Goal: Task Accomplishment & Management: Complete application form

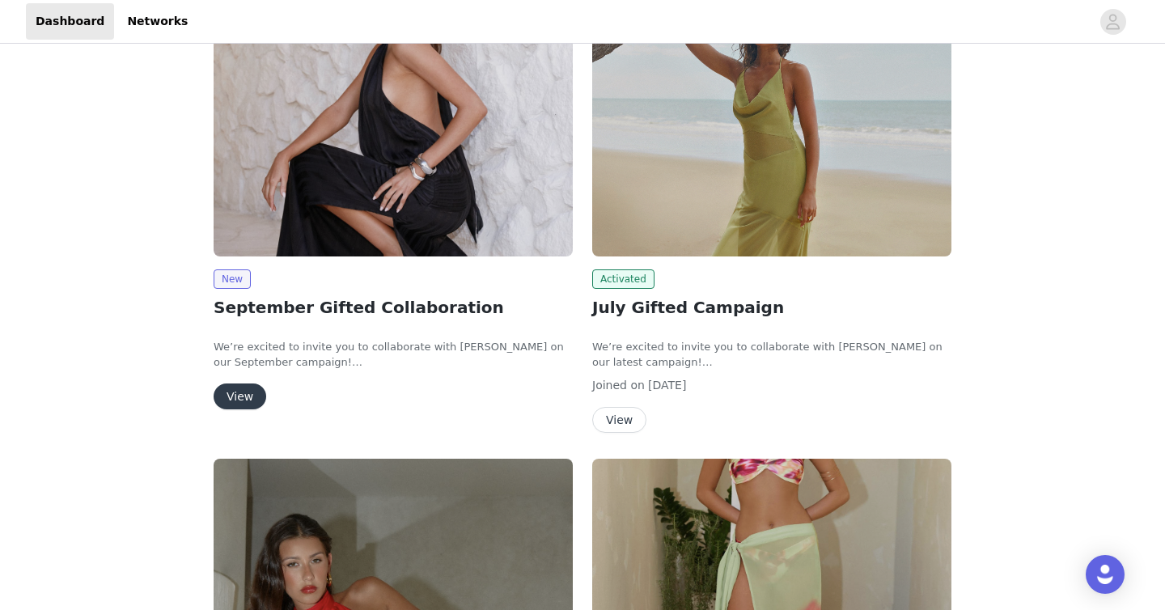
scroll to position [234, 0]
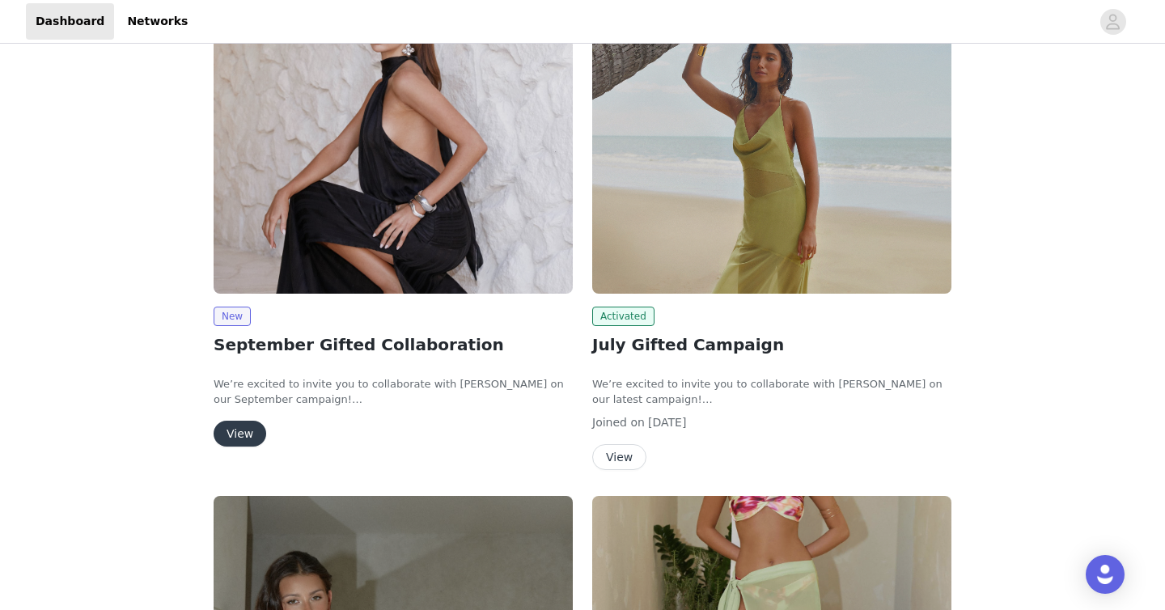
click at [629, 465] on button "View" at bounding box center [619, 457] width 54 height 26
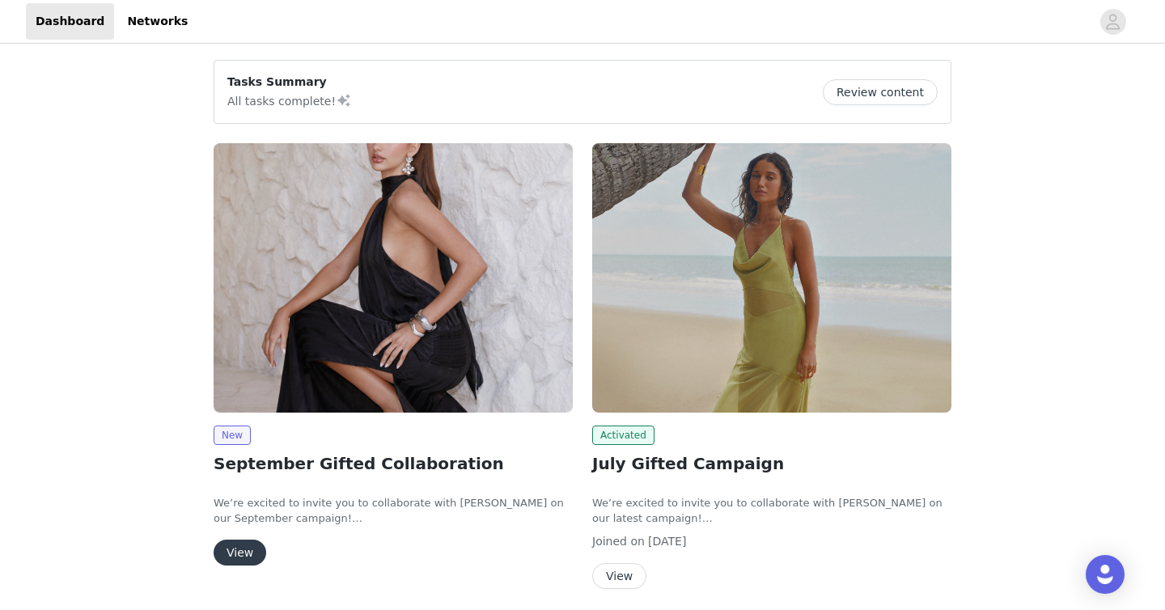
scroll to position [349, 0]
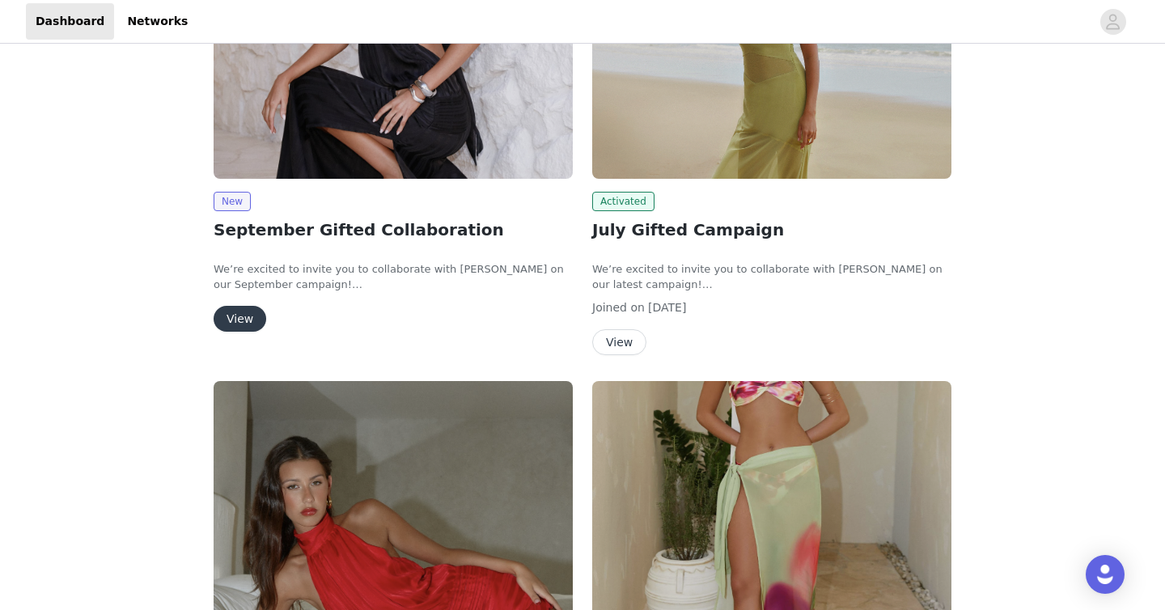
click at [250, 319] on button "View" at bounding box center [240, 319] width 53 height 26
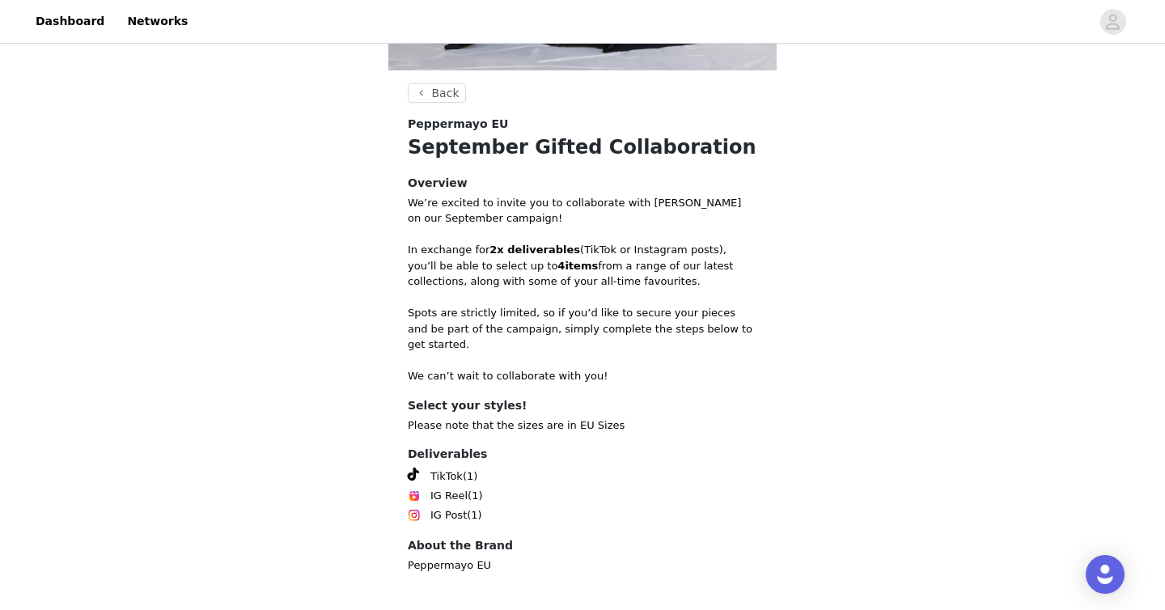
scroll to position [455, 0]
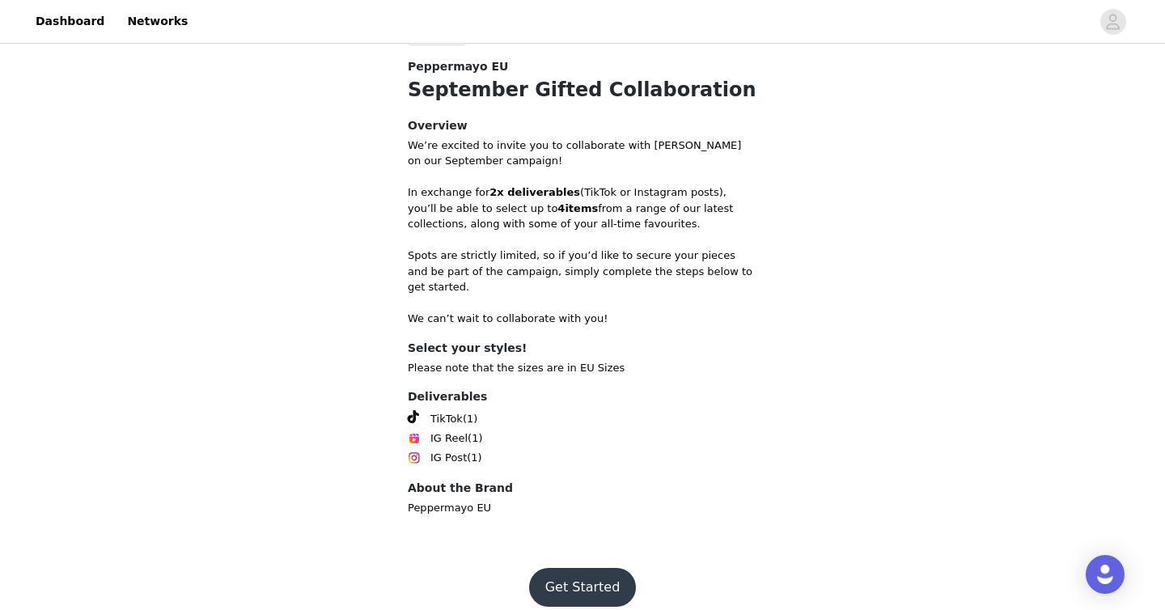
click at [601, 568] on button "Get Started" at bounding box center [583, 587] width 108 height 39
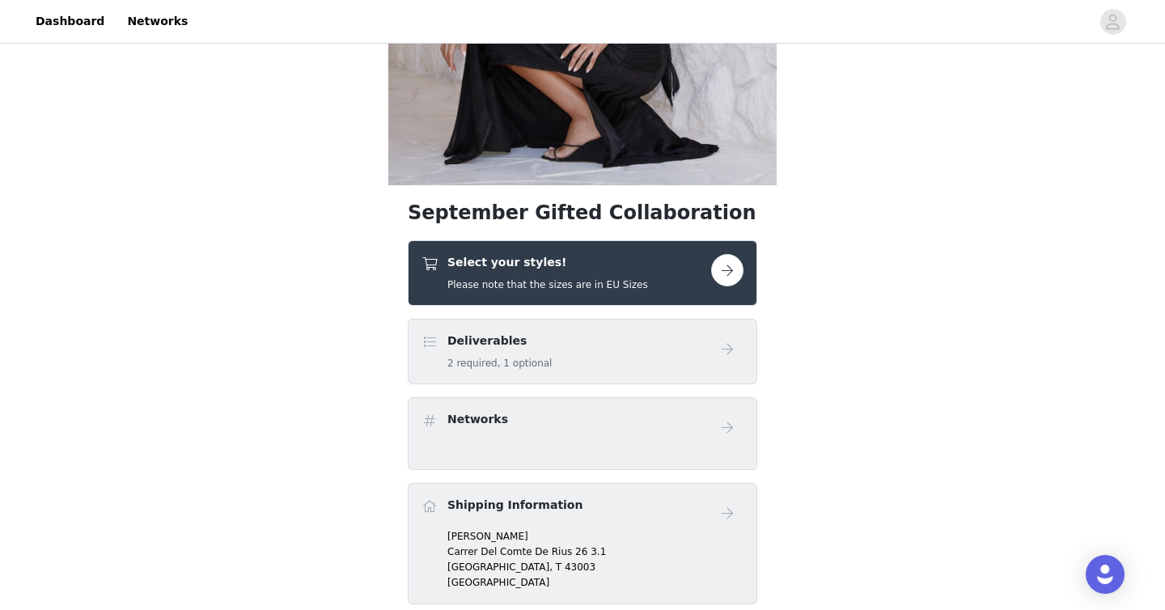
scroll to position [288, 0]
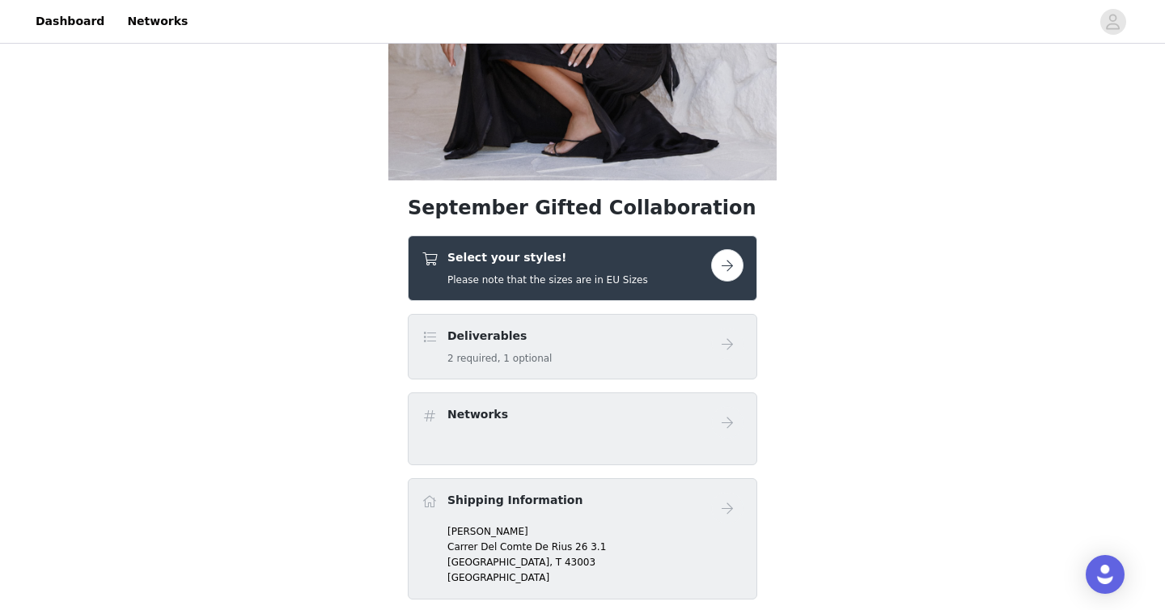
click at [618, 357] on div "Deliverables 2 required, 1 optional" at bounding box center [566, 347] width 290 height 38
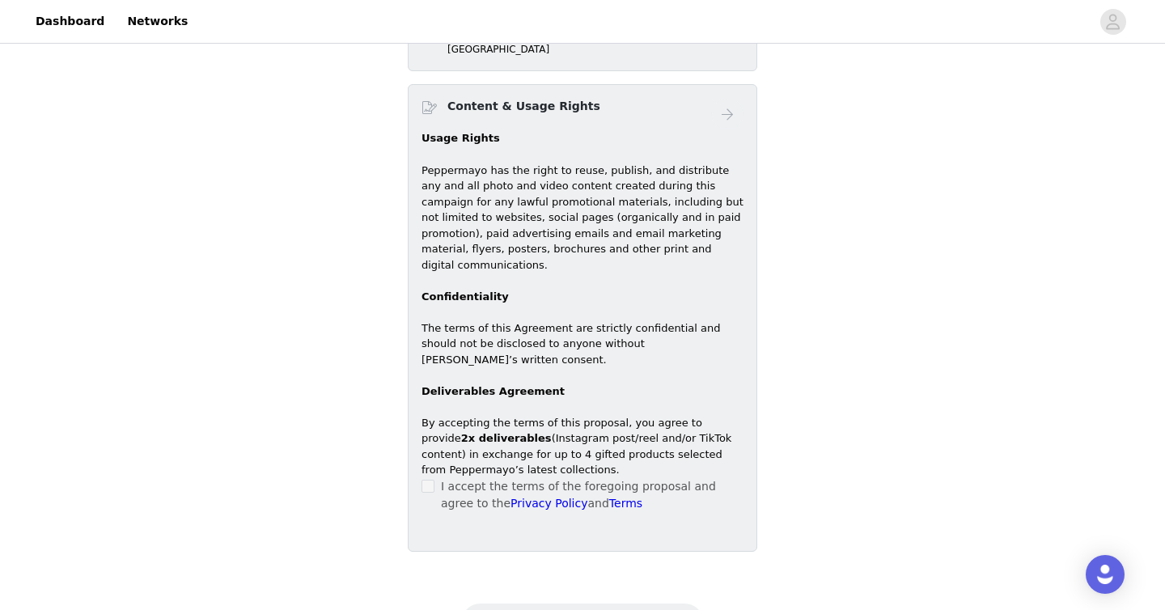
scroll to position [792, 0]
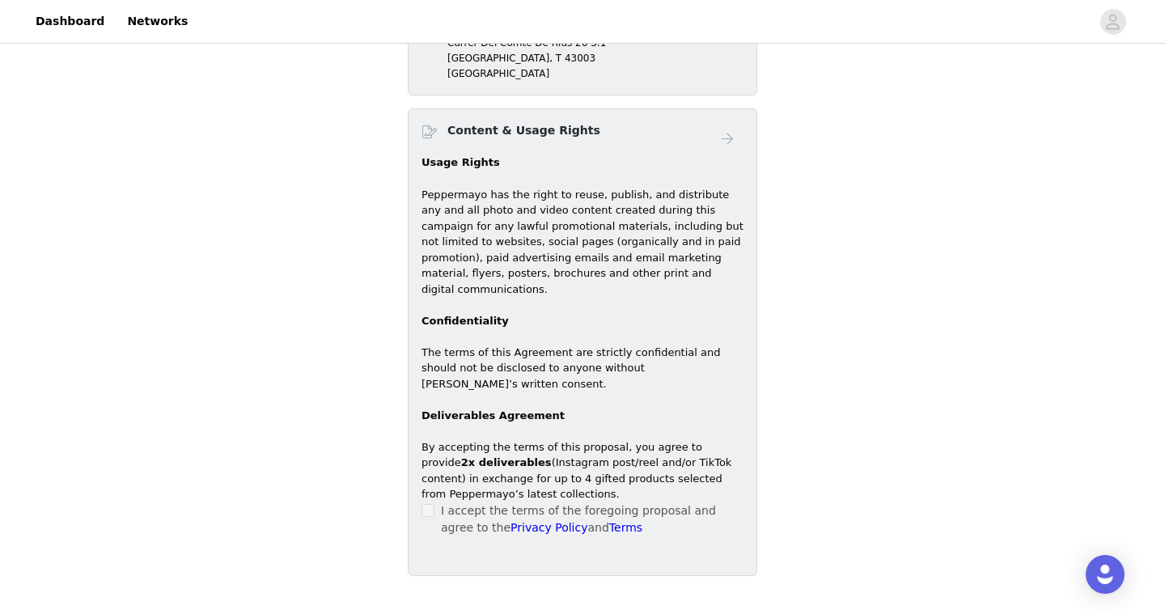
click at [434, 502] on div "I accept the terms of the foregoing proposal and agree to the Privacy Policy an…" at bounding box center [582, 519] width 322 height 34
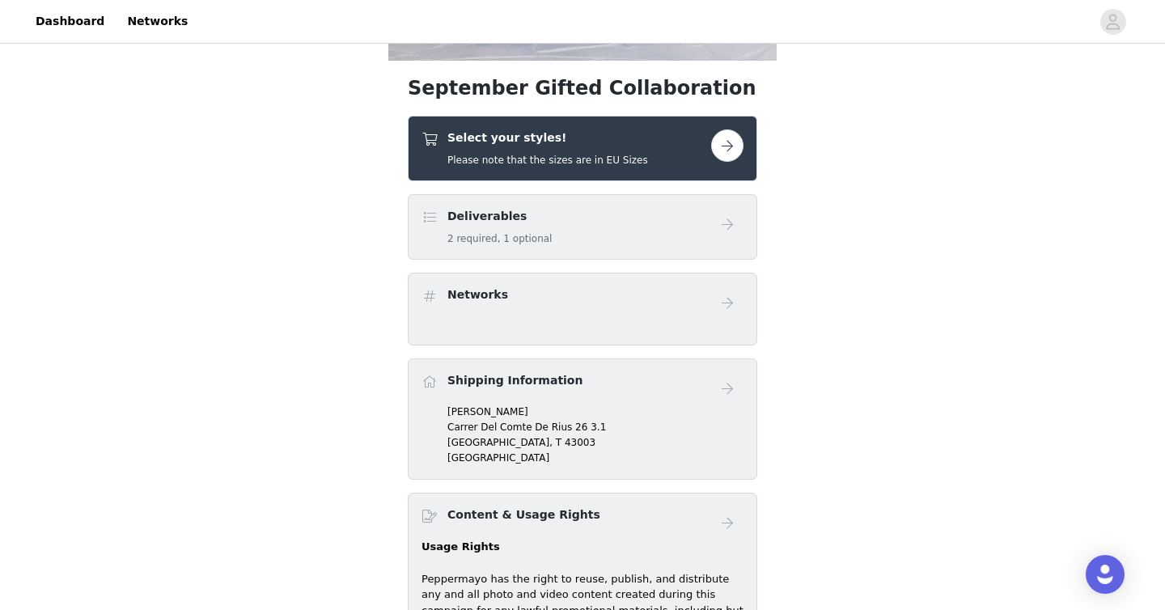
scroll to position [178, 0]
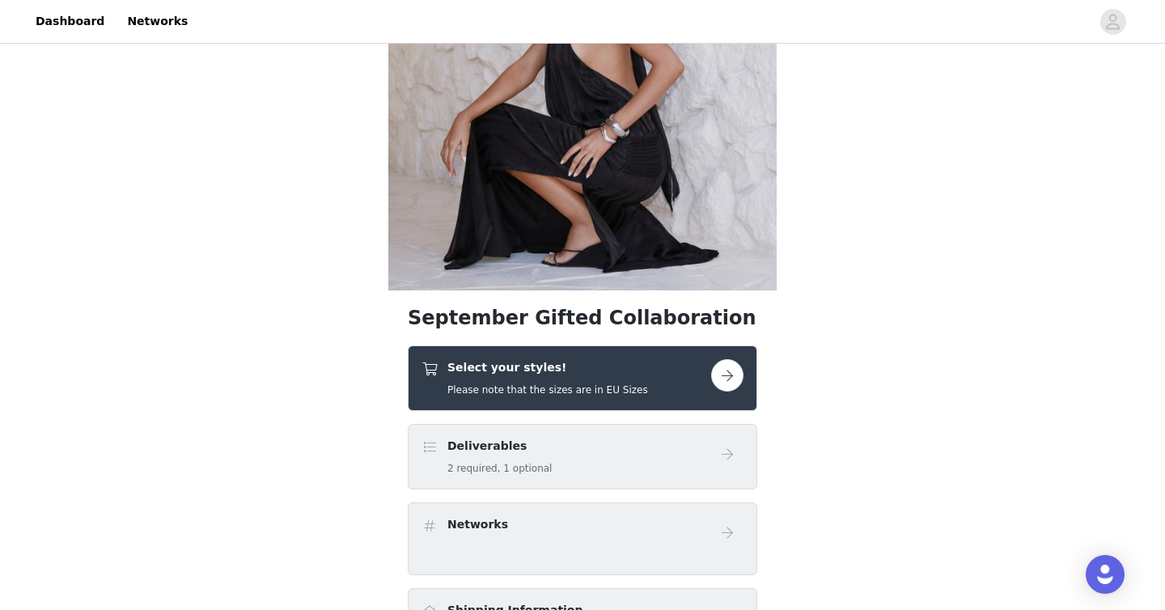
click at [593, 383] on h5 "Please note that the sizes are in EU Sizes" at bounding box center [547, 390] width 201 height 15
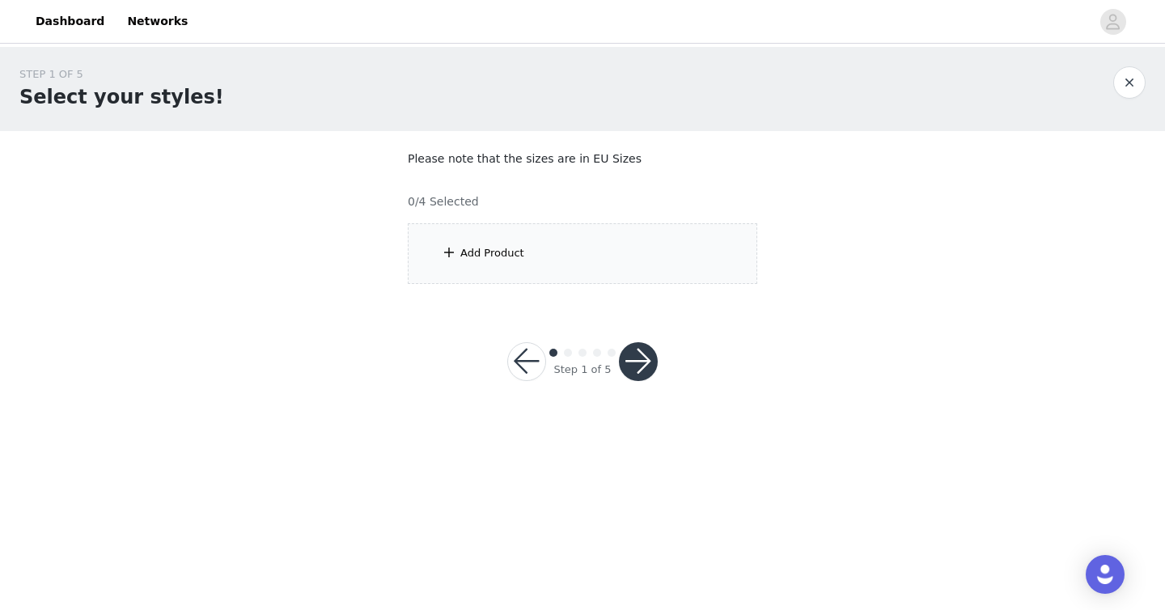
click at [602, 258] on div "Add Product" at bounding box center [582, 253] width 349 height 61
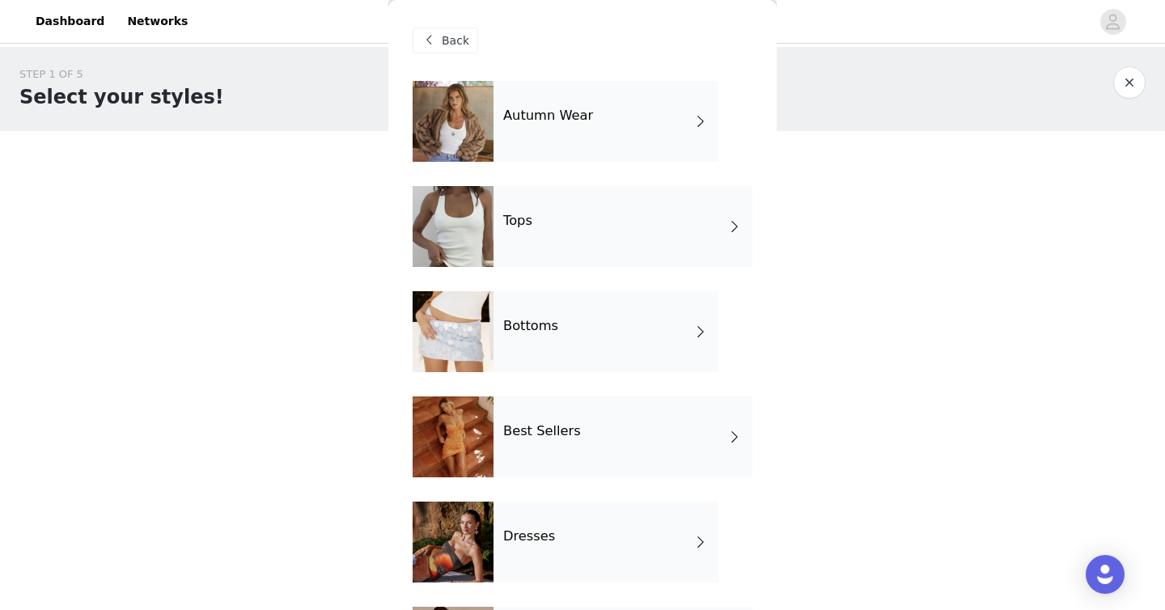
click at [603, 129] on div "Autumn Wear" at bounding box center [605, 121] width 225 height 81
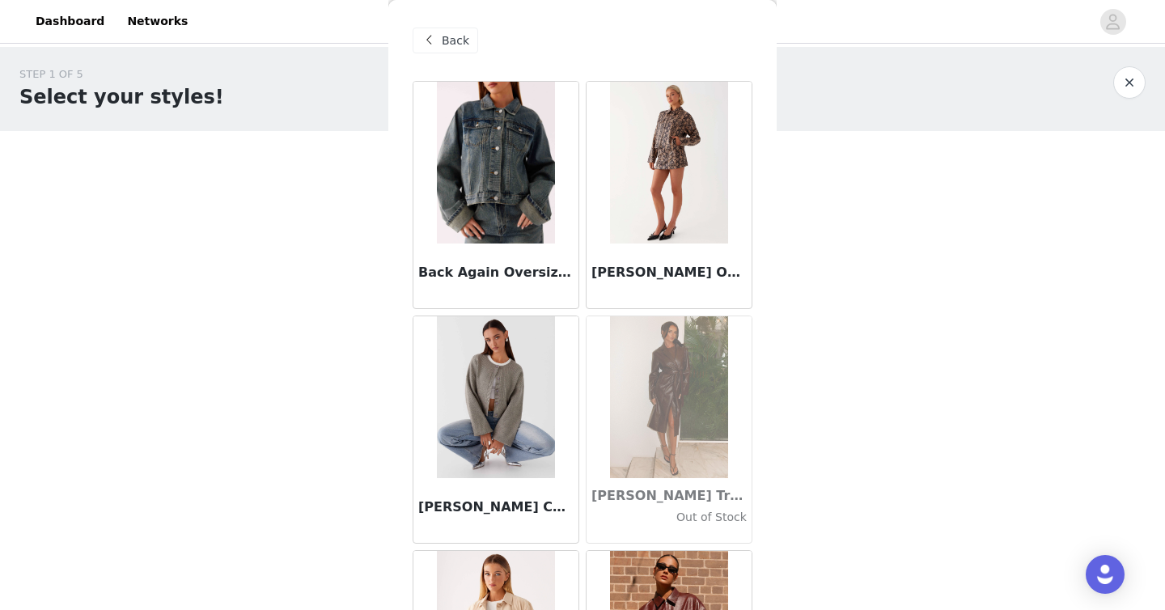
scroll to position [560, 0]
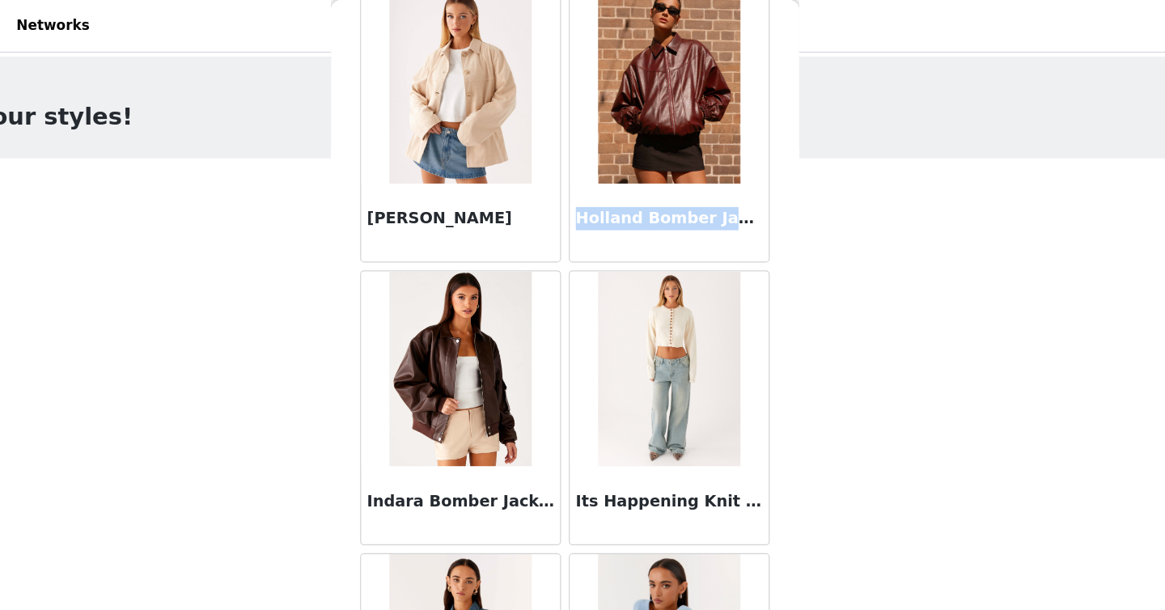
drag, startPoint x: 590, startPoint y: 179, endPoint x: 740, endPoint y: 186, distance: 150.6
click at [740, 186] on div "Holland Bomber Jacket - Wine" at bounding box center [668, 184] width 165 height 65
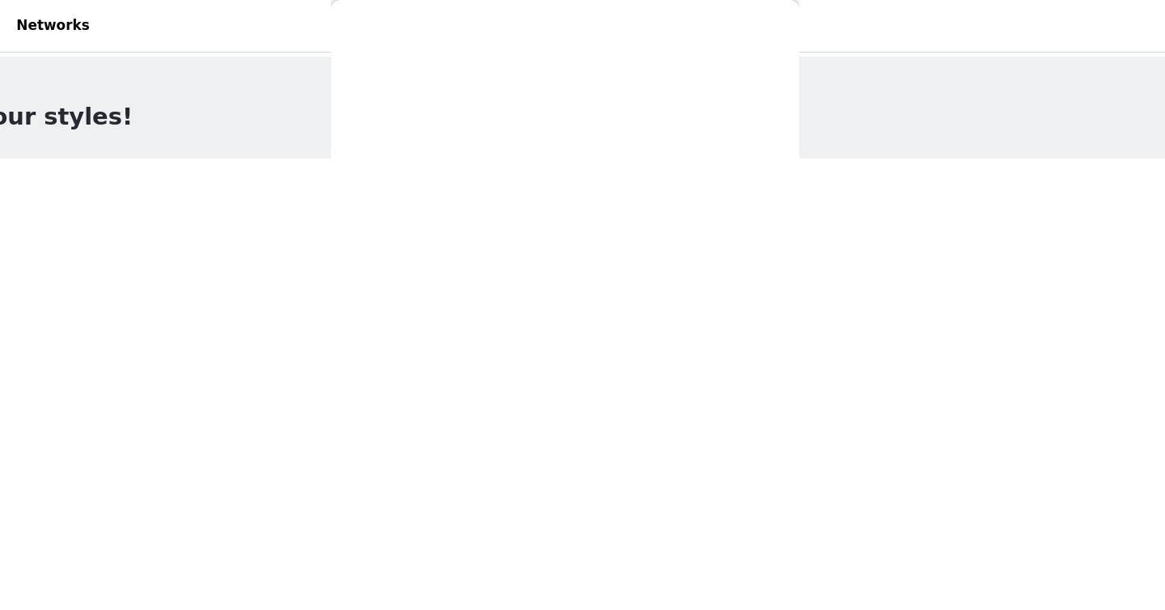
copy h3 "Holland Bomber Jacket -"
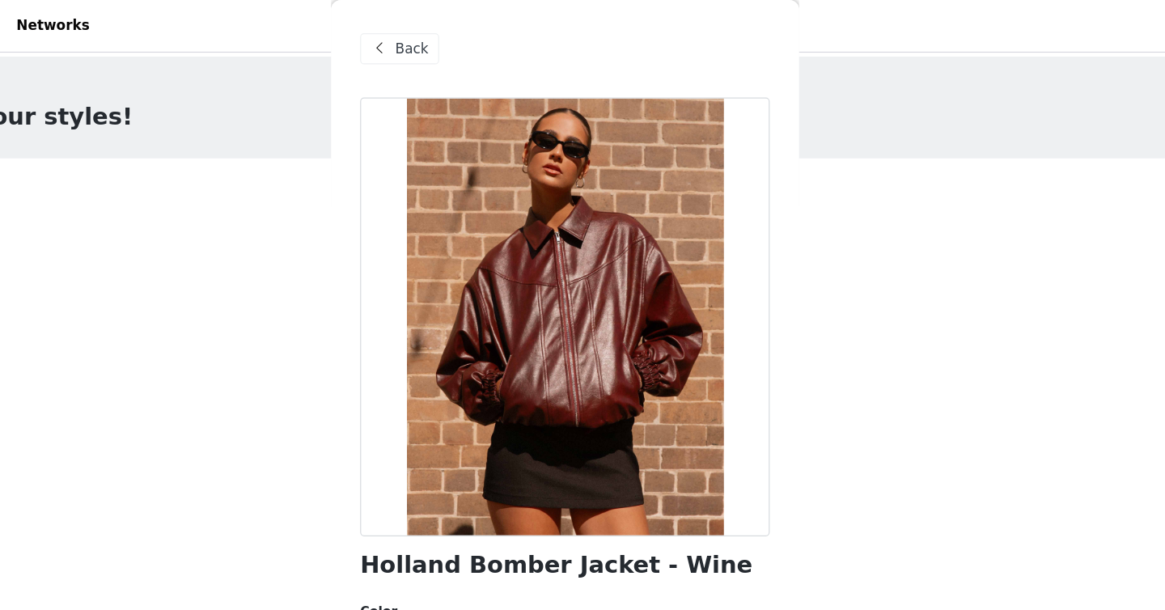
click at [446, 36] on span "Back" at bounding box center [455, 40] width 27 height 17
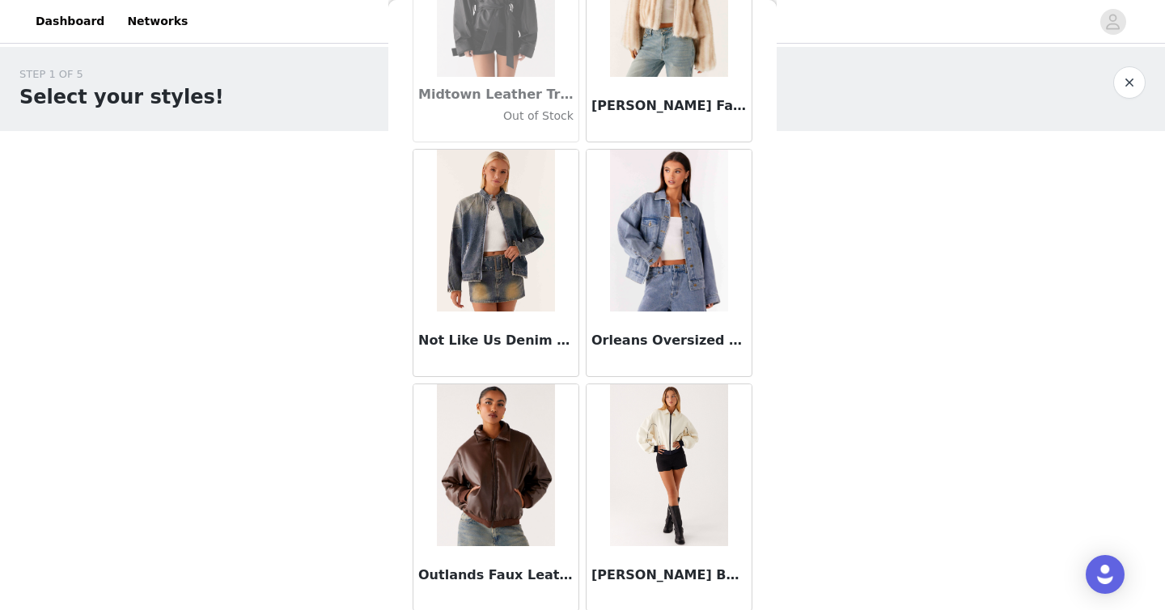
scroll to position [1865, 0]
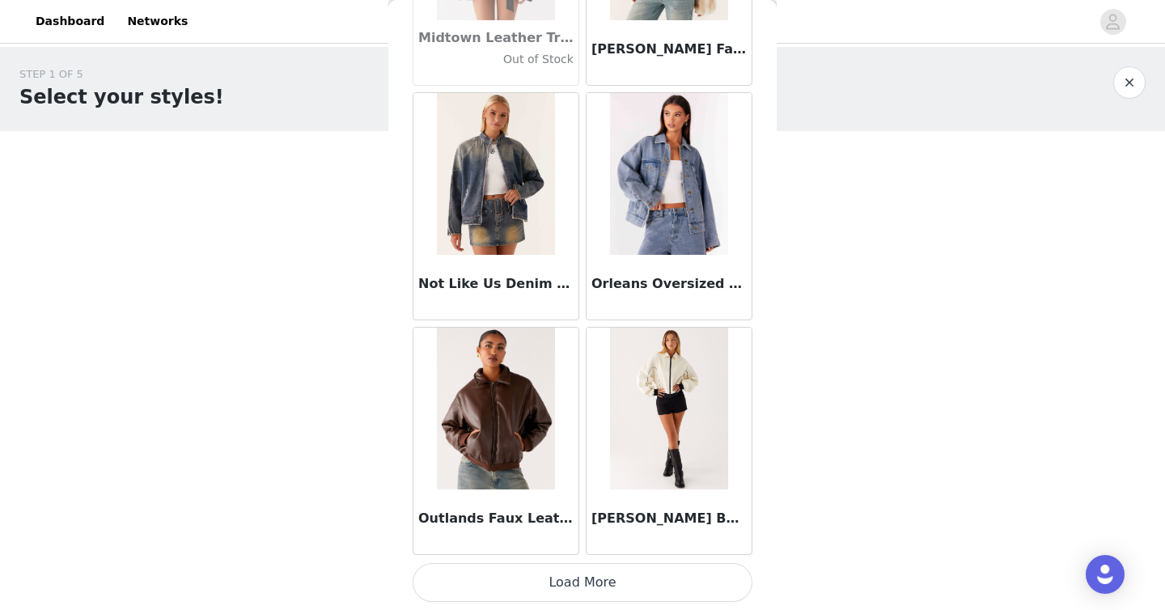
click at [599, 580] on button "Load More" at bounding box center [582, 582] width 340 height 39
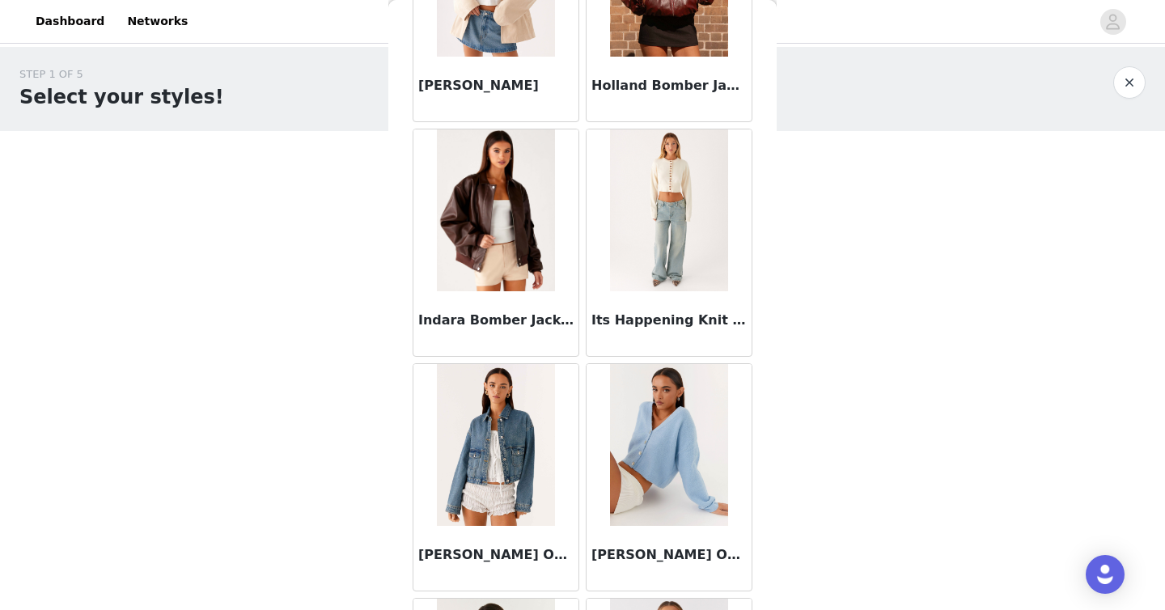
scroll to position [0, 0]
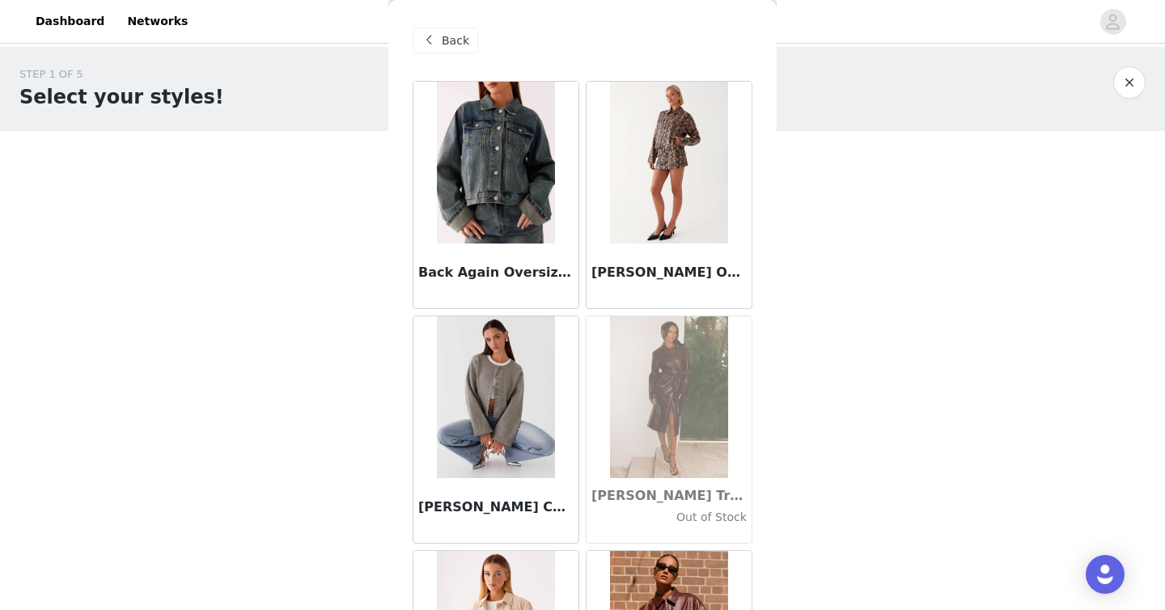
click at [455, 37] on span "Back" at bounding box center [455, 40] width 27 height 17
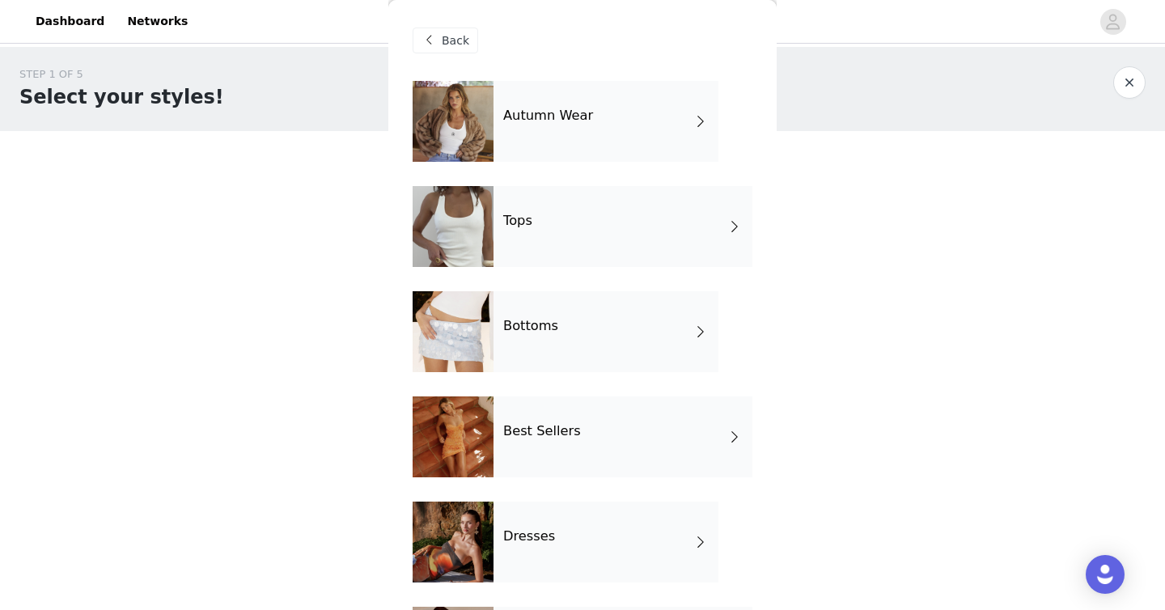
click at [584, 221] on div "Tops" at bounding box center [622, 226] width 259 height 81
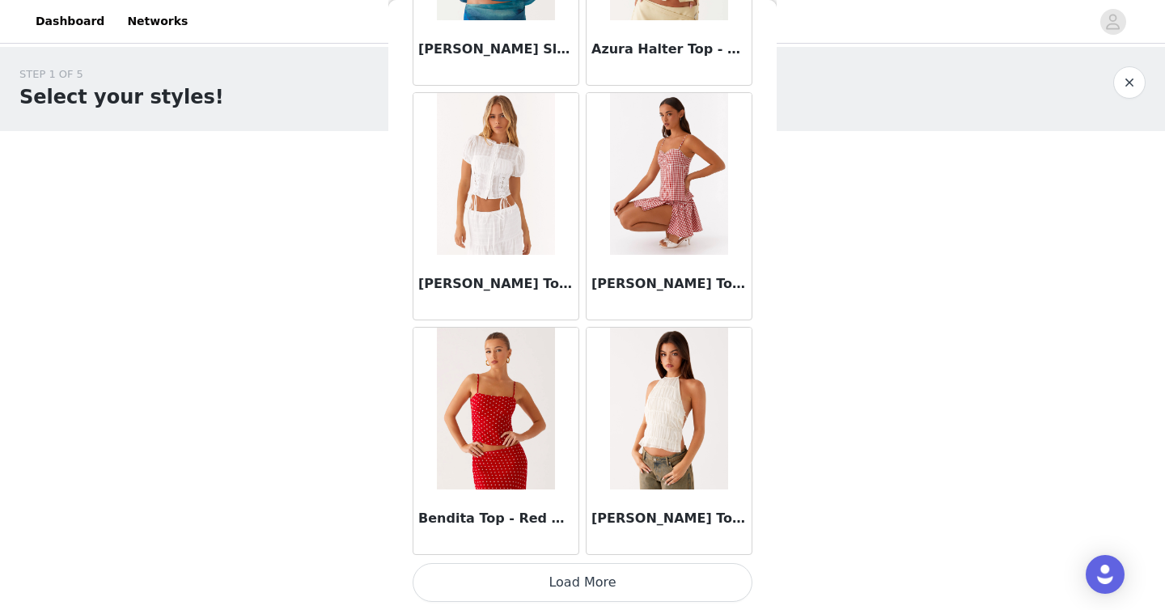
scroll to position [1864, 0]
click at [600, 584] on button "Load More" at bounding box center [582, 582] width 340 height 39
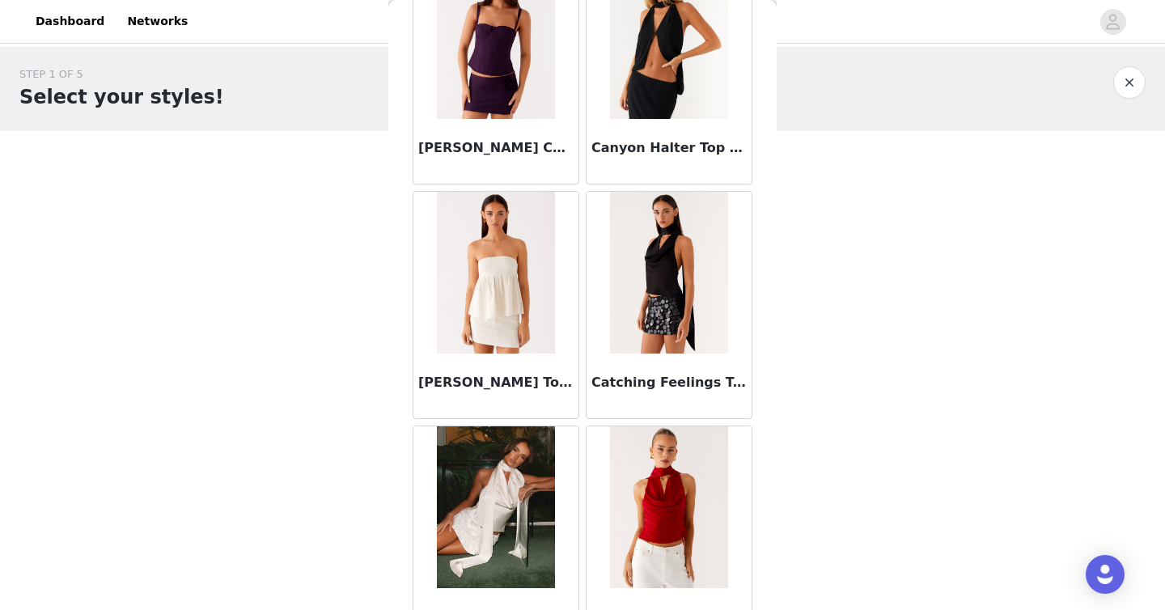
scroll to position [4210, 0]
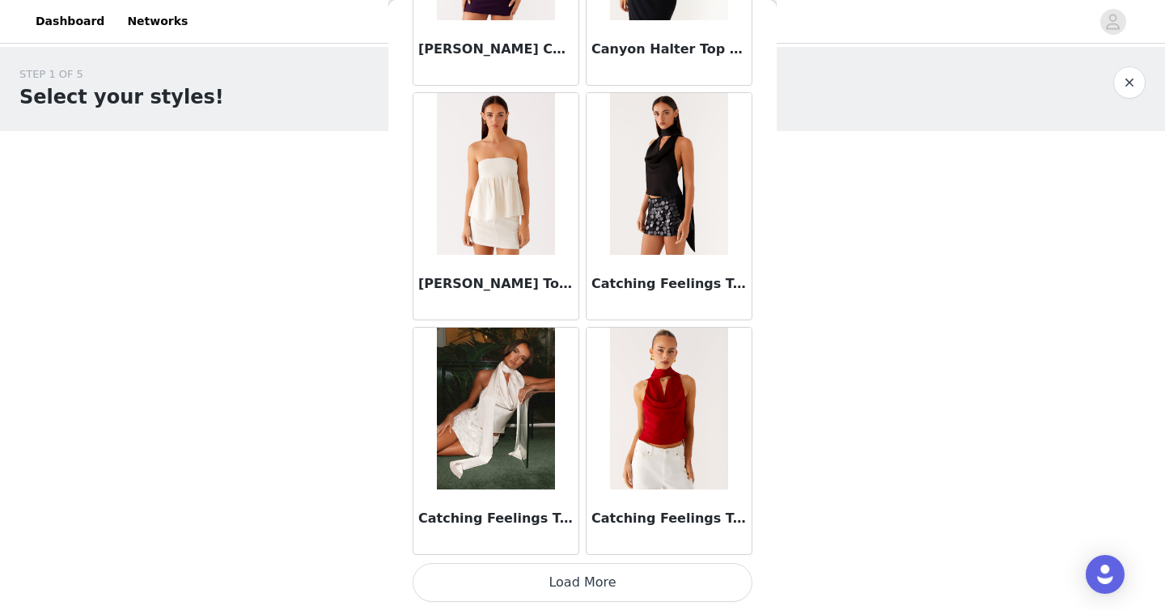
click at [604, 578] on button "Load More" at bounding box center [582, 582] width 340 height 39
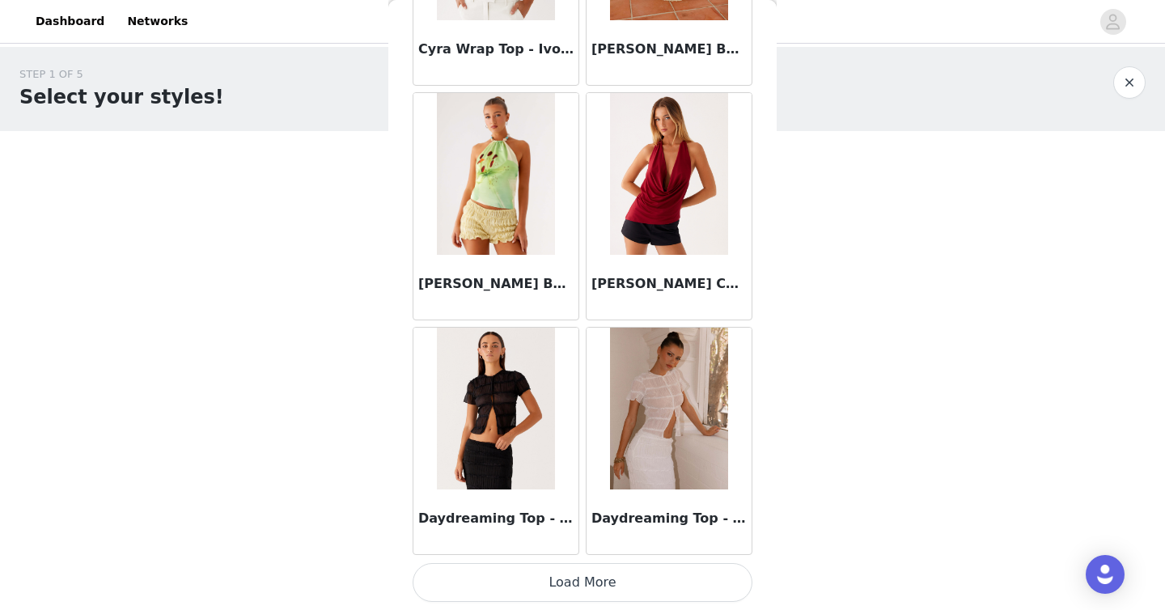
scroll to position [6555, 0]
click at [586, 575] on button "Load More" at bounding box center [582, 583] width 340 height 39
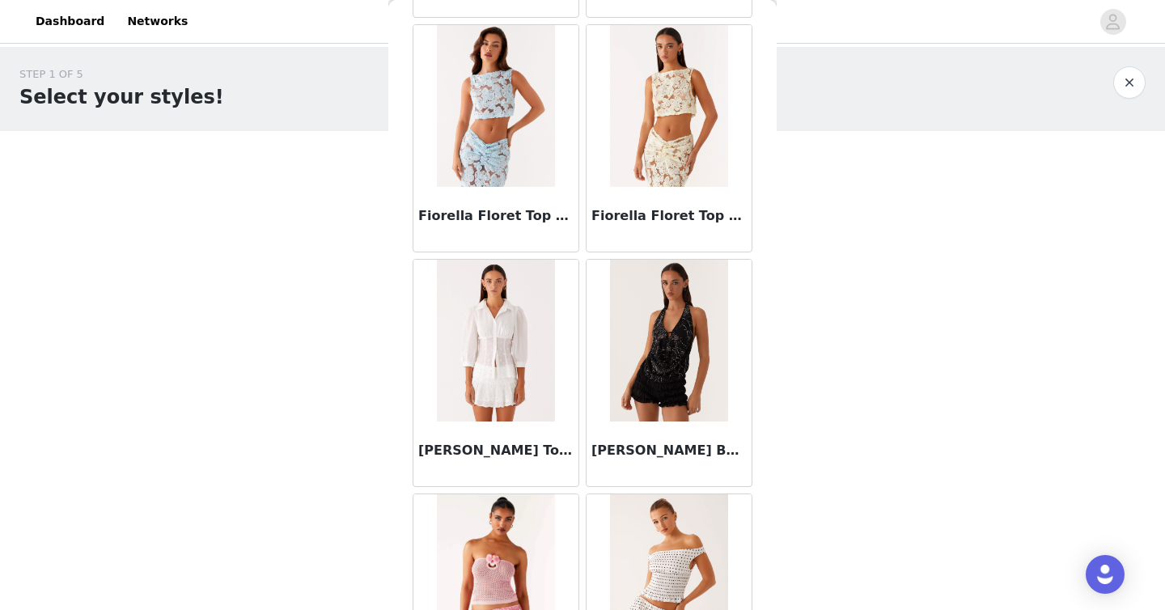
scroll to position [8850, 0]
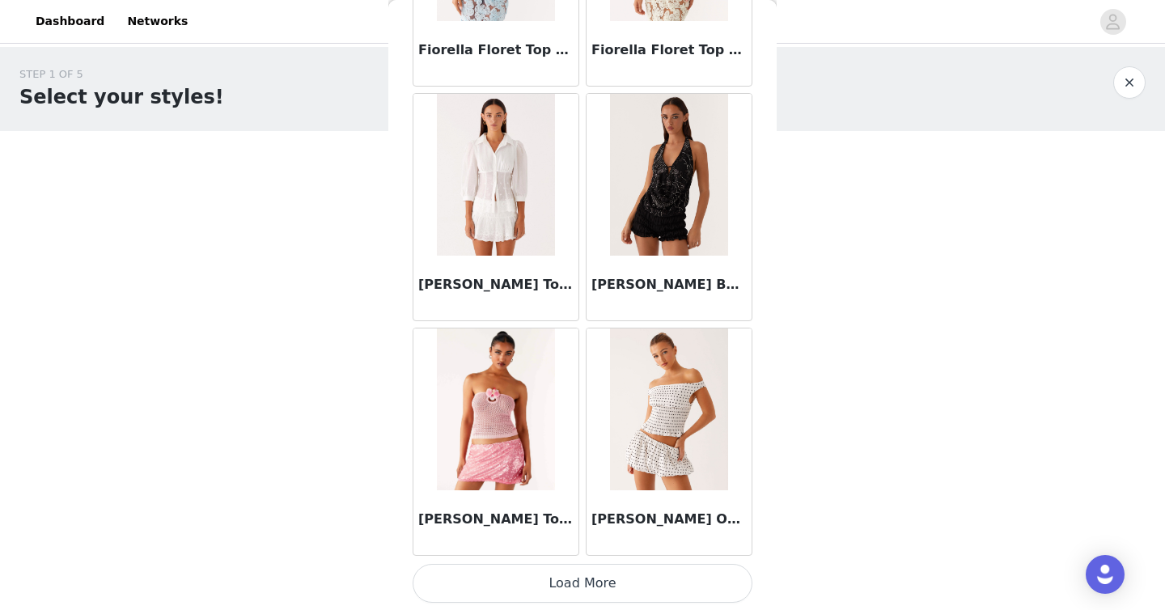
click at [605, 589] on button "Load More" at bounding box center [582, 583] width 340 height 39
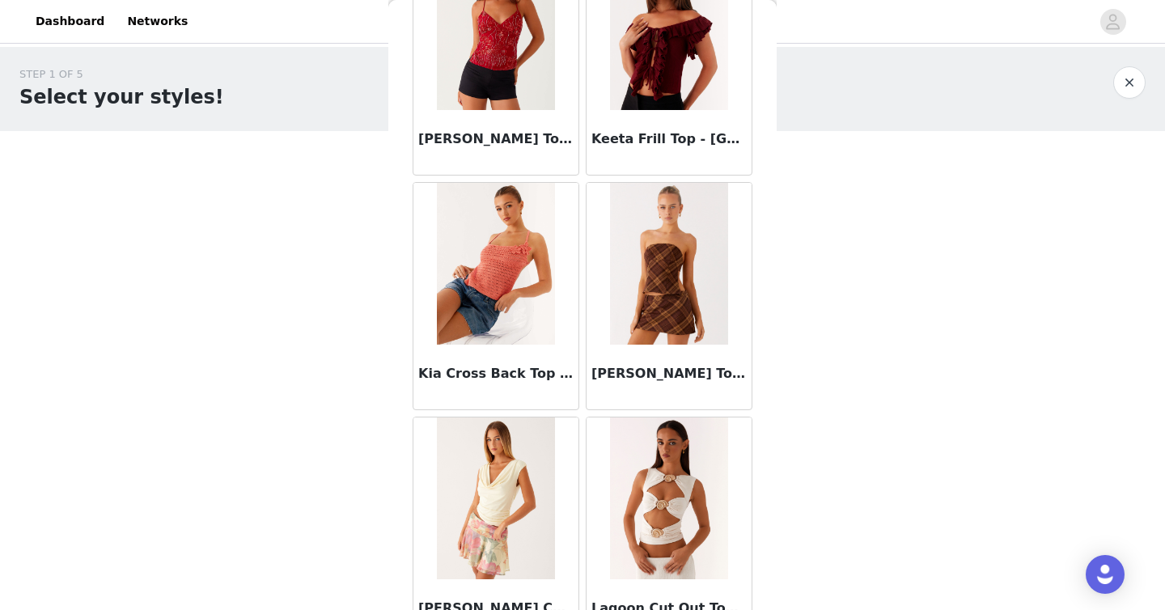
scroll to position [10924, 0]
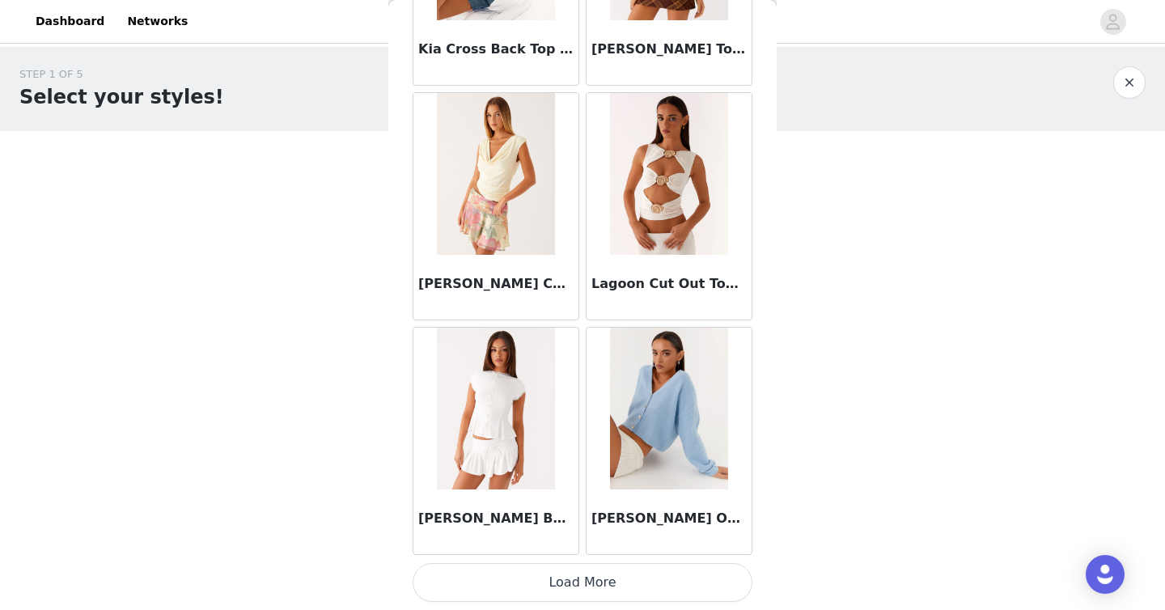
click at [592, 586] on button "Load More" at bounding box center [582, 582] width 340 height 39
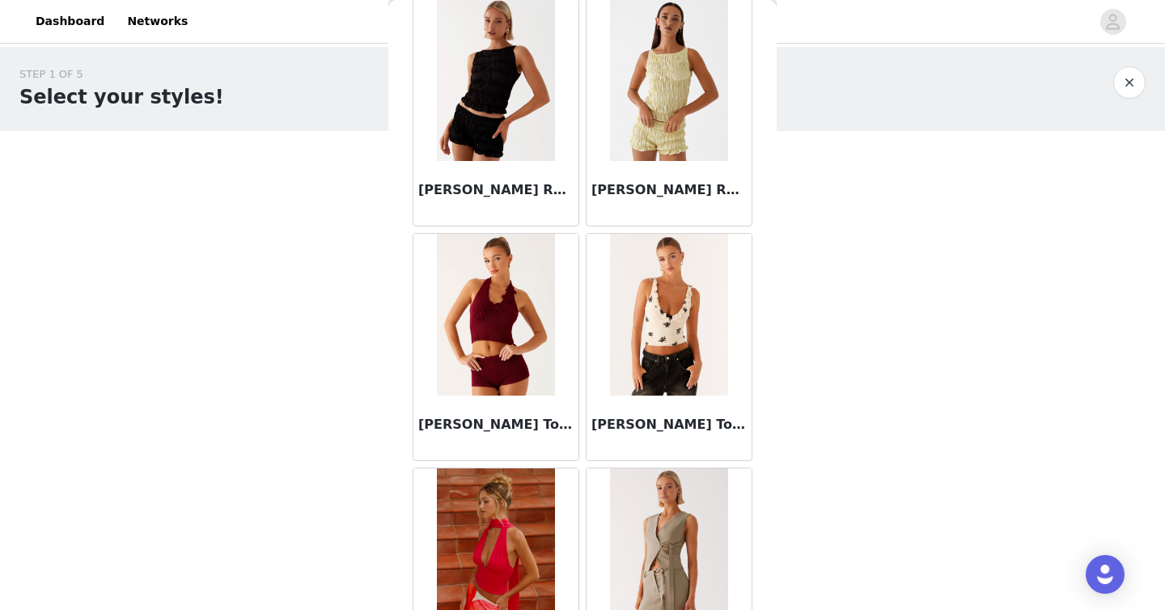
scroll to position [13592, 0]
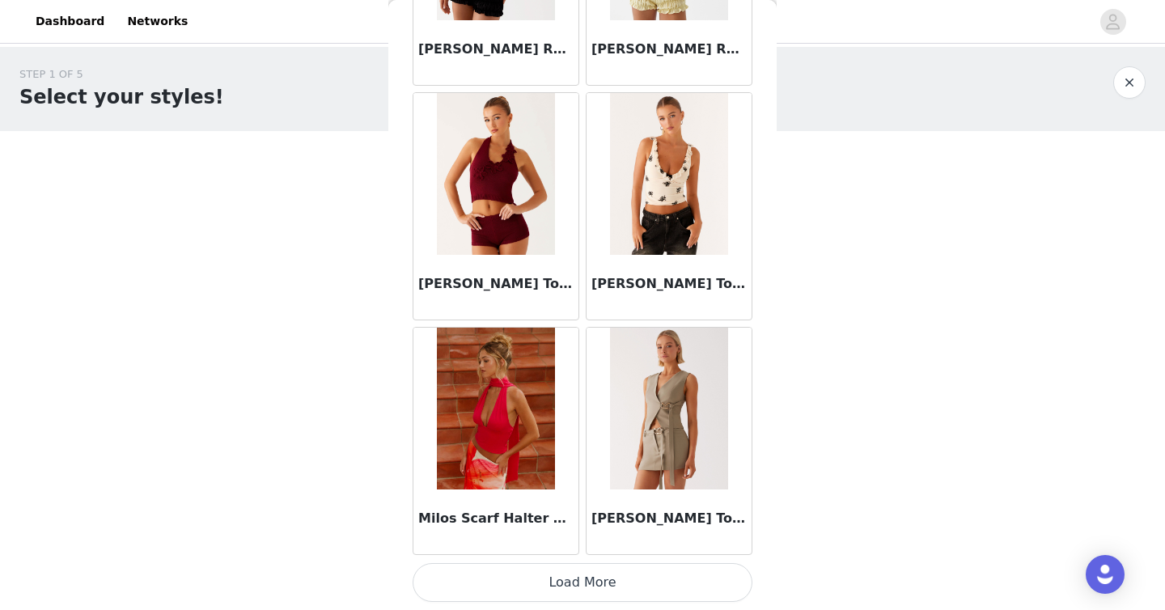
click at [615, 575] on button "Load More" at bounding box center [582, 582] width 340 height 39
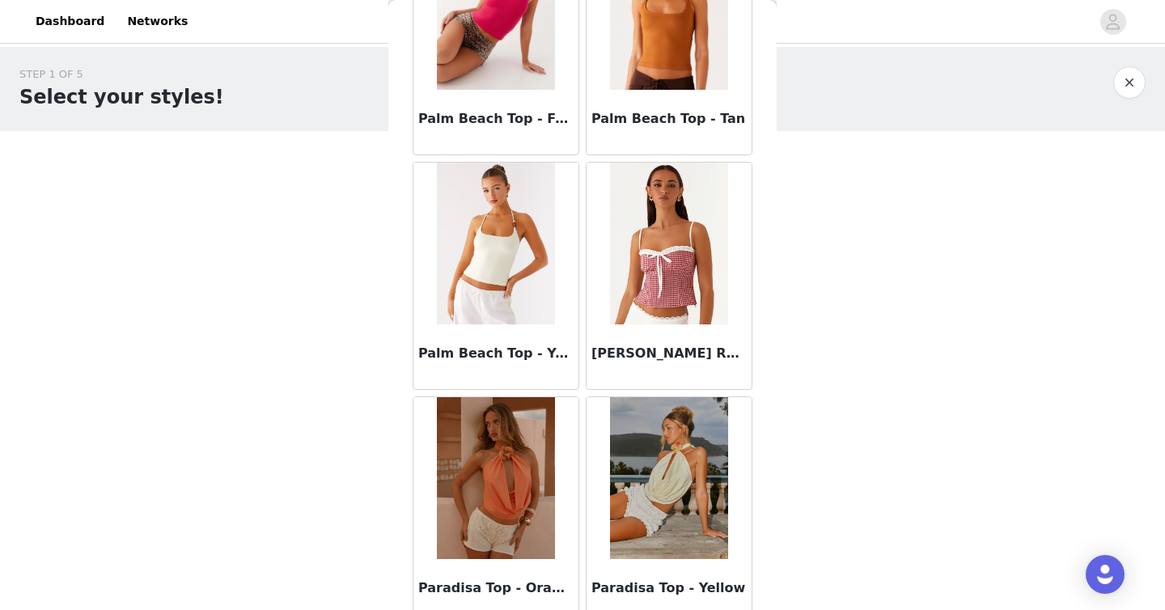
scroll to position [15937, 0]
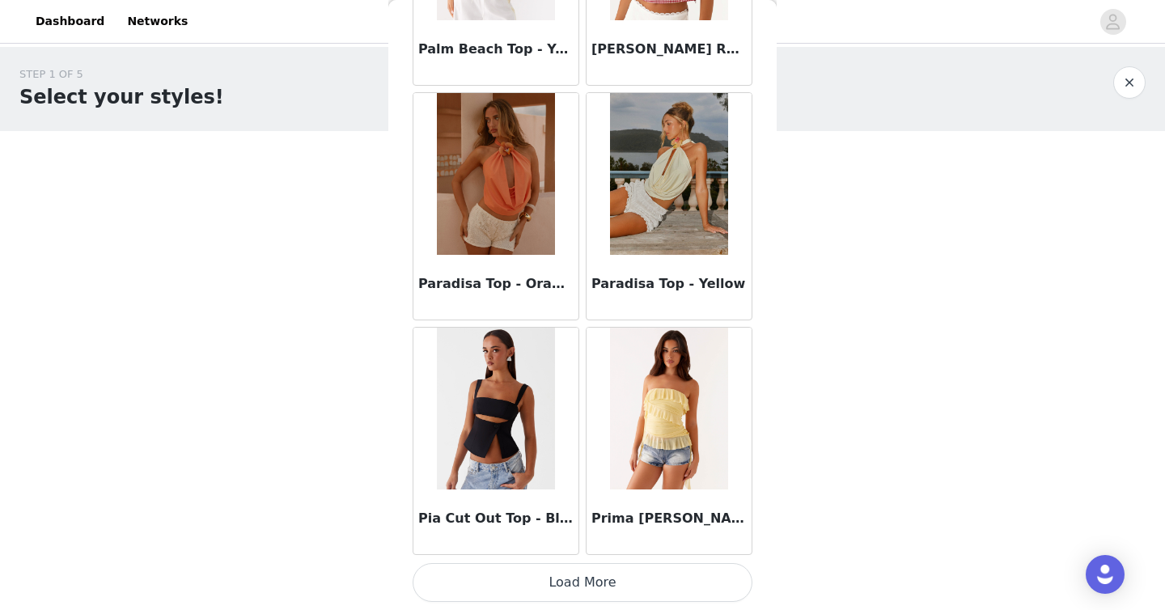
click at [567, 586] on button "Load More" at bounding box center [582, 582] width 340 height 39
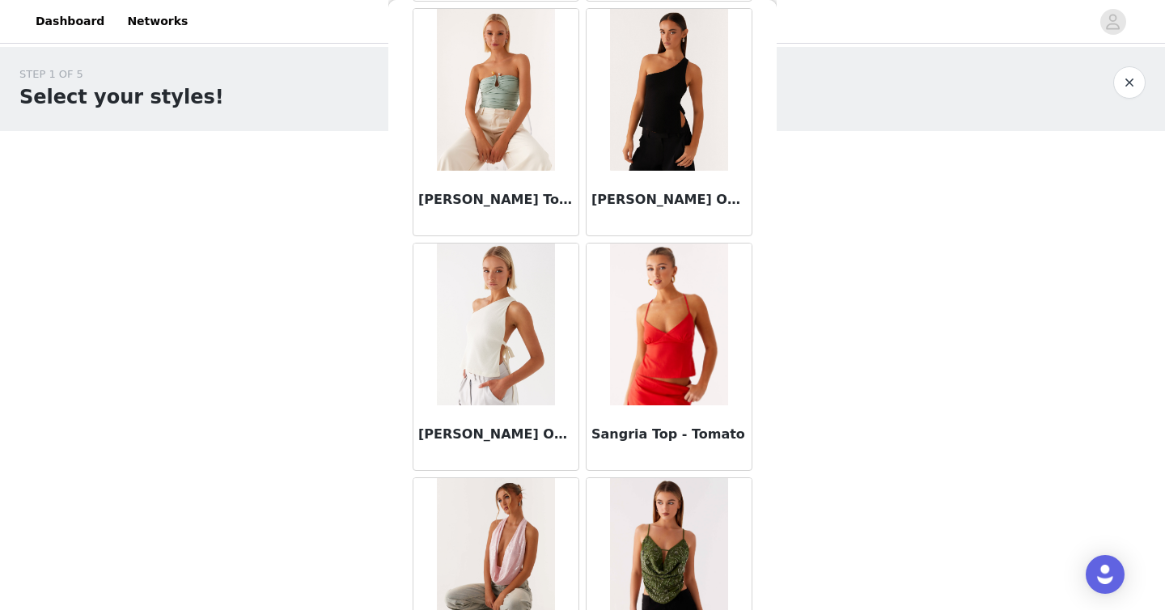
scroll to position [18282, 0]
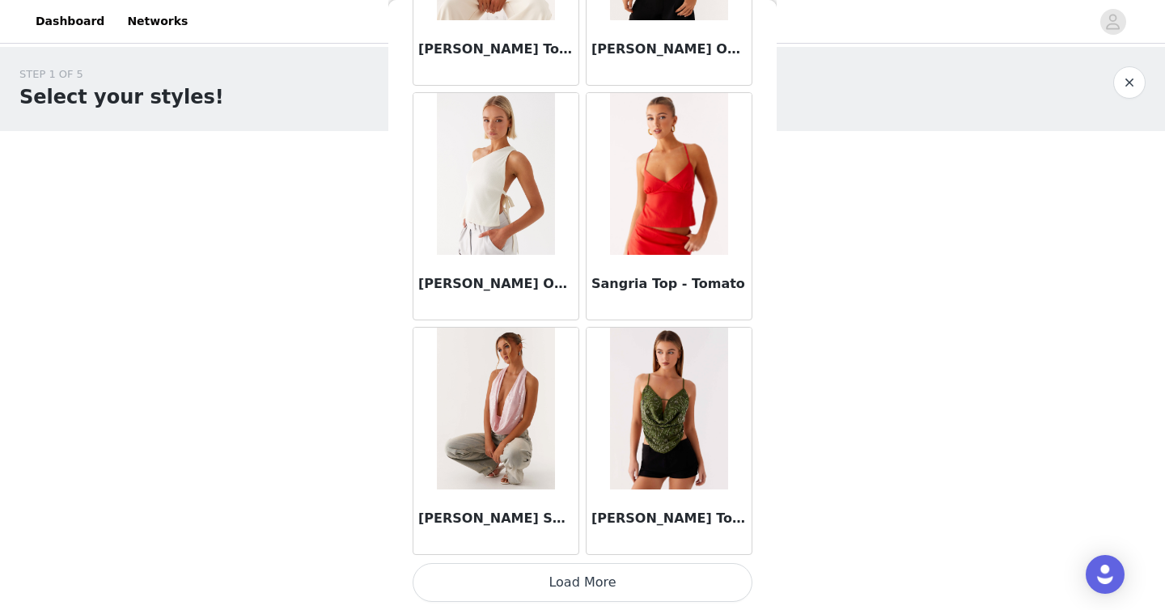
click at [556, 581] on button "Load More" at bounding box center [582, 582] width 340 height 39
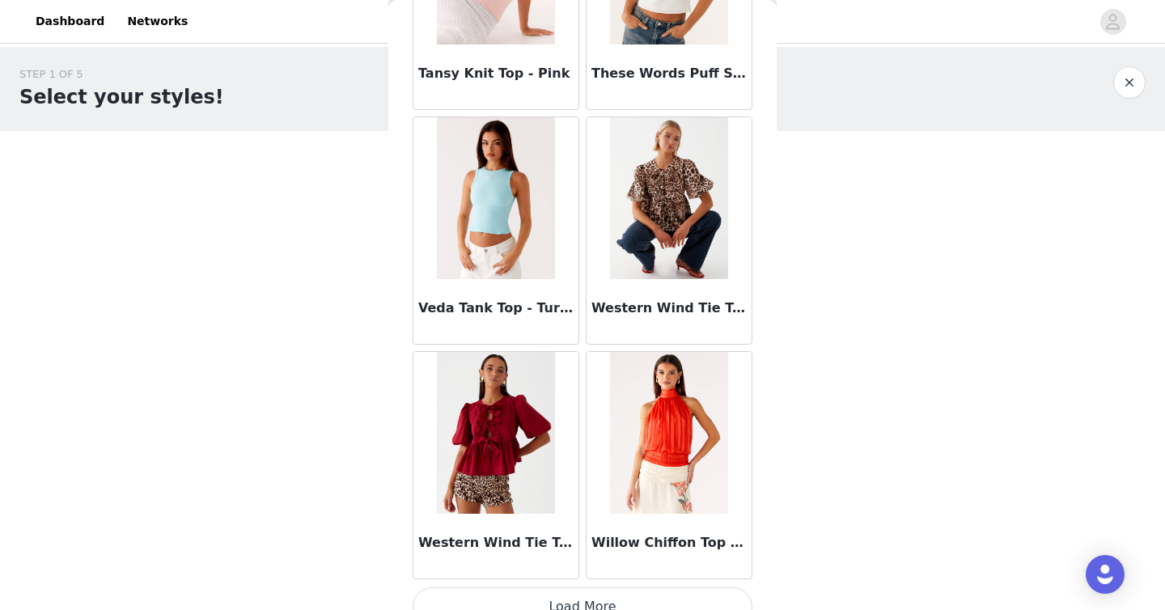
scroll to position [20628, 0]
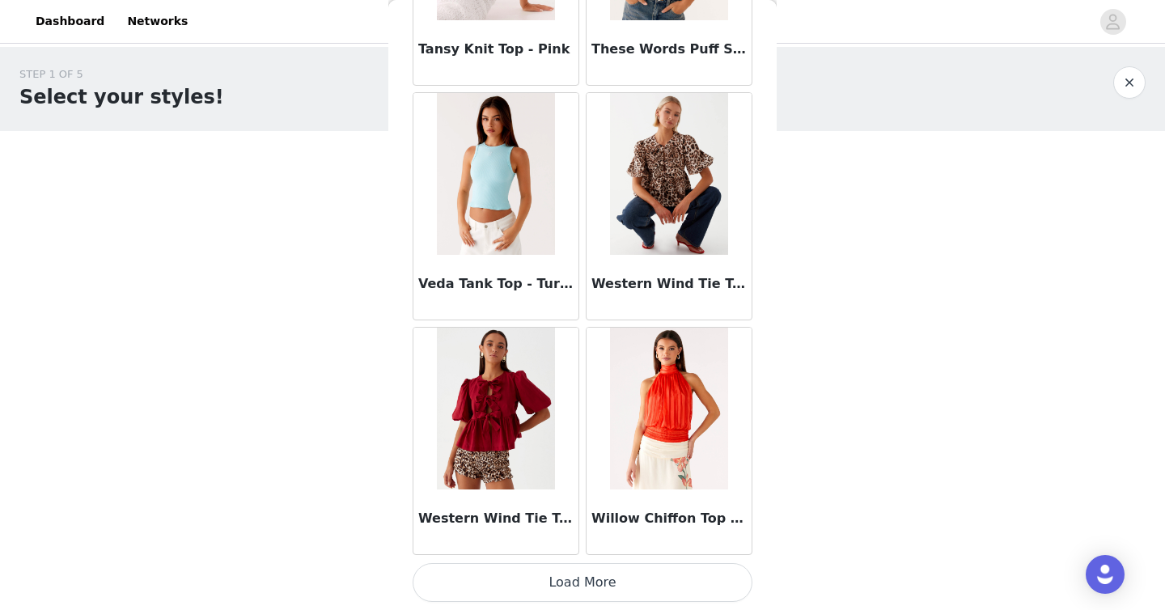
click at [614, 574] on button "Load More" at bounding box center [582, 582] width 340 height 39
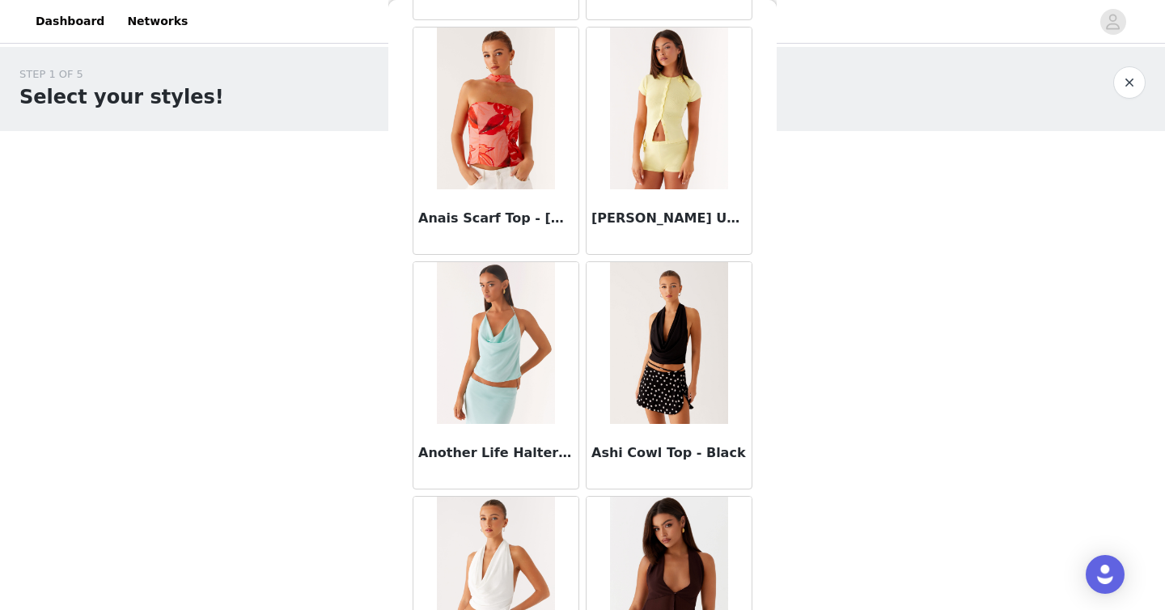
scroll to position [0, 0]
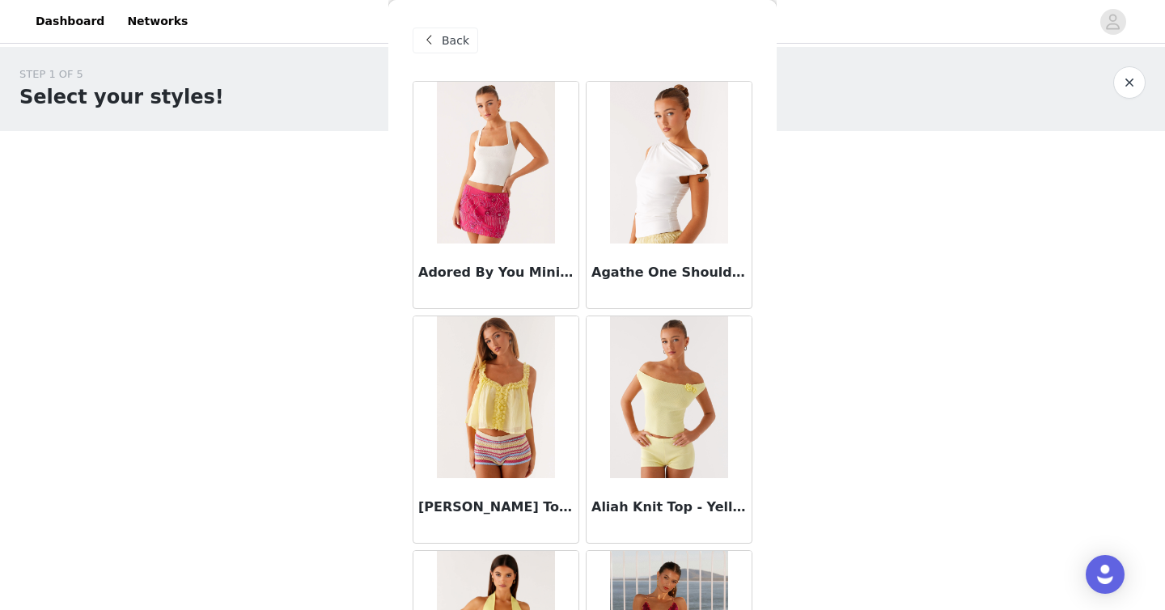
click at [444, 40] on span "Back" at bounding box center [455, 40] width 27 height 17
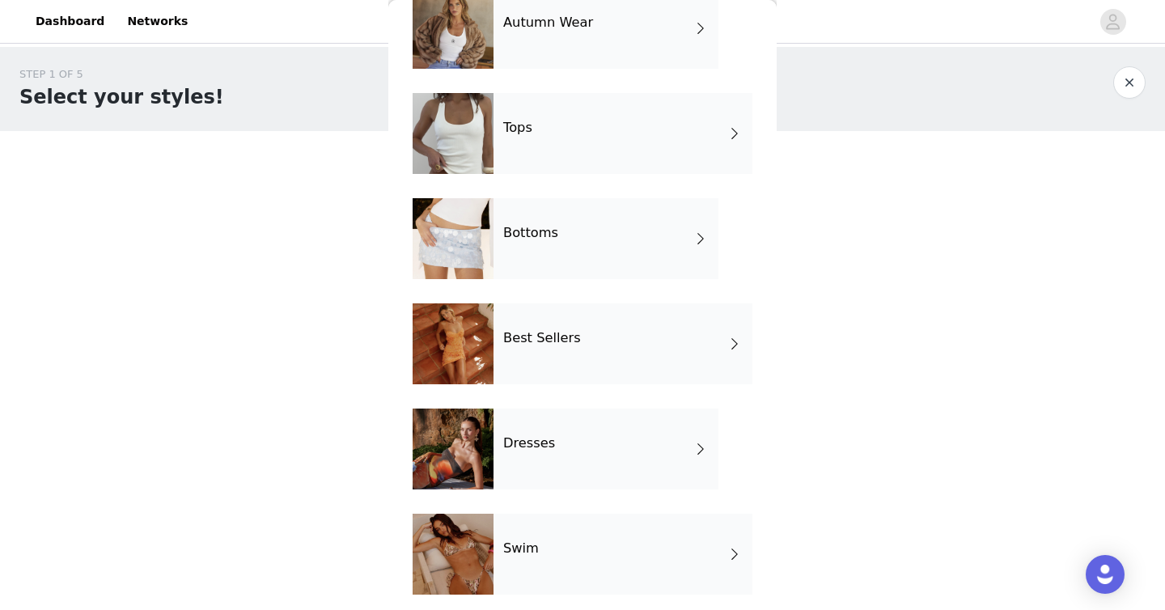
scroll to position [101, 0]
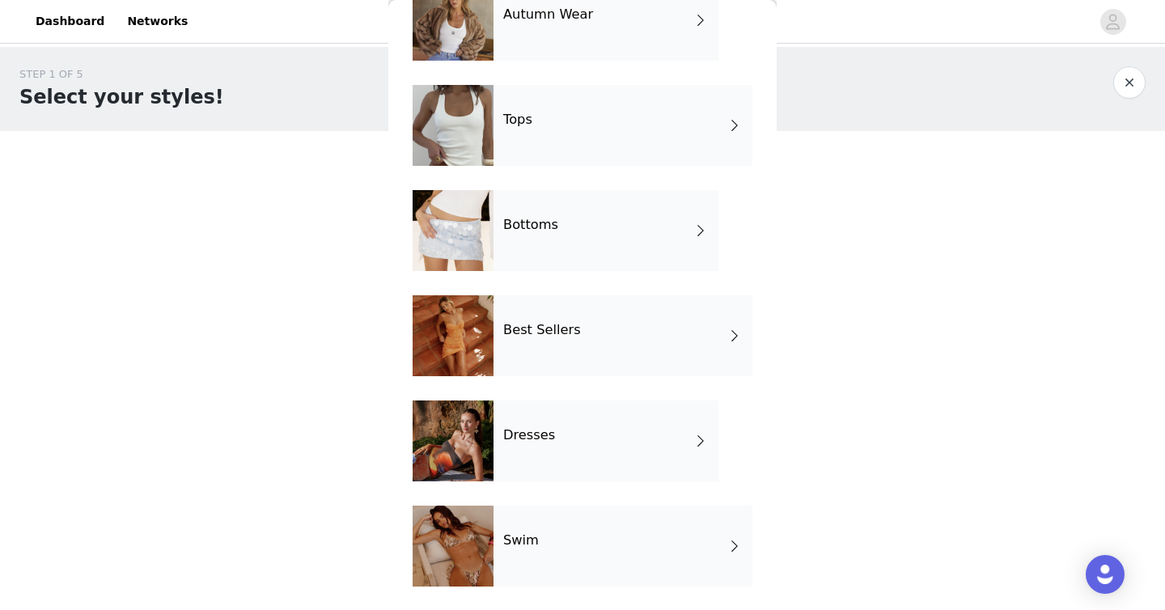
click at [565, 237] on div "Bottoms" at bounding box center [605, 230] width 225 height 81
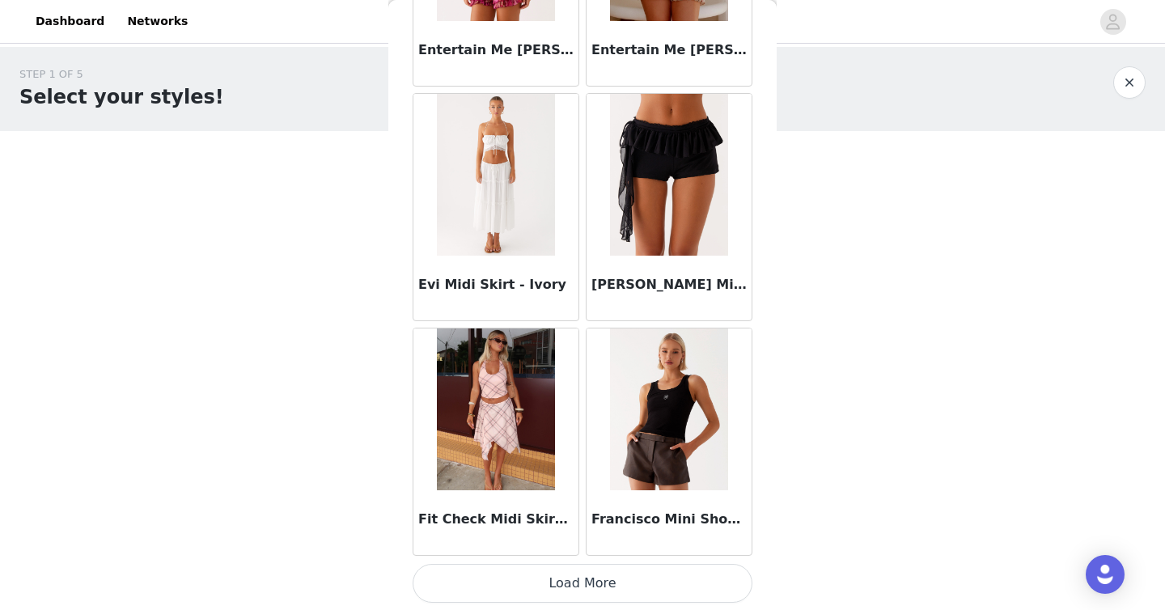
scroll to position [1865, 0]
click at [560, 581] on button "Load More" at bounding box center [582, 582] width 340 height 39
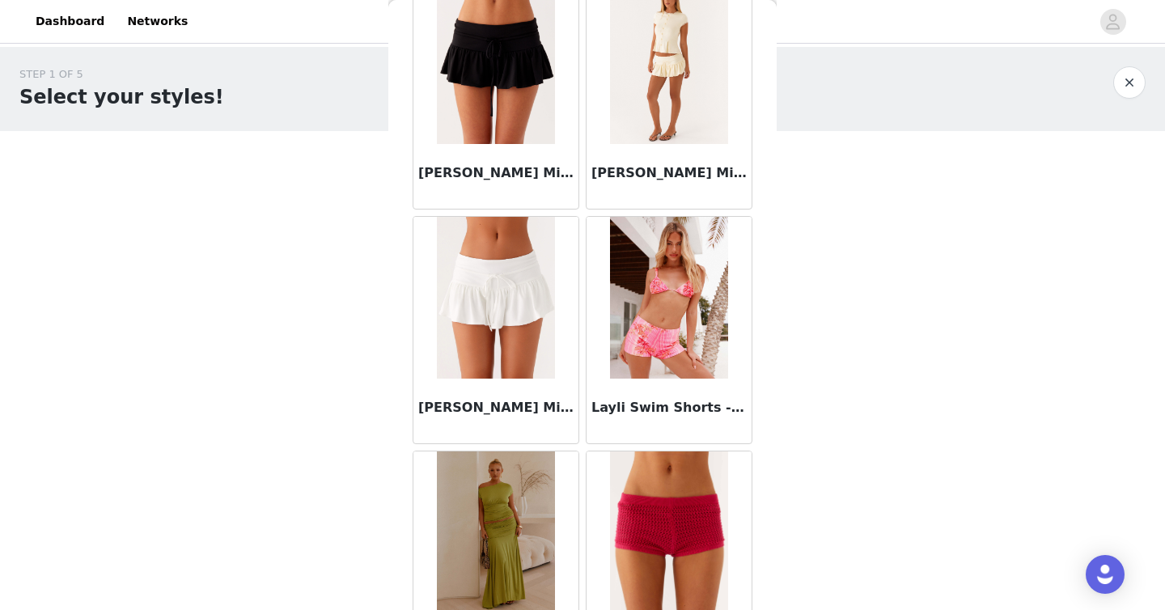
scroll to position [4210, 0]
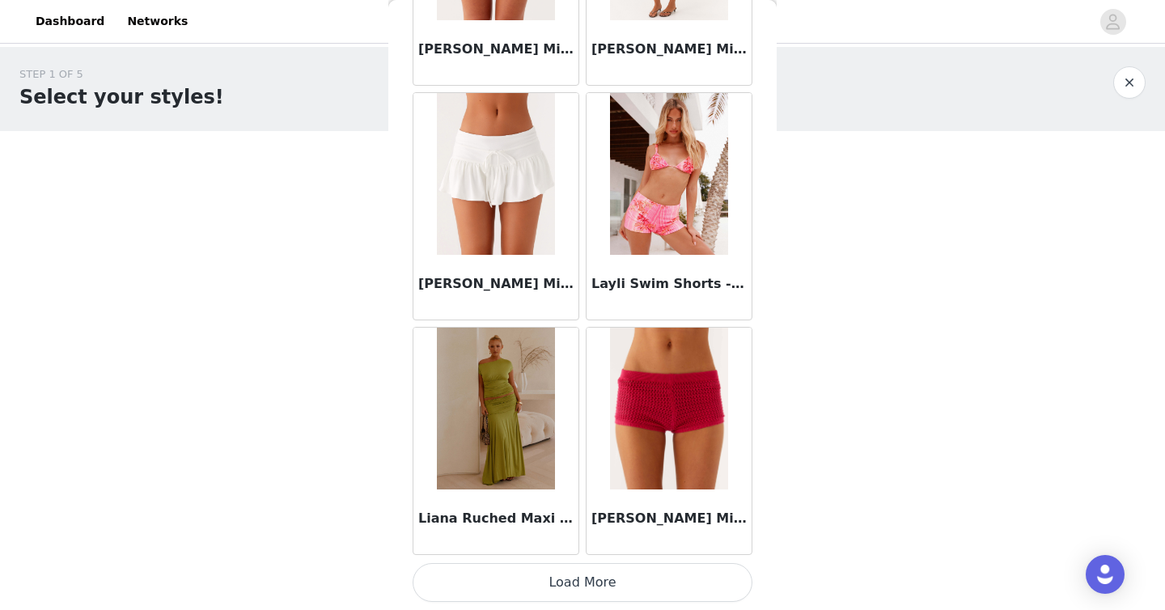
click at [603, 572] on button "Load More" at bounding box center [582, 582] width 340 height 39
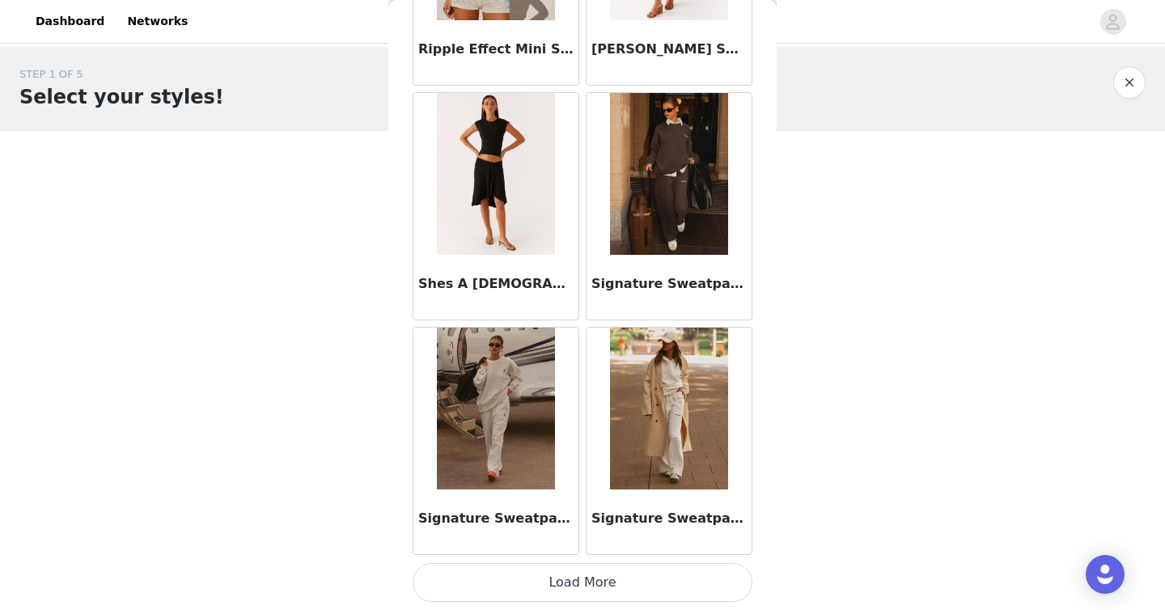
scroll to position [6554, 0]
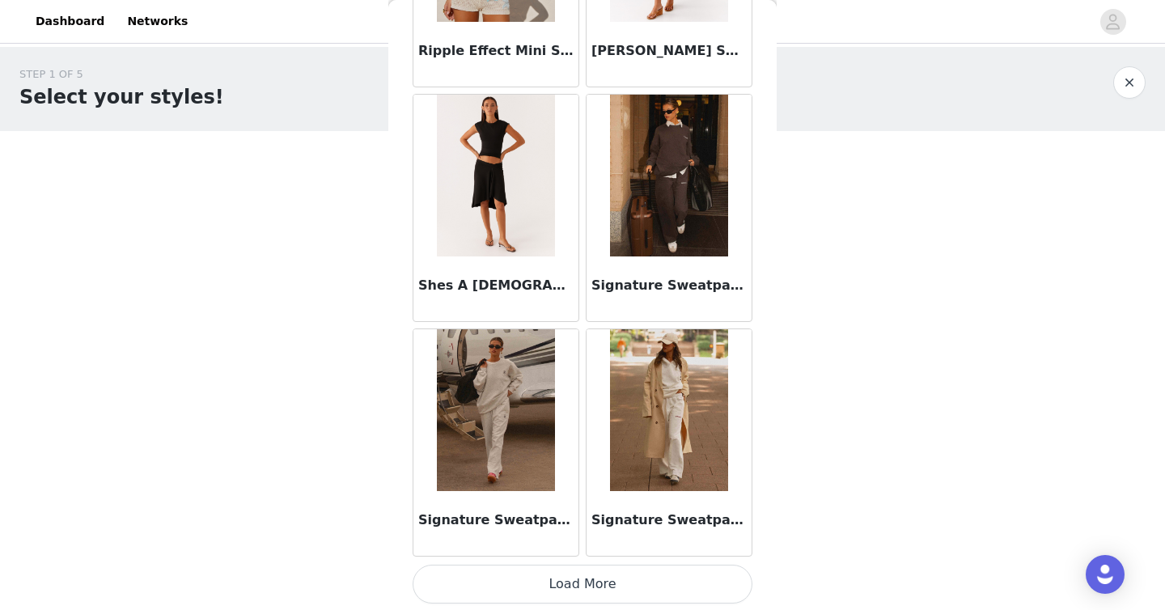
click at [590, 578] on button "Load More" at bounding box center [582, 584] width 340 height 39
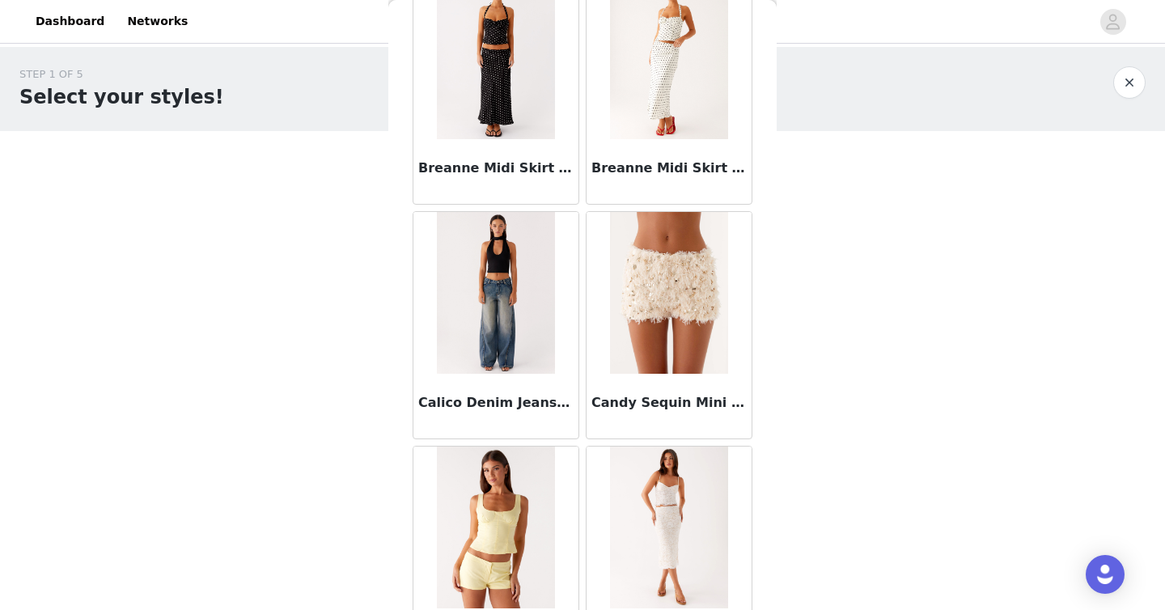
scroll to position [0, 0]
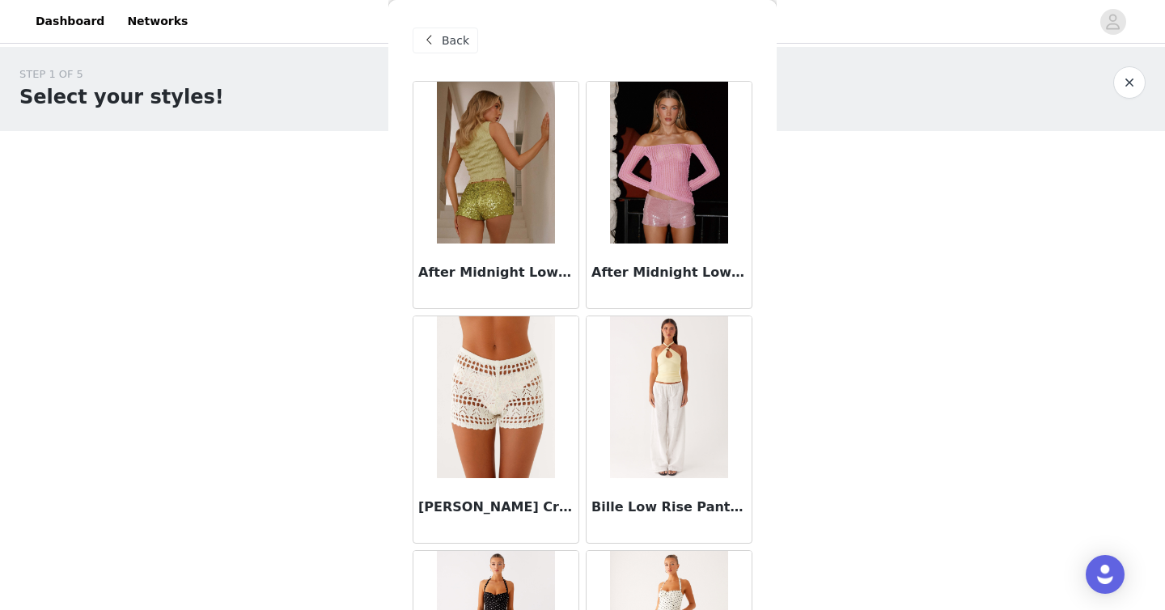
click at [450, 39] on span "Back" at bounding box center [455, 40] width 27 height 17
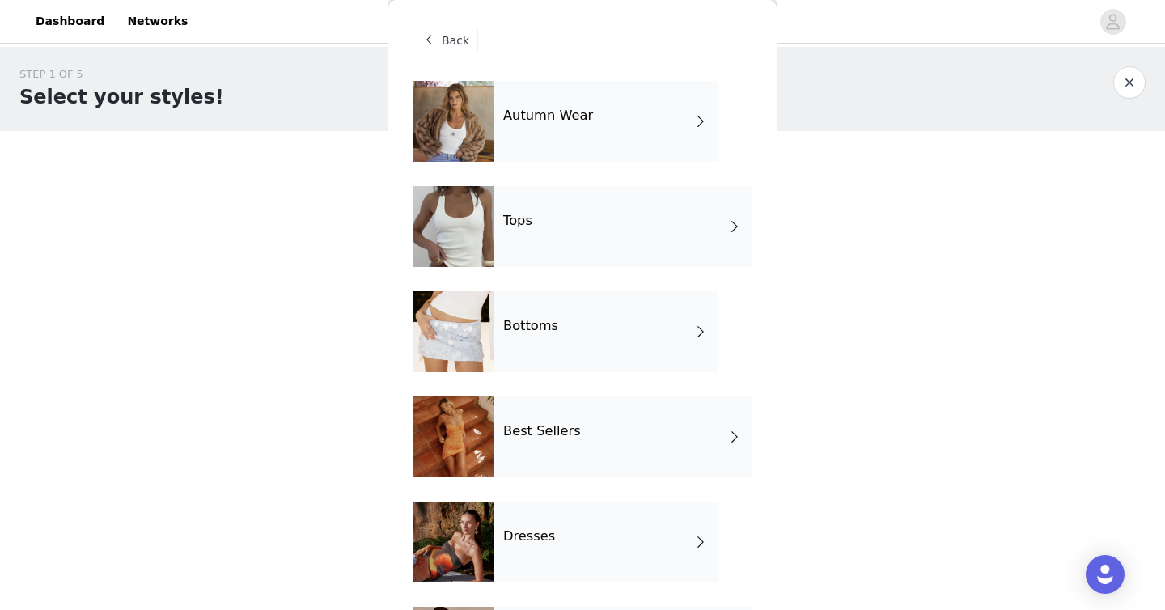
click at [572, 442] on div "Best Sellers" at bounding box center [622, 436] width 259 height 81
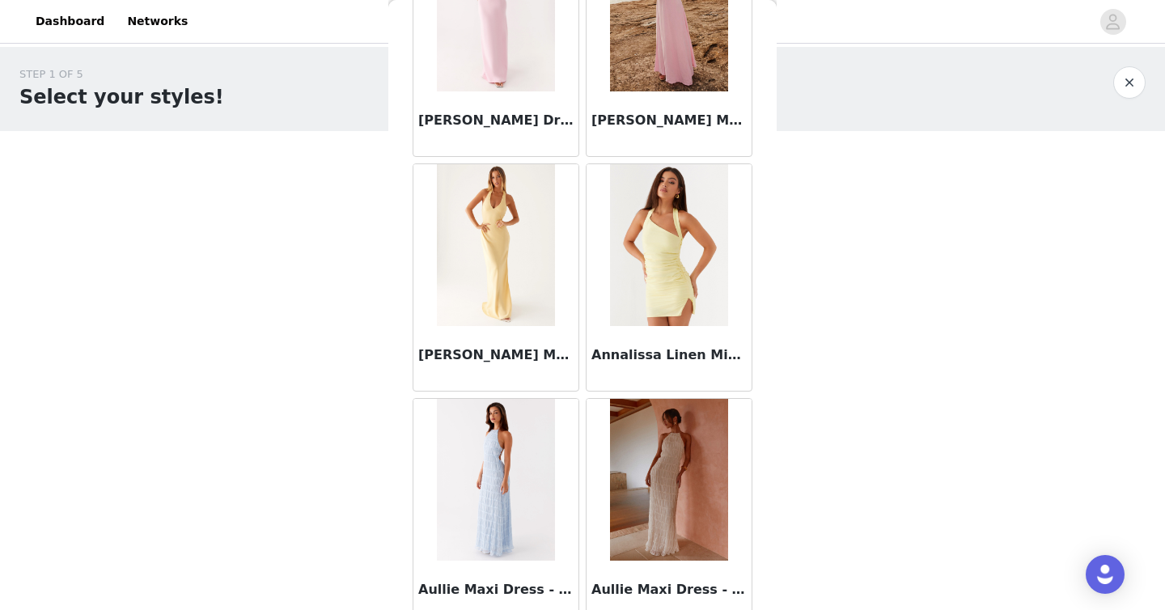
scroll to position [1865, 0]
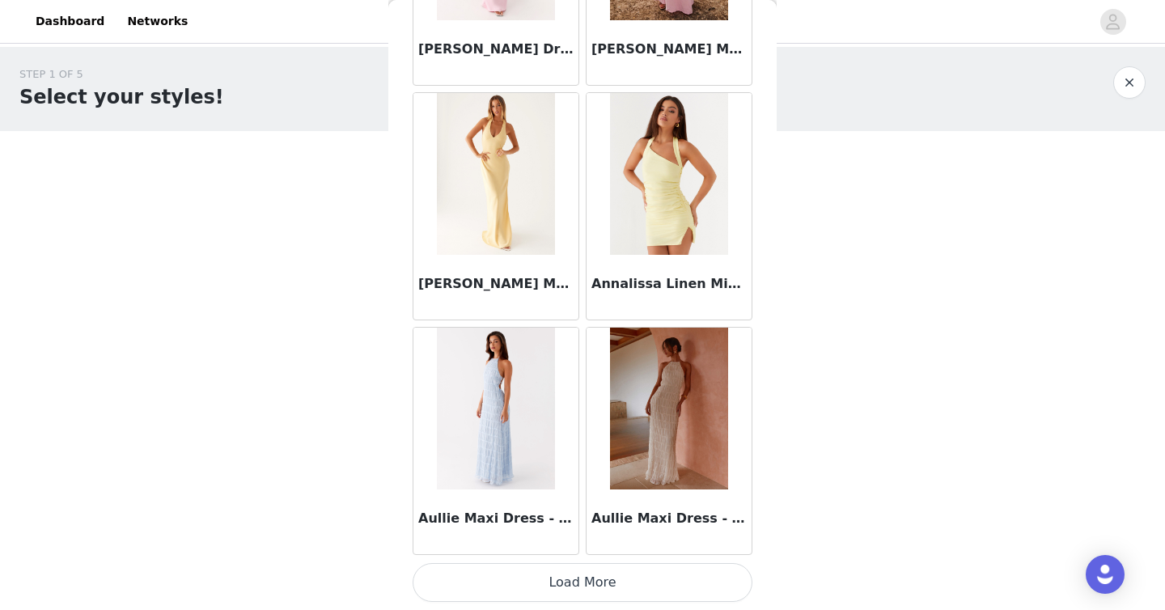
click at [609, 575] on button "Load More" at bounding box center [582, 582] width 340 height 39
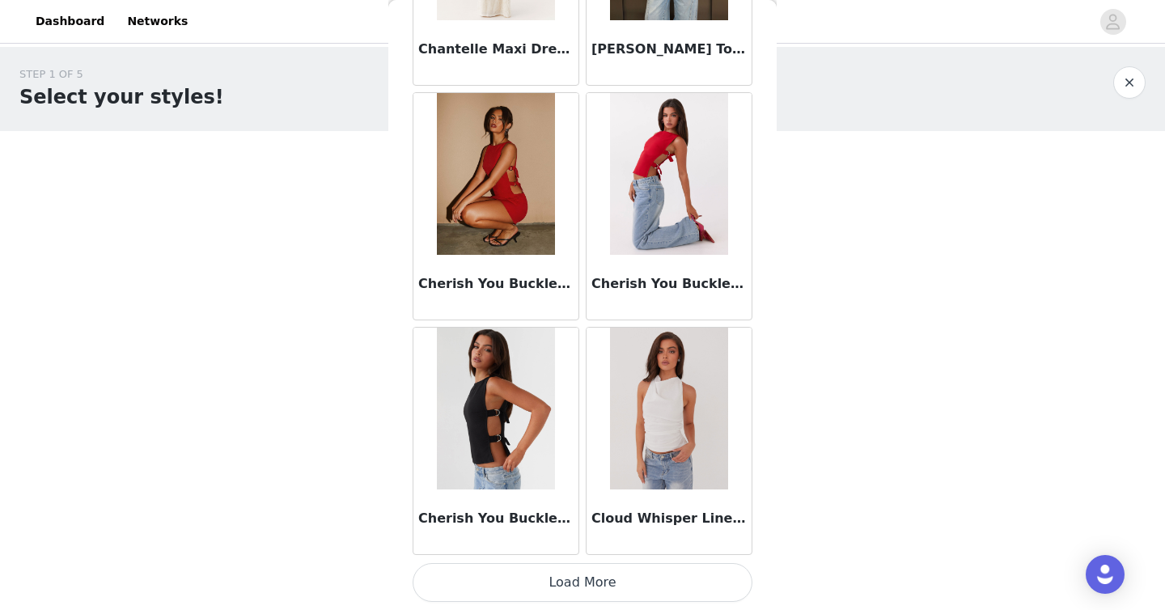
scroll to position [4209, 0]
click at [582, 574] on button "Load More" at bounding box center [582, 583] width 340 height 39
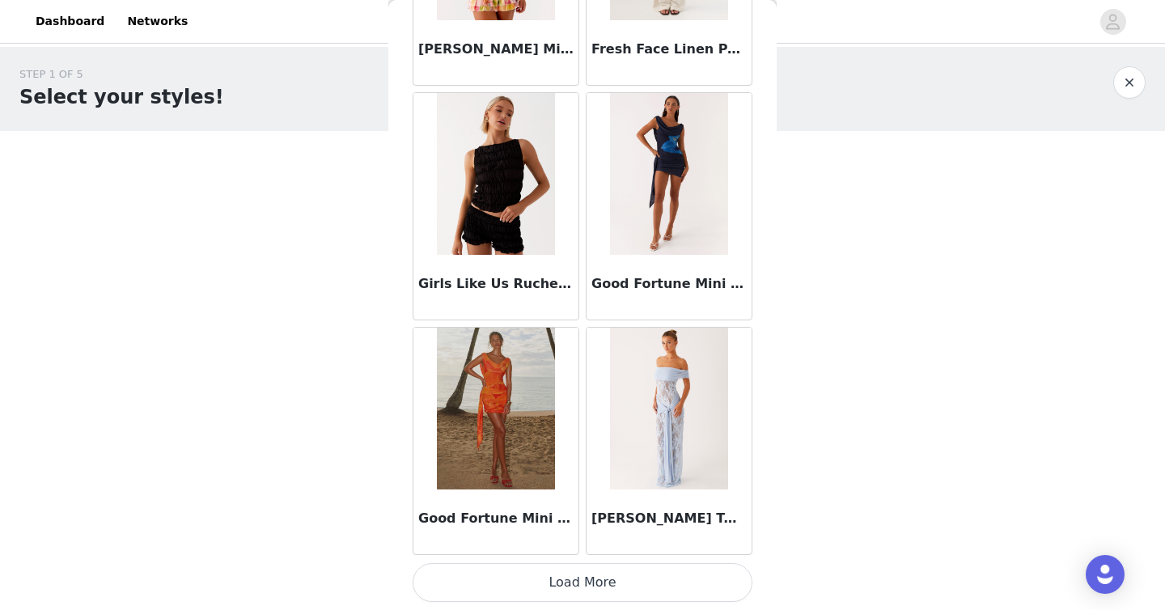
scroll to position [6555, 0]
click at [581, 589] on button "Load More" at bounding box center [582, 583] width 340 height 39
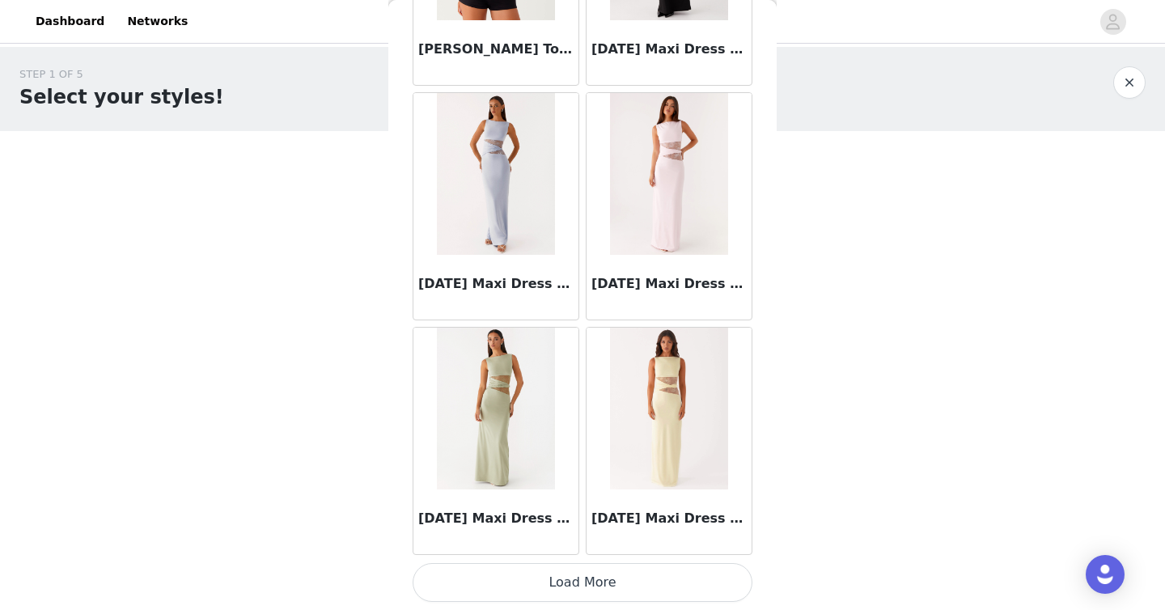
scroll to position [8900, 0]
click at [590, 578] on button "Load More" at bounding box center [582, 583] width 340 height 39
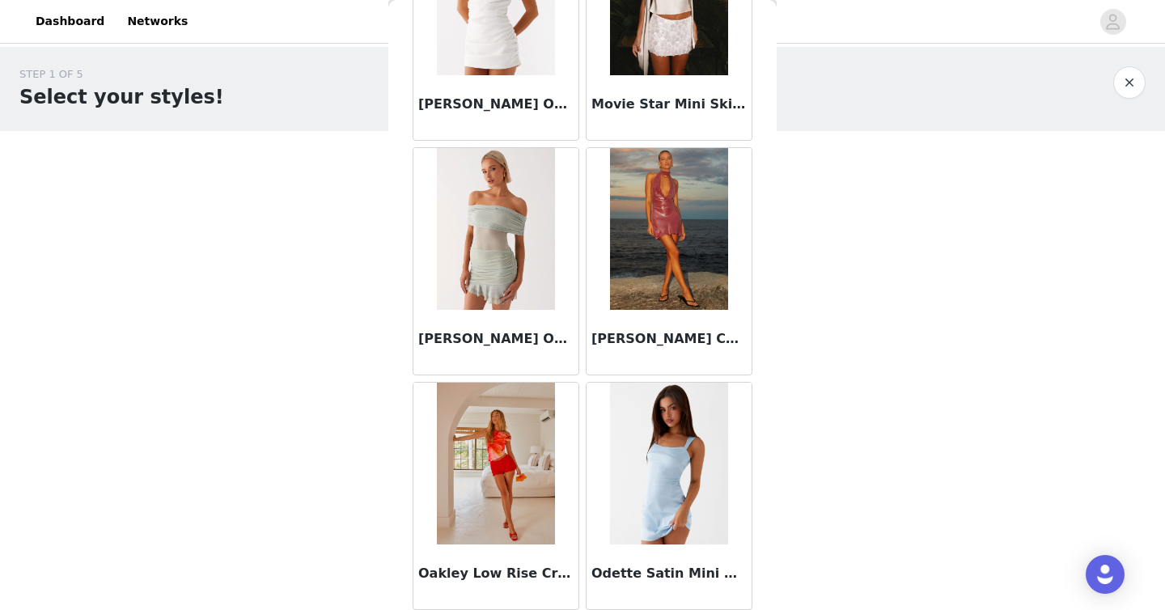
scroll to position [11246, 0]
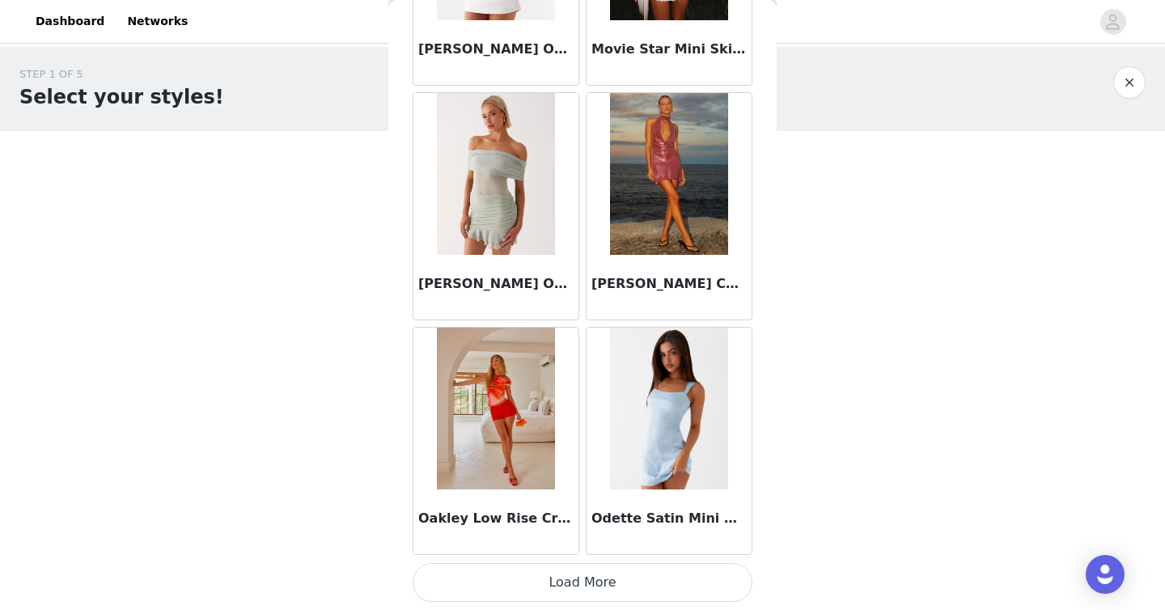
click at [594, 575] on button "Load More" at bounding box center [582, 582] width 340 height 39
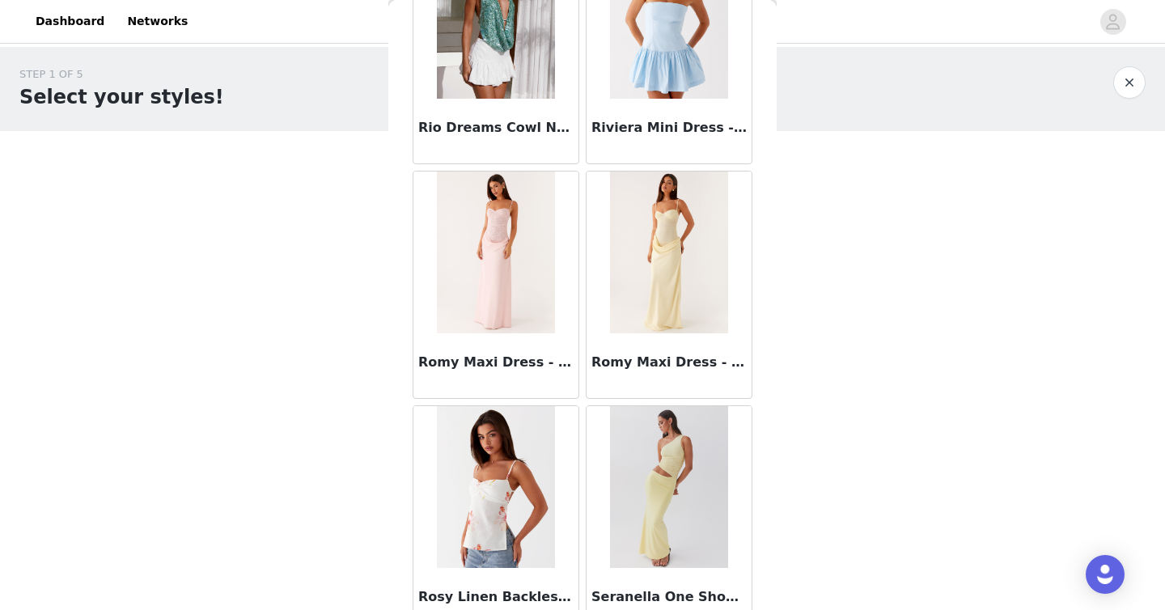
scroll to position [13592, 0]
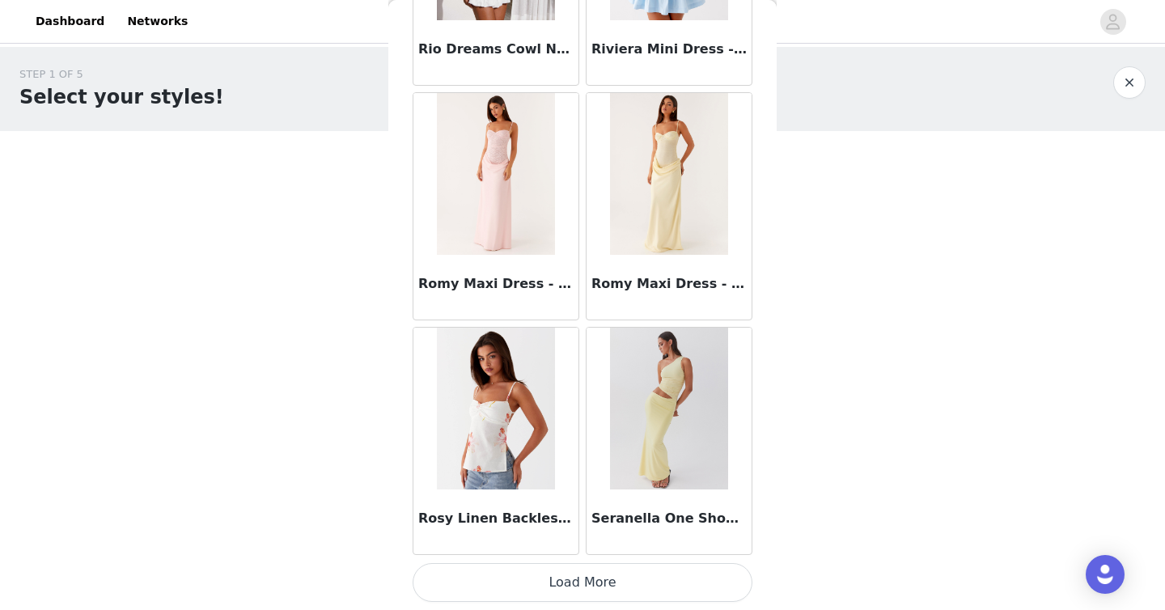
click at [576, 572] on button "Load More" at bounding box center [582, 582] width 340 height 39
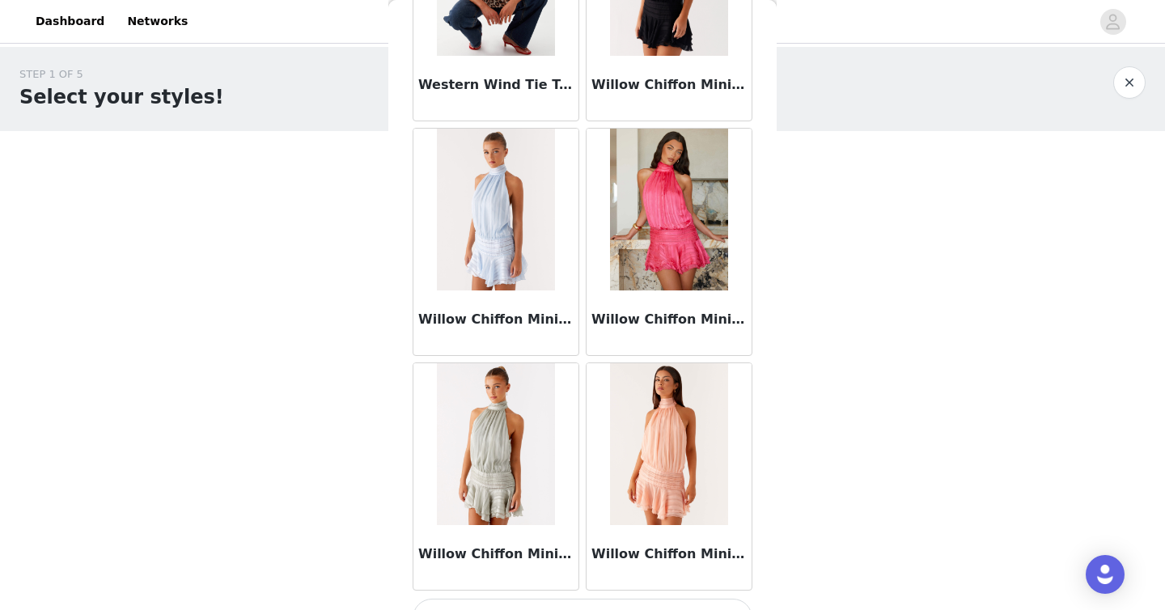
scroll to position [15937, 0]
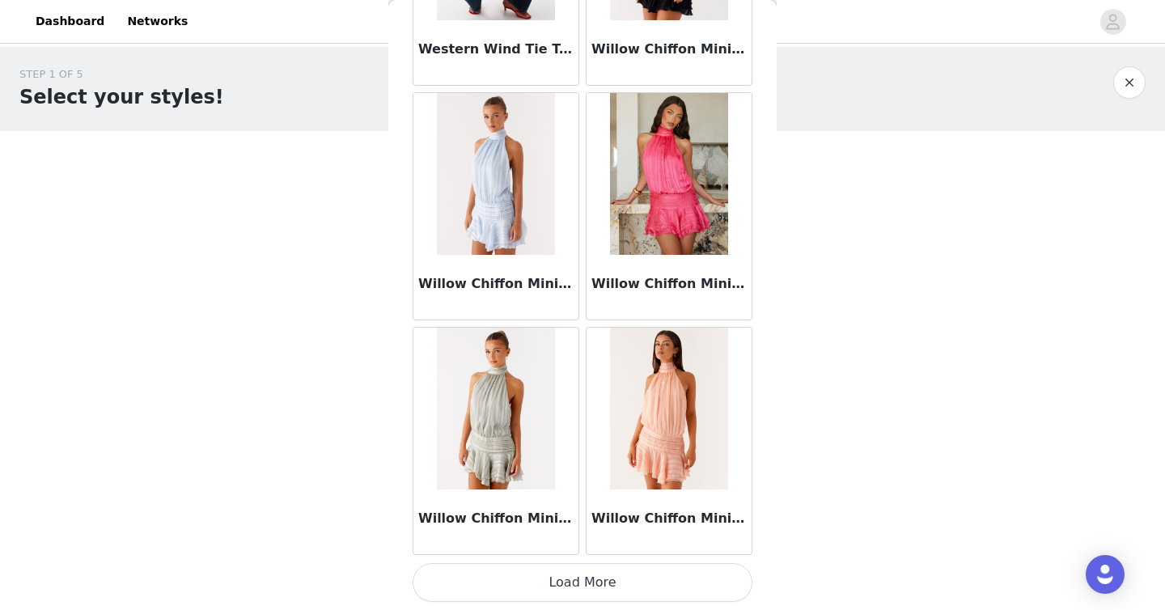
click at [598, 584] on button "Load More" at bounding box center [582, 582] width 340 height 39
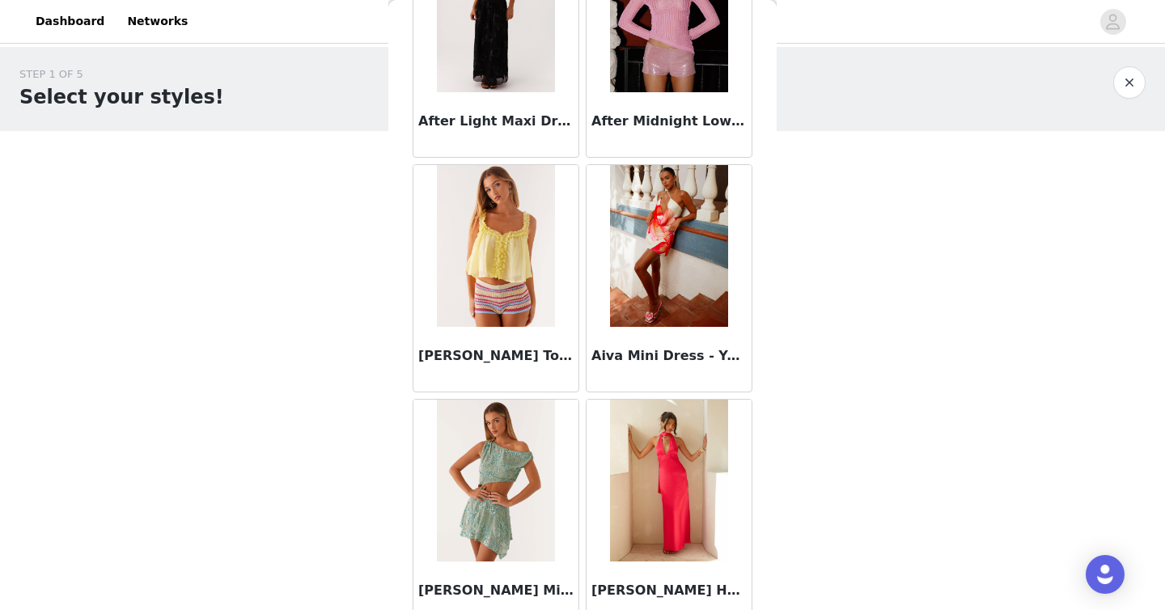
scroll to position [0, 0]
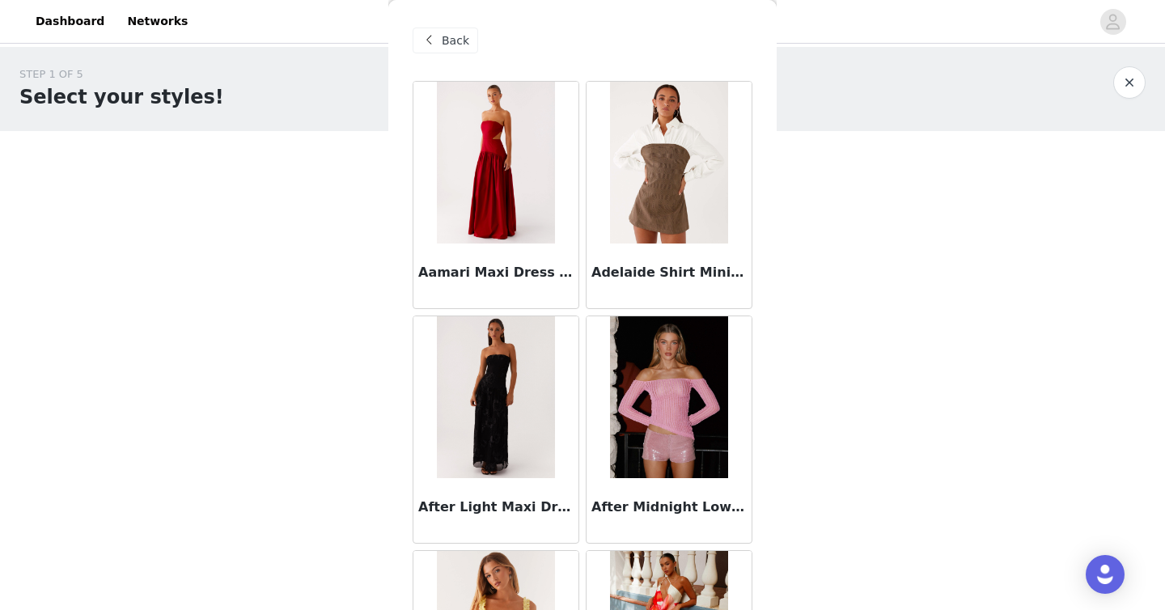
click at [446, 41] on span "Back" at bounding box center [455, 40] width 27 height 17
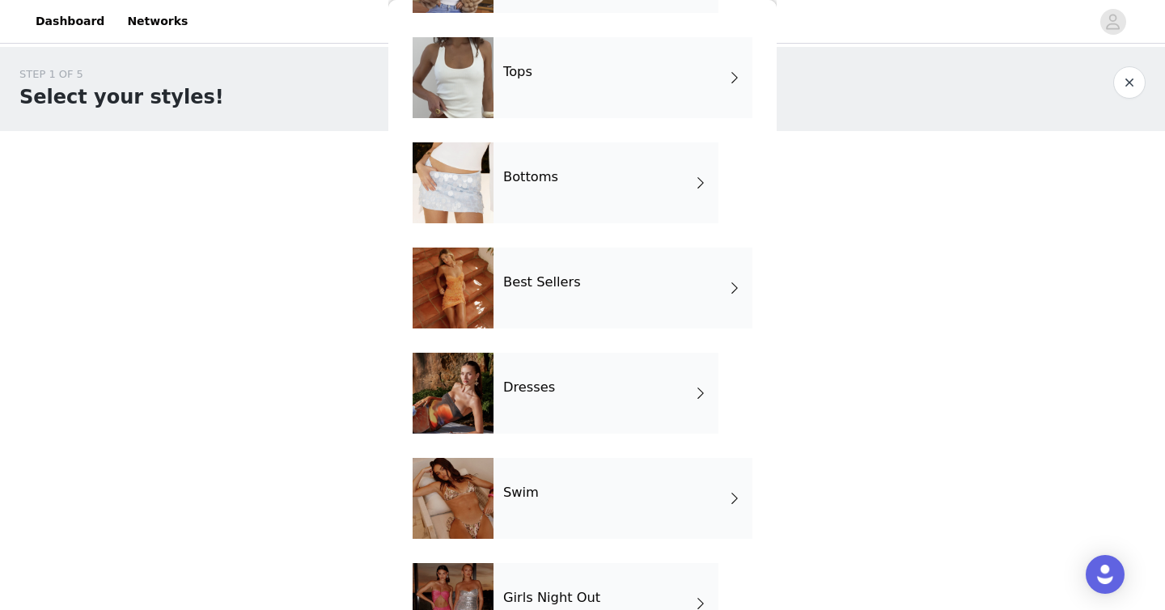
scroll to position [151, 0]
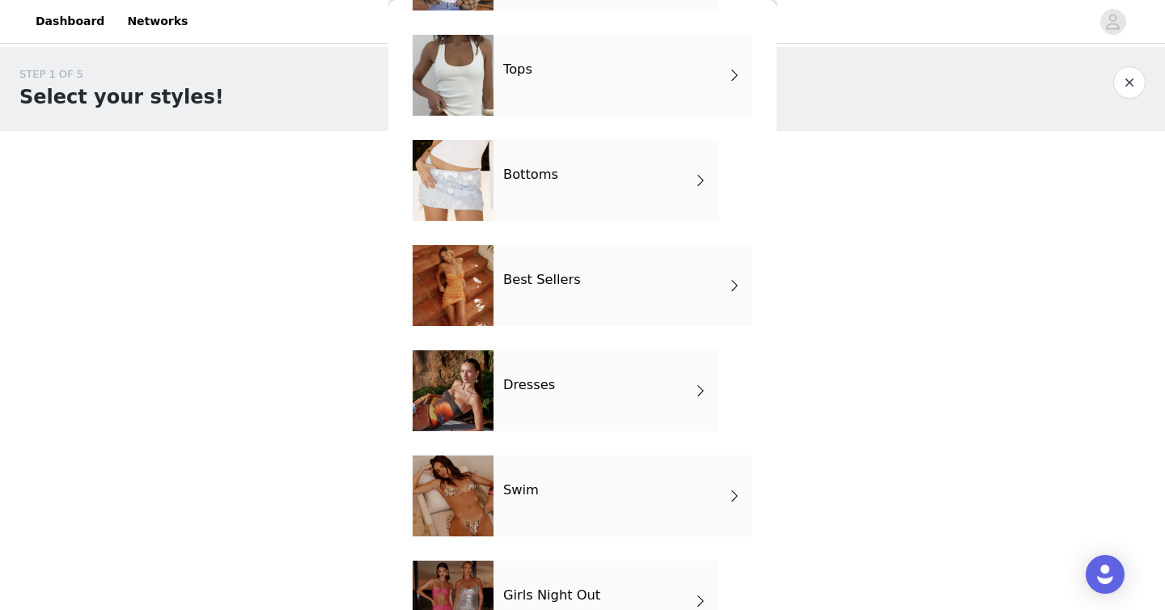
click at [593, 396] on div "Dresses" at bounding box center [605, 390] width 225 height 81
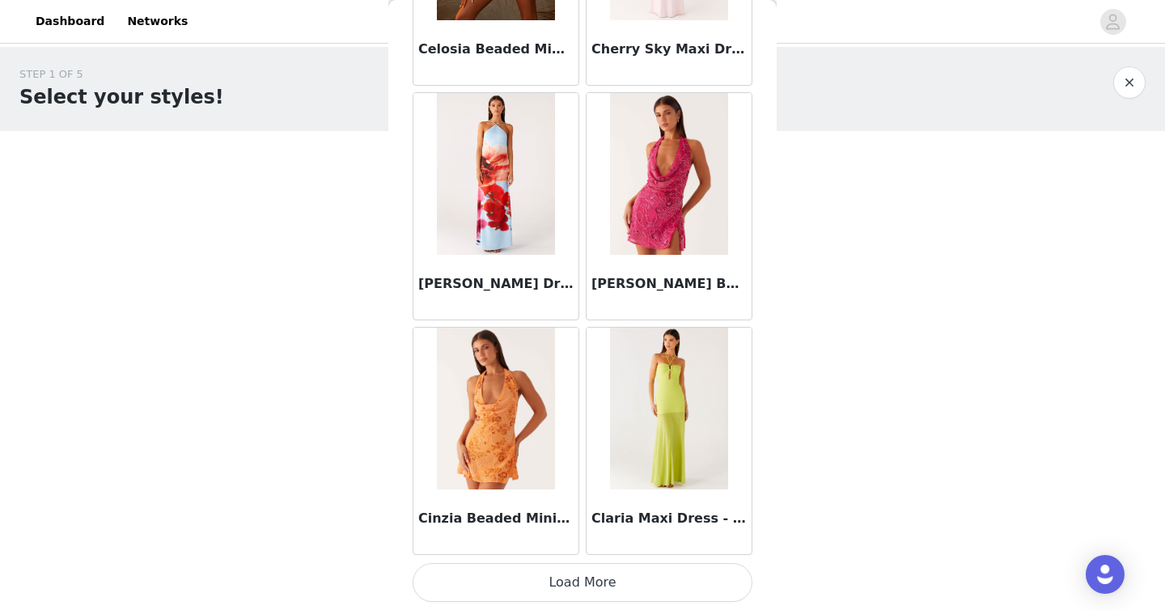
scroll to position [1864, 0]
click at [603, 582] on button "Load More" at bounding box center [582, 583] width 340 height 39
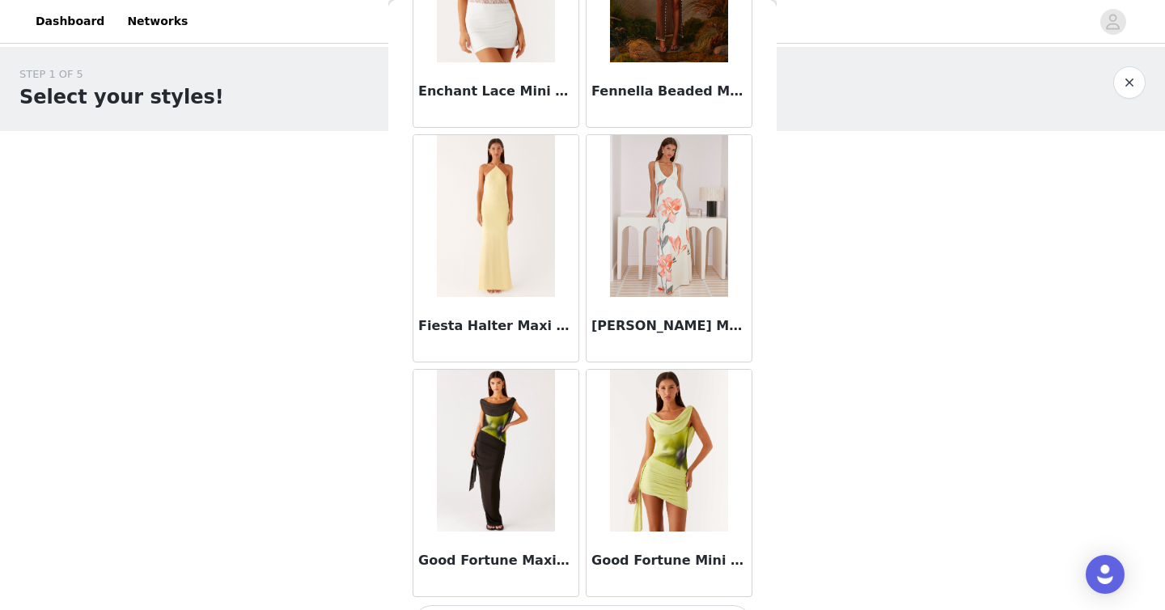
scroll to position [4210, 0]
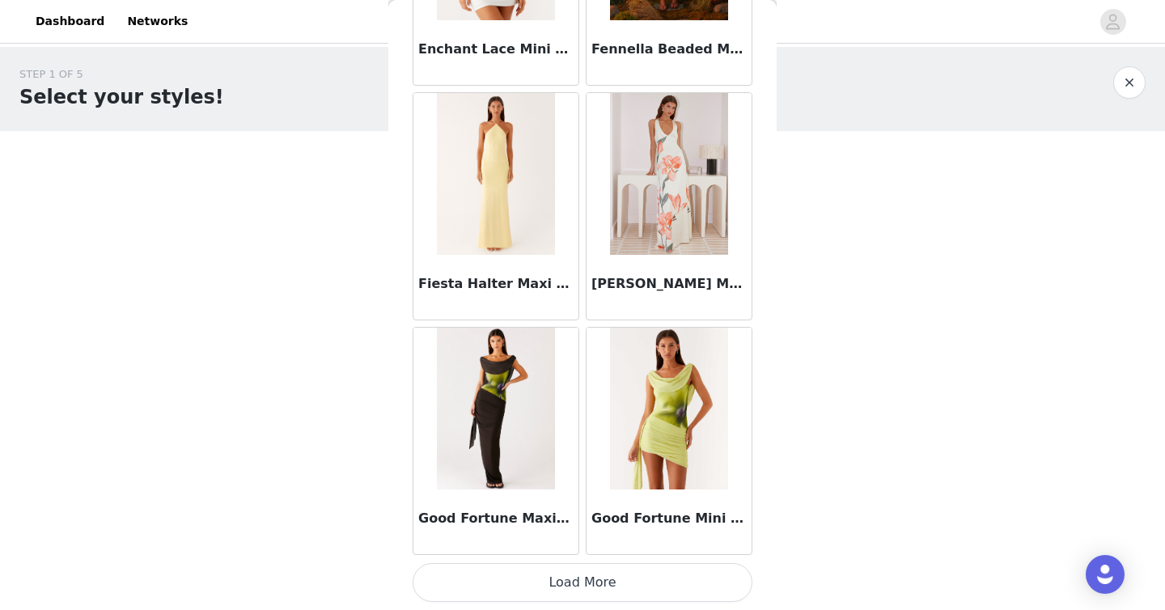
click at [565, 579] on button "Load More" at bounding box center [582, 582] width 340 height 39
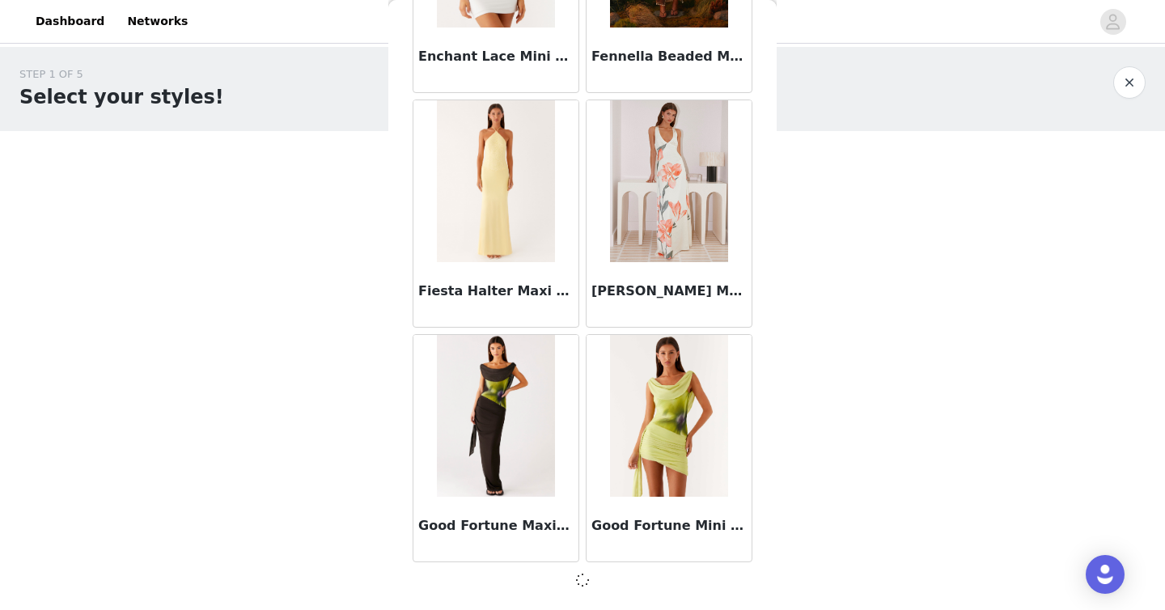
scroll to position [4203, 0]
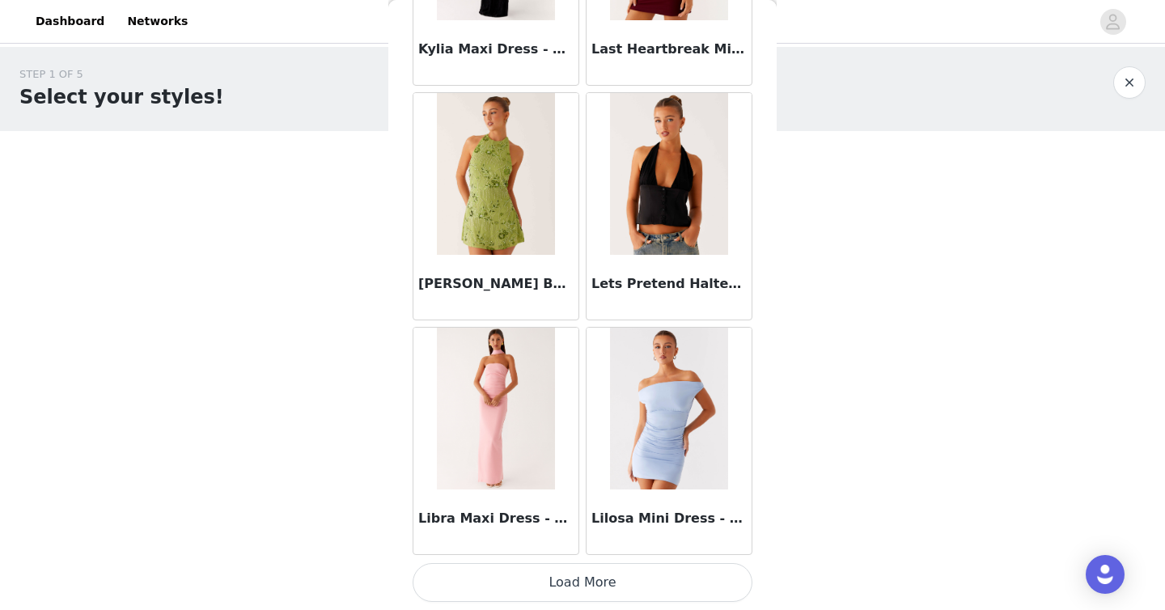
click at [590, 581] on button "Load More" at bounding box center [582, 582] width 340 height 39
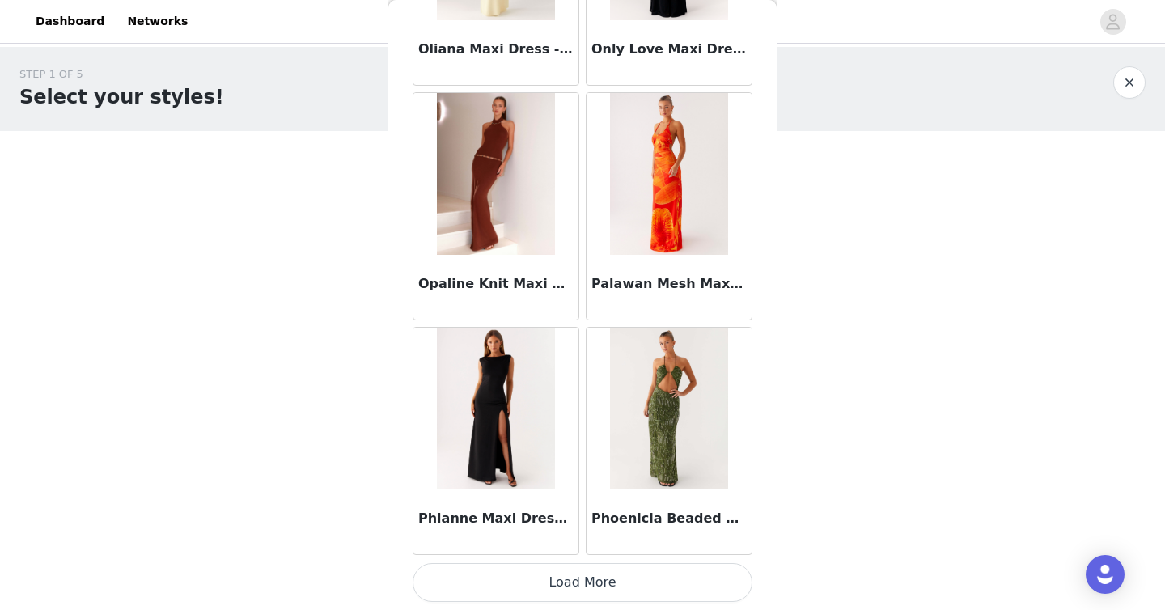
scroll to position [8900, 0]
click at [584, 581] on button "Load More" at bounding box center [582, 582] width 340 height 39
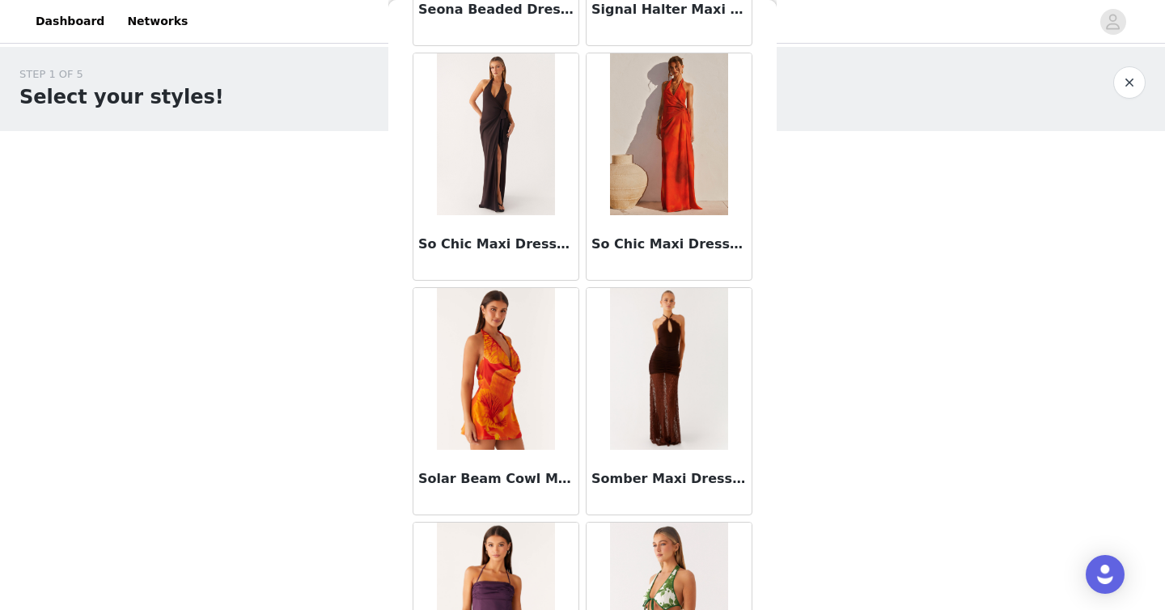
scroll to position [11246, 0]
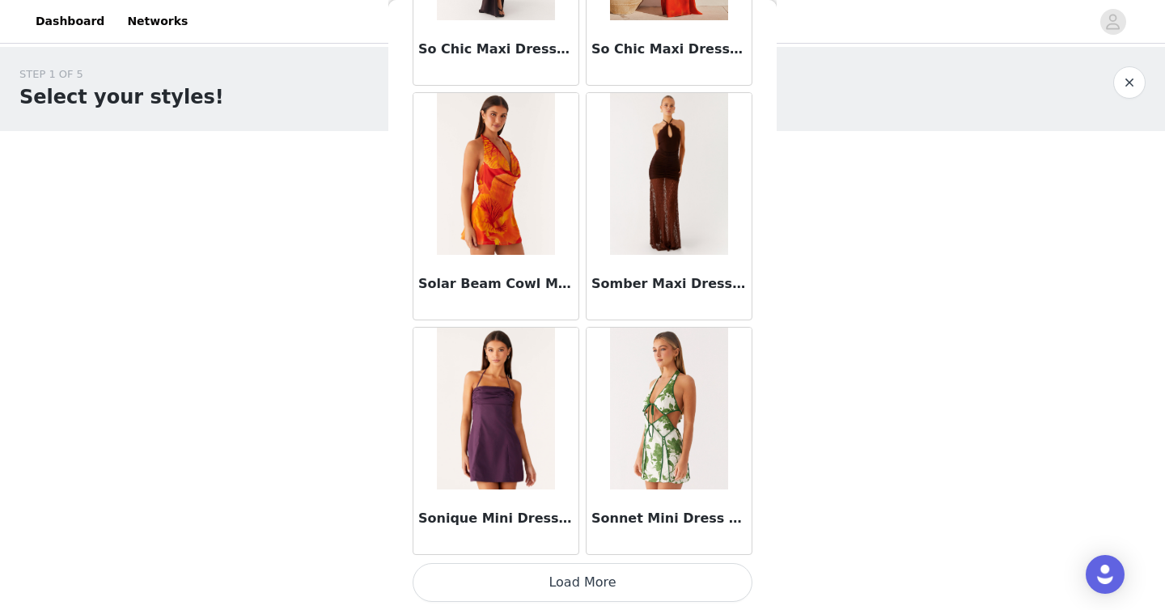
click at [583, 577] on button "Load More" at bounding box center [582, 582] width 340 height 39
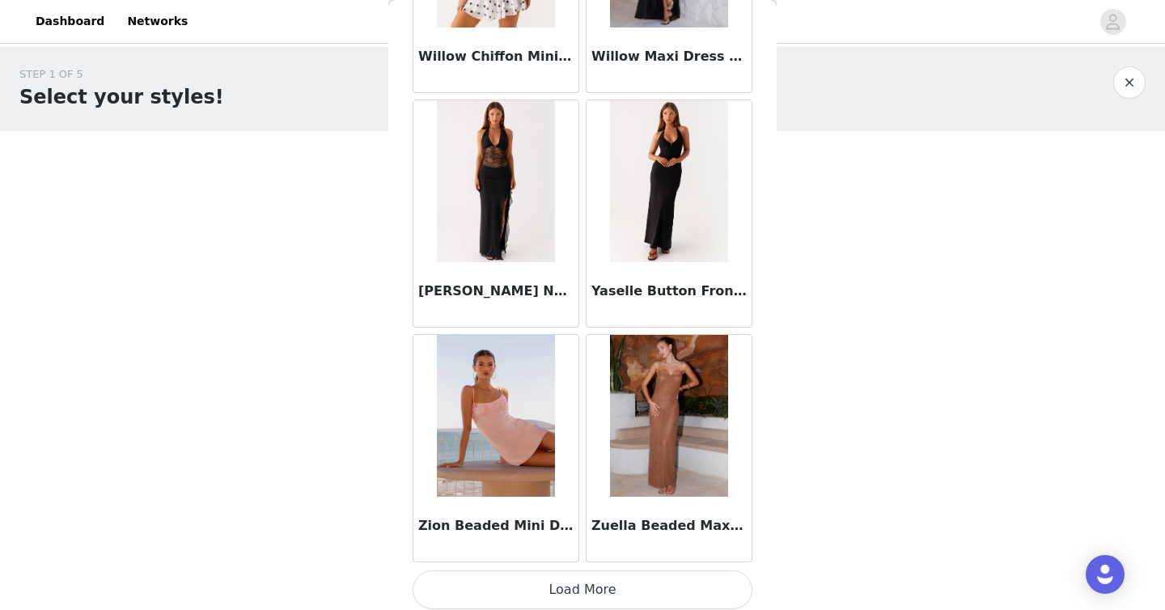
scroll to position [13585, 0]
click at [591, 586] on button "Load More" at bounding box center [582, 588] width 340 height 39
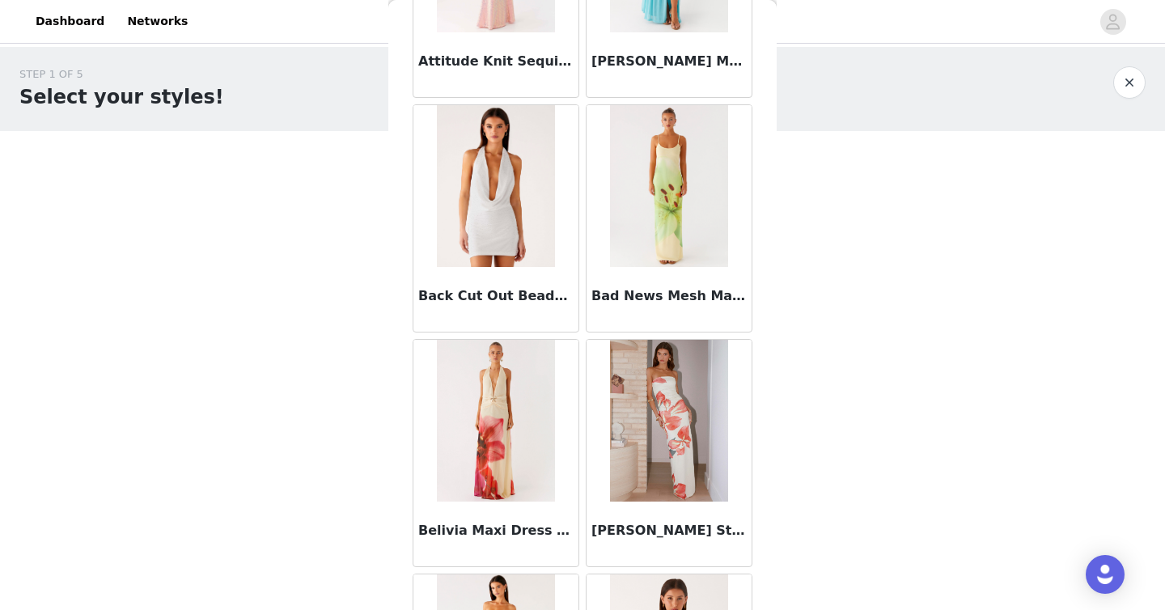
scroll to position [0, 0]
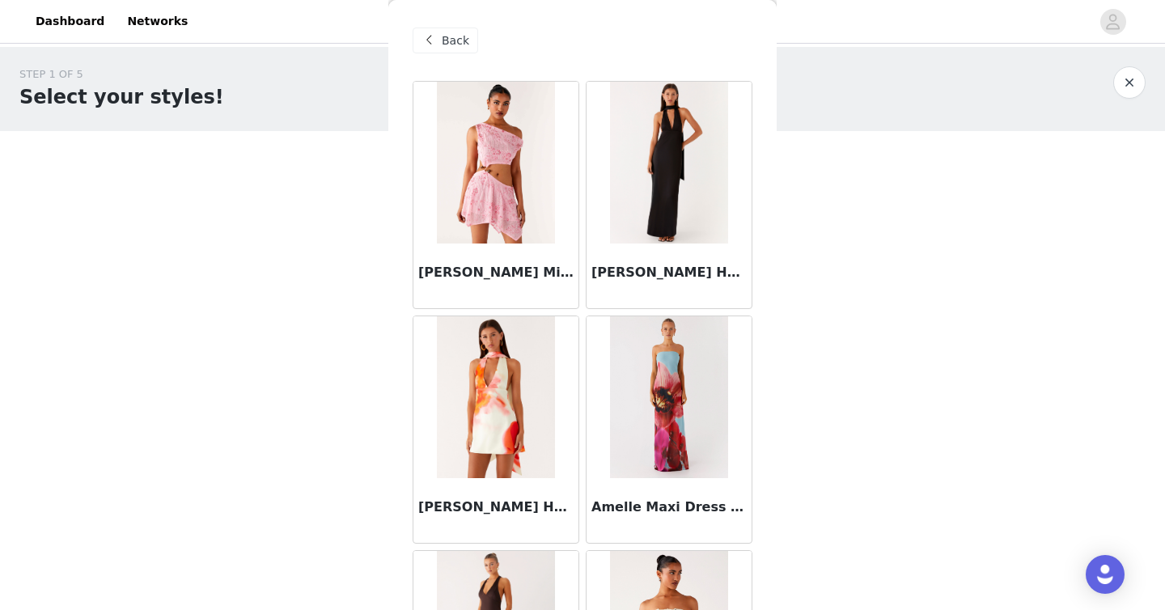
click at [435, 33] on span at bounding box center [428, 40] width 19 height 19
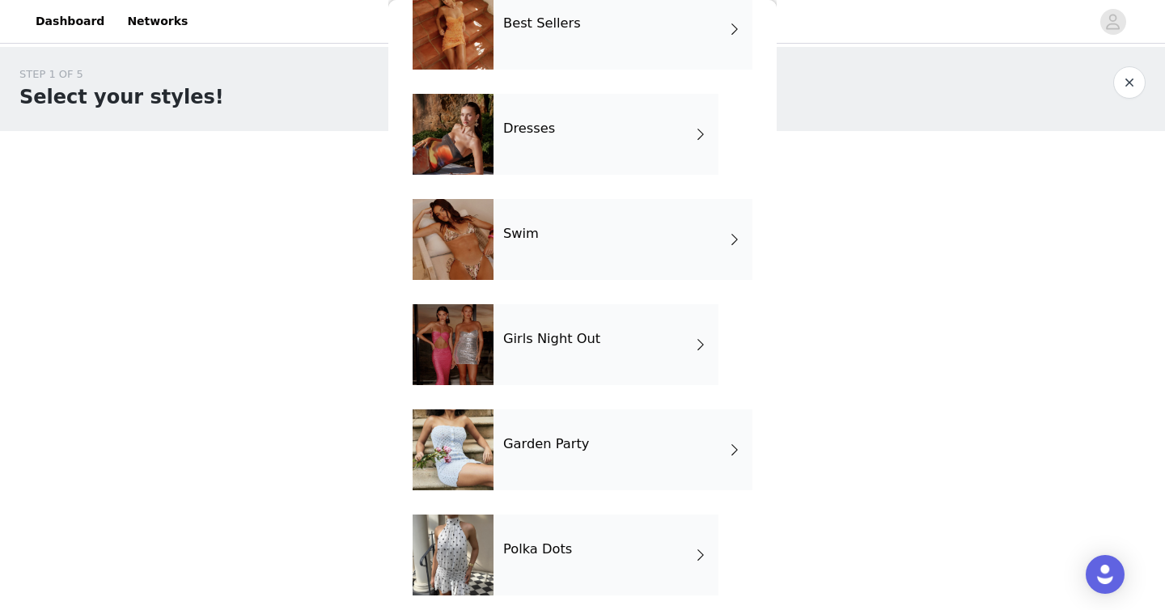
scroll to position [417, 0]
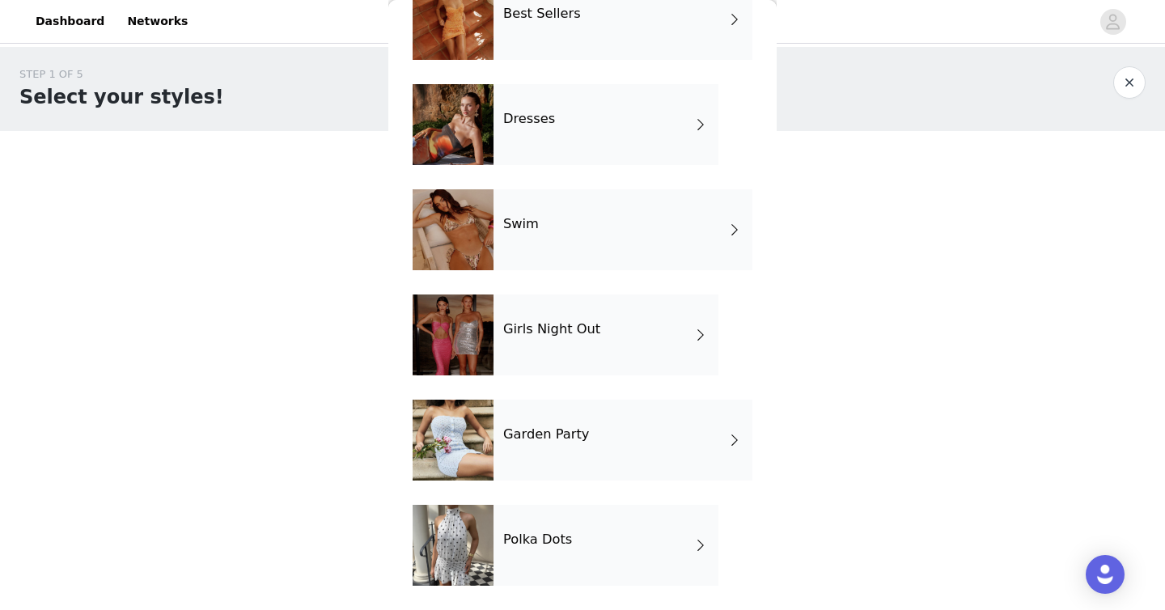
click at [577, 429] on h4 "Garden Party" at bounding box center [546, 434] width 86 height 15
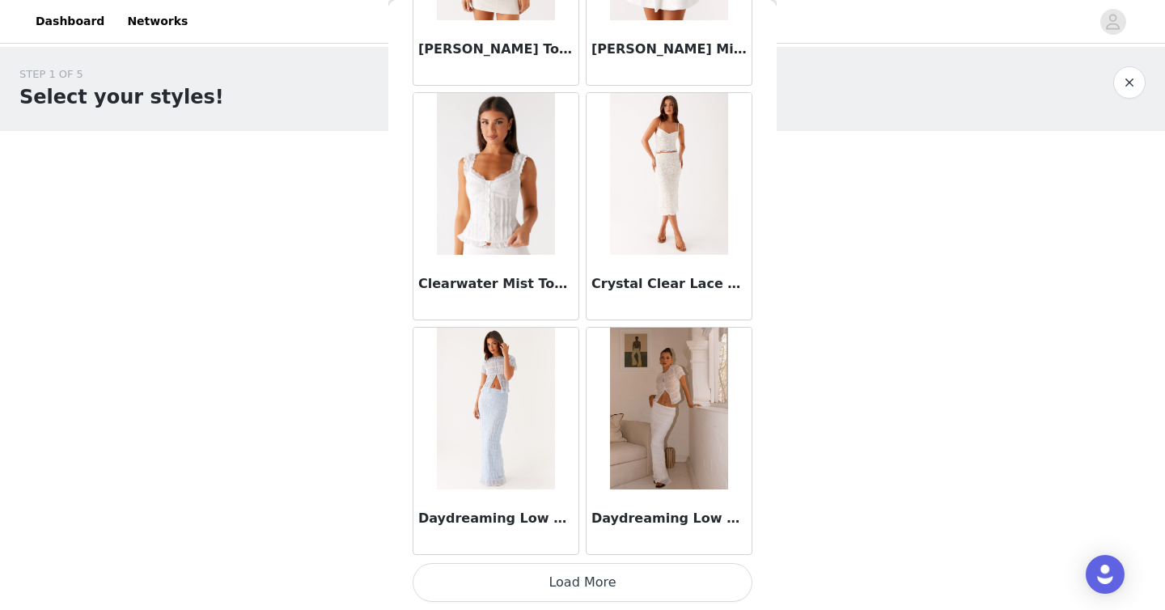
scroll to position [1863, 0]
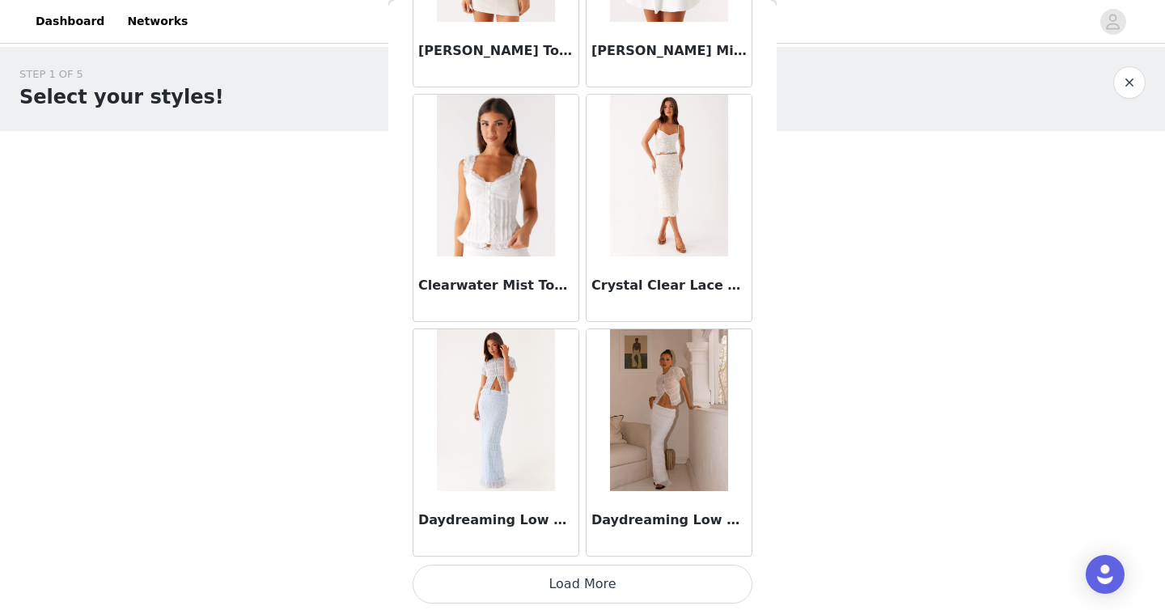
click at [625, 582] on button "Load More" at bounding box center [582, 584] width 340 height 39
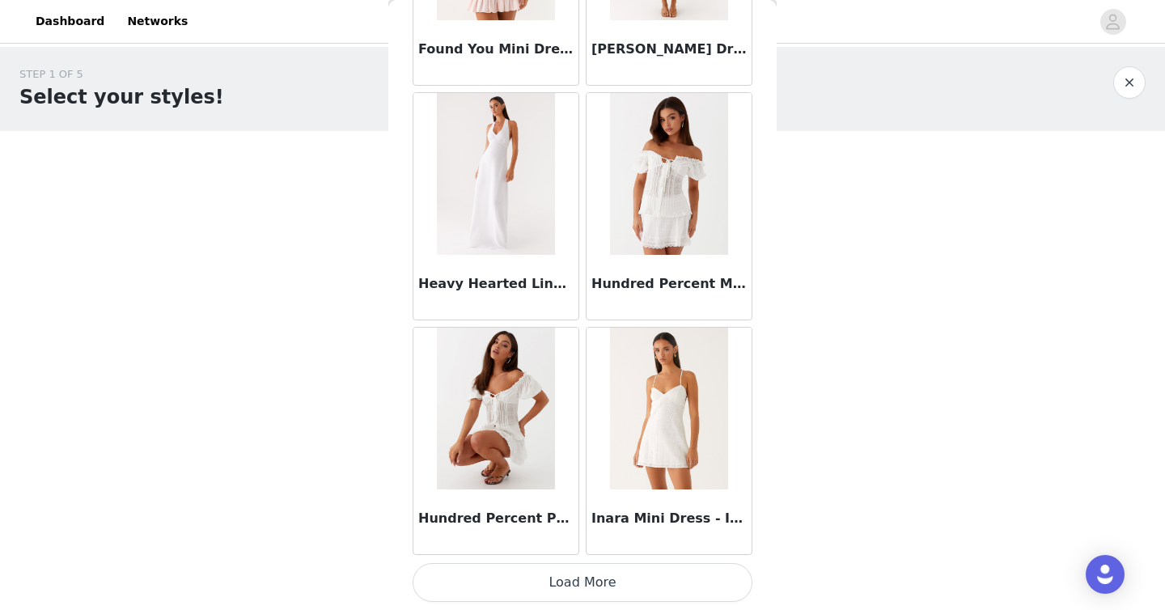
scroll to position [4209, 0]
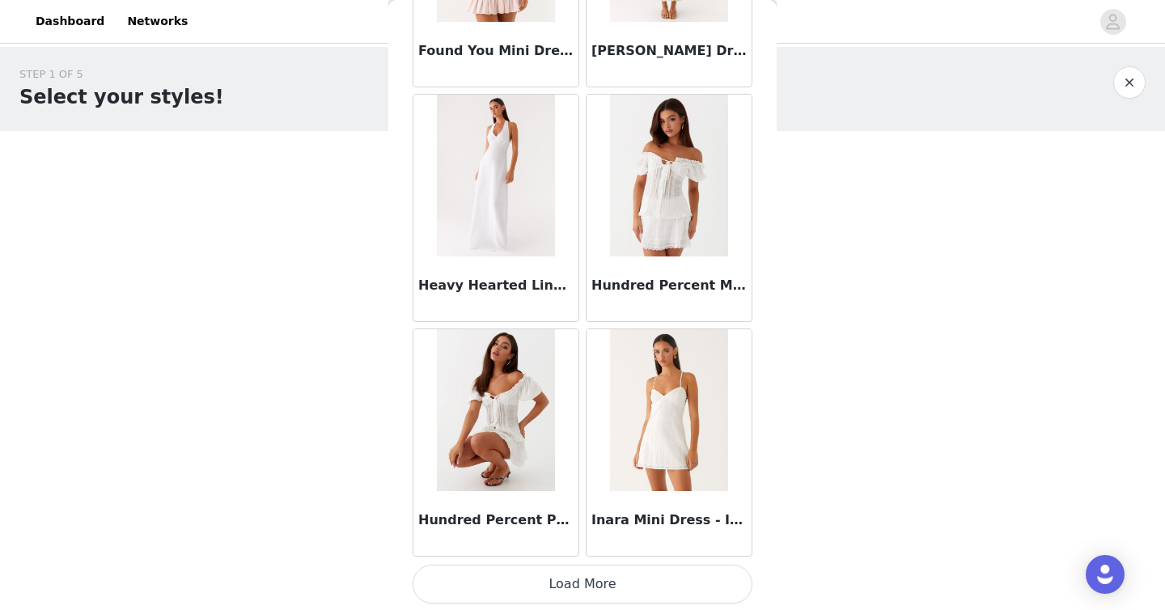
click at [623, 573] on button "Load More" at bounding box center [582, 584] width 340 height 39
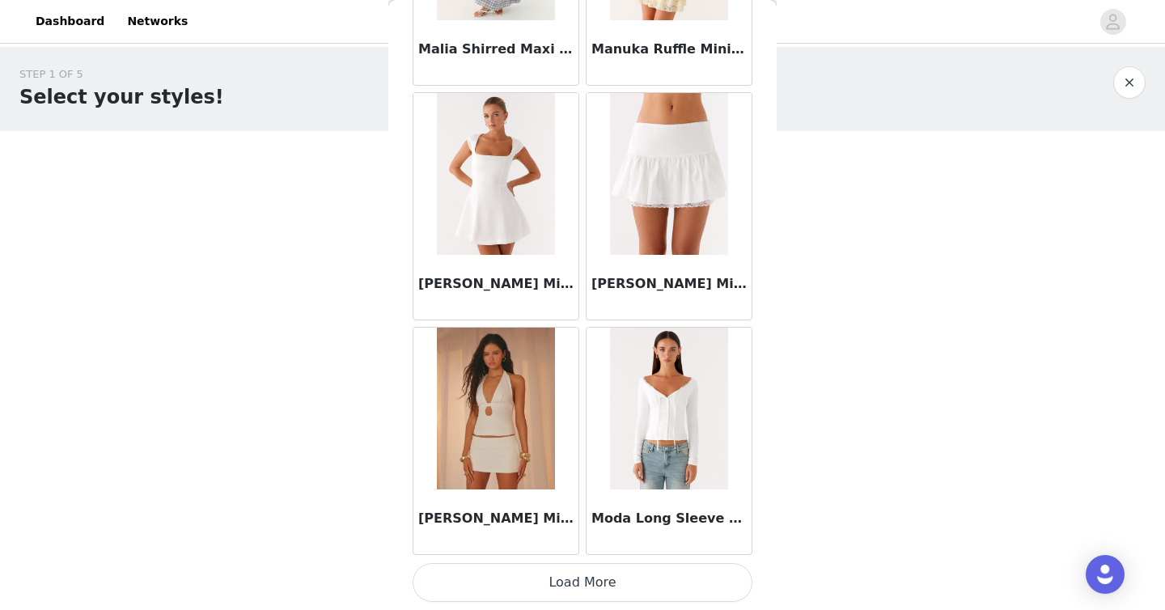
scroll to position [6555, 0]
click at [563, 575] on button "Load More" at bounding box center [582, 582] width 340 height 39
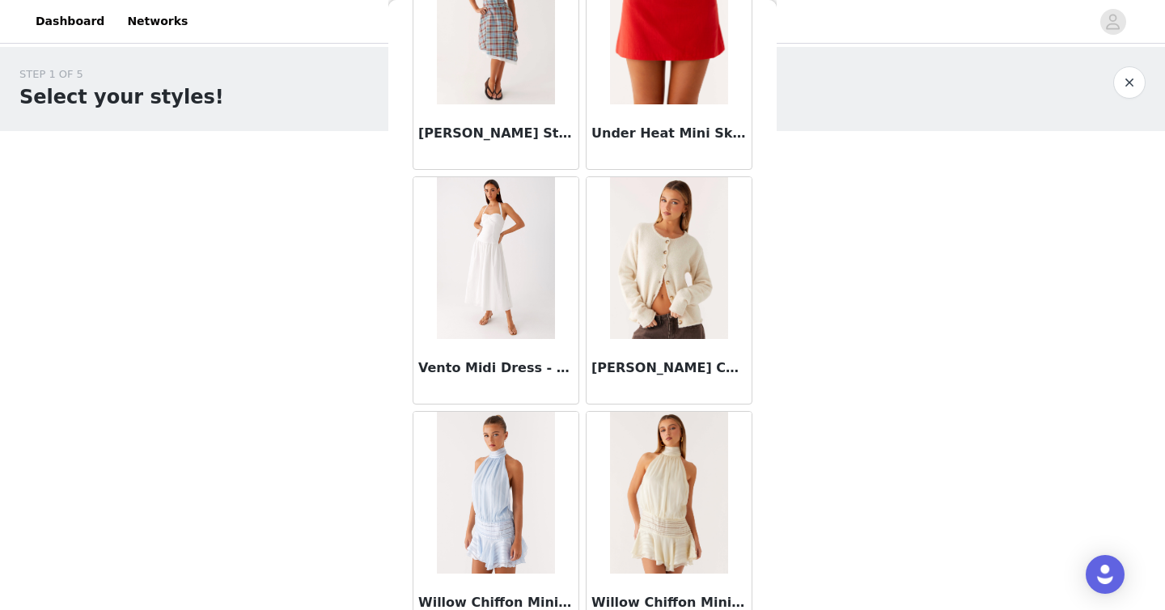
scroll to position [8901, 0]
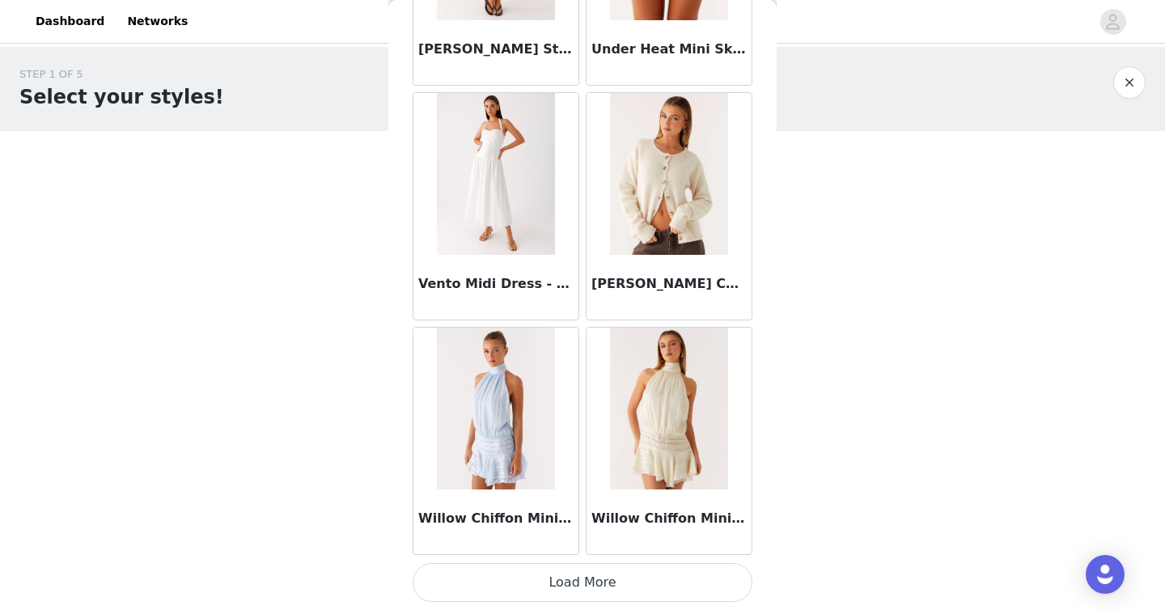
click at [599, 579] on button "Load More" at bounding box center [582, 582] width 340 height 39
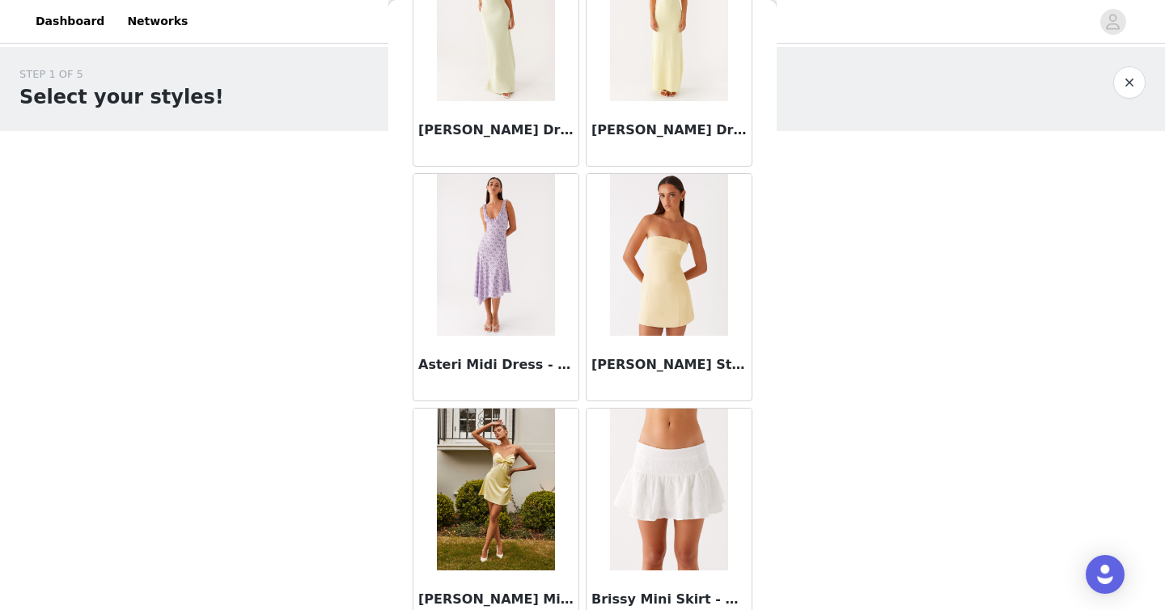
scroll to position [0, 0]
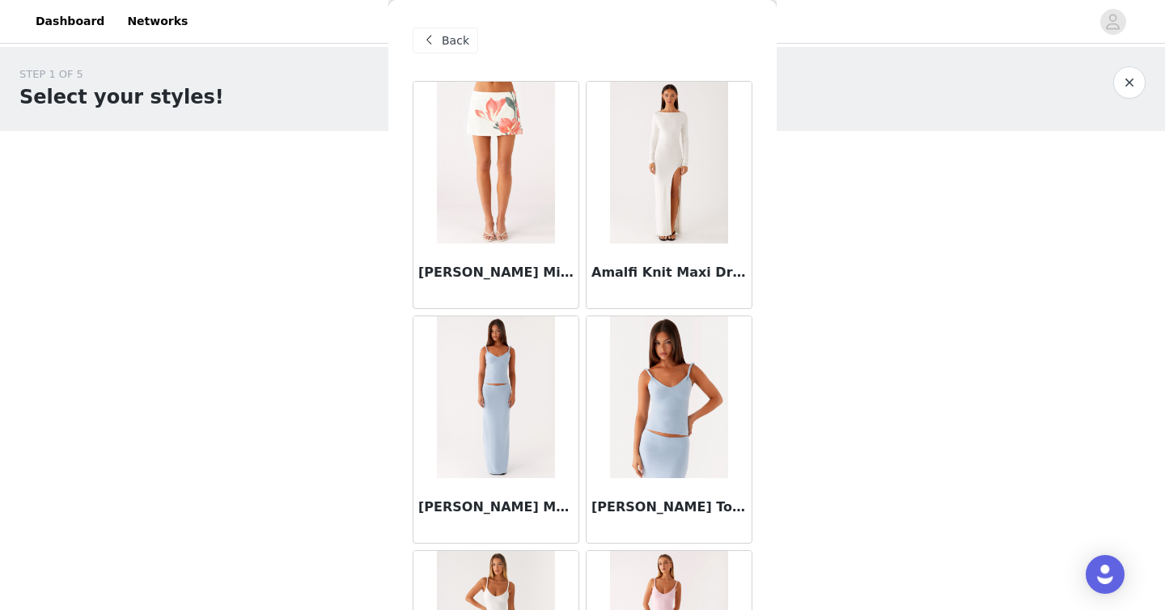
click at [440, 44] on div "Back" at bounding box center [445, 40] width 66 height 26
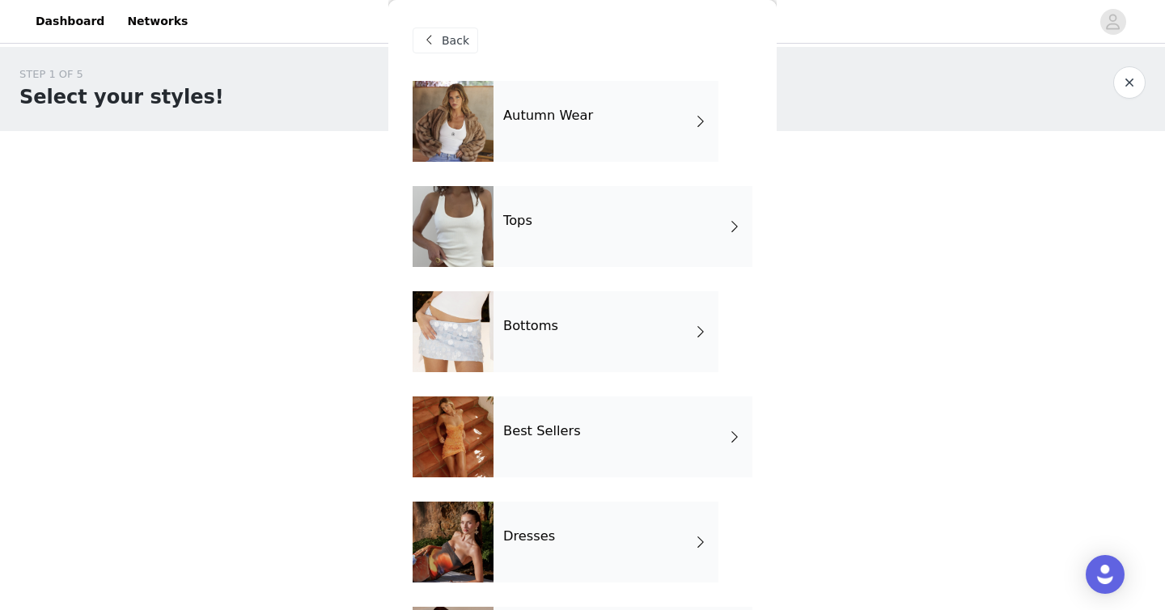
scroll to position [417, 0]
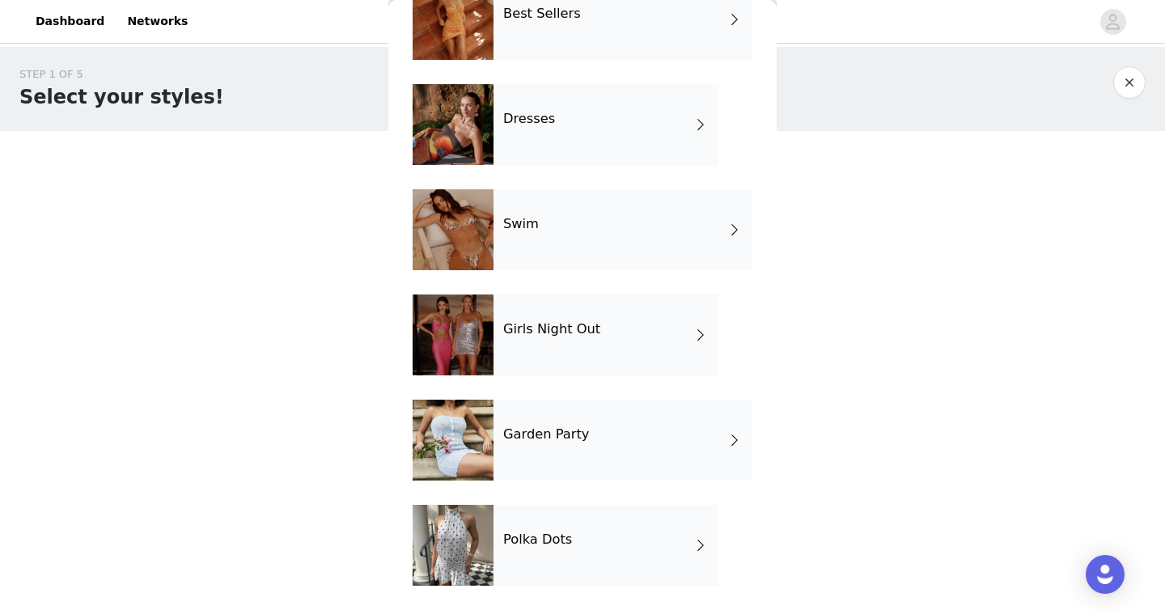
click at [566, 541] on h4 "Polka Dots" at bounding box center [537, 539] width 69 height 15
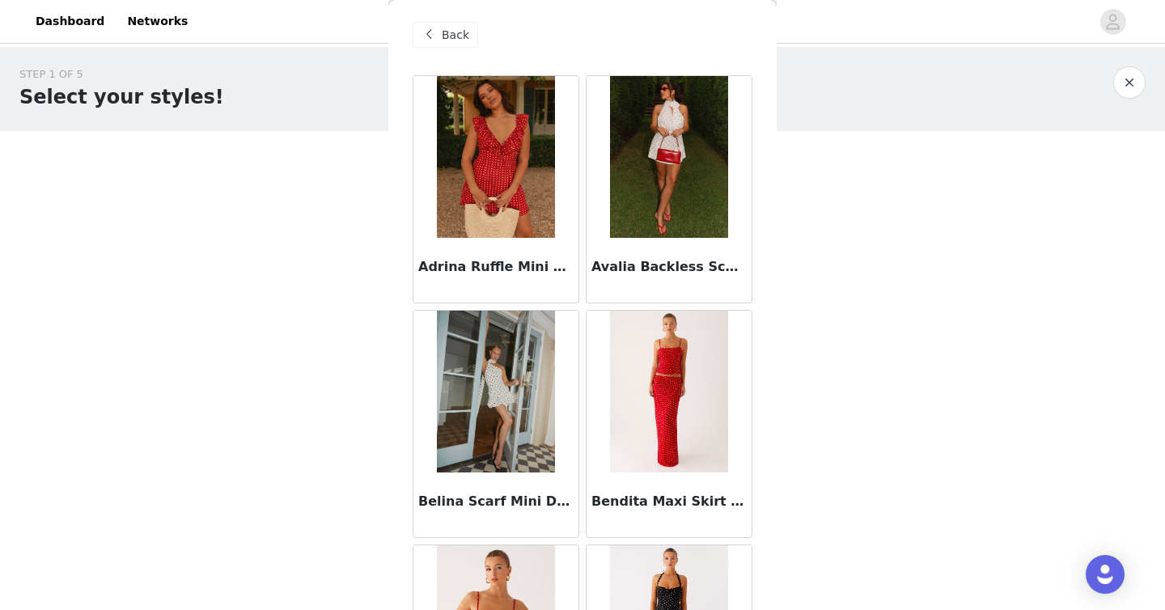
scroll to position [0, 0]
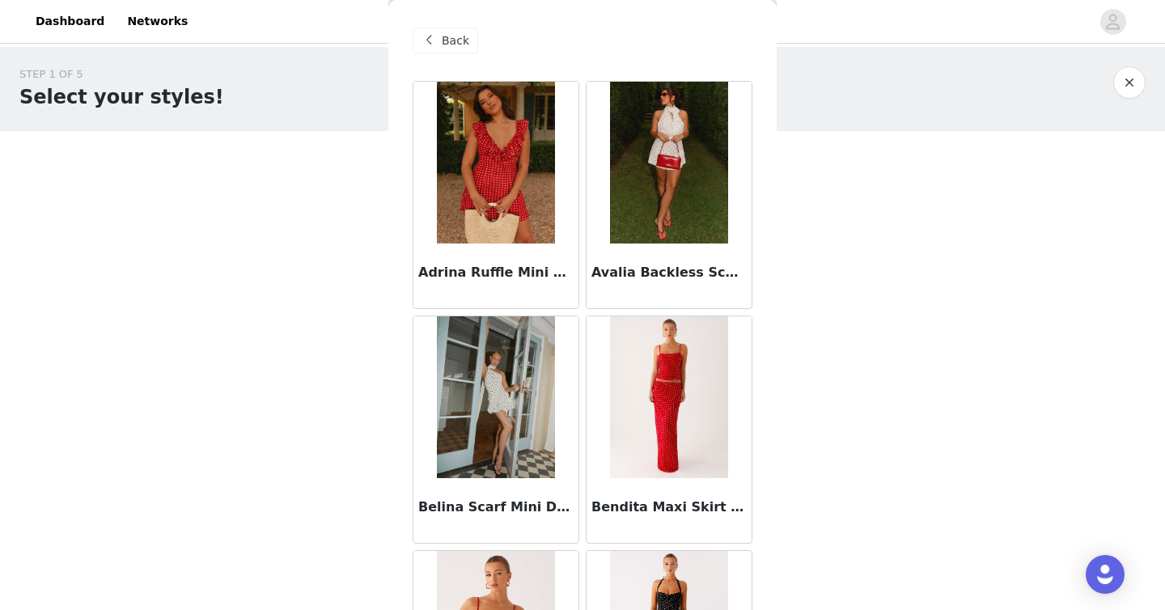
click at [452, 40] on span "Back" at bounding box center [455, 40] width 27 height 17
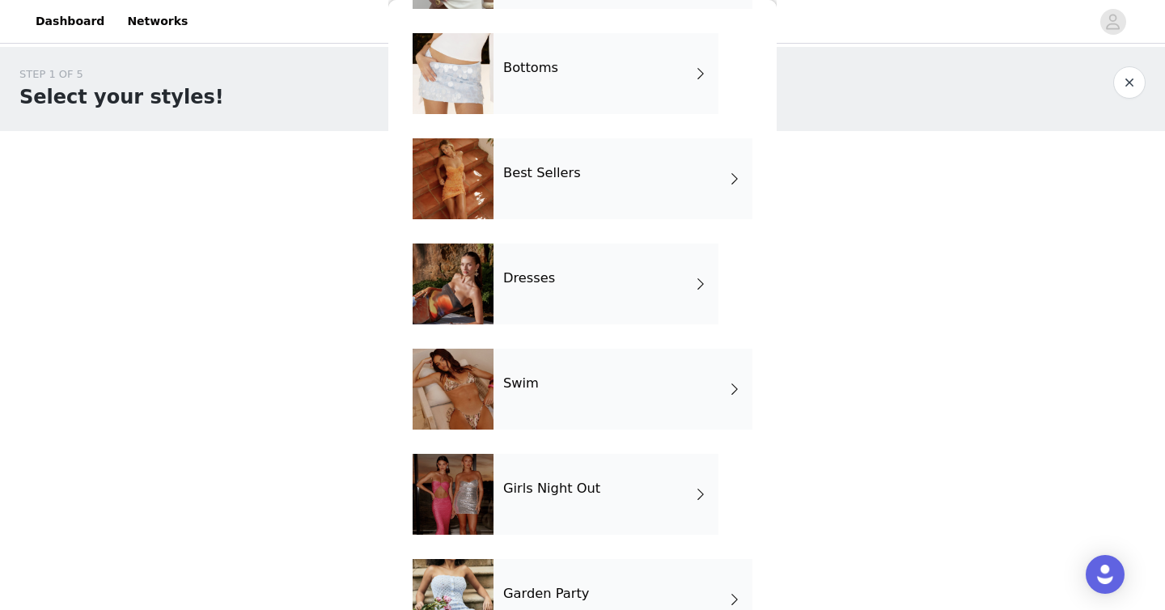
scroll to position [413, 0]
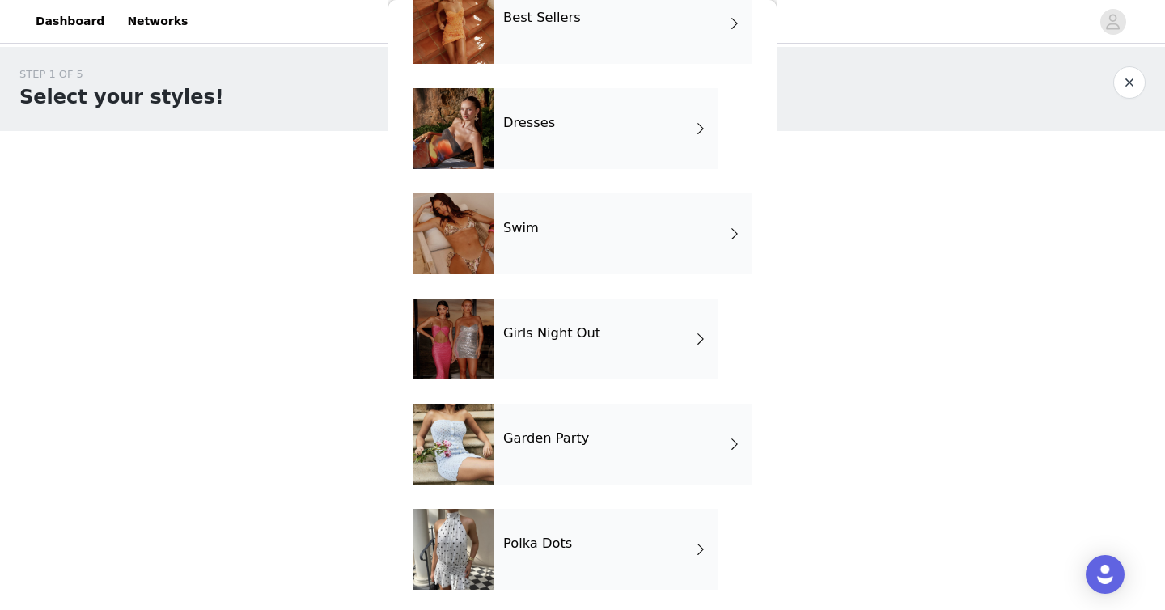
click at [622, 348] on div "Girls Night Out" at bounding box center [605, 338] width 225 height 81
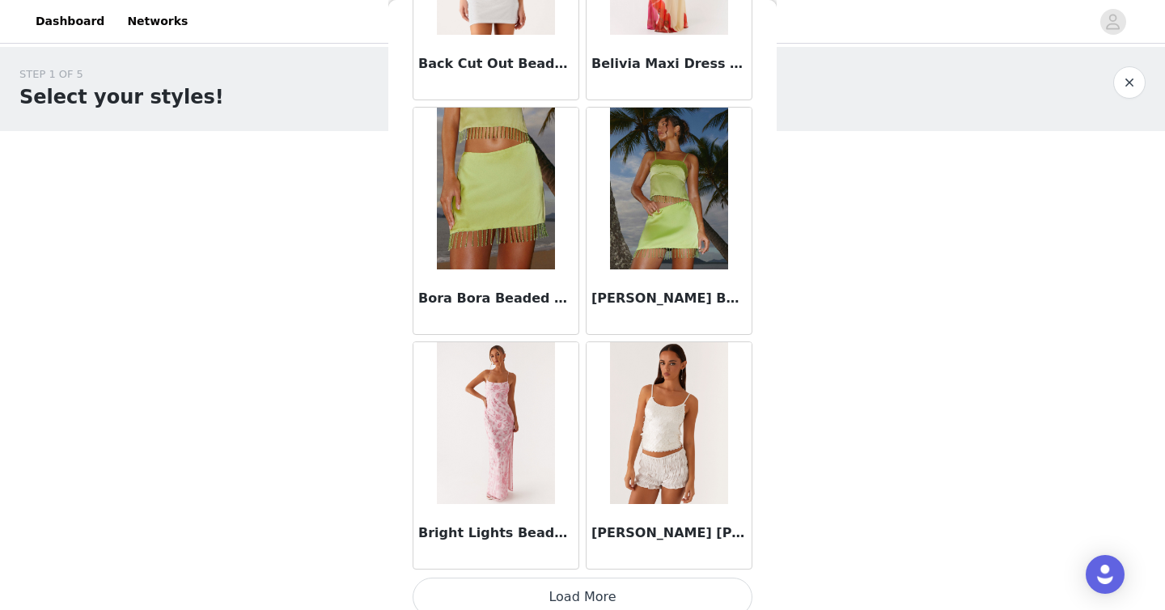
scroll to position [1865, 0]
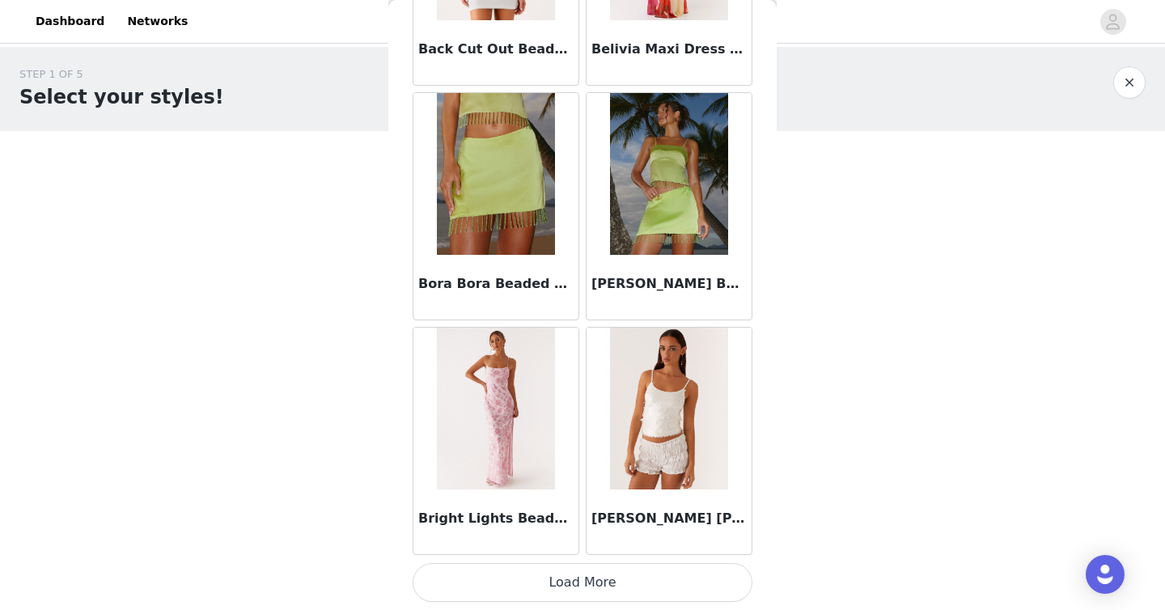
click at [594, 579] on button "Load More" at bounding box center [582, 582] width 340 height 39
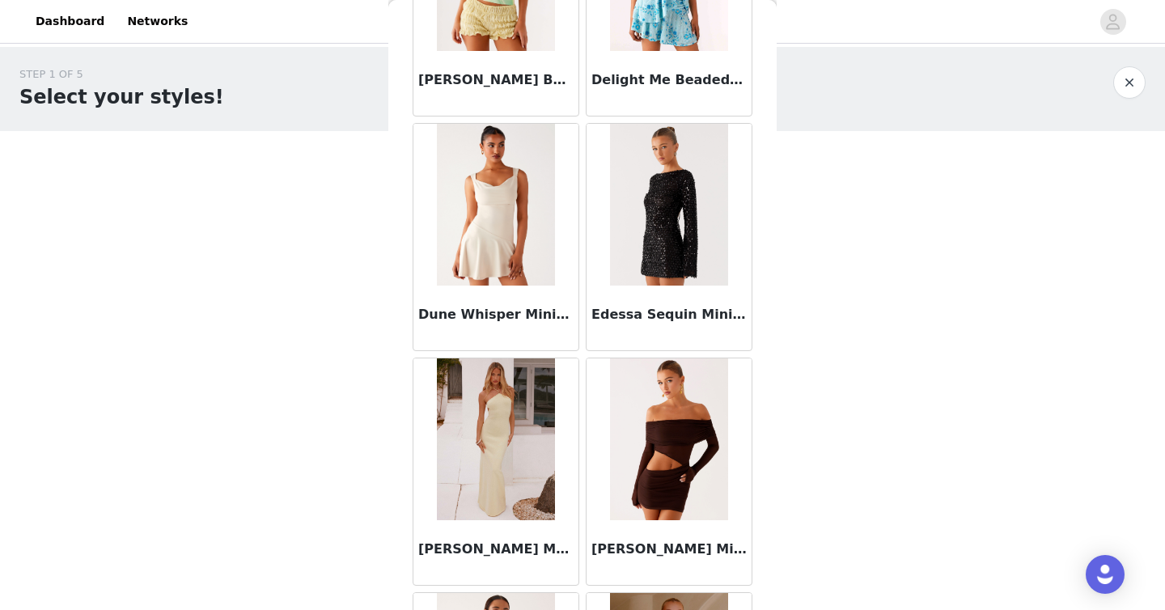
scroll to position [4210, 0]
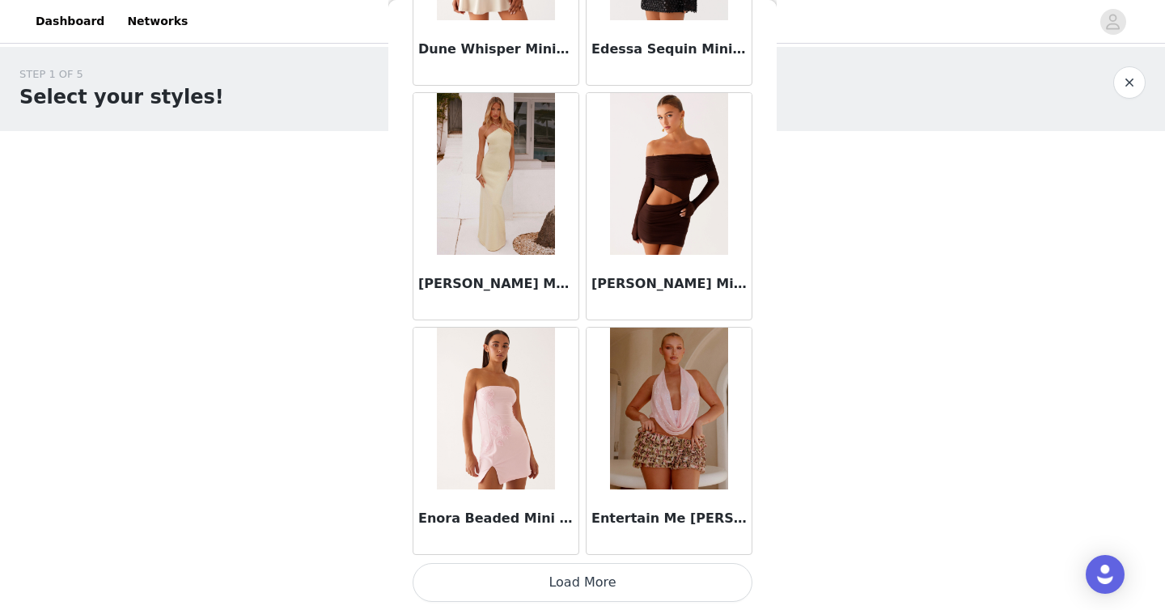
click at [531, 570] on button "Load More" at bounding box center [582, 582] width 340 height 39
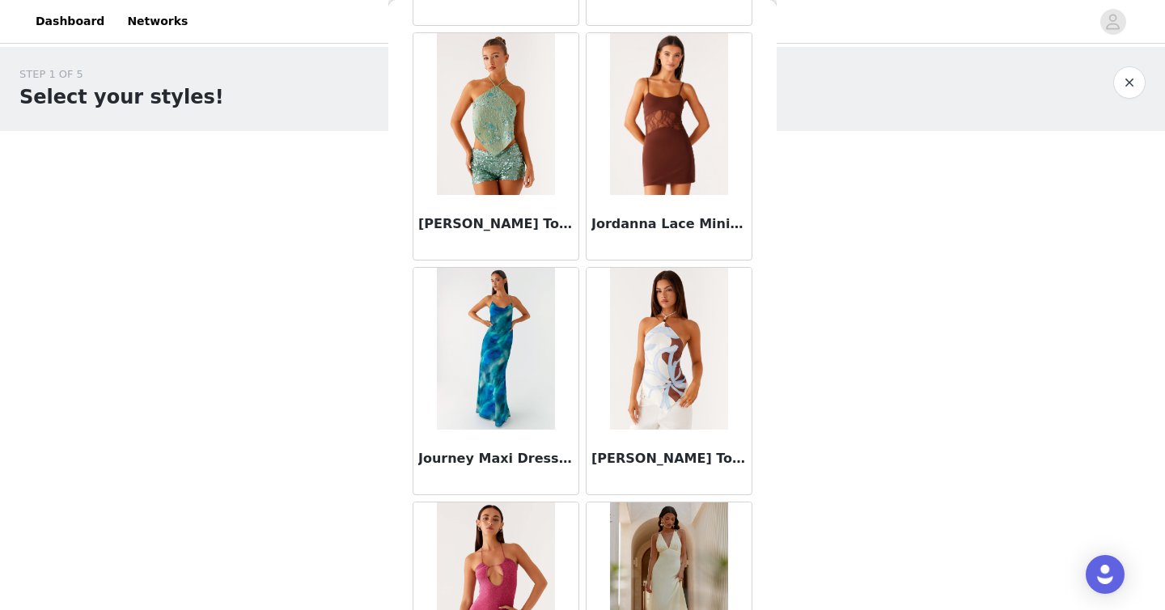
scroll to position [6556, 0]
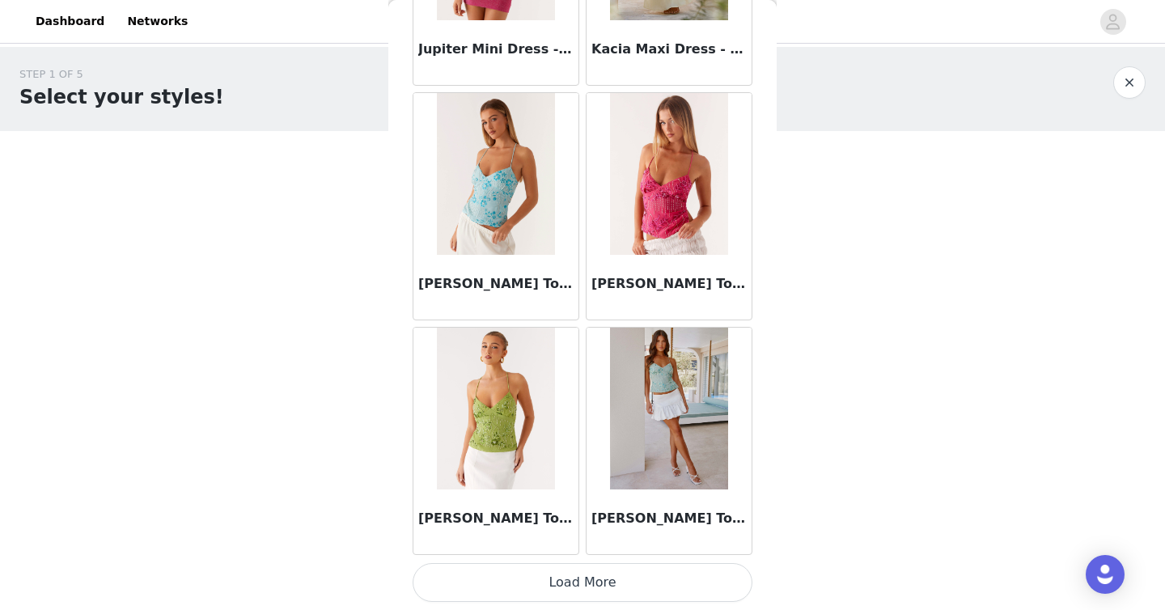
click at [577, 571] on button "Load More" at bounding box center [582, 582] width 340 height 39
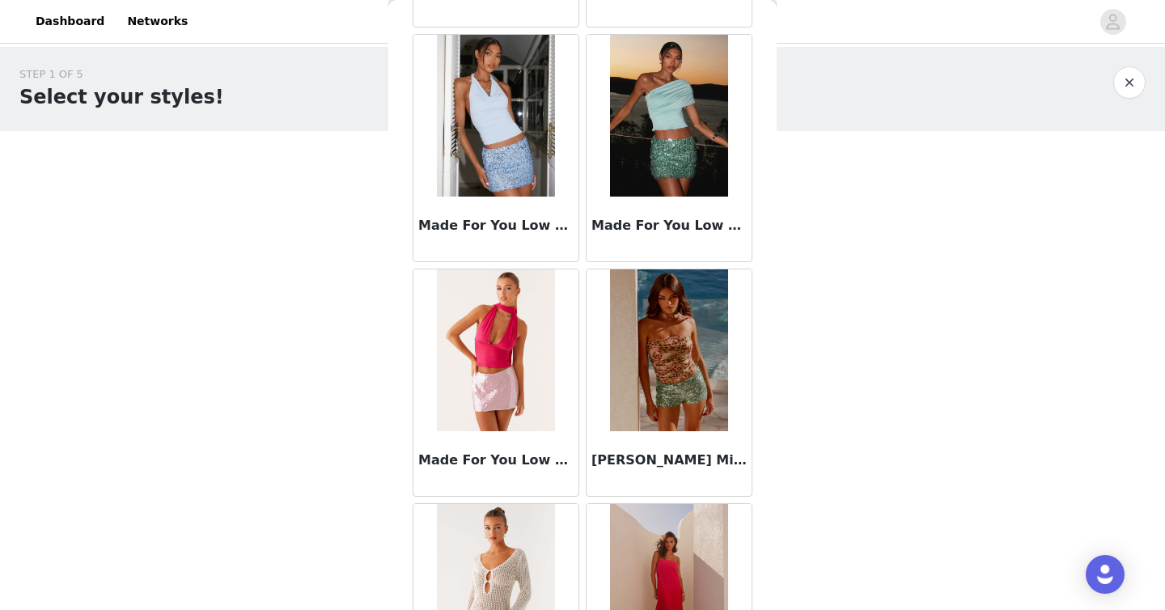
scroll to position [8901, 0]
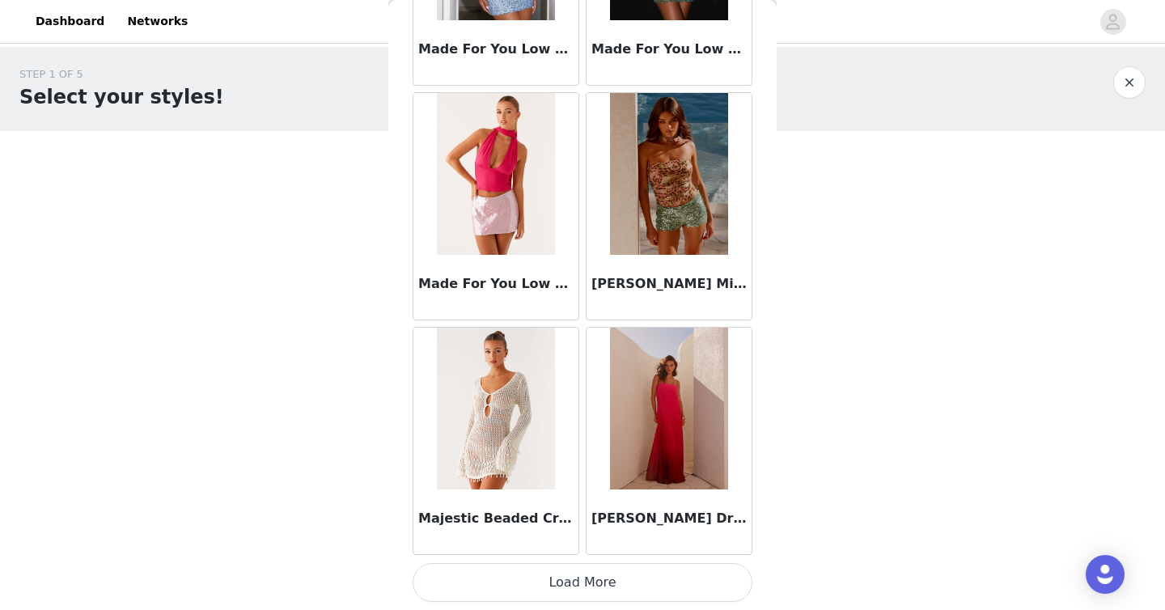
click at [597, 575] on button "Load More" at bounding box center [582, 582] width 340 height 39
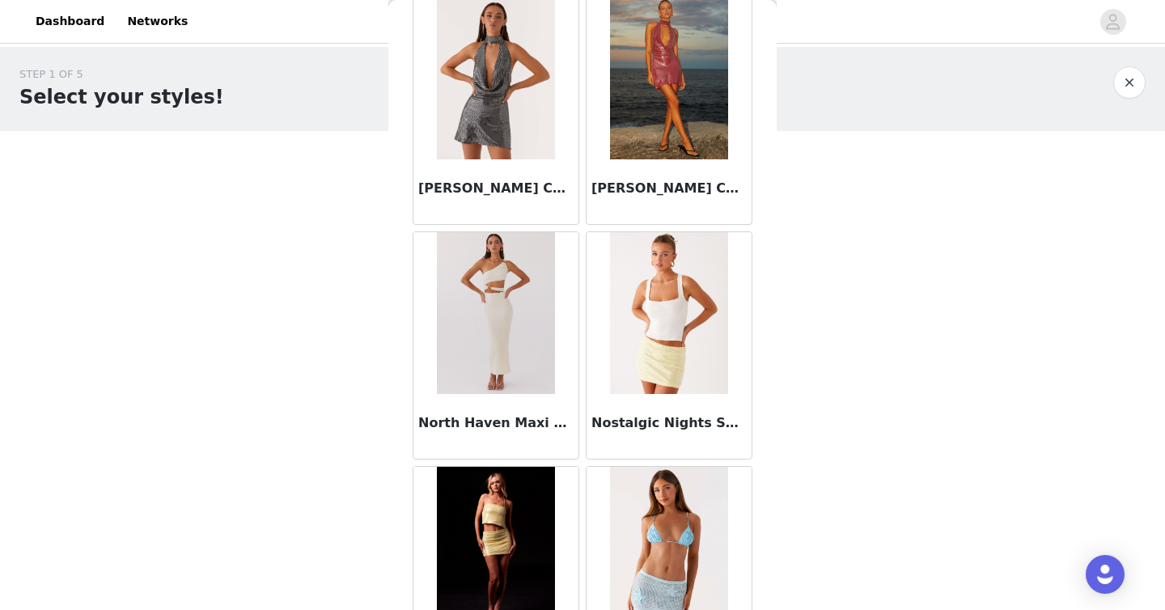
scroll to position [11246, 0]
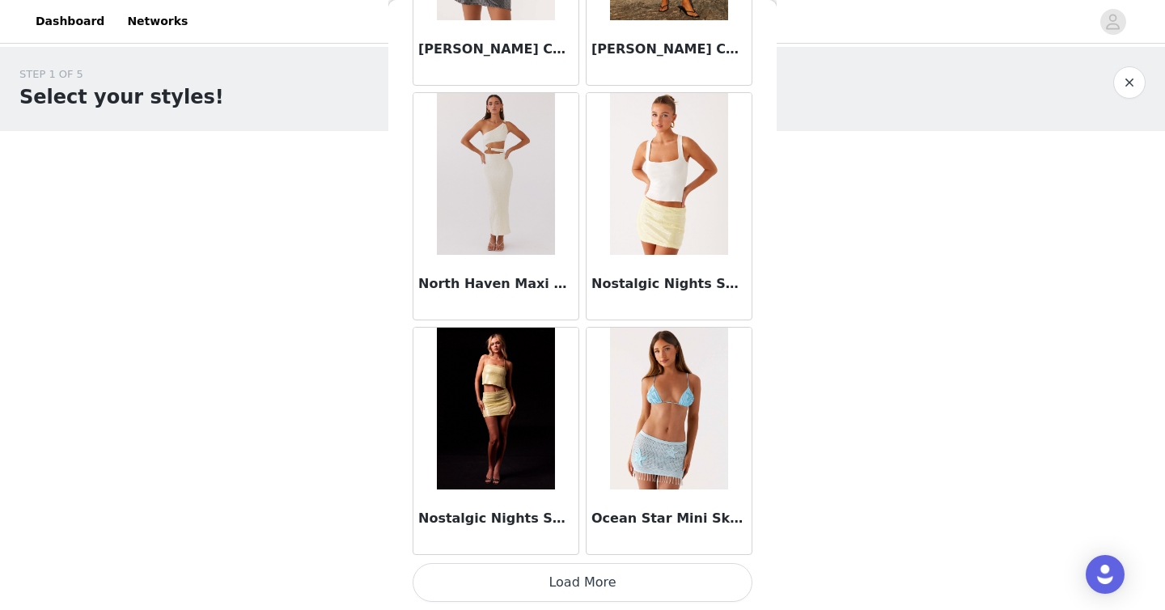
click at [592, 576] on button "Load More" at bounding box center [582, 582] width 340 height 39
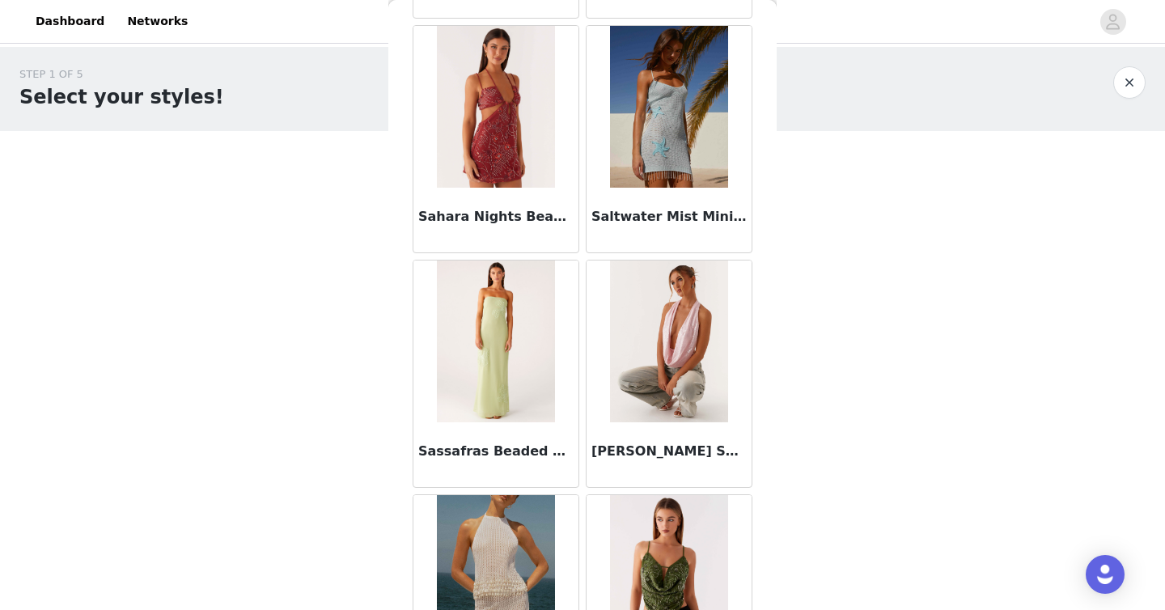
scroll to position [13592, 0]
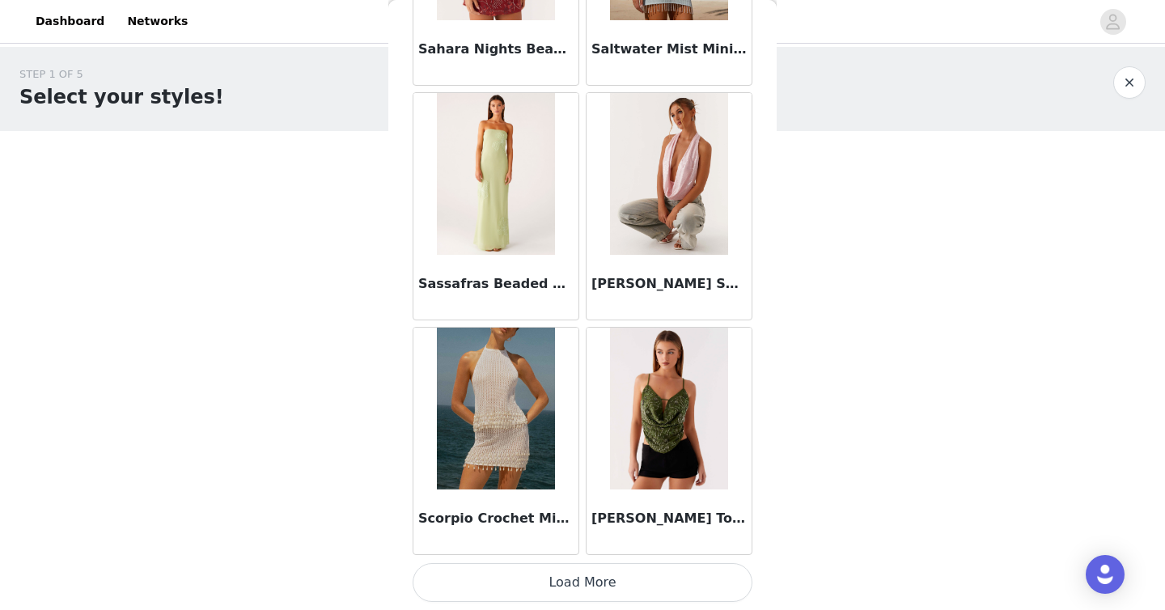
click at [592, 570] on button "Load More" at bounding box center [582, 582] width 340 height 39
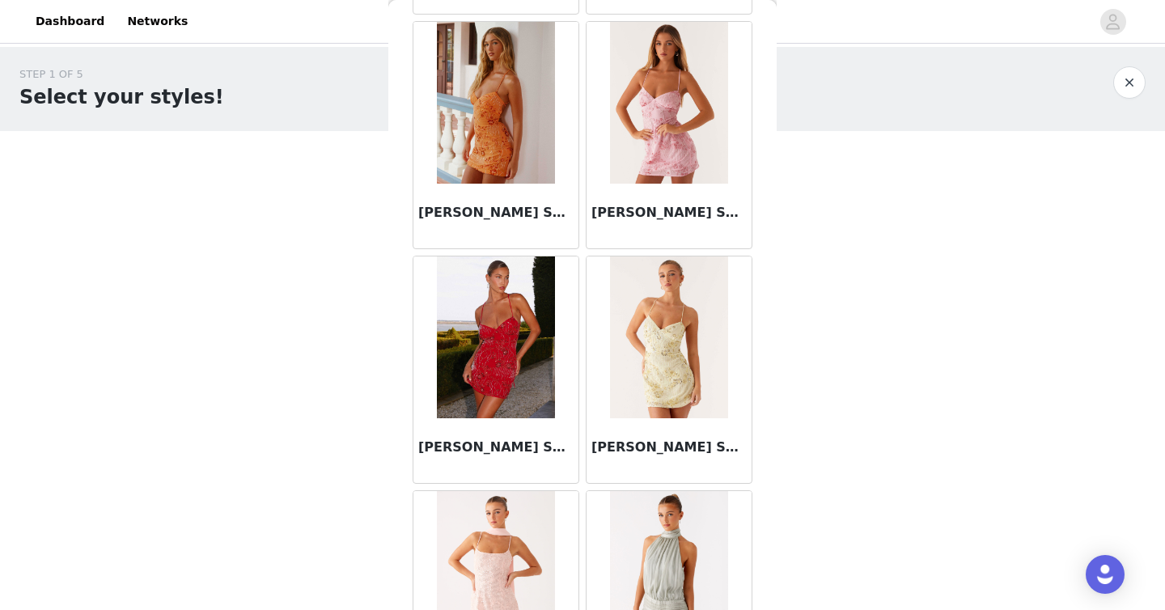
scroll to position [15937, 0]
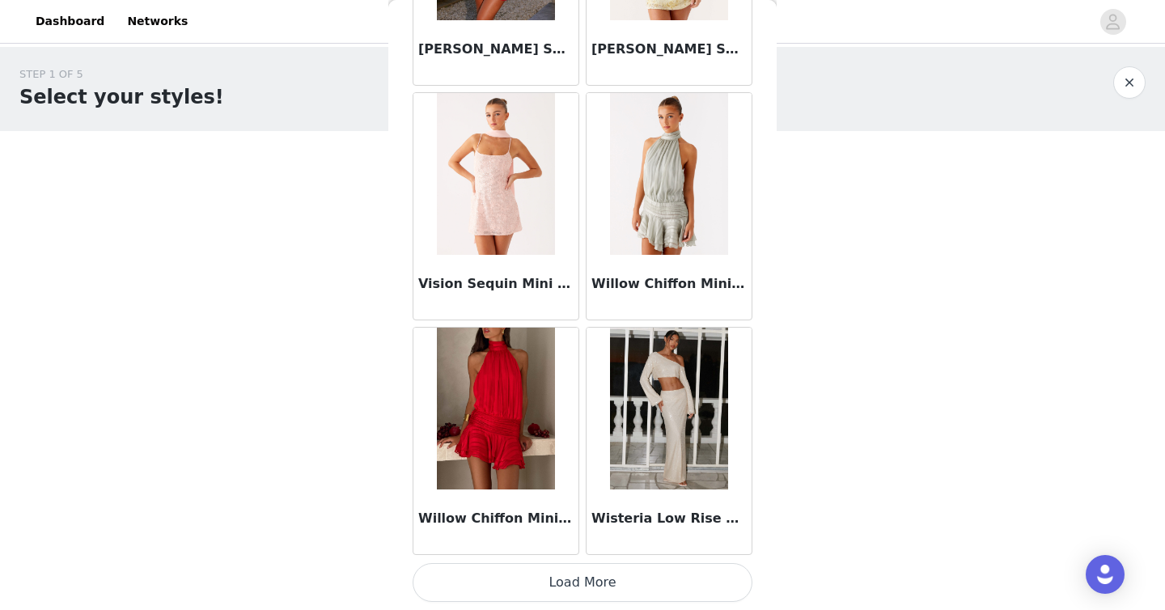
click at [590, 581] on button "Load More" at bounding box center [582, 582] width 340 height 39
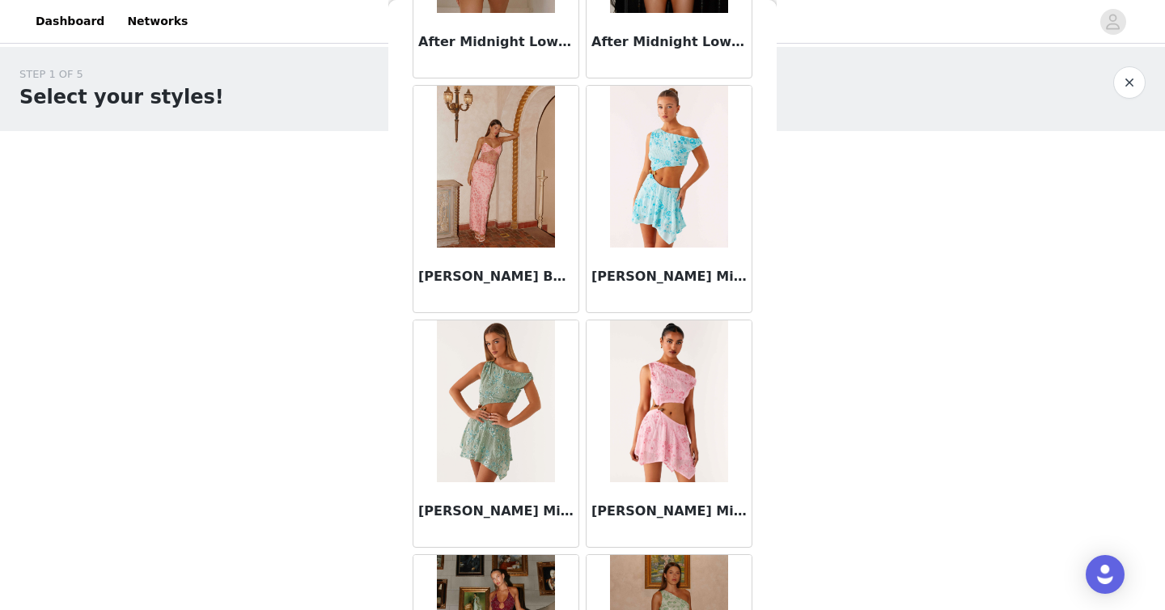
scroll to position [0, 0]
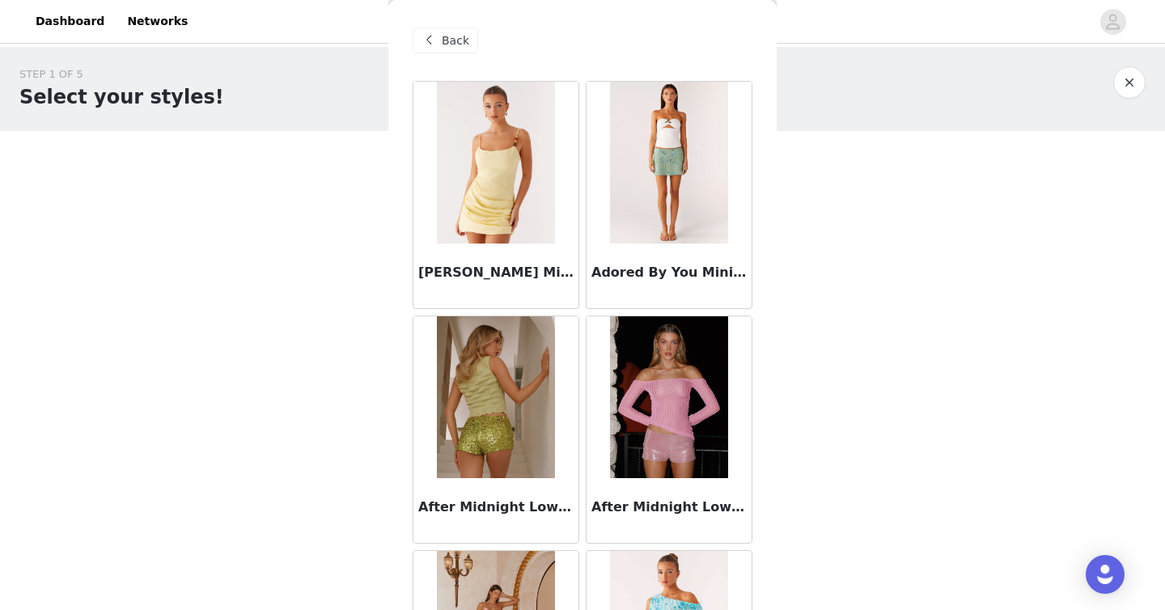
click at [452, 31] on div "Back" at bounding box center [445, 40] width 66 height 26
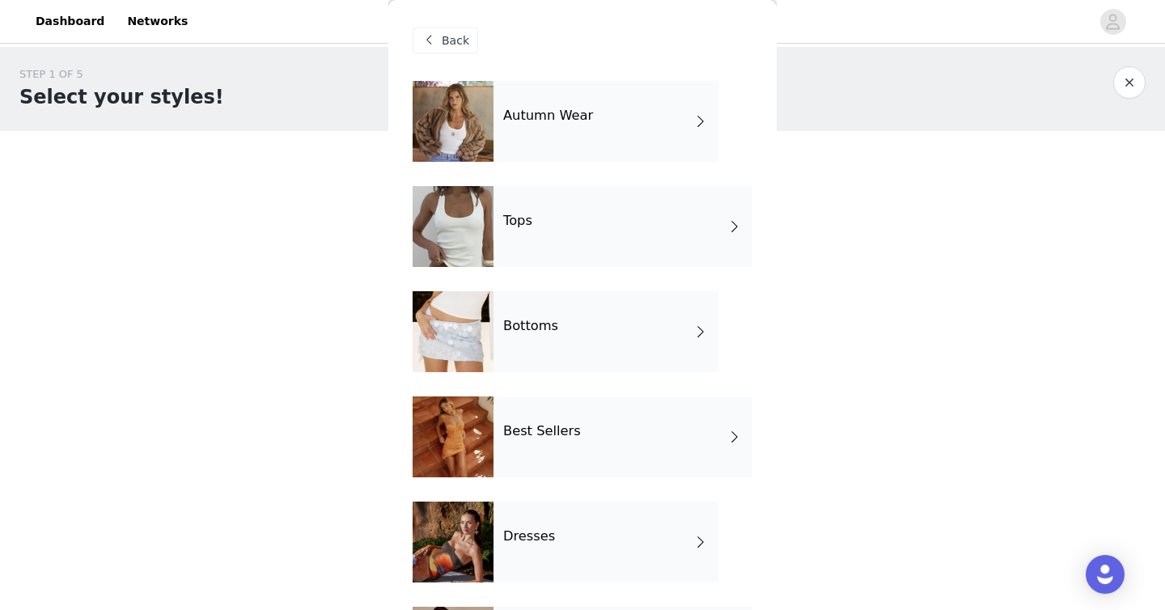
click at [570, 134] on div "Autumn Wear" at bounding box center [605, 121] width 225 height 81
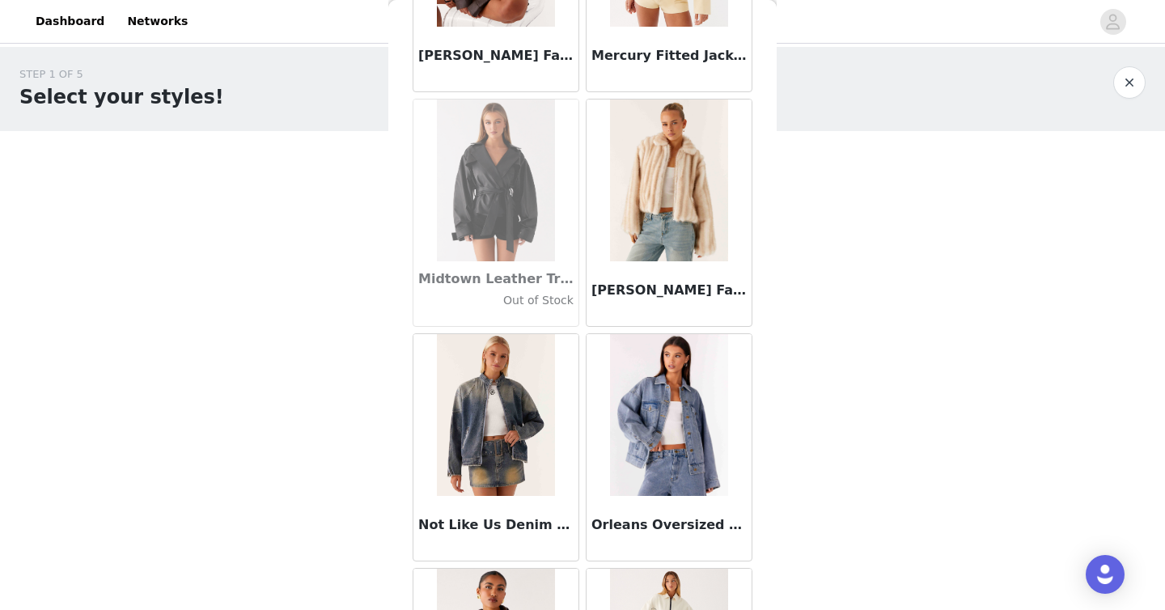
scroll to position [1865, 0]
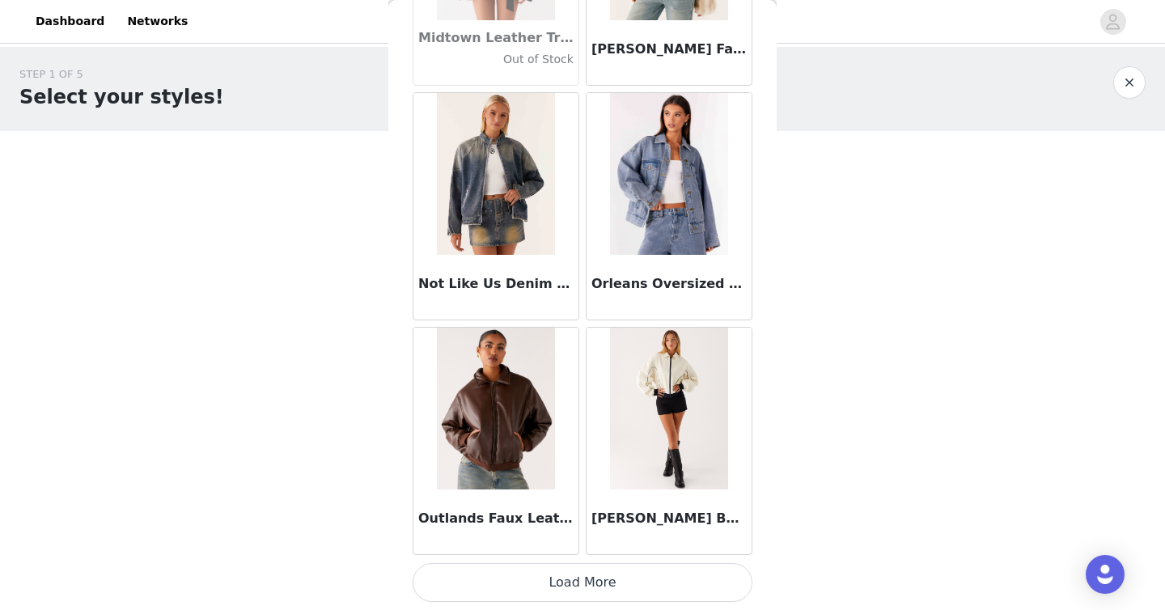
click at [594, 581] on button "Load More" at bounding box center [582, 582] width 340 height 39
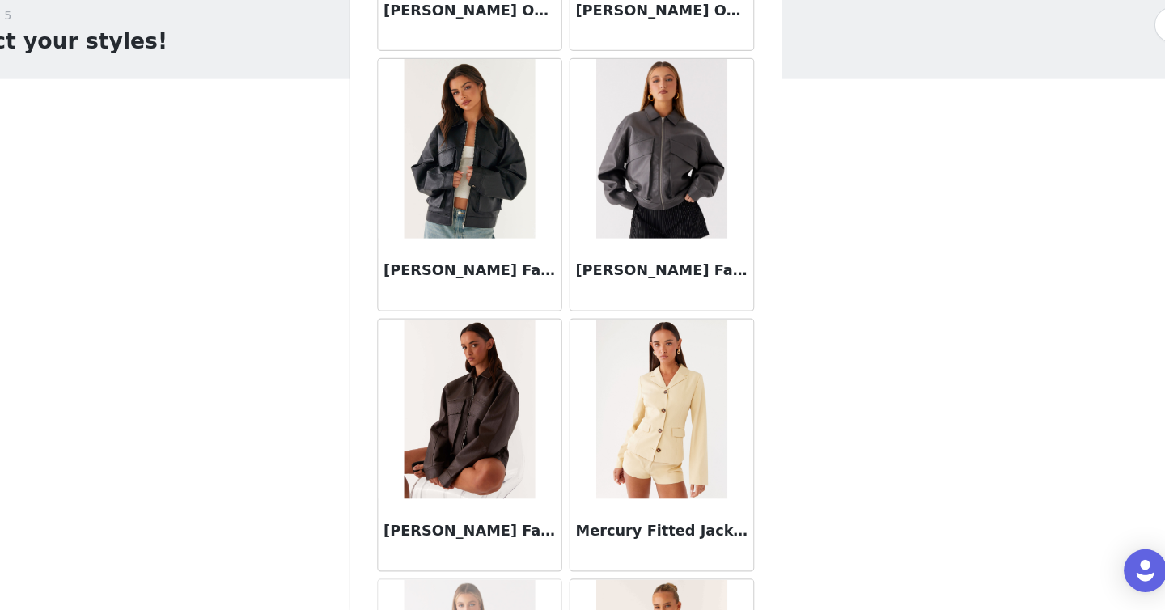
scroll to position [1347, 0]
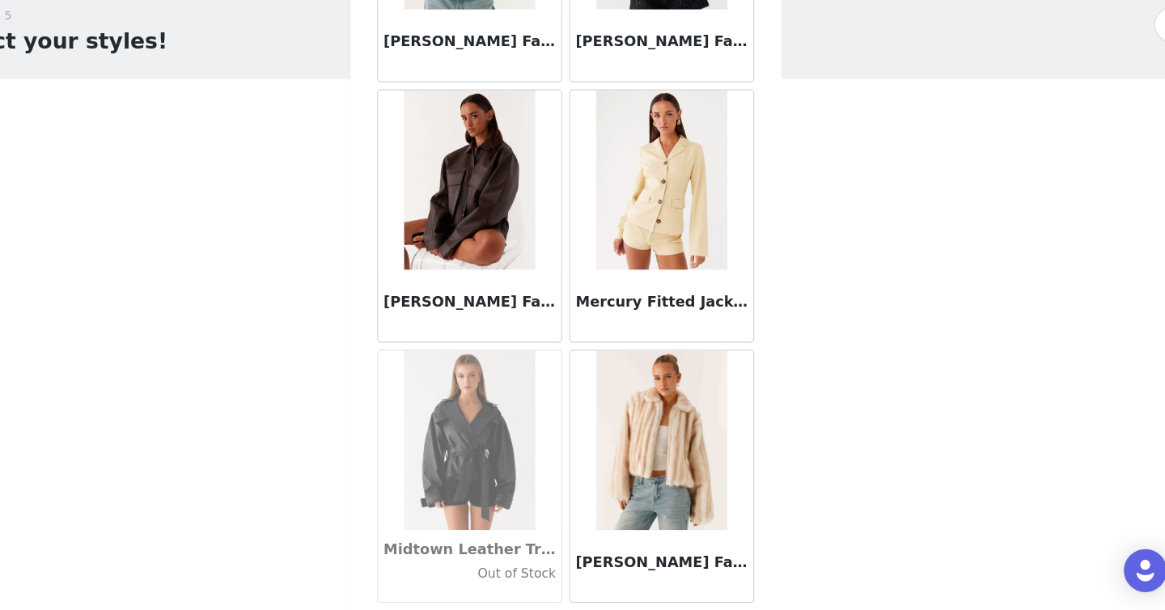
click at [519, 256] on img at bounding box center [495, 223] width 117 height 162
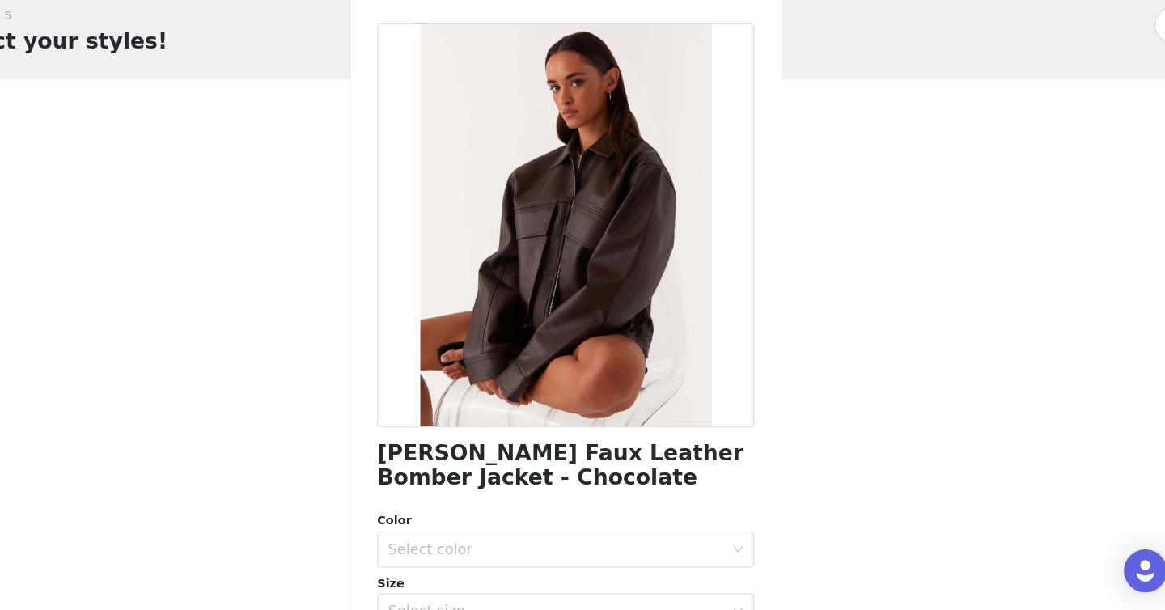
scroll to position [0, 0]
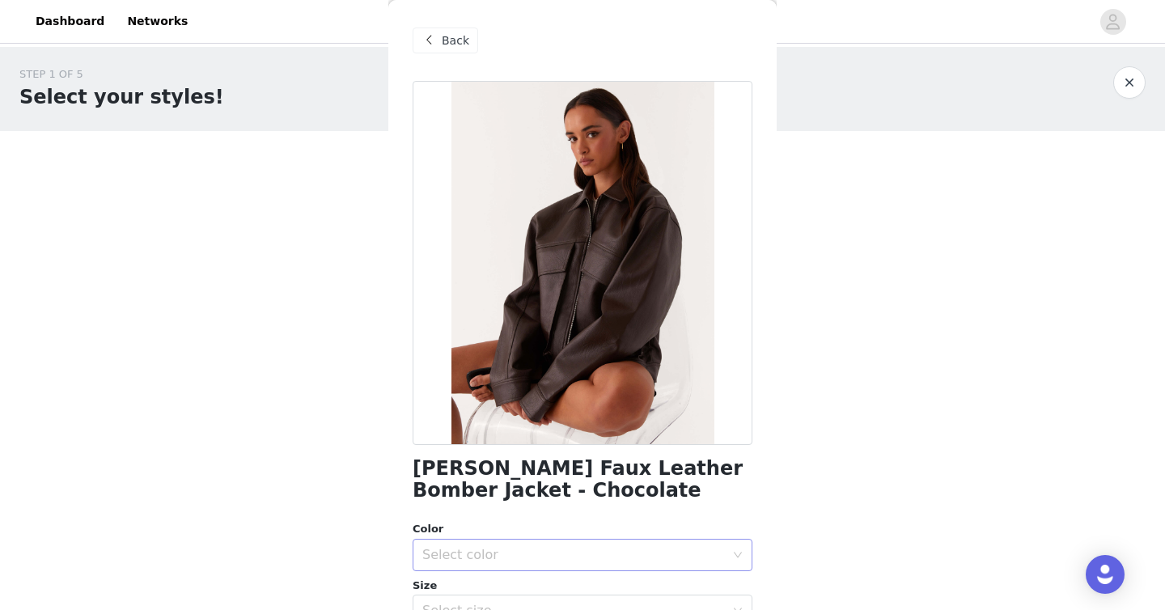
click at [497, 554] on div "Select color" at bounding box center [573, 555] width 302 height 16
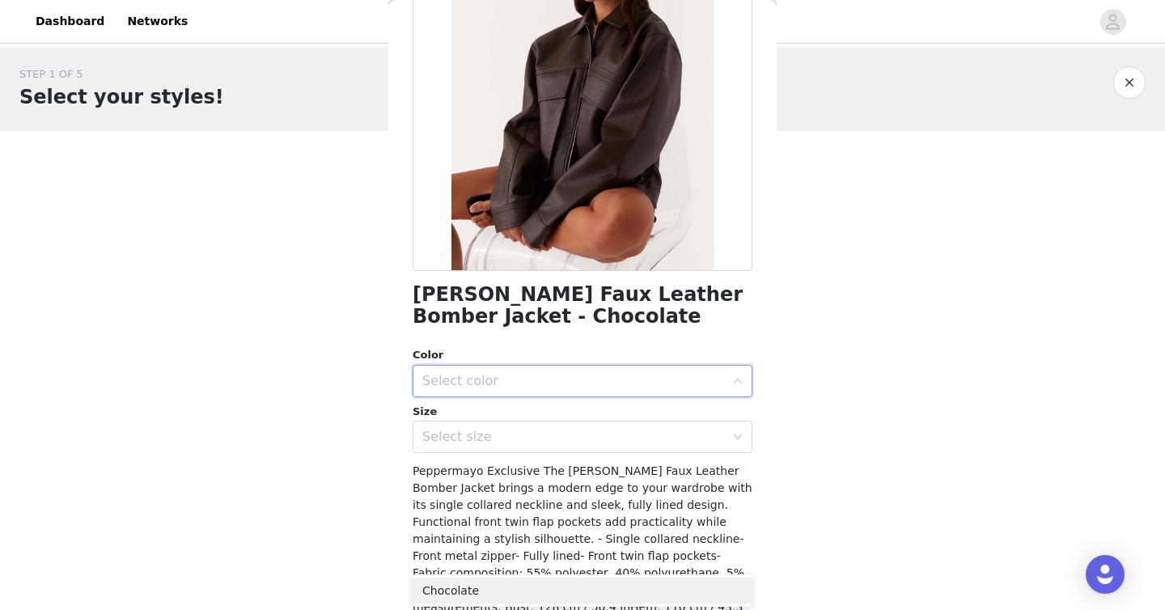
scroll to position [173, 0]
click at [471, 384] on div "Select color" at bounding box center [573, 382] width 302 height 16
click at [458, 387] on div "Select color" at bounding box center [573, 382] width 302 height 16
click at [457, 415] on li "Chocolate" at bounding box center [582, 417] width 340 height 26
click at [457, 441] on div "Select size" at bounding box center [573, 437] width 302 height 16
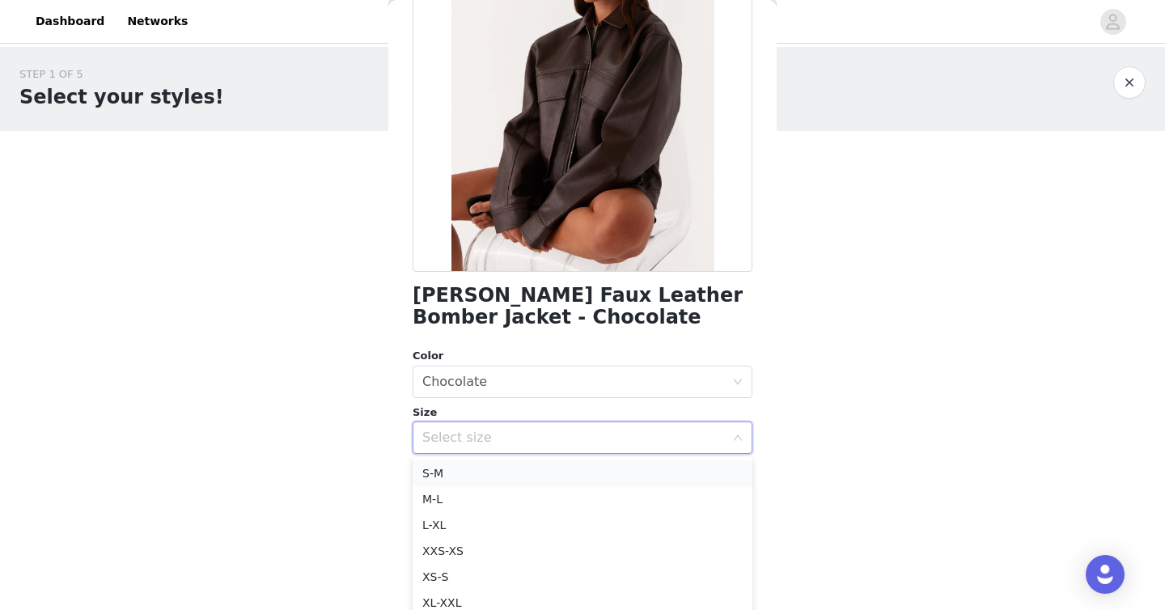
click at [469, 476] on li "S-M" at bounding box center [582, 473] width 340 height 26
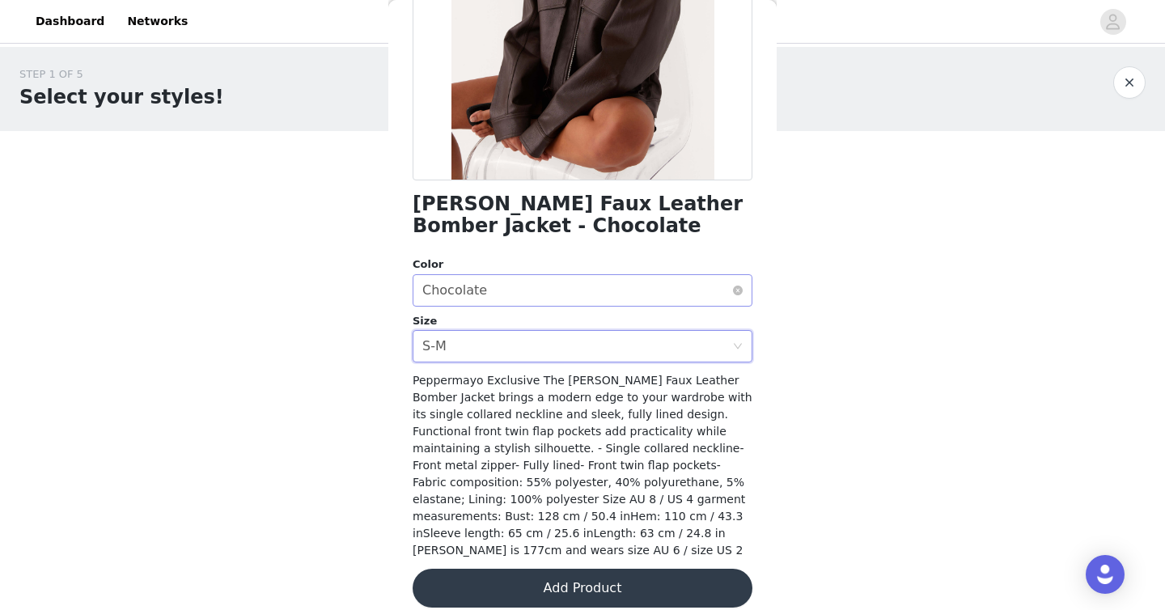
scroll to position [264, 0]
click at [645, 578] on button "Add Product" at bounding box center [582, 588] width 340 height 39
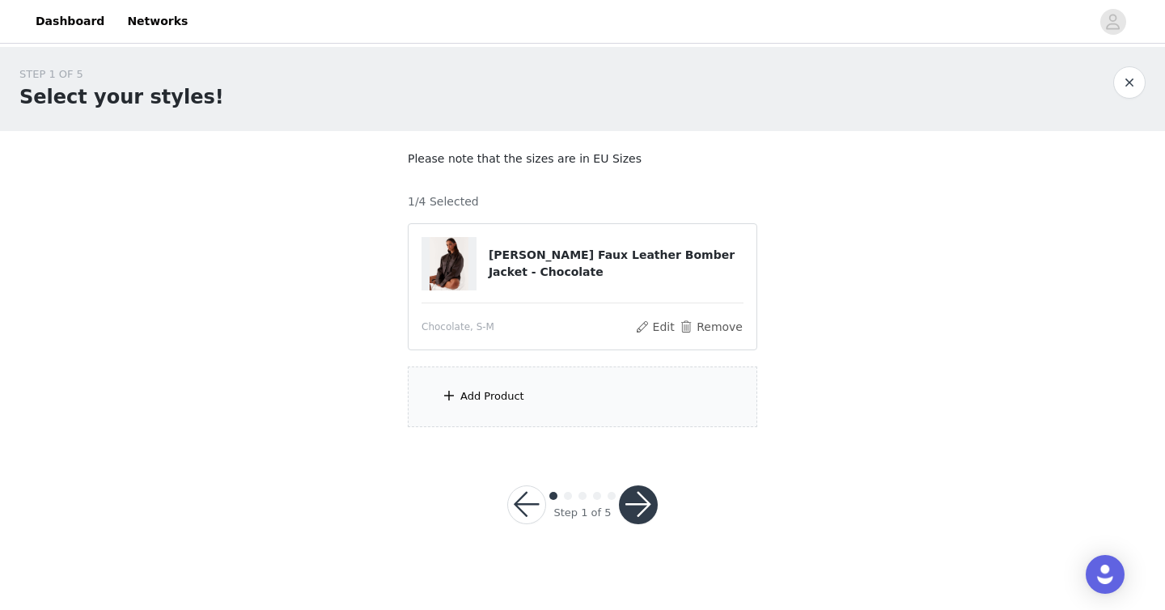
click at [529, 412] on div "Add Product" at bounding box center [582, 396] width 349 height 61
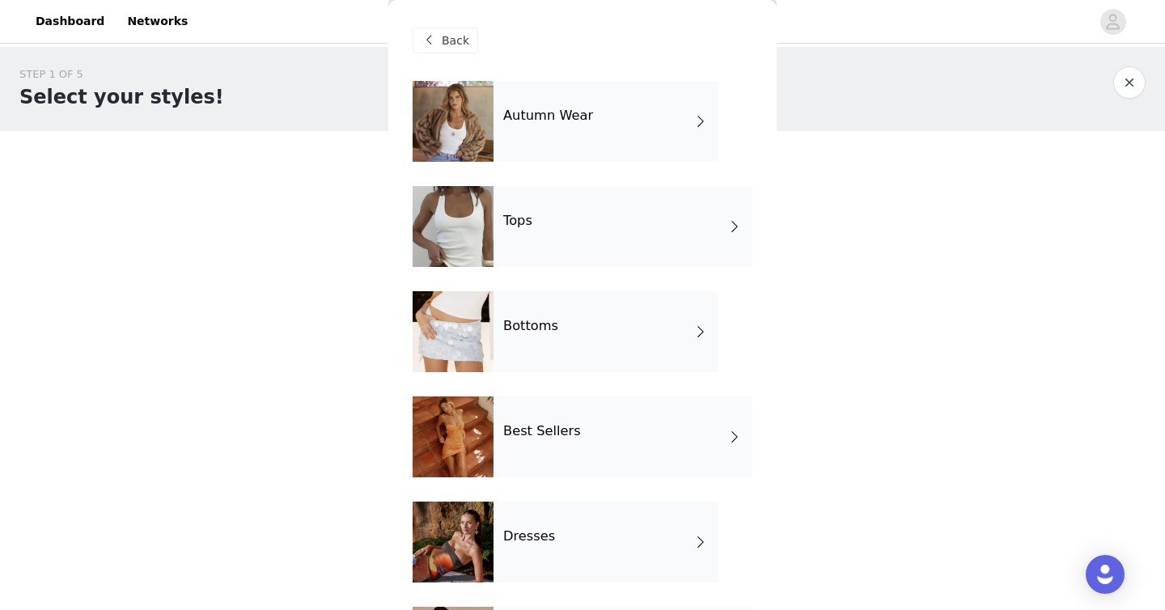
click at [550, 319] on h4 "Bottoms" at bounding box center [530, 326] width 55 height 15
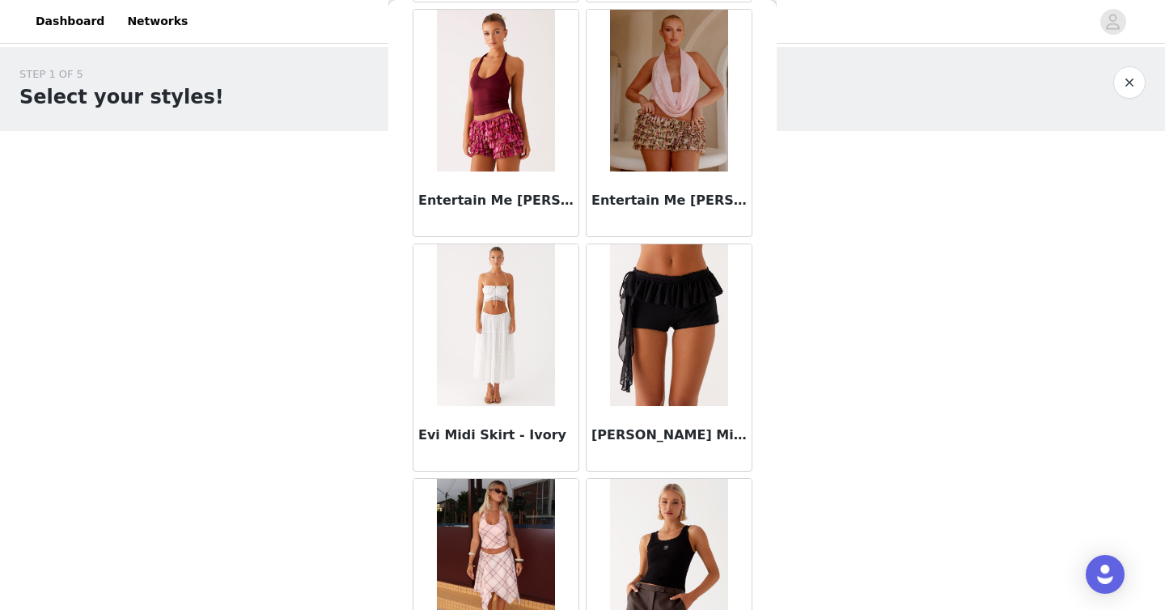
scroll to position [1865, 0]
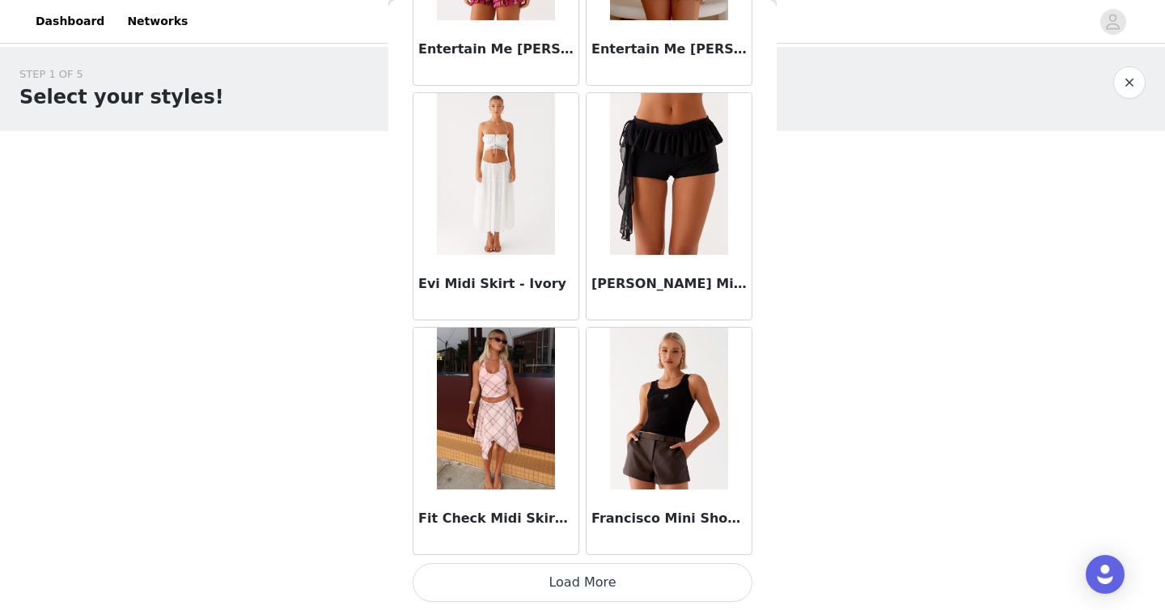
click at [497, 424] on img at bounding box center [495, 409] width 117 height 162
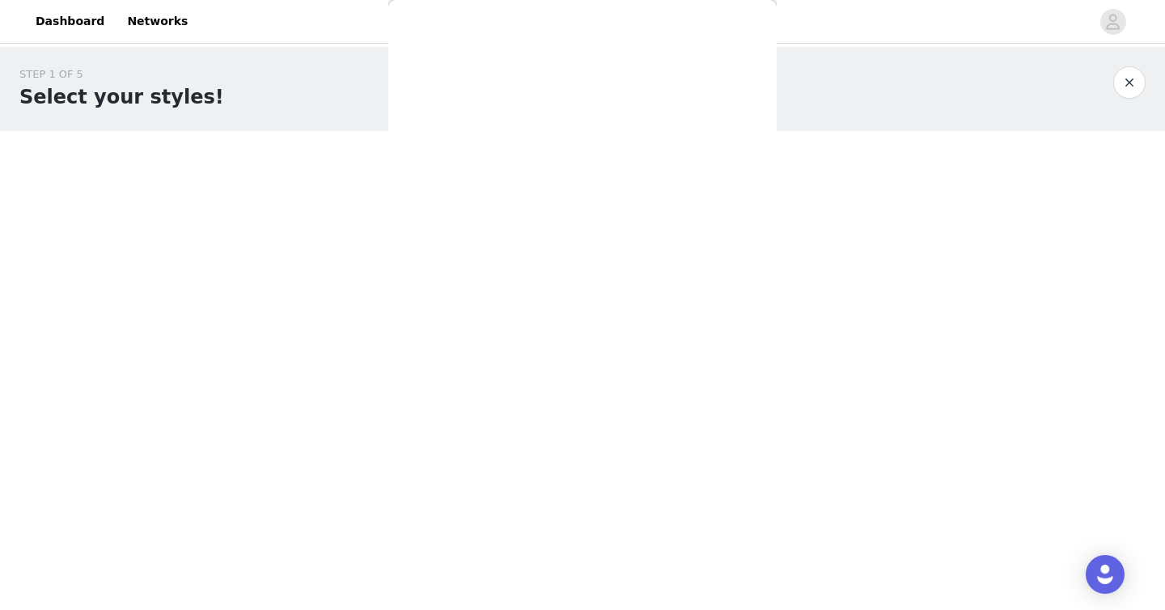
scroll to position [226, 0]
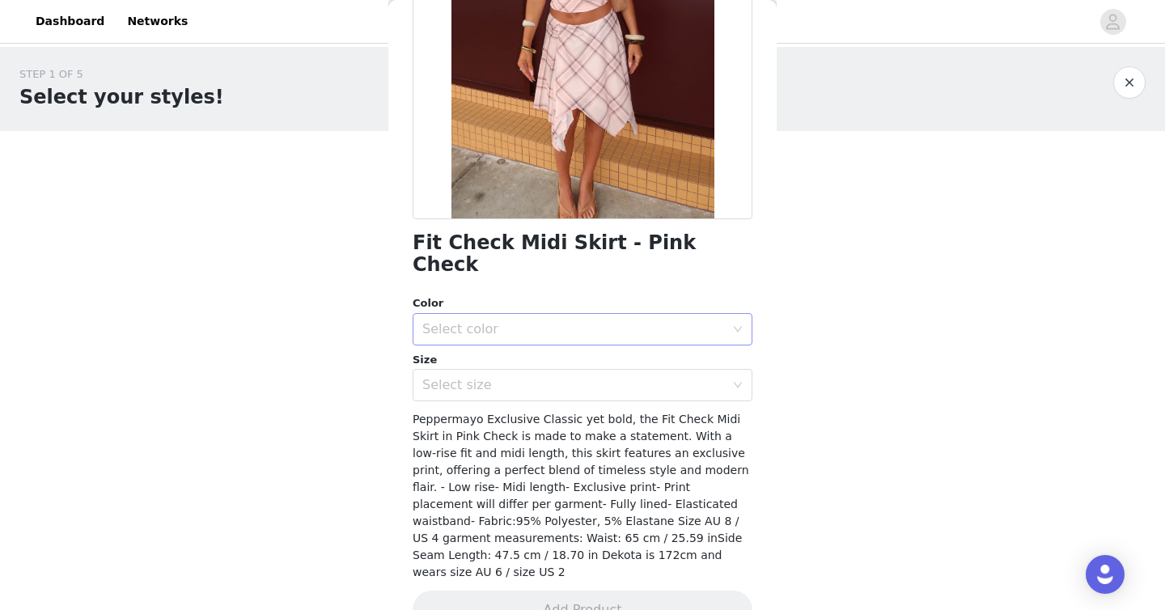
click at [557, 321] on div "Select color" at bounding box center [573, 329] width 302 height 16
click at [532, 340] on li "Pink Check" at bounding box center [582, 343] width 340 height 26
click at [532, 373] on div "Select size" at bounding box center [577, 385] width 310 height 31
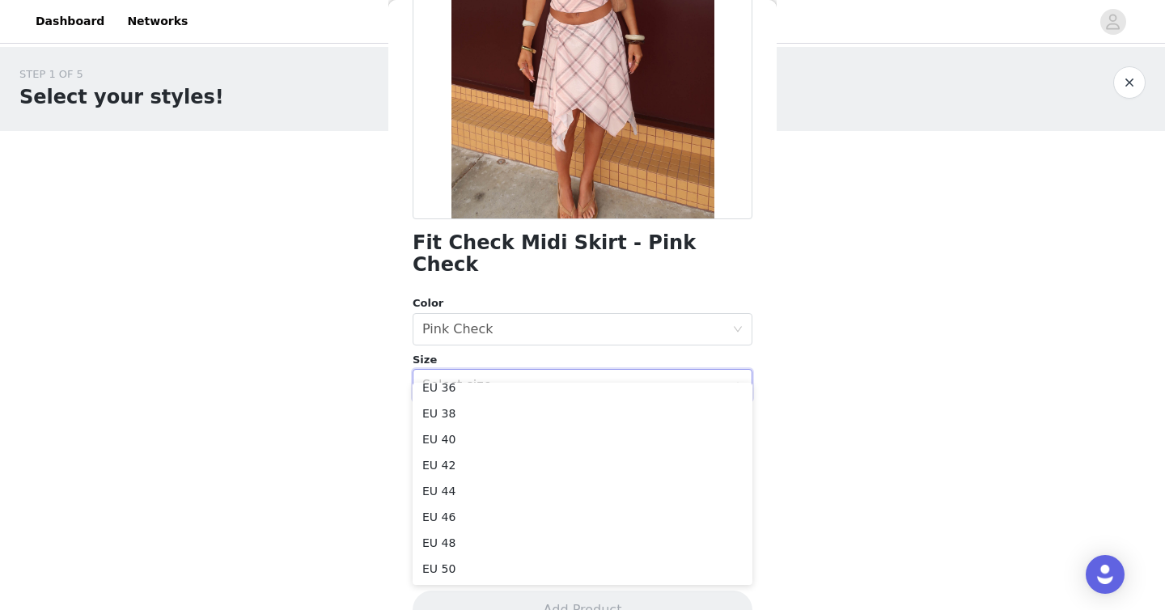
scroll to position [0, 0]
click at [473, 446] on li "EU 36" at bounding box center [582, 451] width 340 height 26
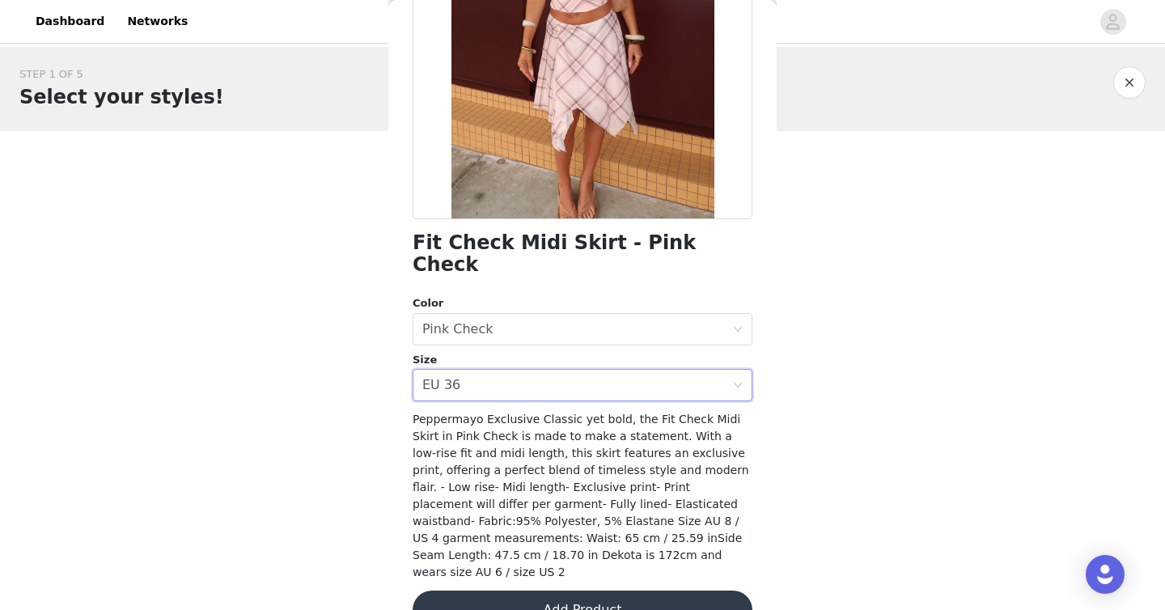
click at [551, 590] on button "Add Product" at bounding box center [582, 609] width 340 height 39
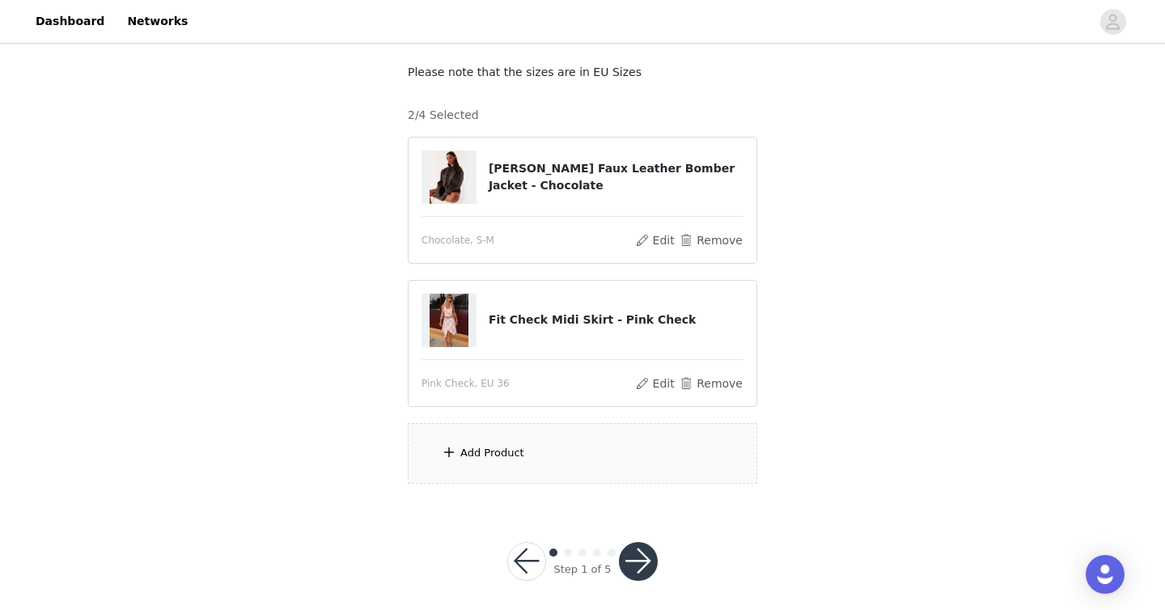
scroll to position [95, 0]
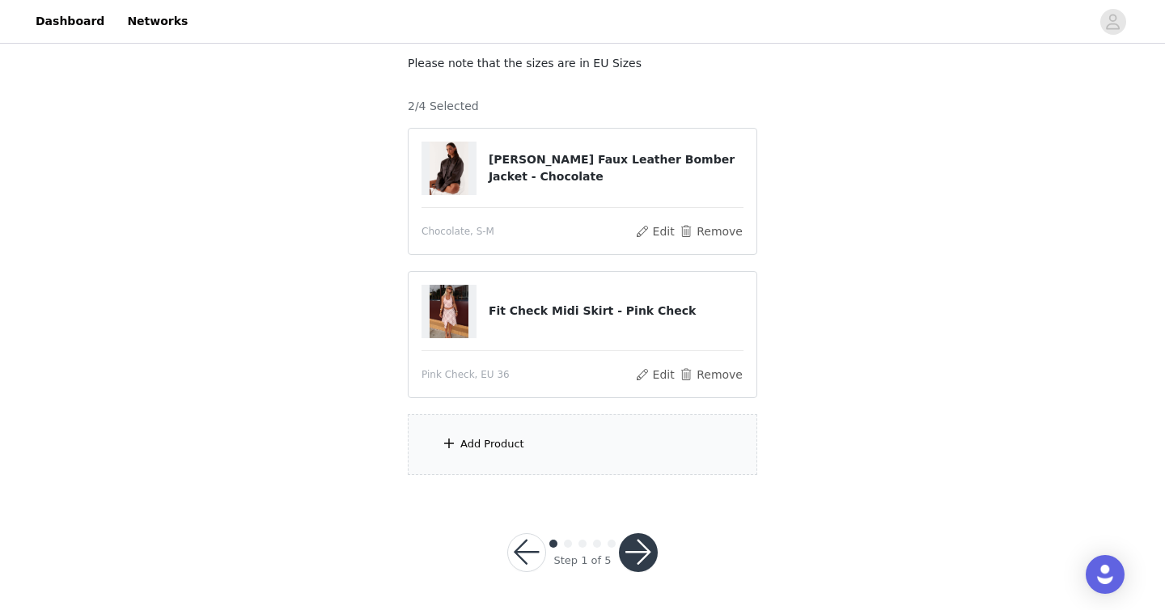
click at [519, 442] on div "Add Product" at bounding box center [492, 444] width 64 height 16
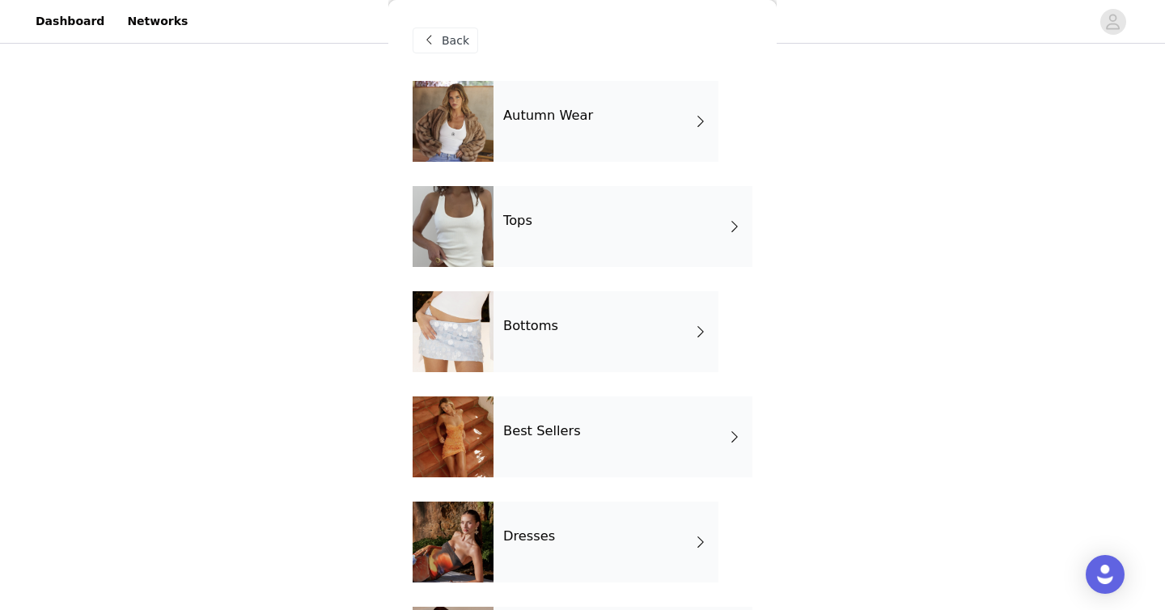
click at [553, 137] on div "Autumn Wear" at bounding box center [605, 121] width 225 height 81
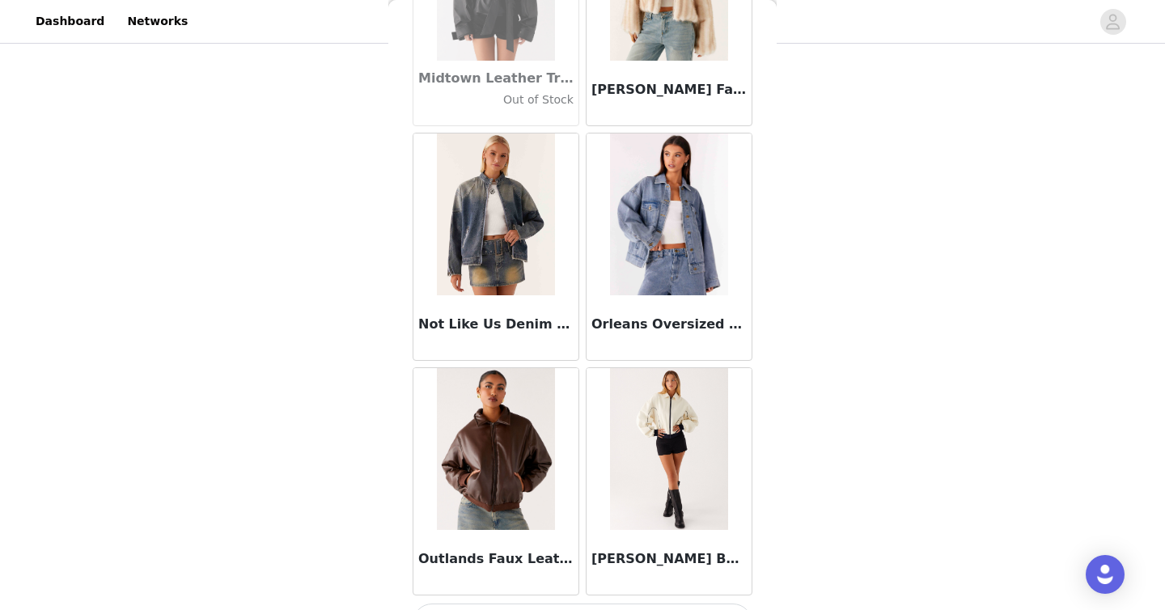
scroll to position [1865, 0]
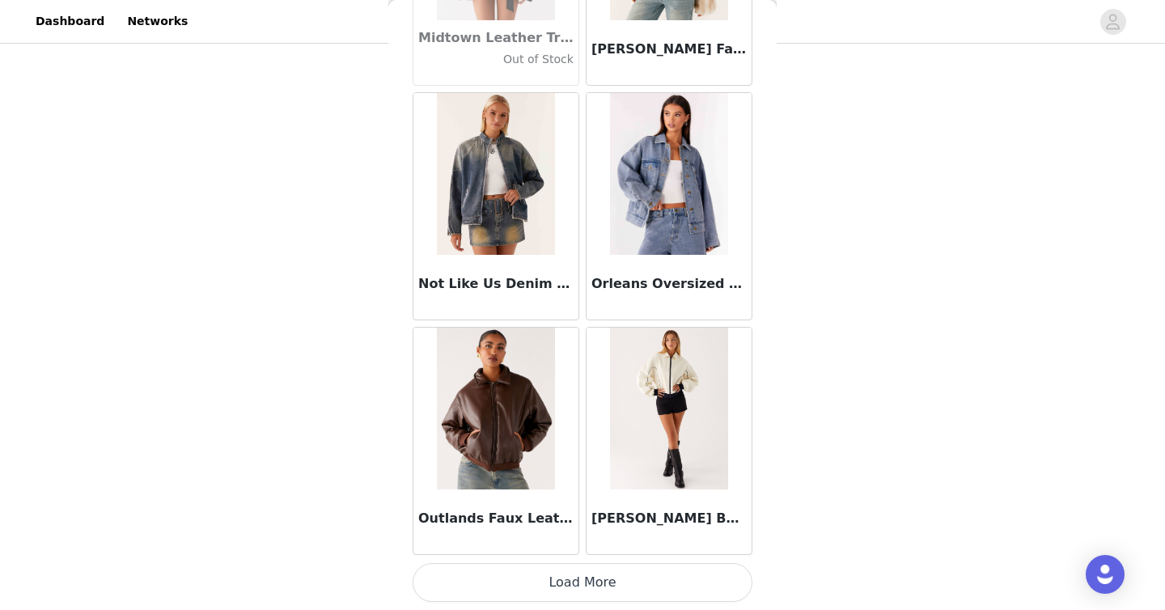
click at [575, 563] on button "Load More" at bounding box center [582, 582] width 340 height 39
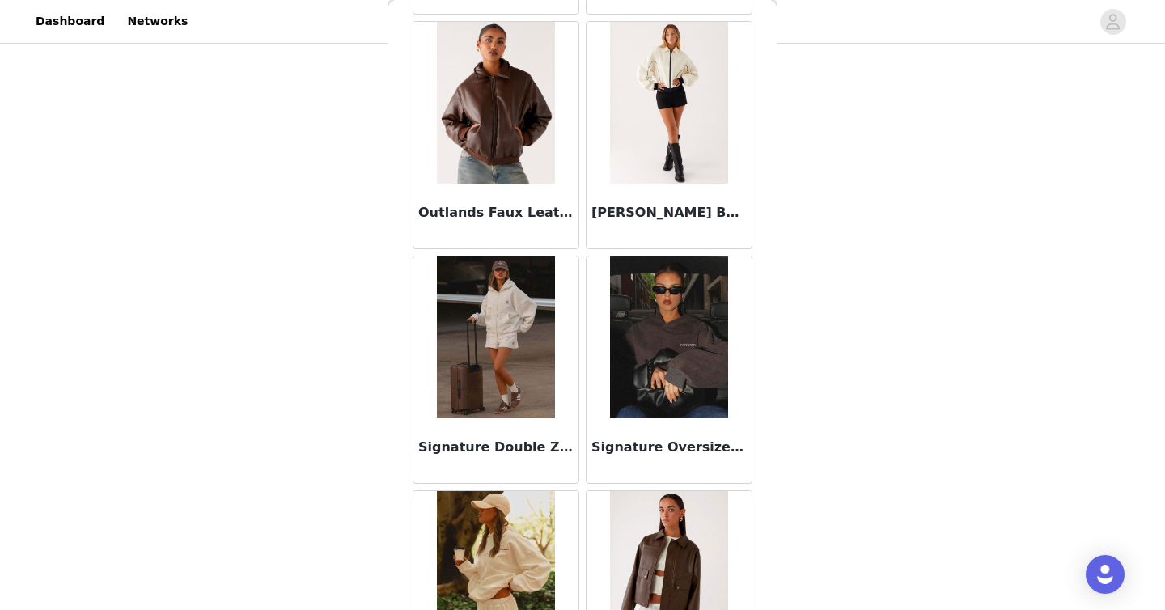
scroll to position [2166, 0]
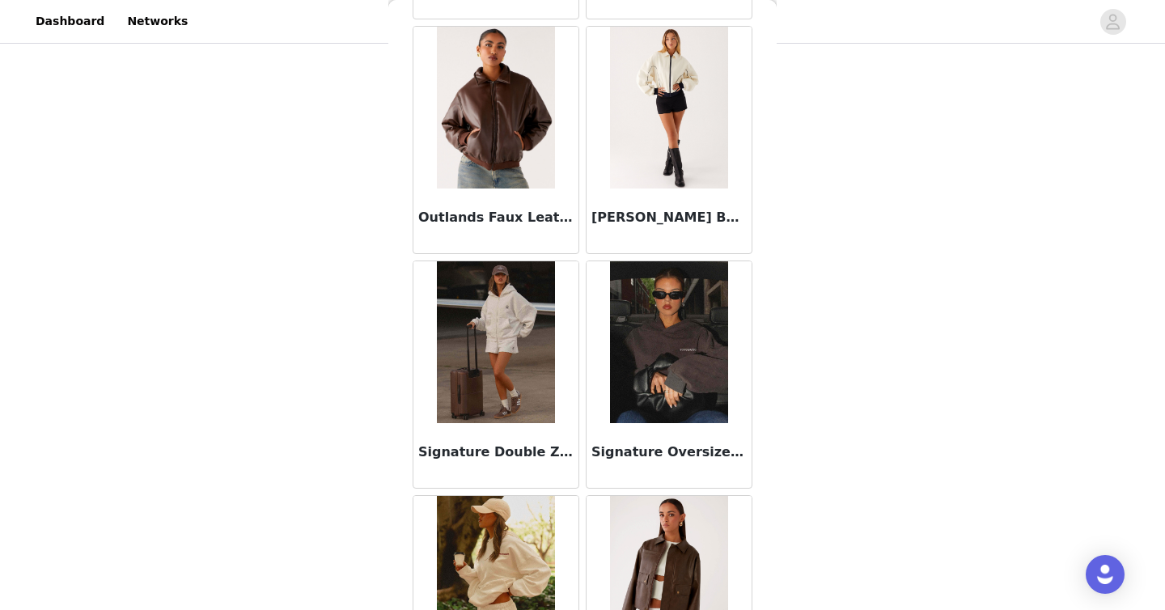
click at [526, 357] on img at bounding box center [495, 342] width 117 height 162
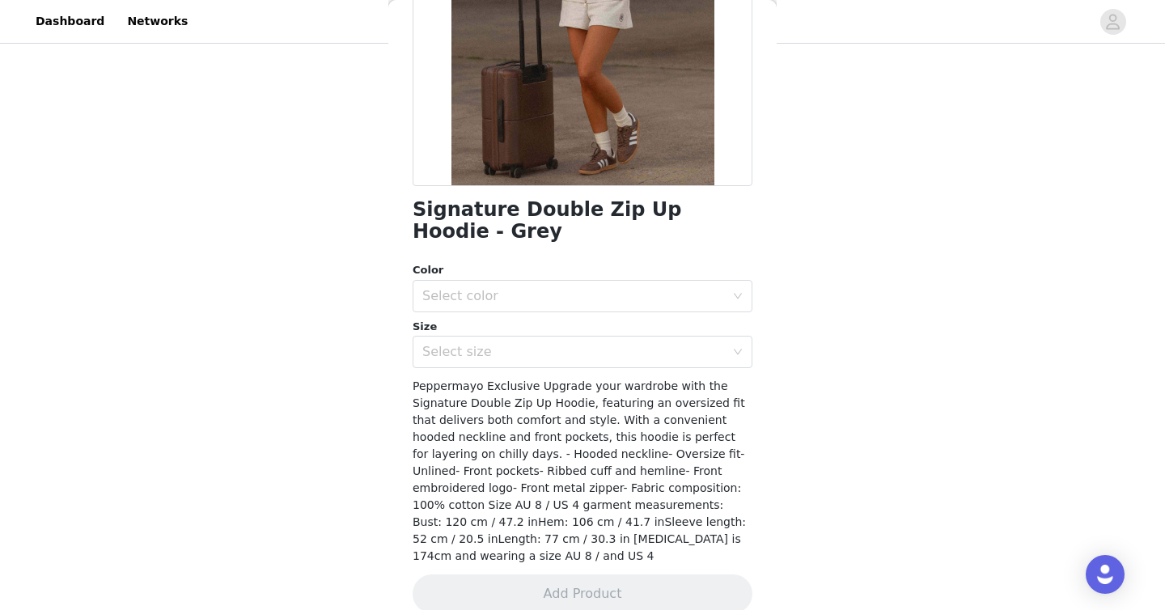
scroll to position [257, 0]
click at [563, 299] on div "Select color" at bounding box center [573, 298] width 302 height 16
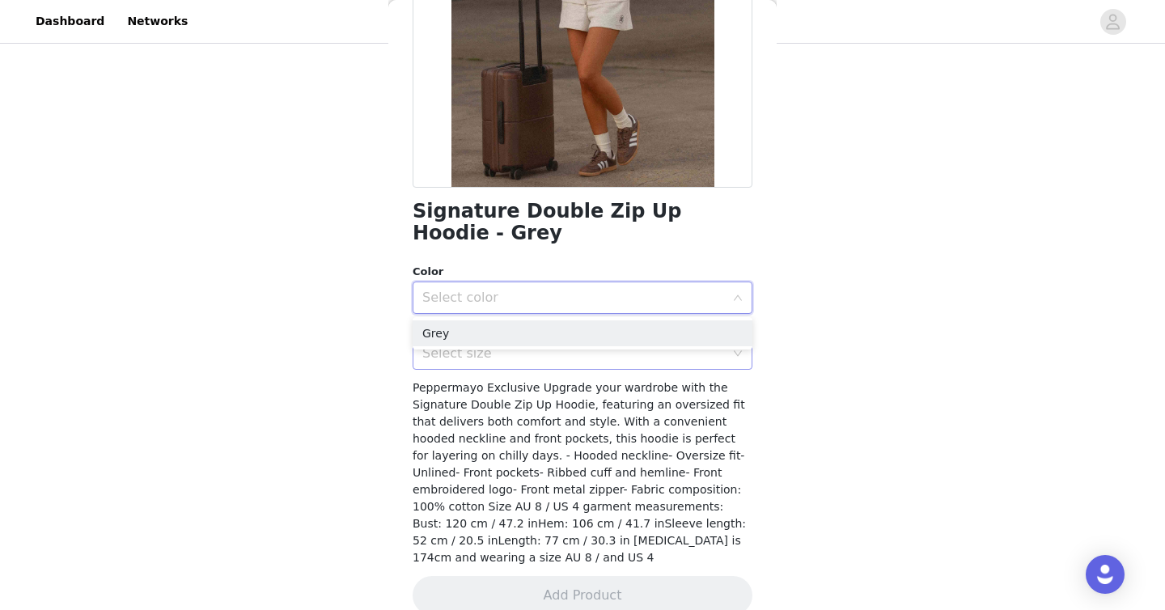
click at [536, 332] on li "Grey" at bounding box center [582, 333] width 340 height 26
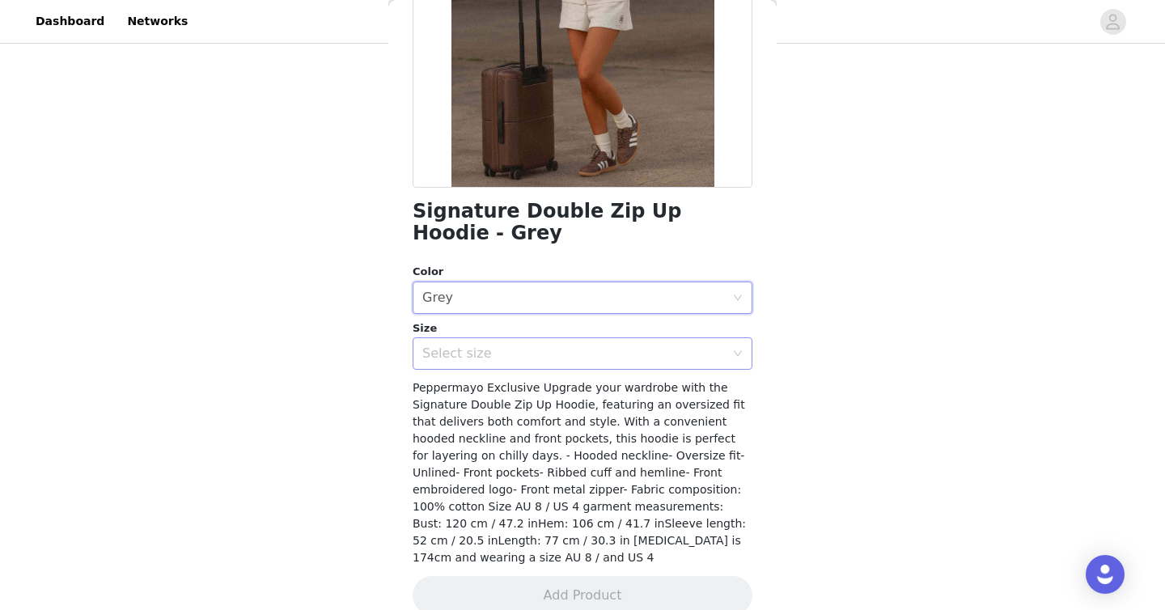
click at [524, 357] on div "Select size" at bounding box center [573, 353] width 302 height 16
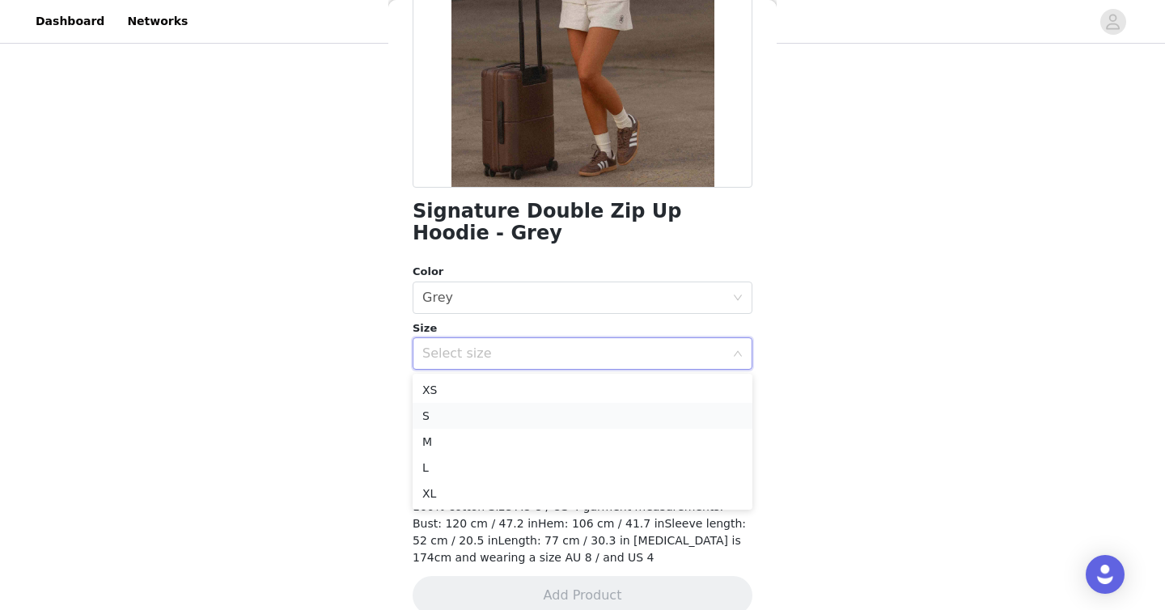
click at [503, 417] on li "S" at bounding box center [582, 416] width 340 height 26
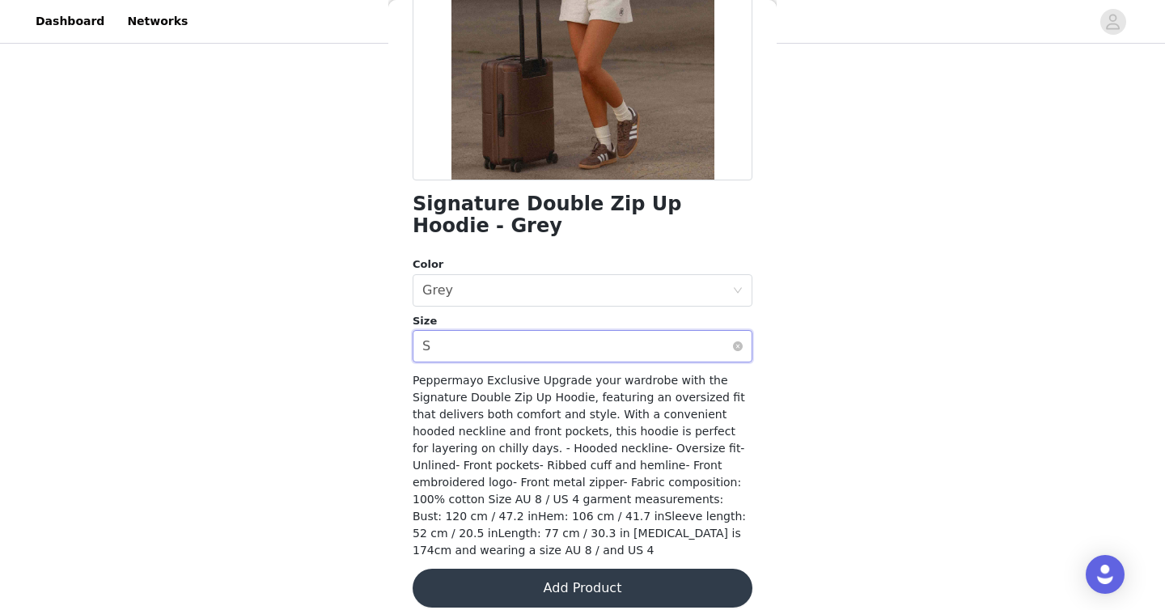
scroll to position [263, 0]
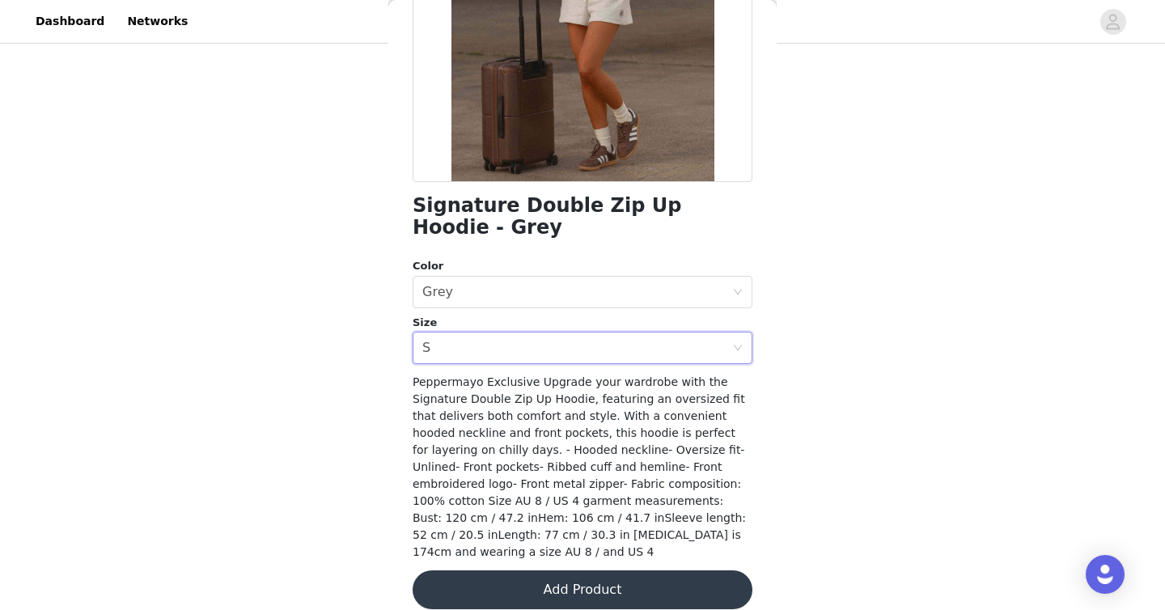
click at [594, 570] on button "Add Product" at bounding box center [582, 589] width 340 height 39
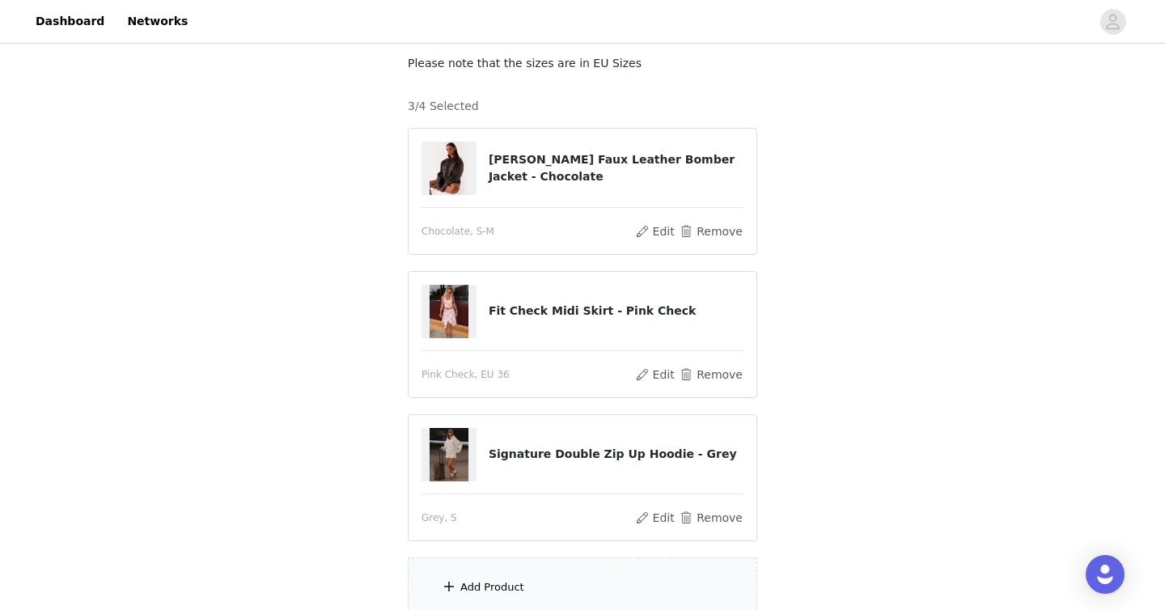
scroll to position [122, 0]
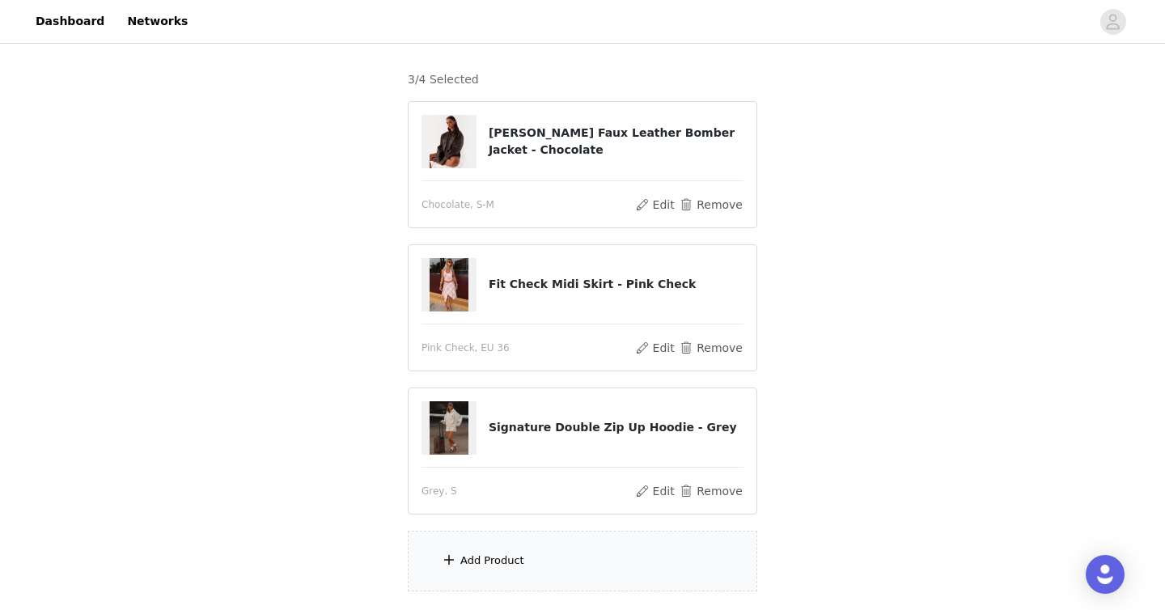
click at [491, 554] on div "Add Product" at bounding box center [492, 560] width 64 height 16
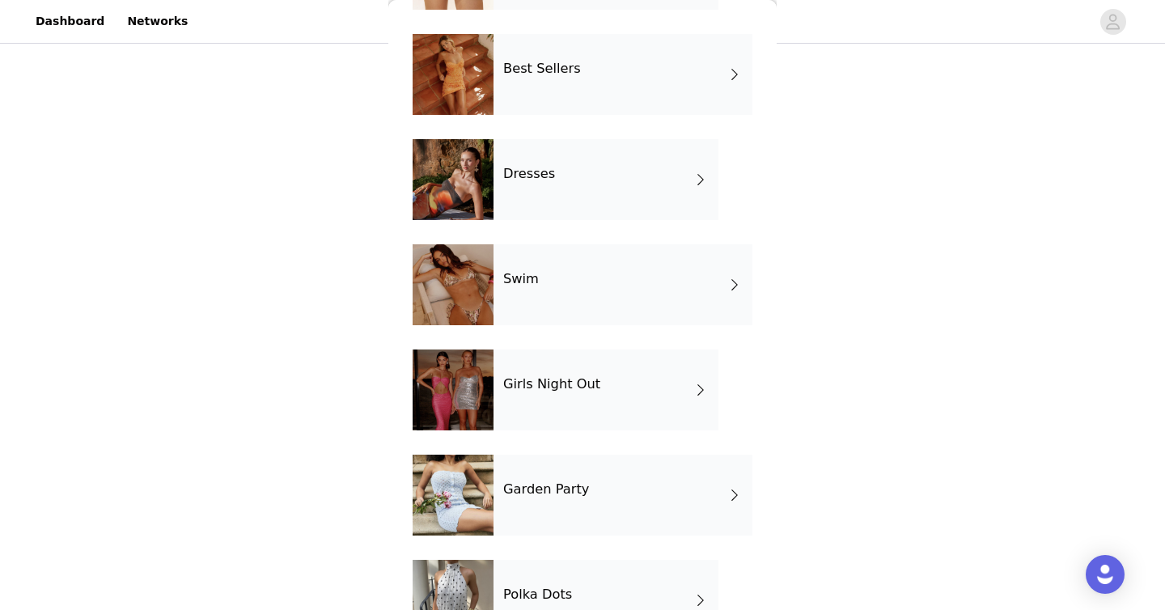
scroll to position [417, 0]
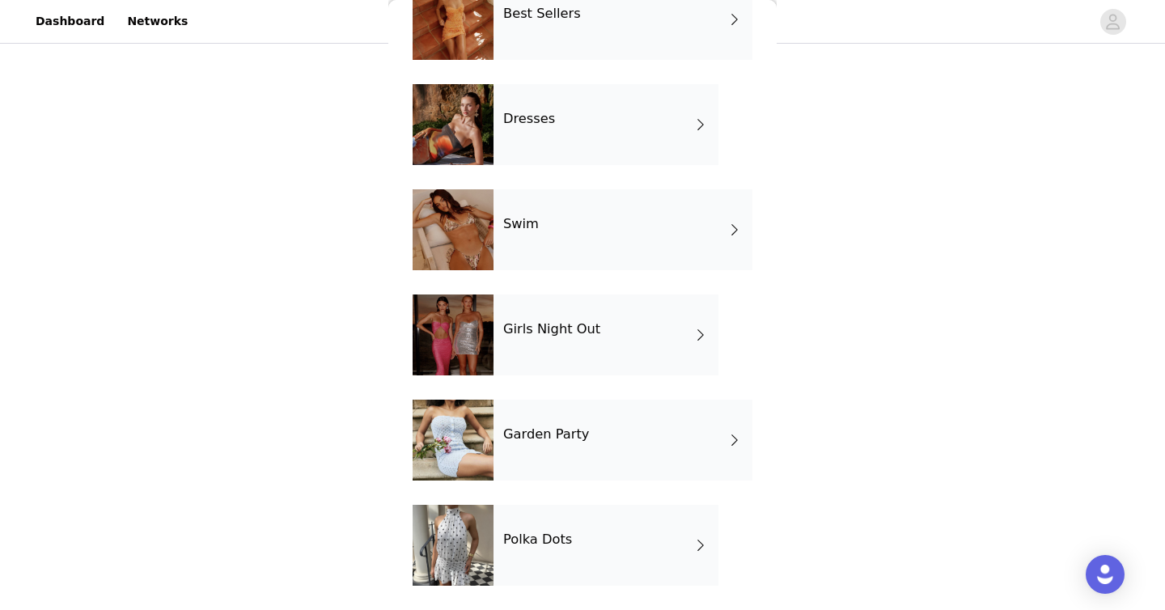
click at [558, 429] on h4 "Garden Party" at bounding box center [546, 434] width 86 height 15
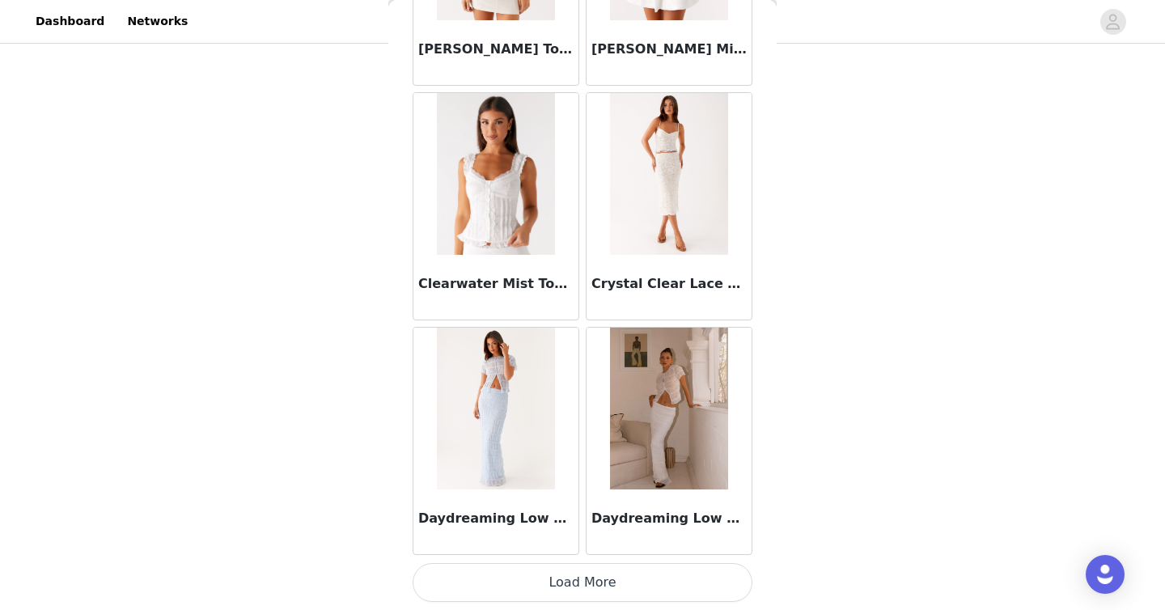
scroll to position [239, 0]
click at [581, 582] on button "Load More" at bounding box center [582, 582] width 340 height 39
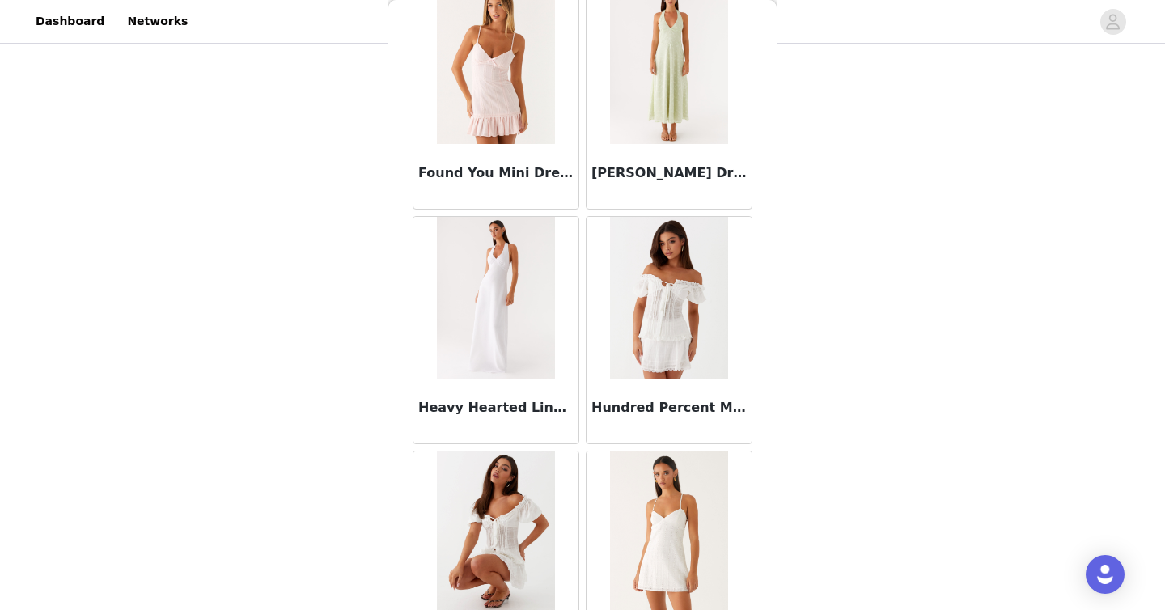
scroll to position [4210, 0]
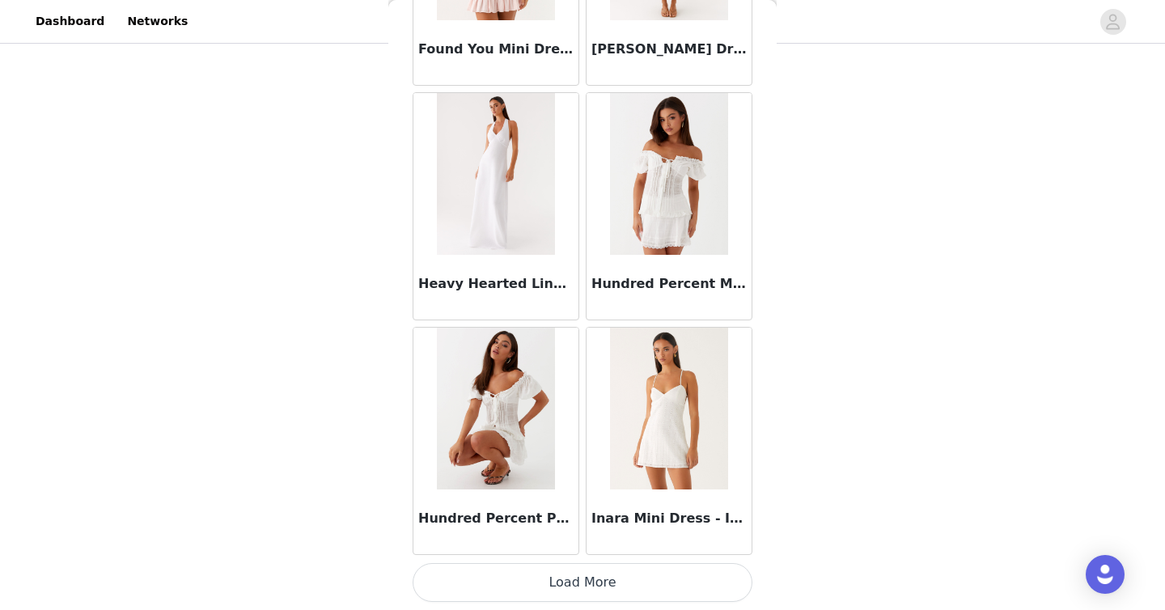
click at [581, 583] on button "Load More" at bounding box center [582, 582] width 340 height 39
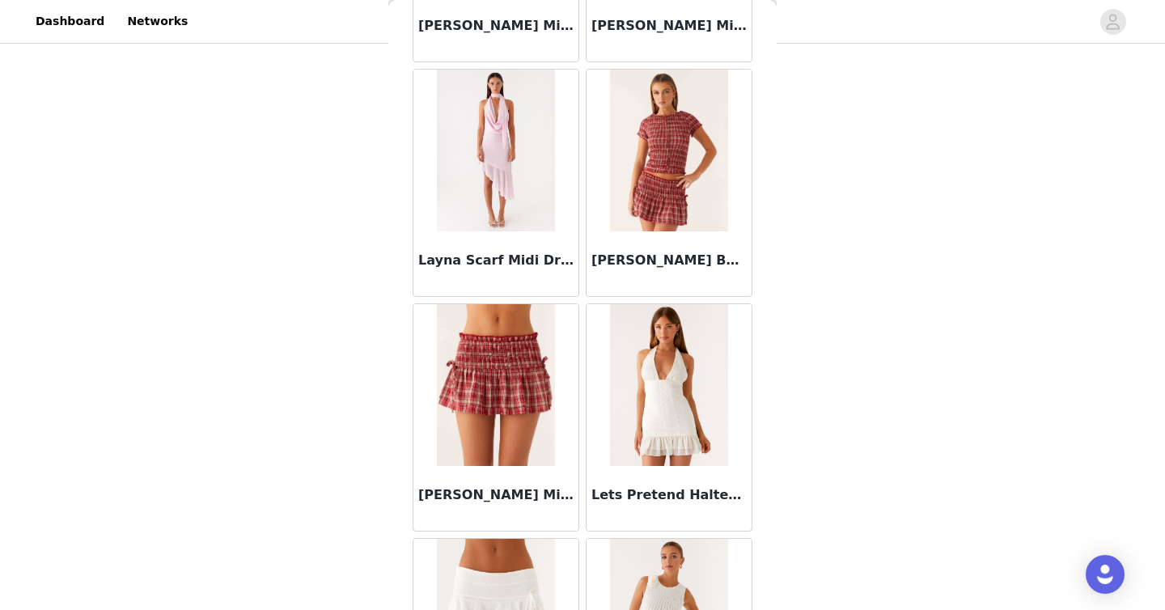
scroll to position [5172, 0]
click at [517, 385] on img at bounding box center [495, 385] width 117 height 162
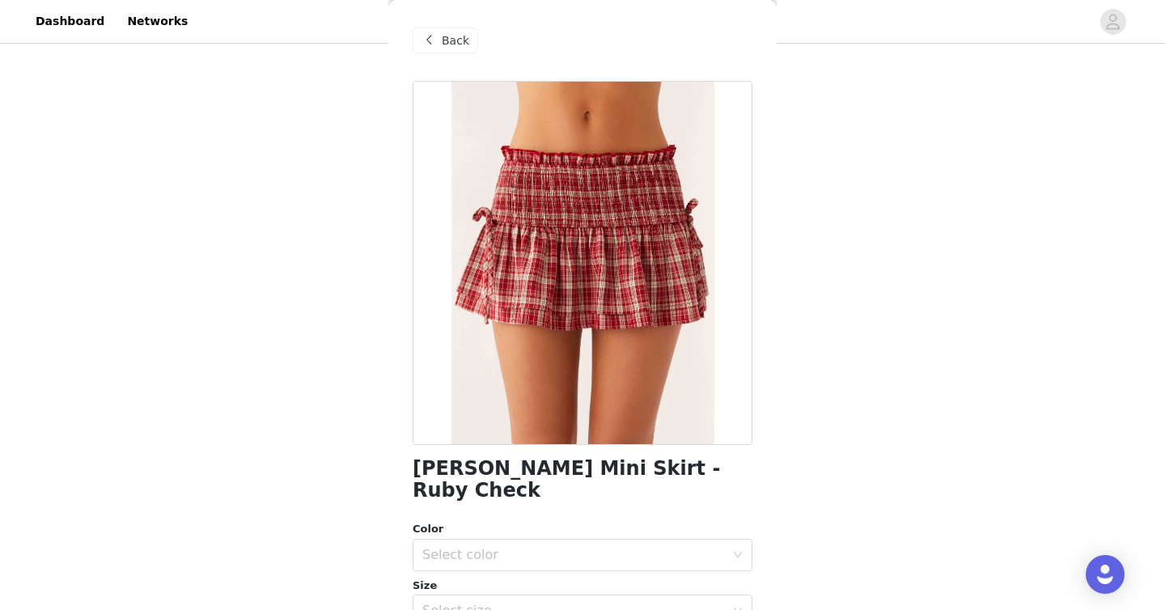
scroll to position [180, 0]
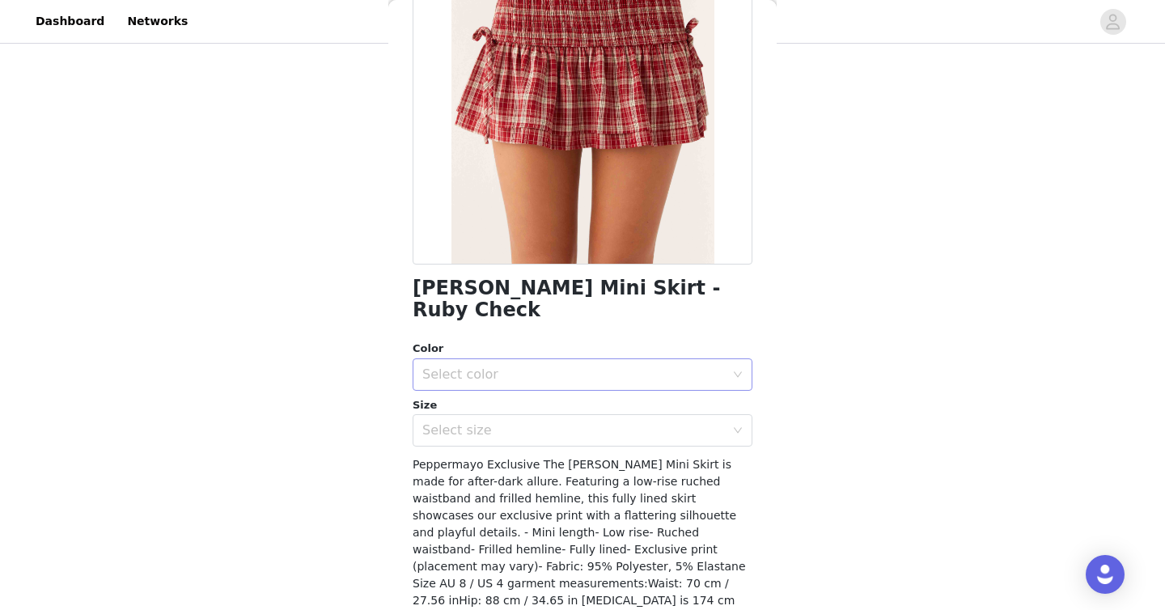
click at [505, 366] on div "Select color" at bounding box center [573, 374] width 302 height 16
click at [484, 378] on li "Ruby Check" at bounding box center [582, 388] width 340 height 26
click at [481, 422] on div "Select size" at bounding box center [573, 430] width 302 height 16
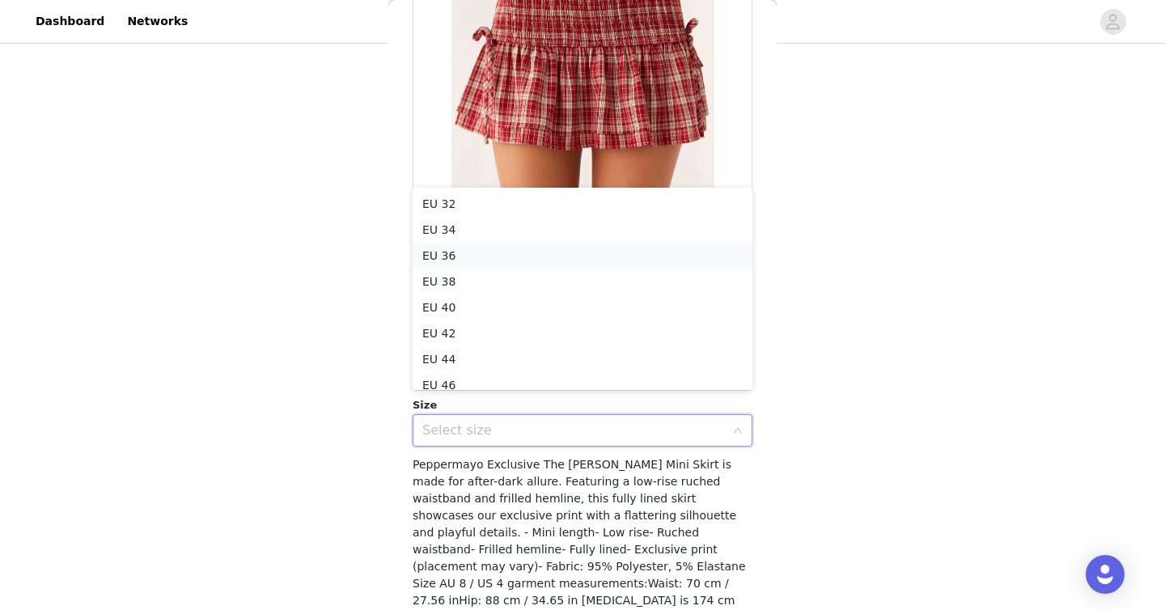
click at [490, 256] on li "EU 36" at bounding box center [582, 256] width 340 height 26
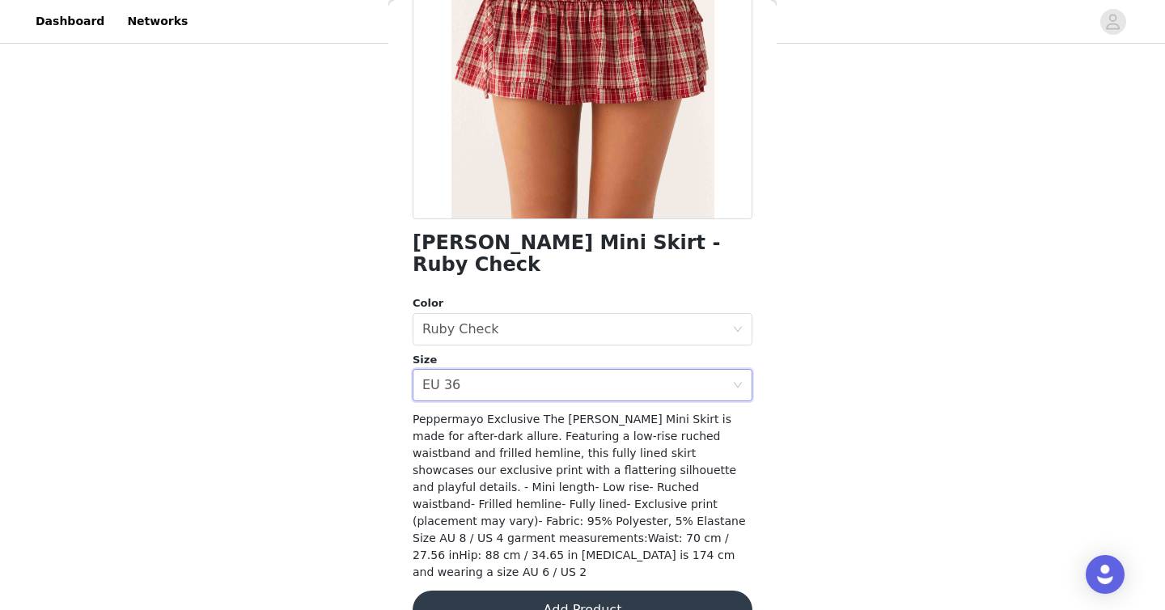
scroll to position [225, 0]
click at [632, 591] on button "Add Product" at bounding box center [582, 610] width 340 height 39
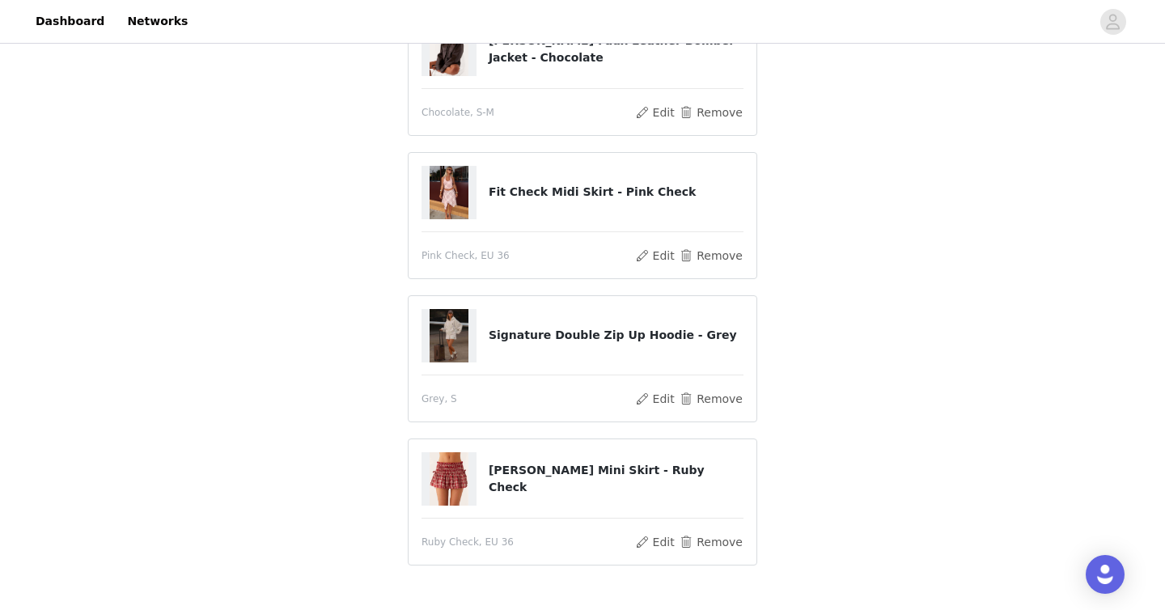
scroll to position [196, 0]
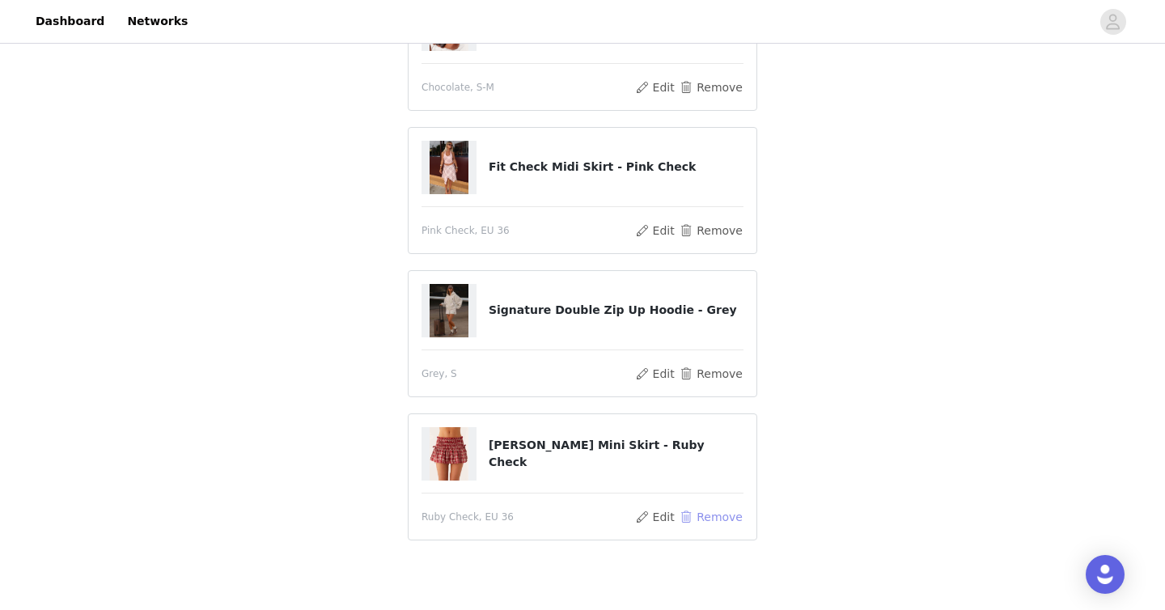
click at [719, 511] on button "Remove" at bounding box center [711, 516] width 65 height 19
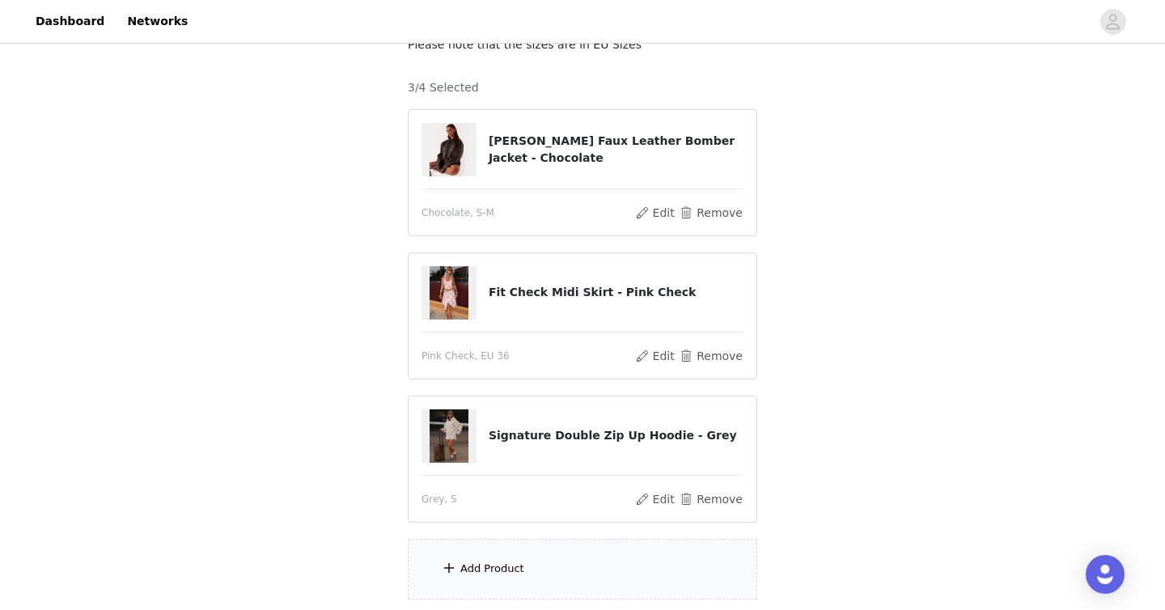
scroll to position [239, 0]
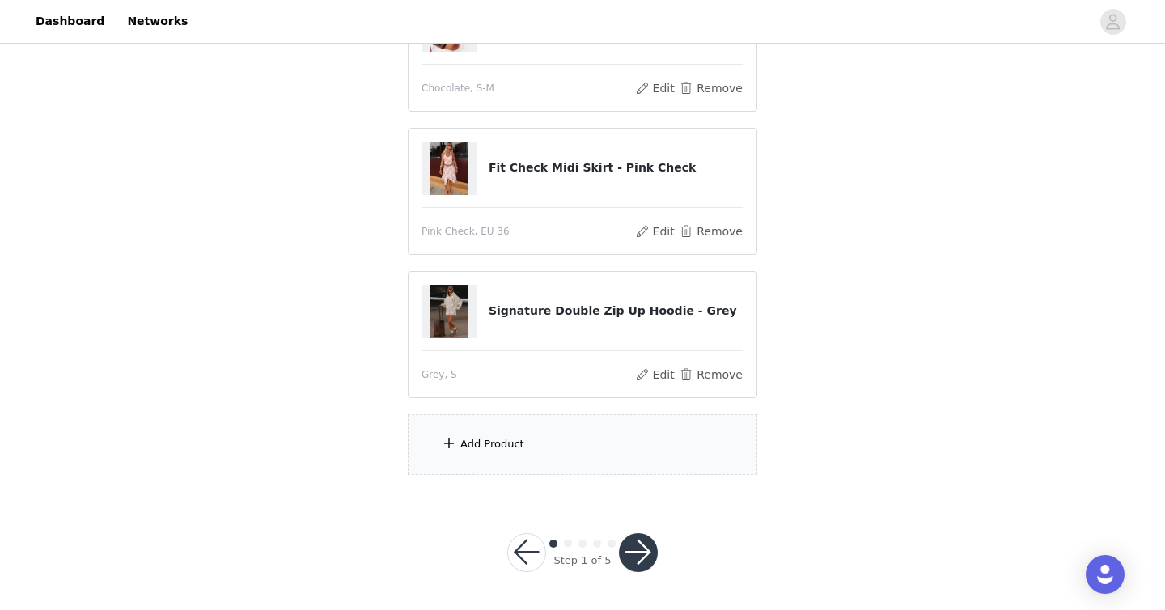
click at [481, 430] on div "Add Product" at bounding box center [582, 444] width 349 height 61
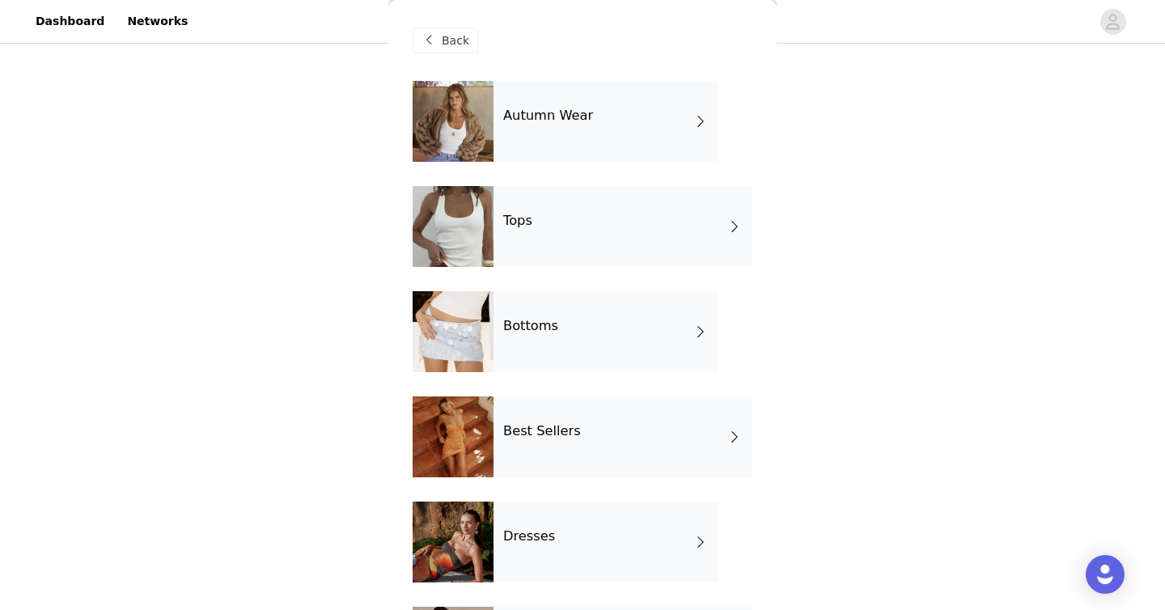
click at [534, 217] on div "Tops" at bounding box center [622, 226] width 259 height 81
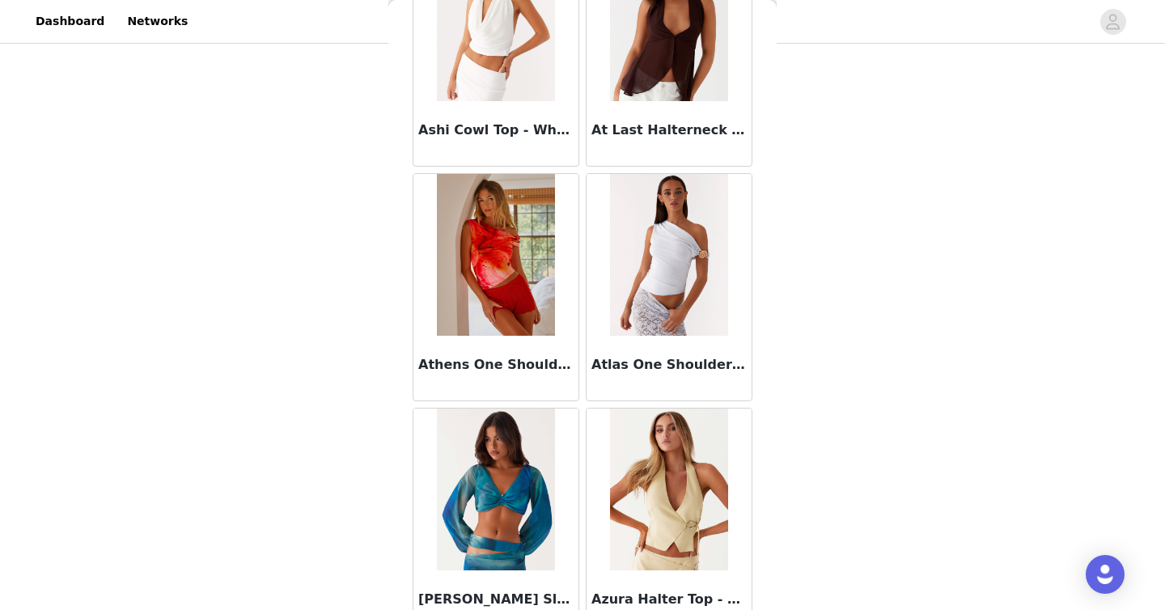
scroll to position [1860, 0]
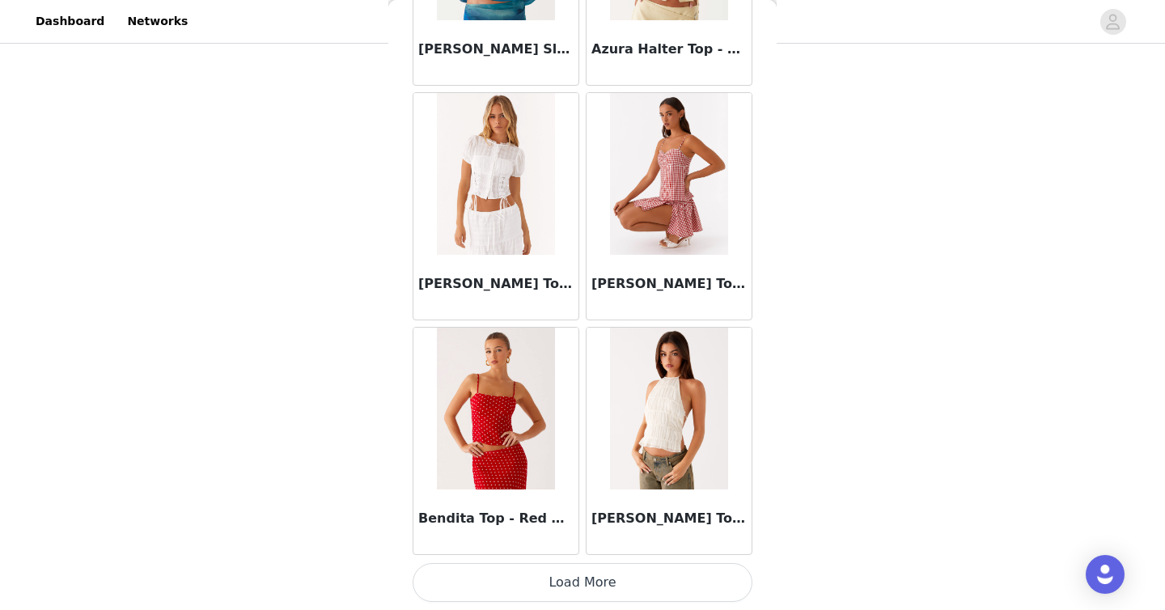
click at [584, 585] on button "Load More" at bounding box center [582, 582] width 340 height 39
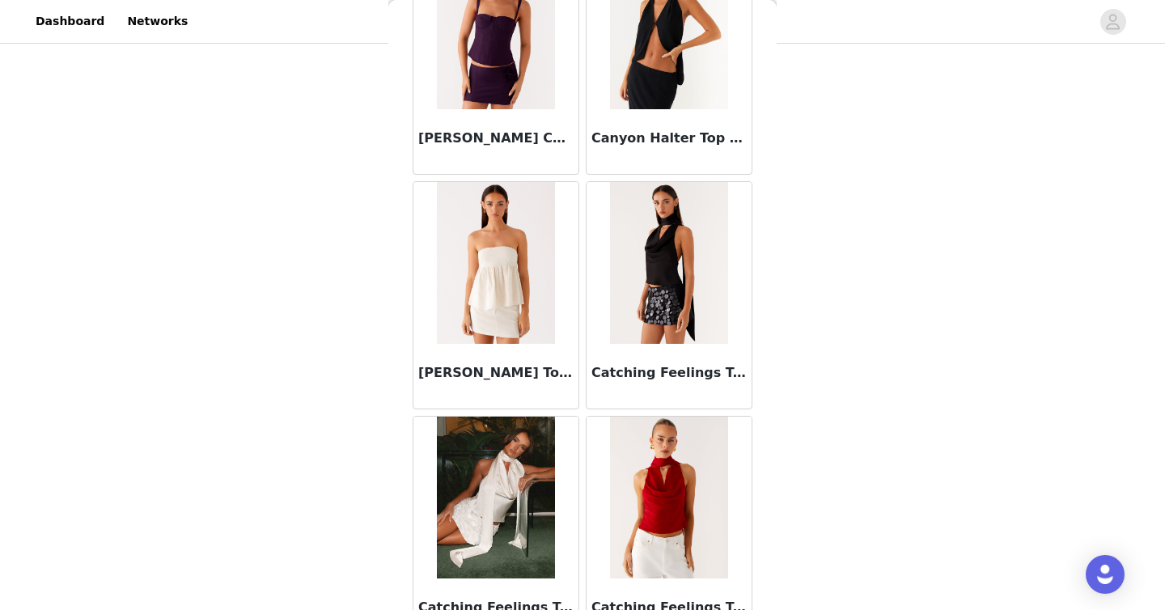
scroll to position [4210, 0]
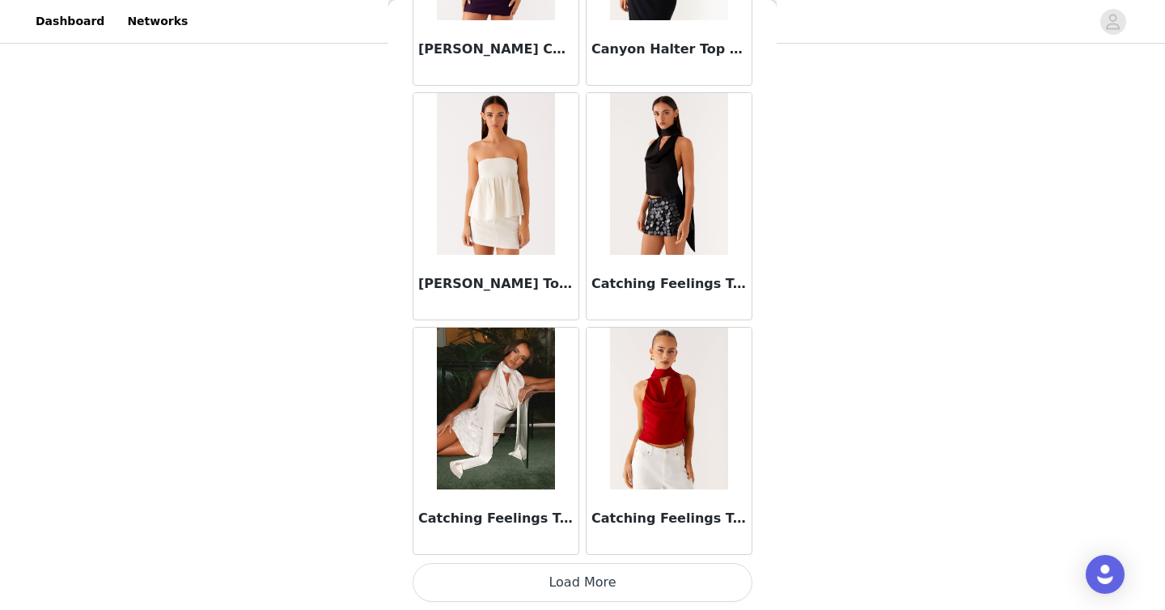
click at [602, 574] on button "Load More" at bounding box center [582, 582] width 340 height 39
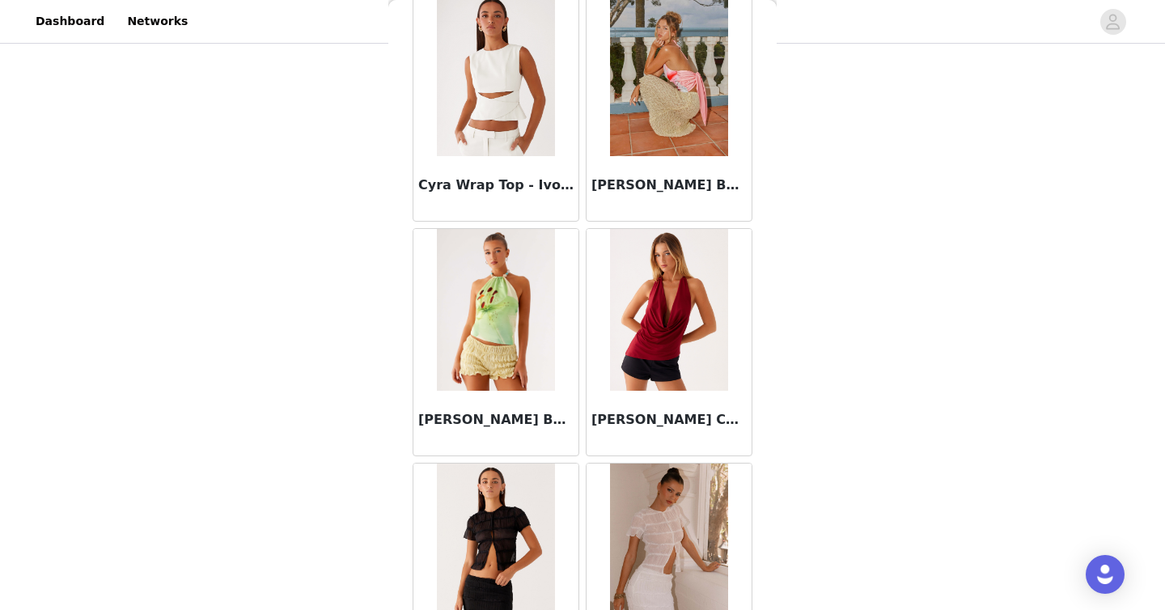
scroll to position [6556, 0]
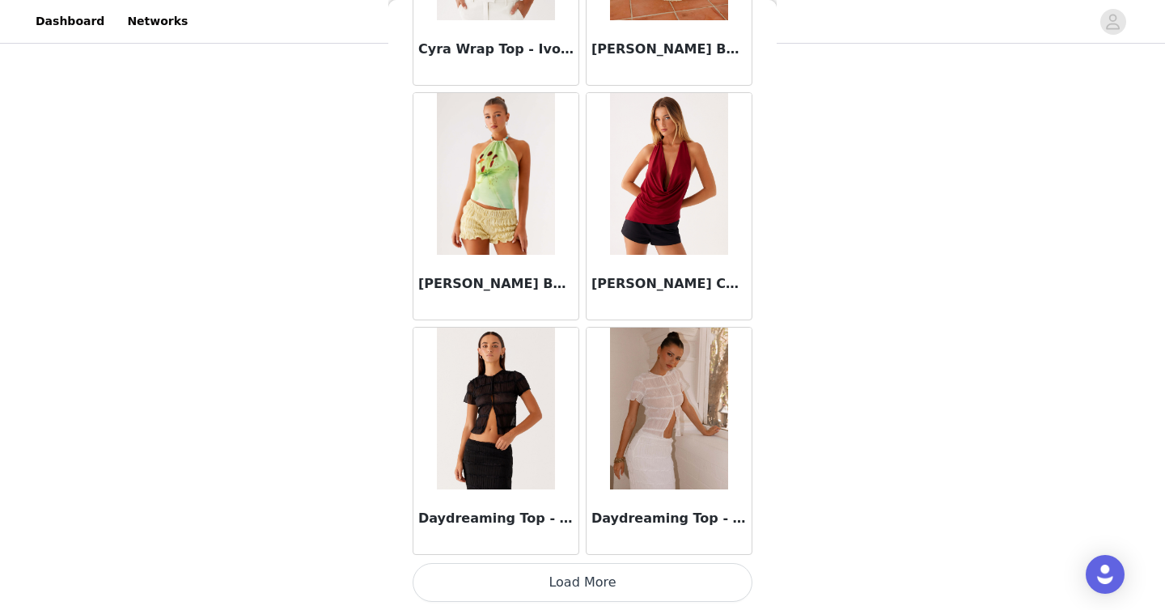
click at [611, 587] on button "Load More" at bounding box center [582, 582] width 340 height 39
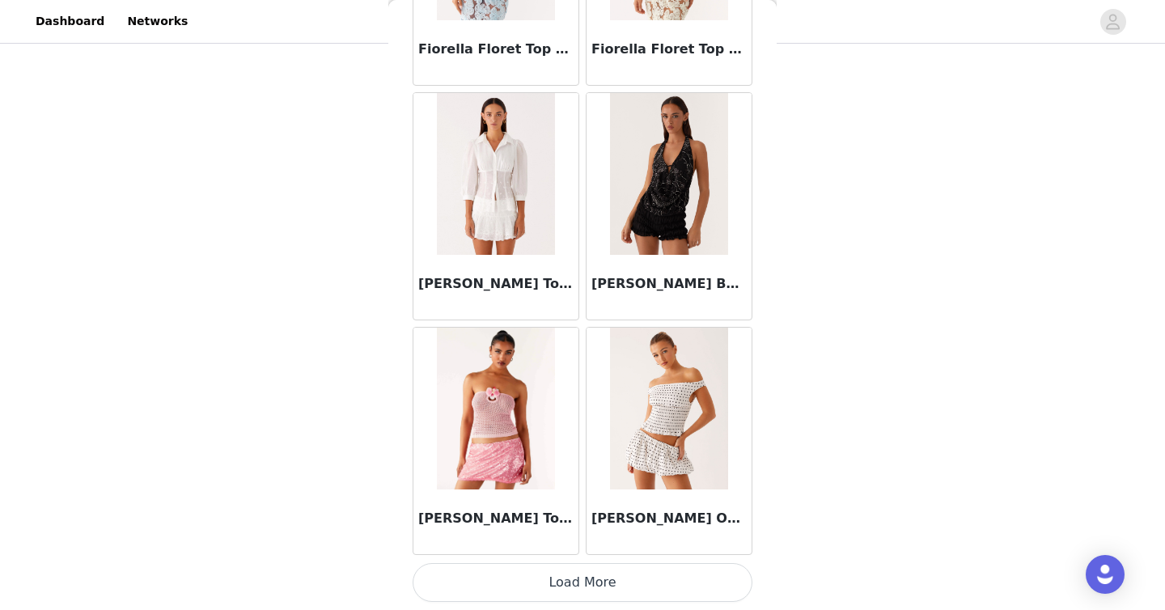
scroll to position [8899, 0]
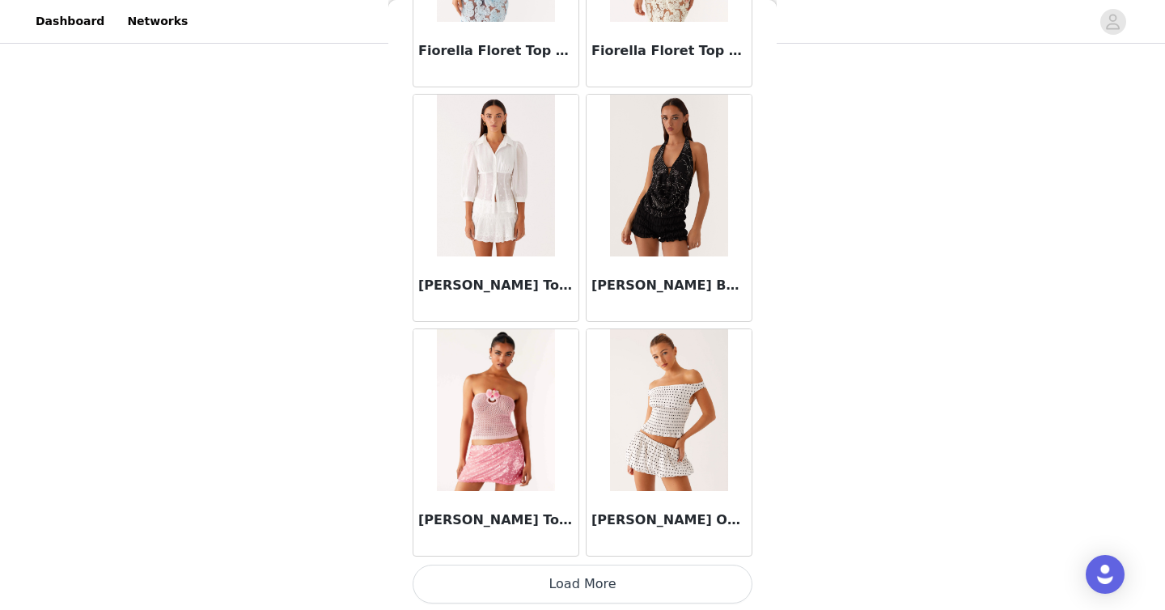
click at [577, 576] on button "Load More" at bounding box center [582, 584] width 340 height 39
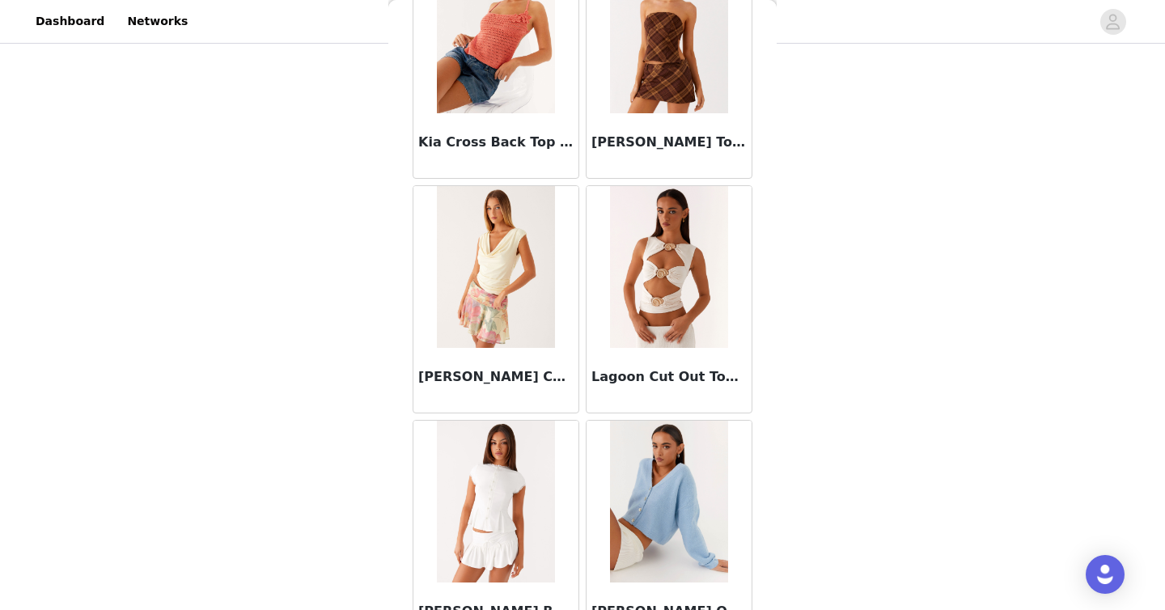
scroll to position [11246, 0]
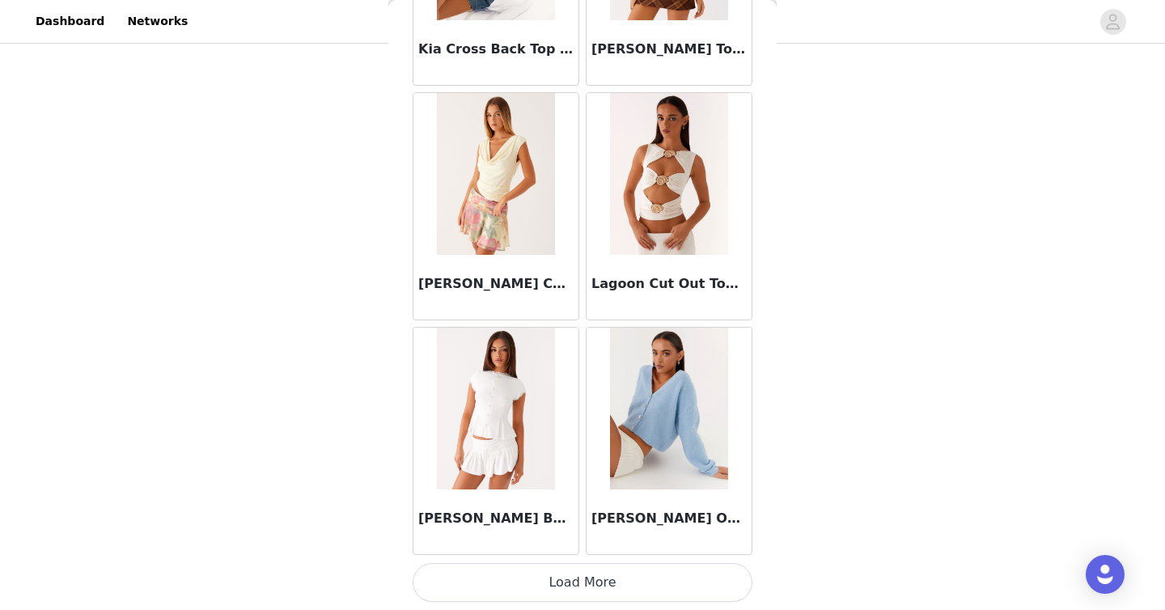
click at [587, 578] on button "Load More" at bounding box center [582, 582] width 340 height 39
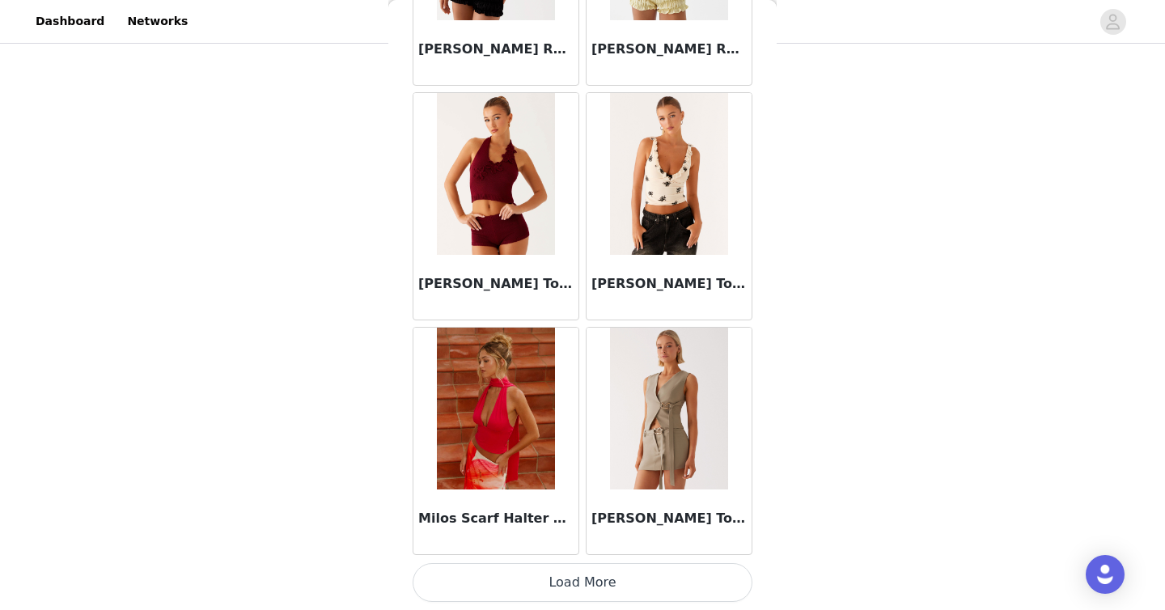
scroll to position [13591, 0]
click at [603, 575] on button "Load More" at bounding box center [582, 583] width 340 height 39
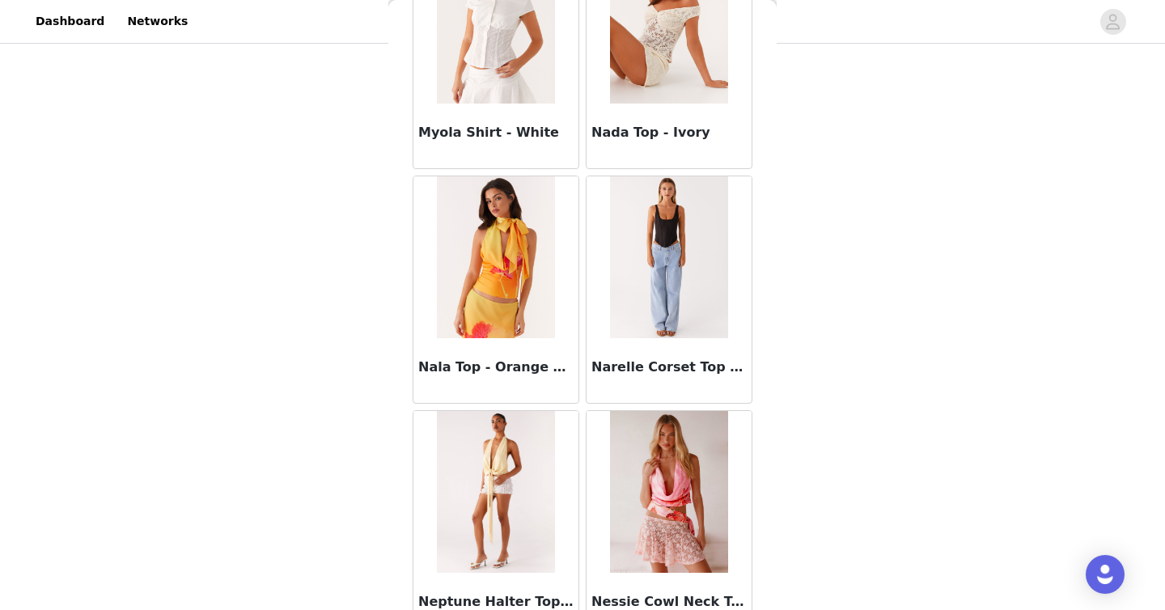
scroll to position [14445, 0]
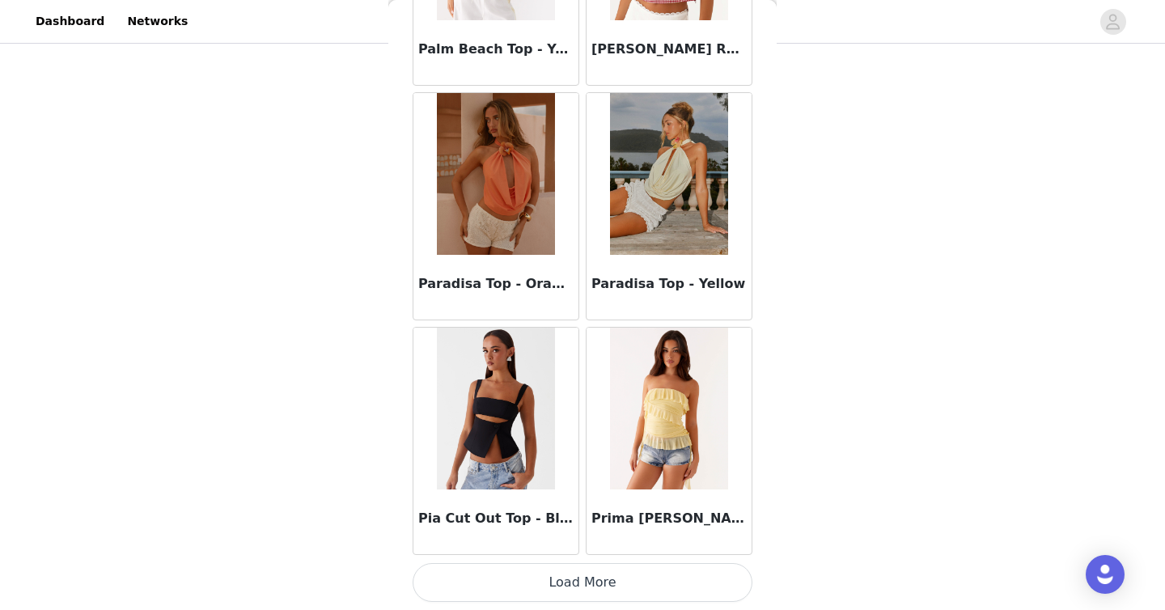
click at [567, 581] on button "Load More" at bounding box center [582, 582] width 340 height 39
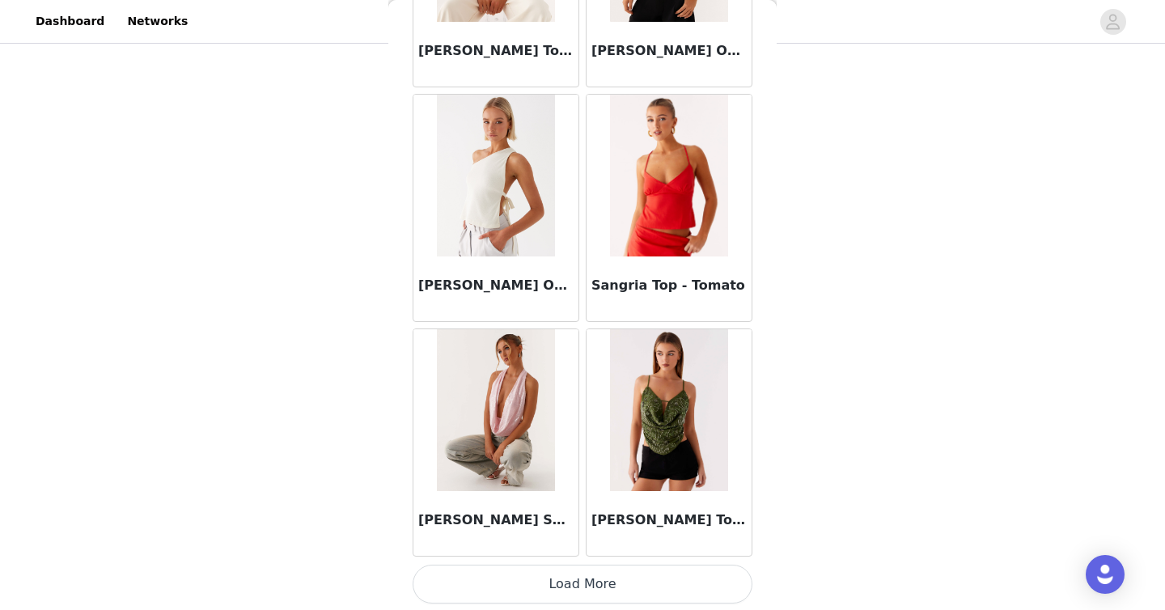
scroll to position [18282, 0]
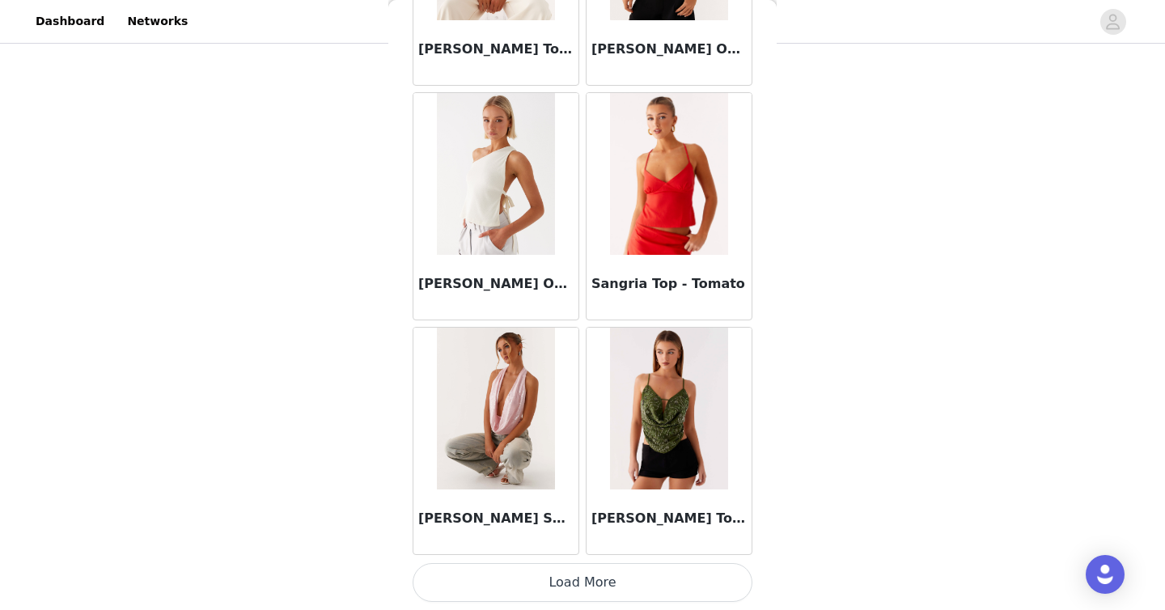
click at [560, 585] on button "Load More" at bounding box center [582, 582] width 340 height 39
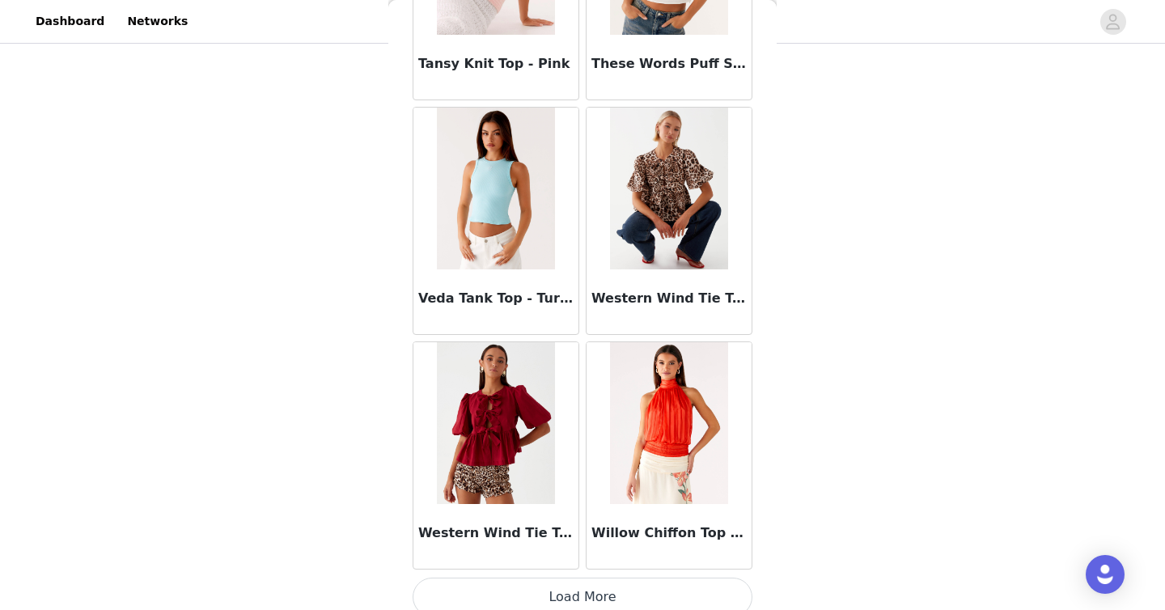
scroll to position [20628, 0]
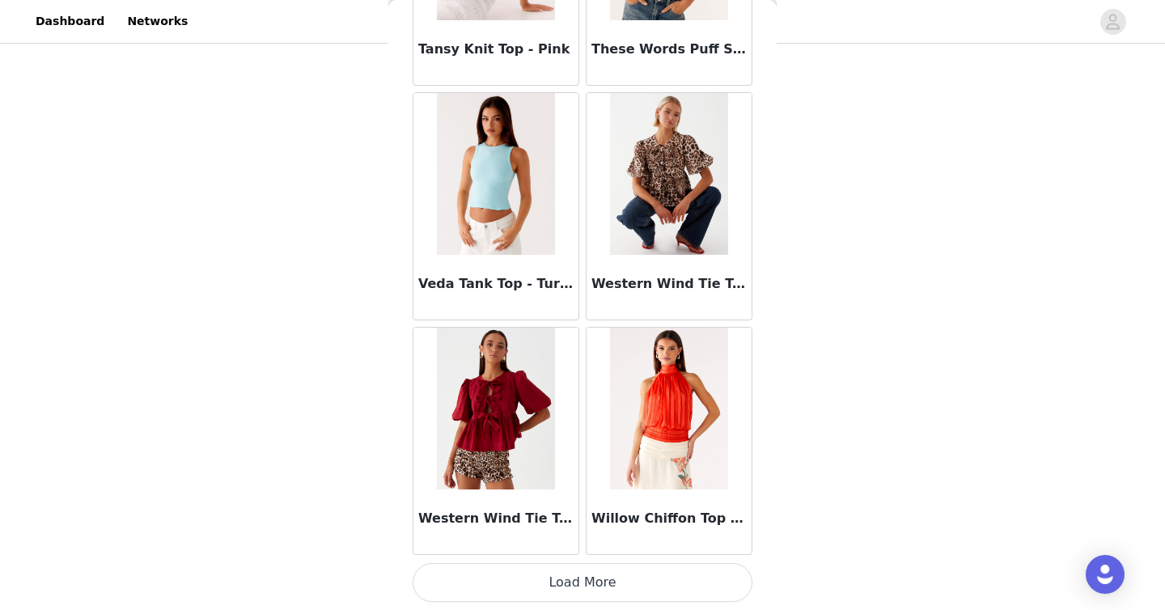
click at [565, 583] on button "Load More" at bounding box center [582, 582] width 340 height 39
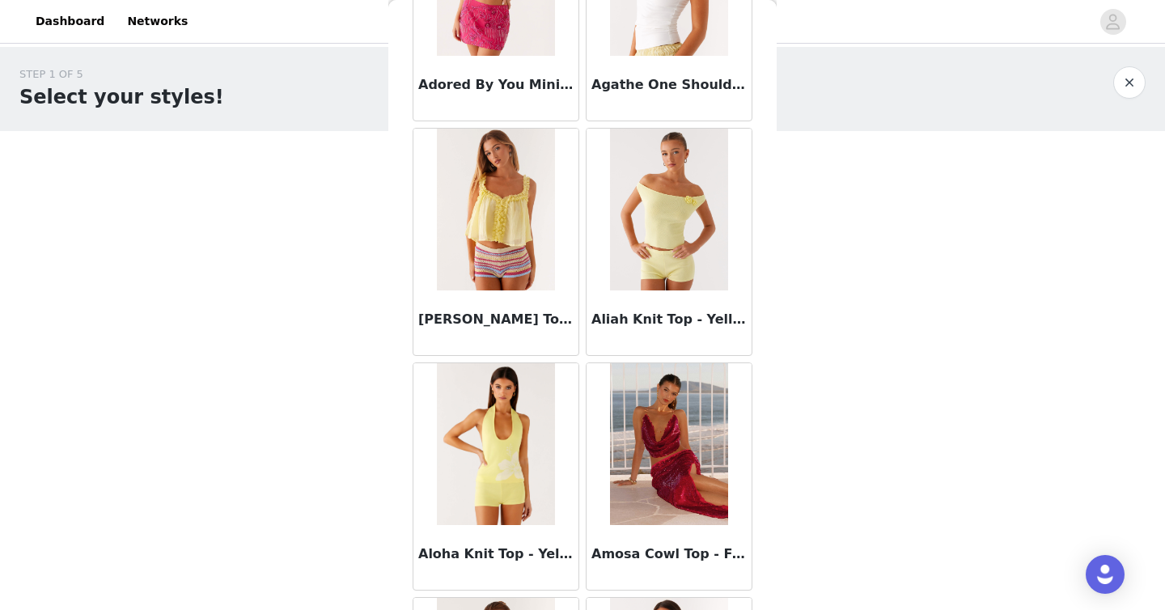
scroll to position [0, 0]
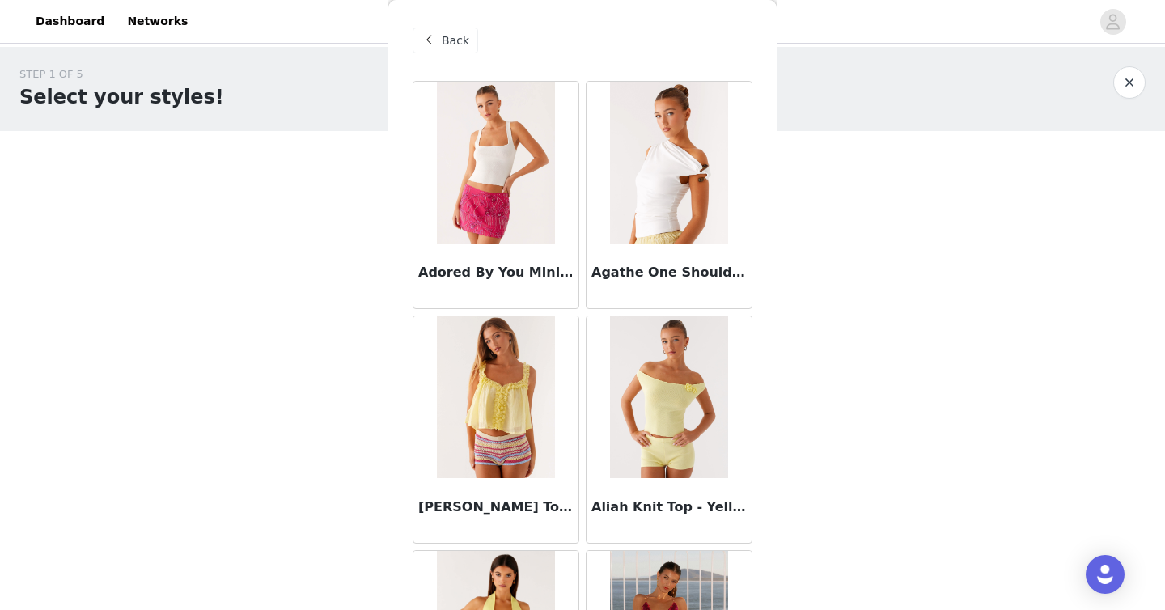
click at [439, 46] on div "Back" at bounding box center [445, 40] width 66 height 26
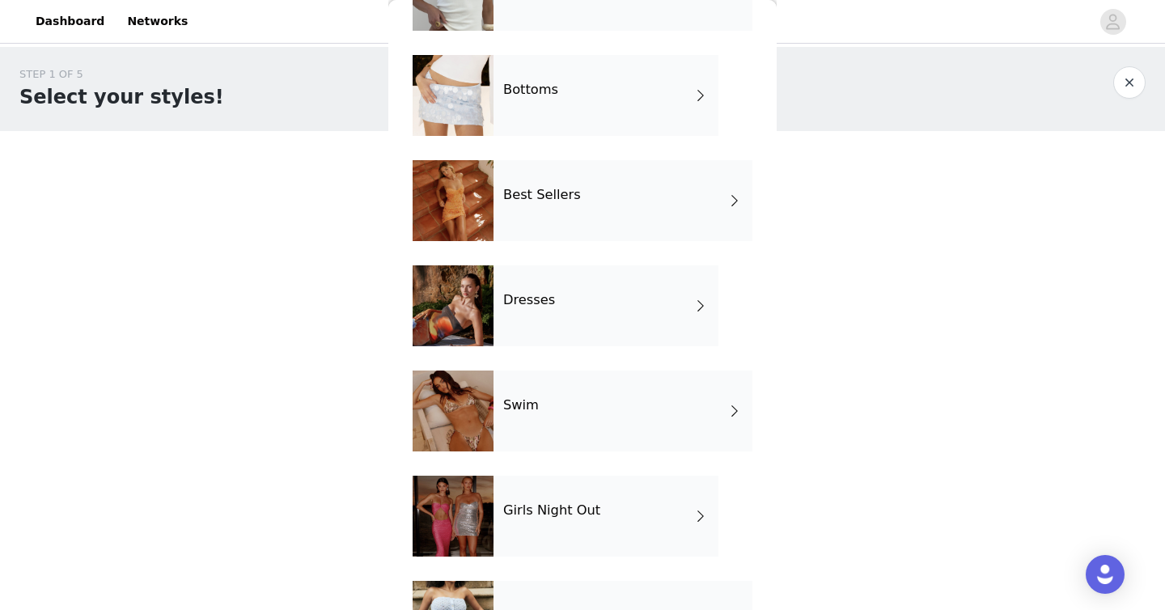
scroll to position [417, 0]
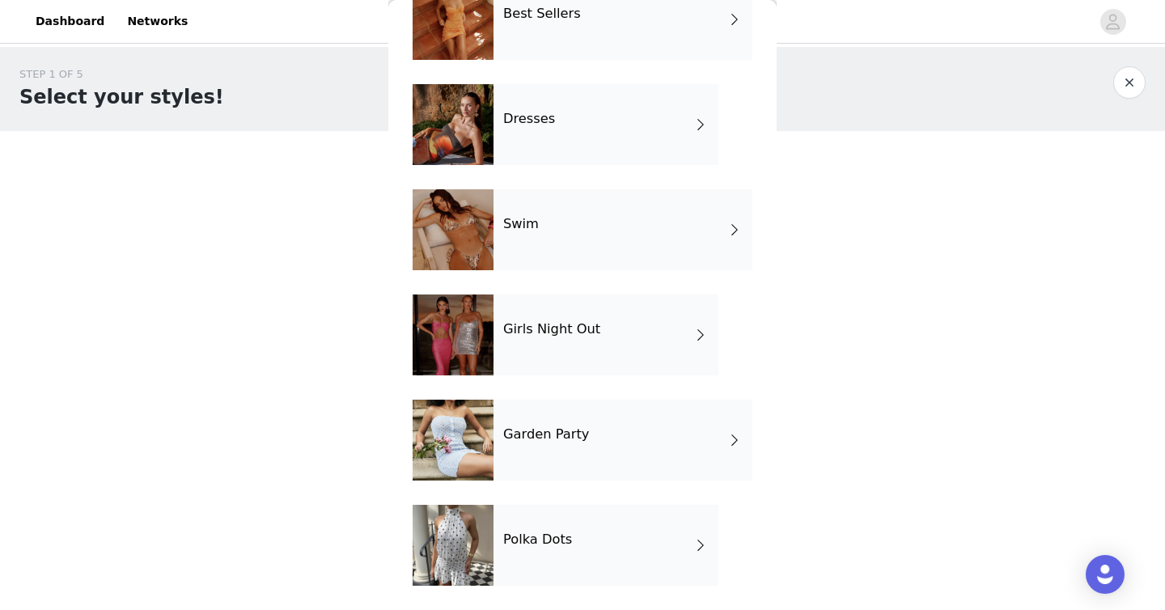
click at [590, 439] on div "Garden Party" at bounding box center [622, 440] width 259 height 81
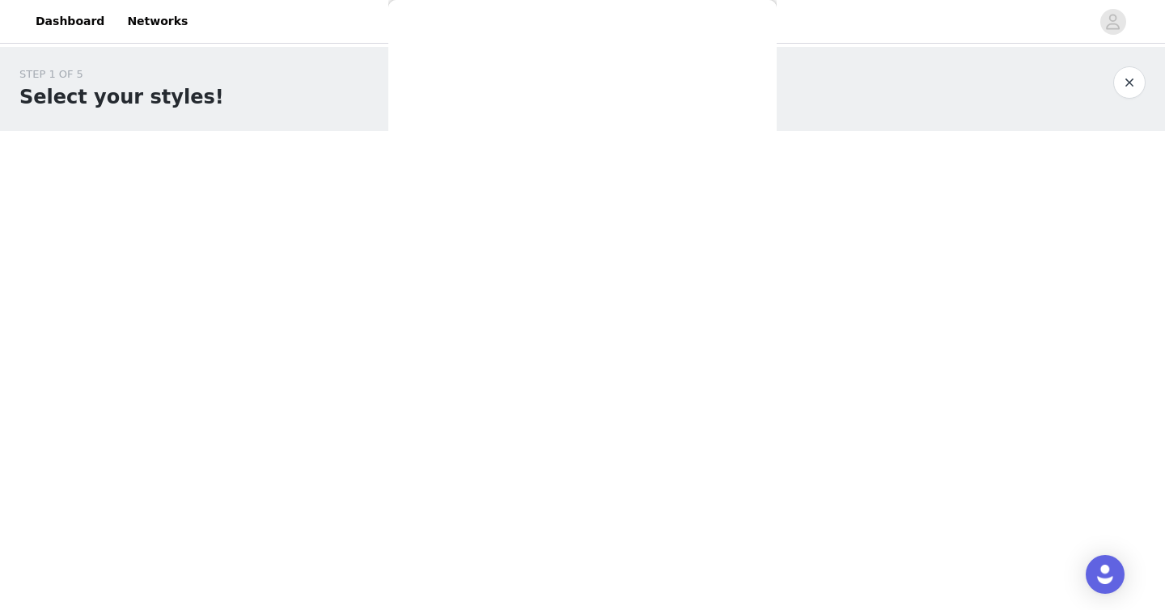
scroll to position [0, 0]
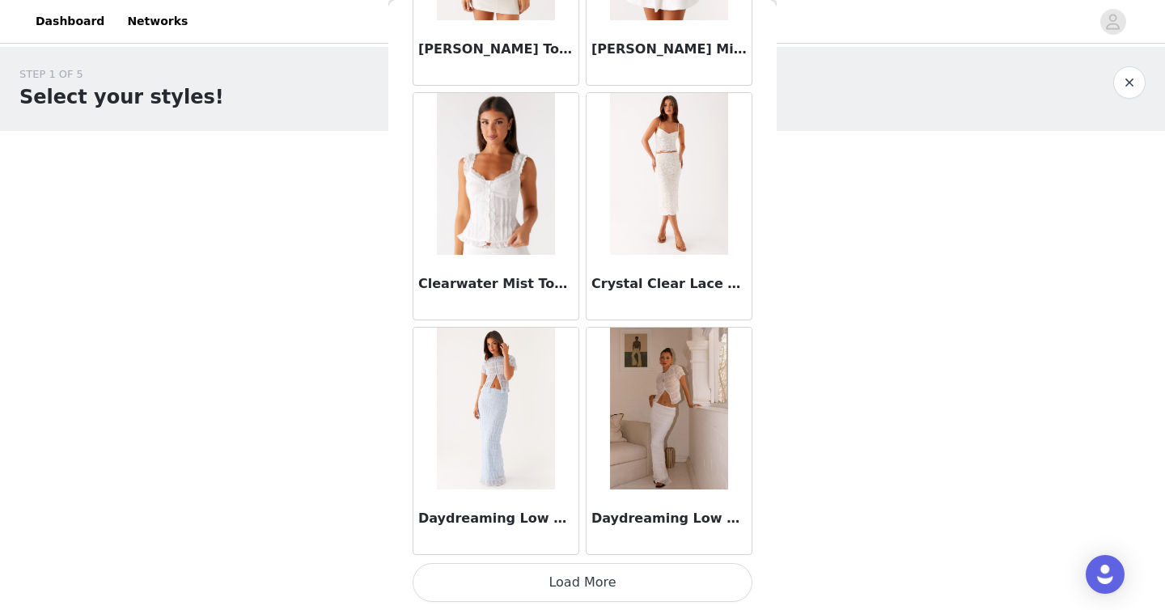
click at [579, 575] on button "Load More" at bounding box center [582, 582] width 340 height 39
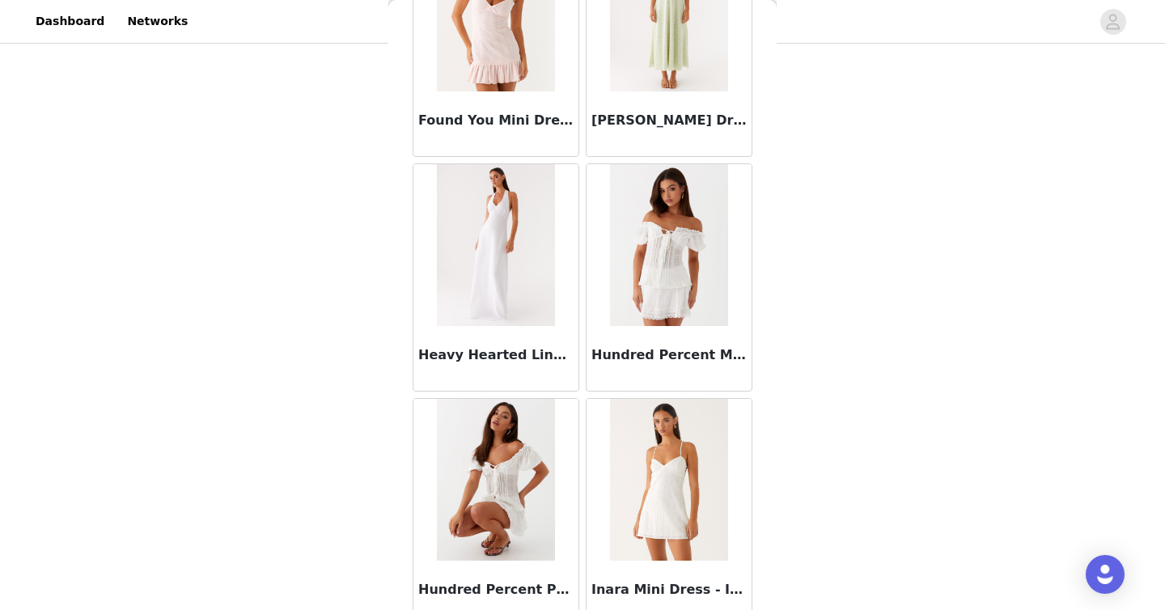
scroll to position [4210, 0]
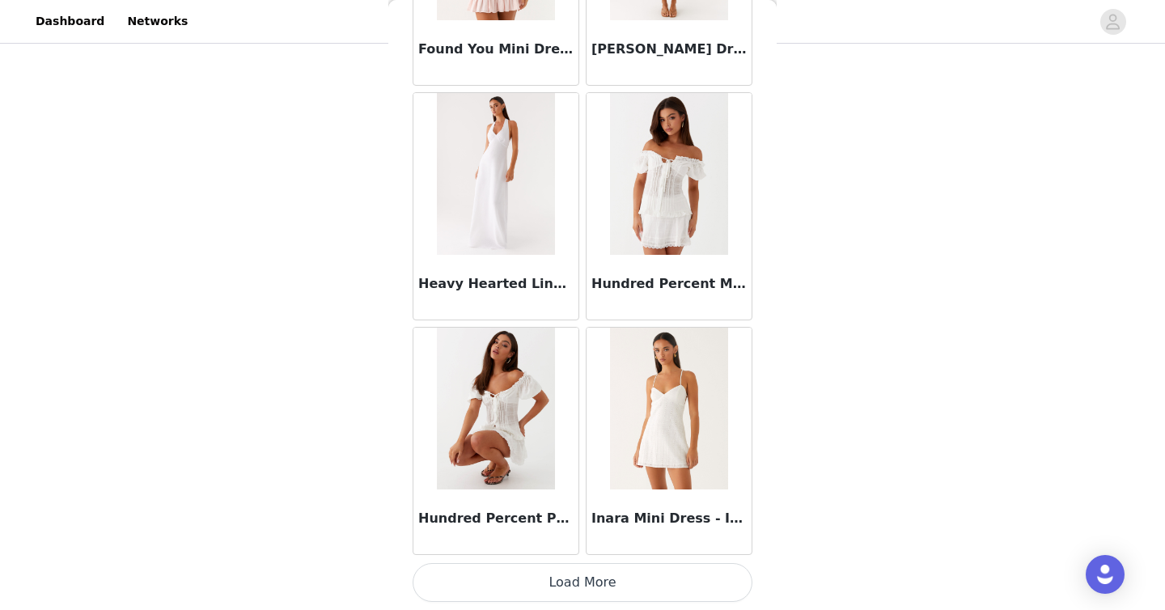
click at [590, 578] on button "Load More" at bounding box center [582, 582] width 340 height 39
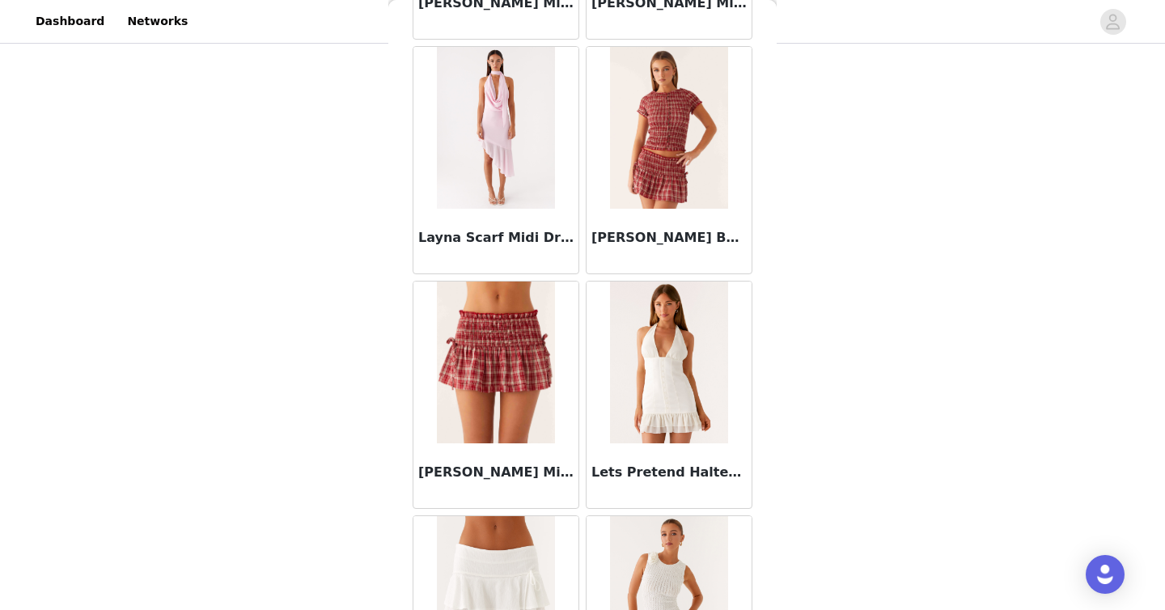
scroll to position [5221, 0]
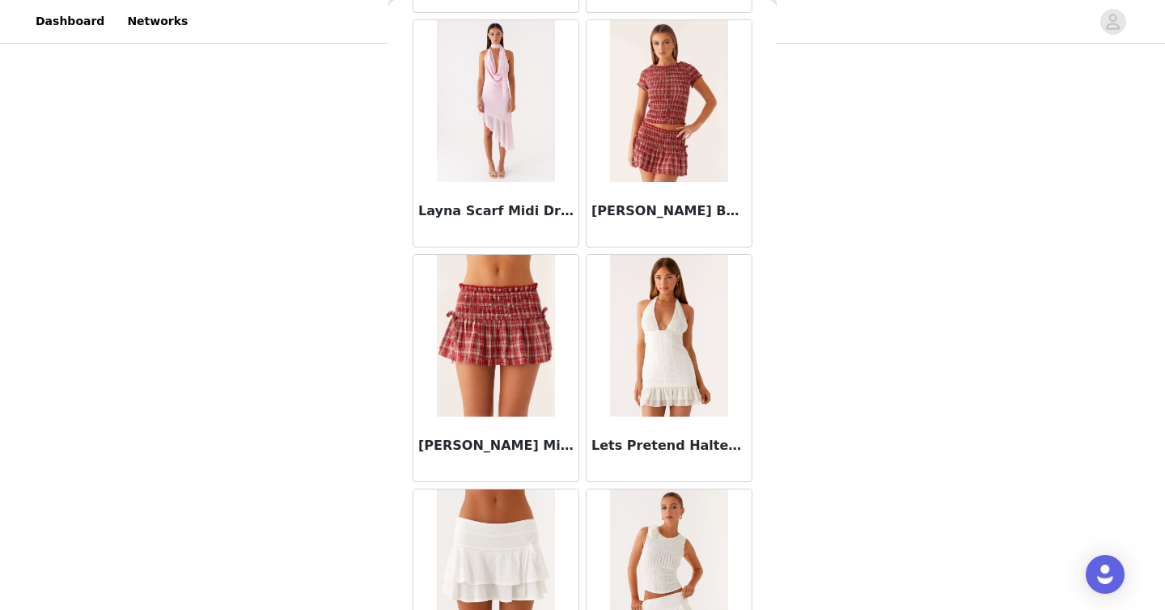
click at [518, 326] on img at bounding box center [495, 336] width 117 height 162
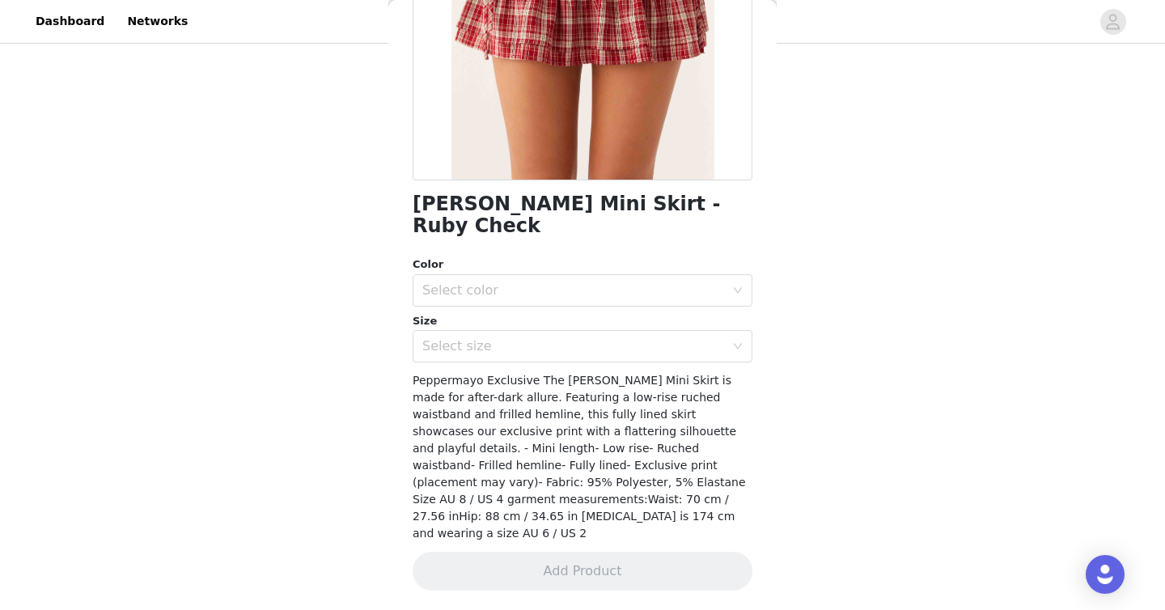
scroll to position [226, 0]
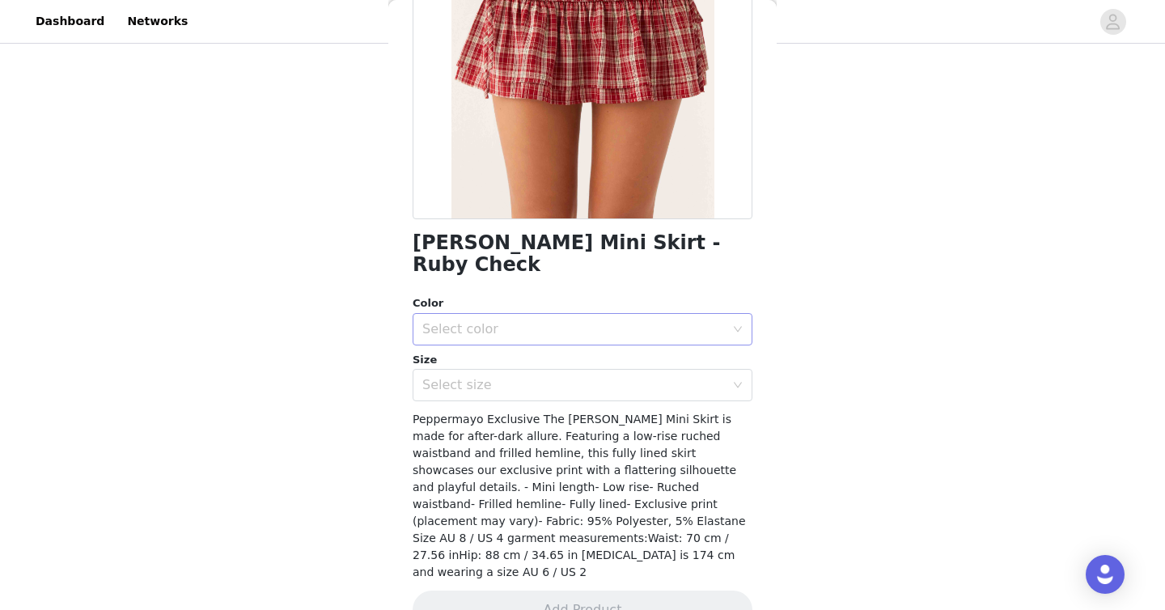
click at [623, 321] on div "Select color" at bounding box center [573, 329] width 302 height 16
click at [566, 338] on li "Ruby Check" at bounding box center [582, 343] width 340 height 26
click at [536, 377] on div "Select size" at bounding box center [573, 385] width 302 height 16
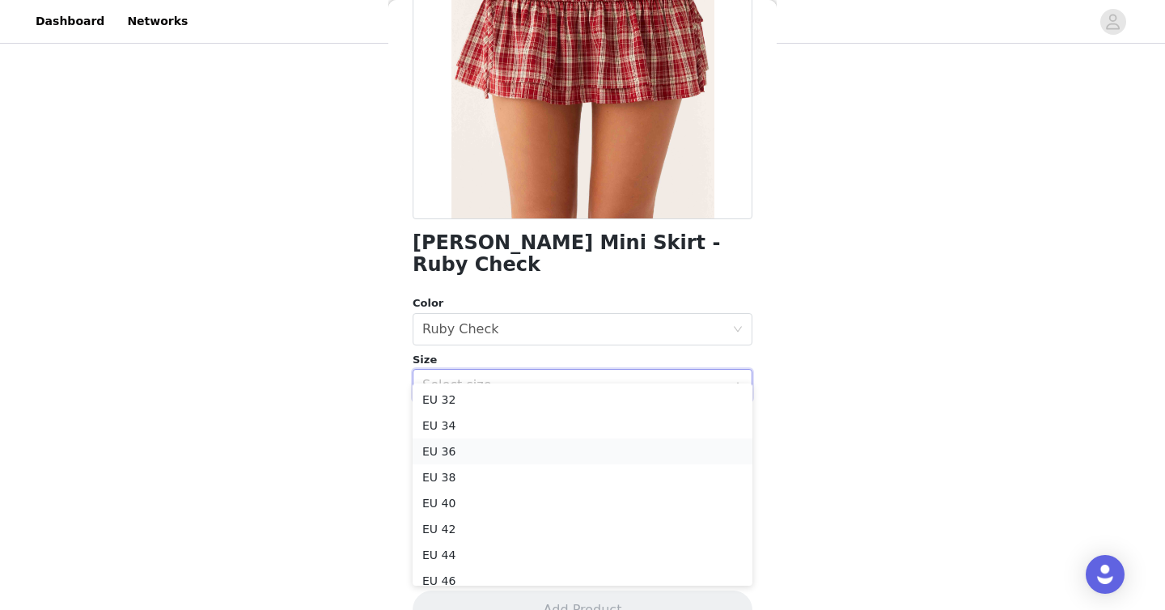
click at [501, 450] on li "EU 36" at bounding box center [582, 451] width 340 height 26
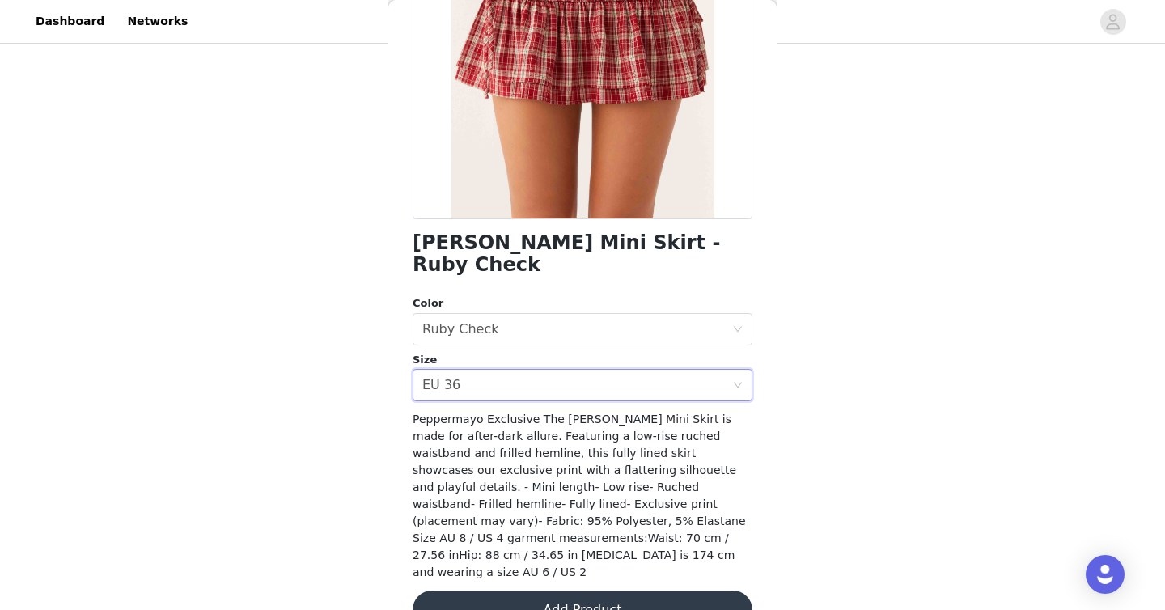
click at [518, 590] on button "Add Product" at bounding box center [582, 609] width 340 height 39
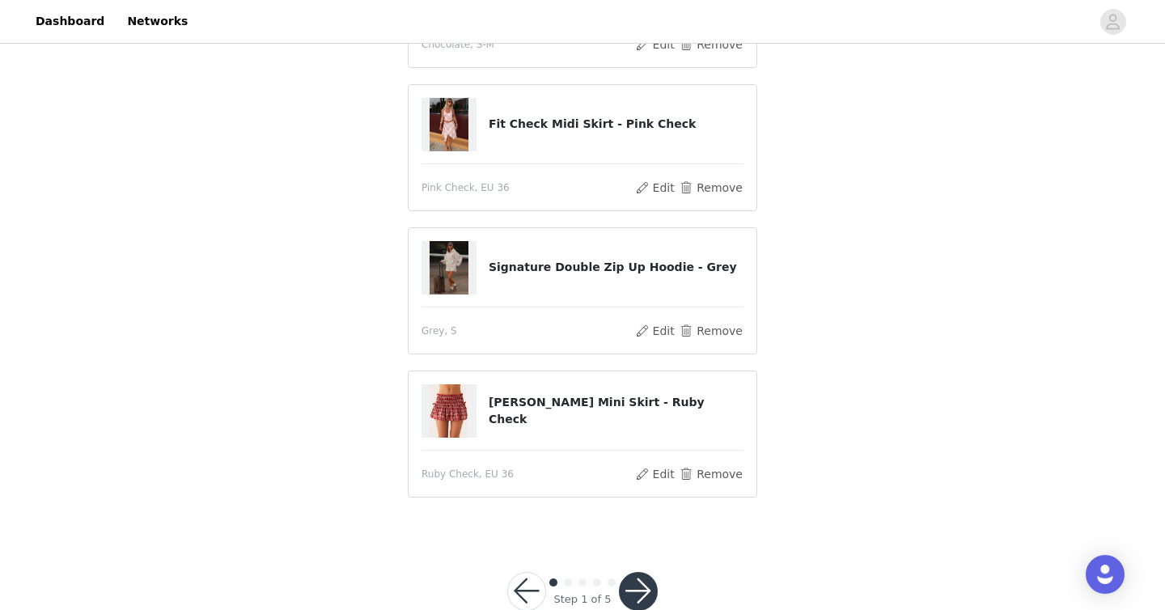
click at [642, 588] on button "button" at bounding box center [638, 591] width 39 height 39
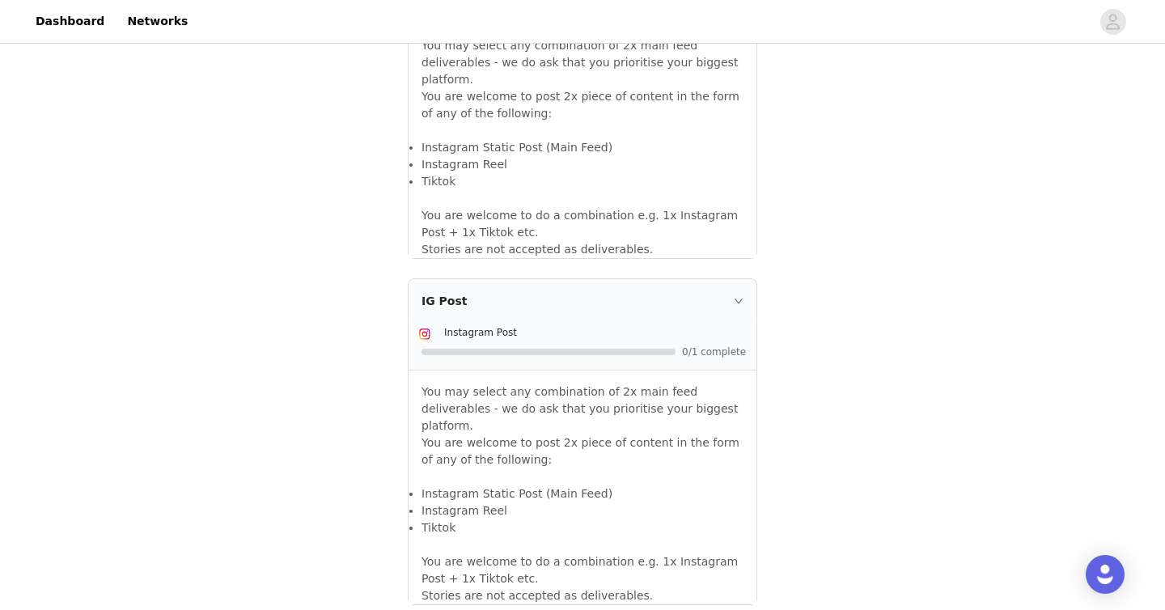
scroll to position [1427, 0]
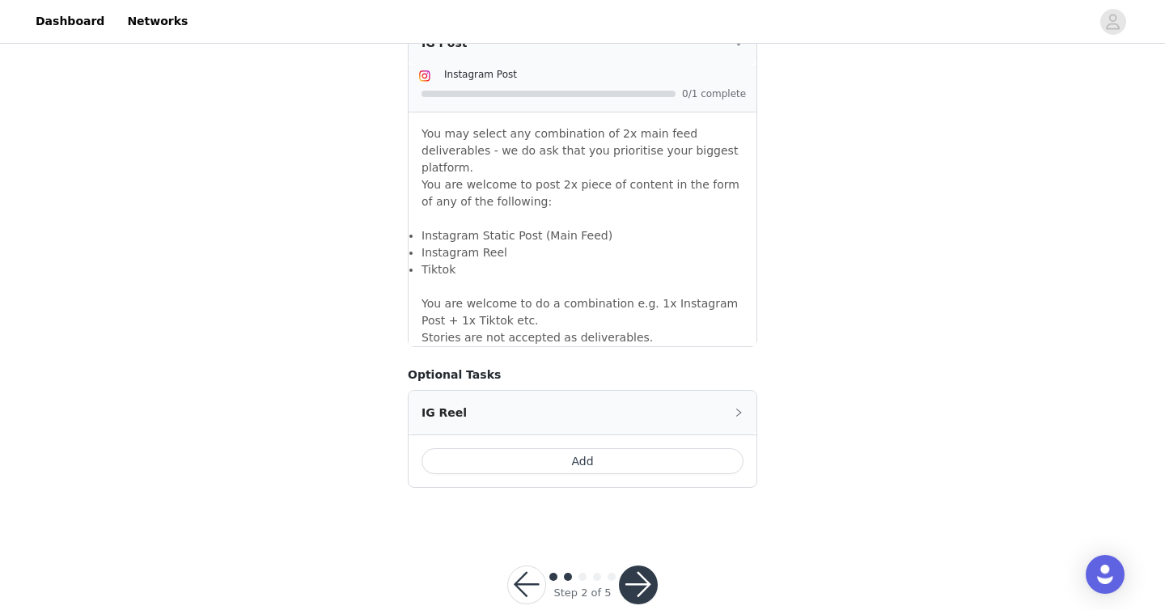
click at [647, 565] on button "button" at bounding box center [638, 584] width 39 height 39
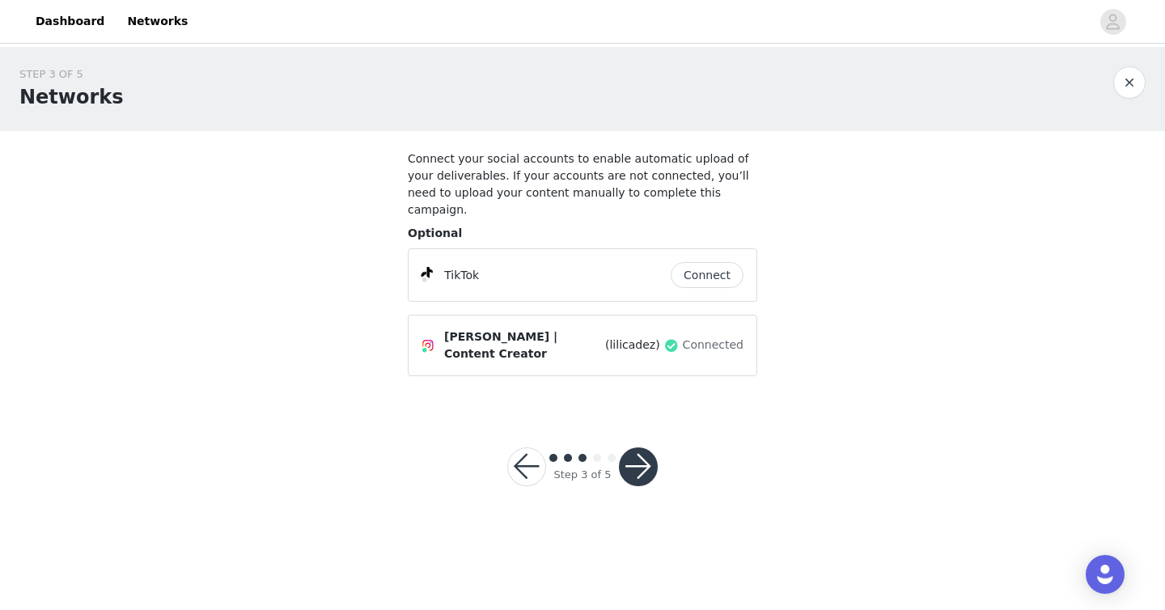
click at [641, 447] on button "button" at bounding box center [638, 466] width 39 height 39
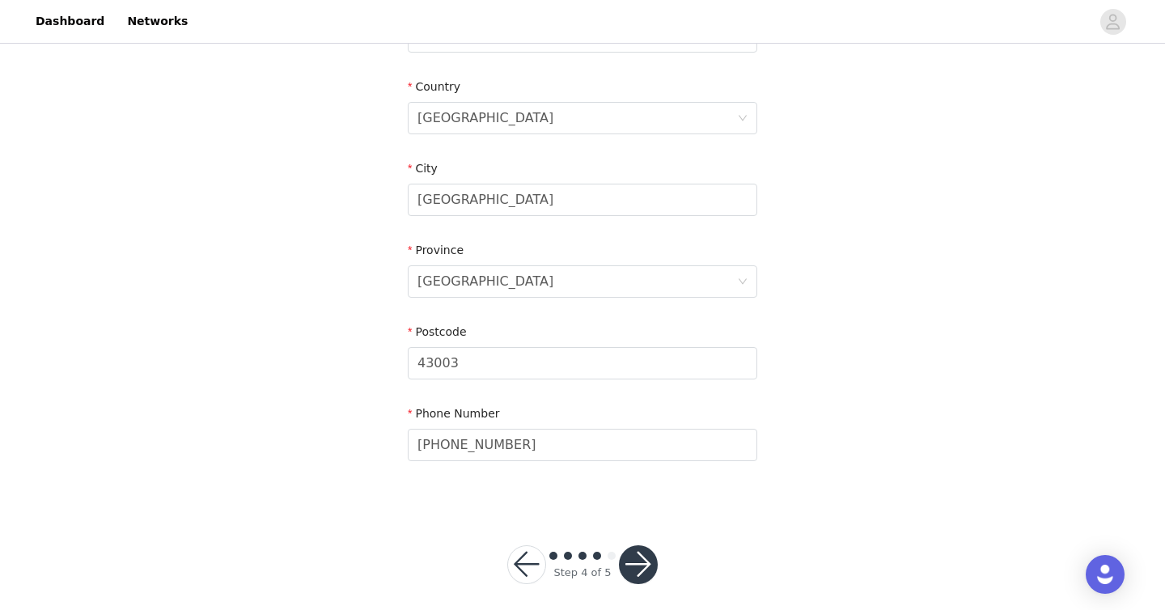
scroll to position [512, 0]
click at [649, 560] on button "button" at bounding box center [638, 567] width 39 height 39
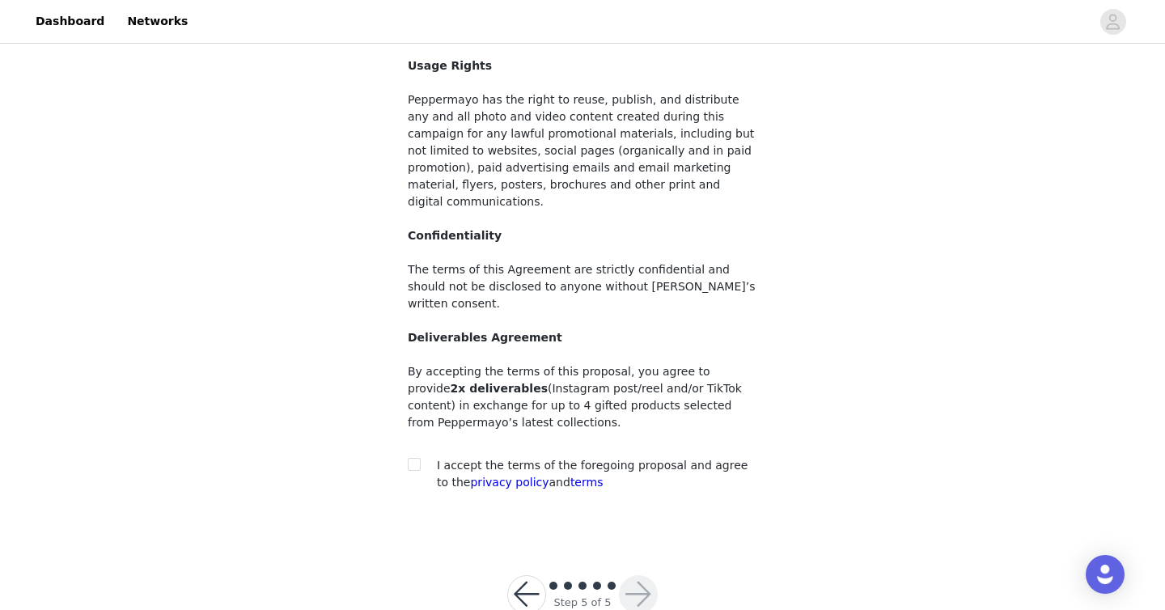
scroll to position [137, 0]
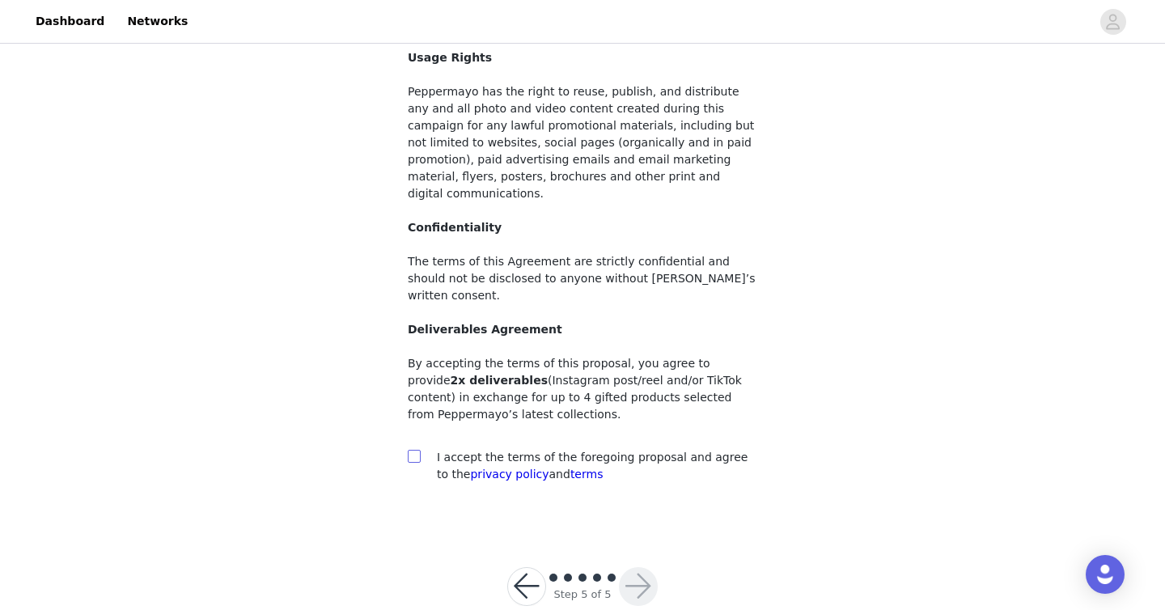
click at [412, 449] on label at bounding box center [414, 457] width 13 height 17
click at [412, 450] on input "checkbox" at bounding box center [413, 455] width 11 height 11
checkbox input "true"
click at [631, 567] on button "button" at bounding box center [638, 586] width 39 height 39
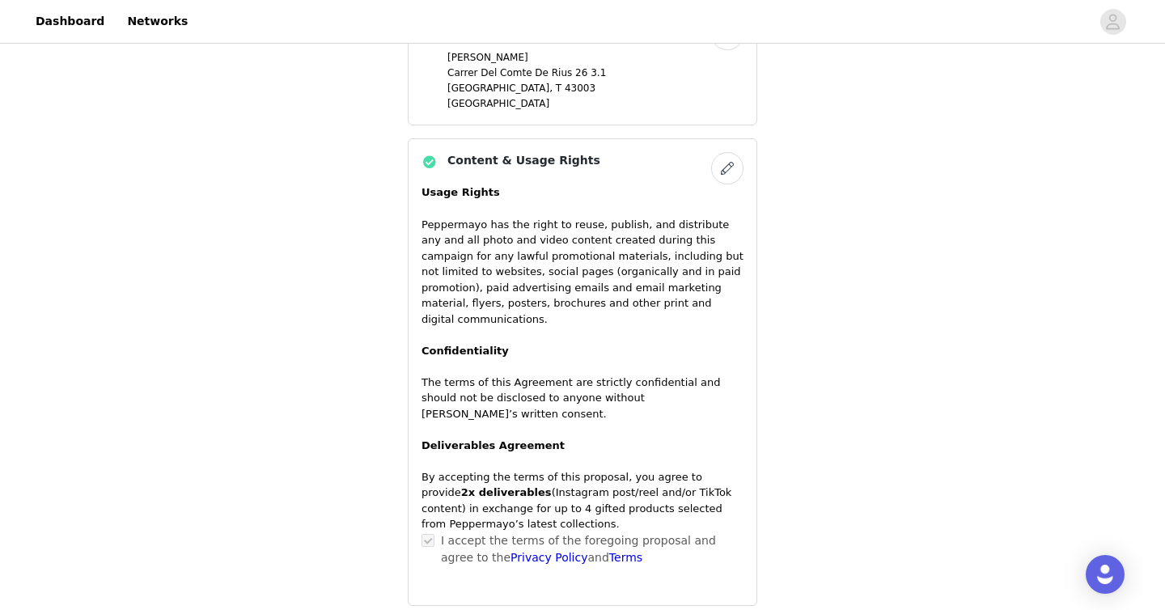
scroll to position [1254, 0]
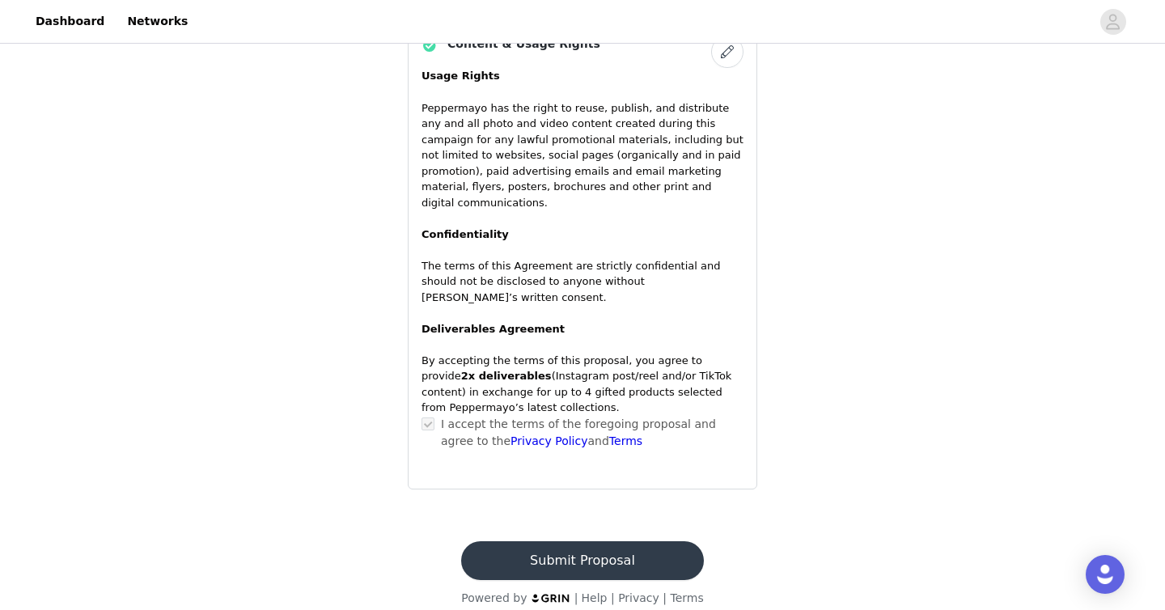
click at [590, 543] on button "Submit Proposal" at bounding box center [582, 560] width 242 height 39
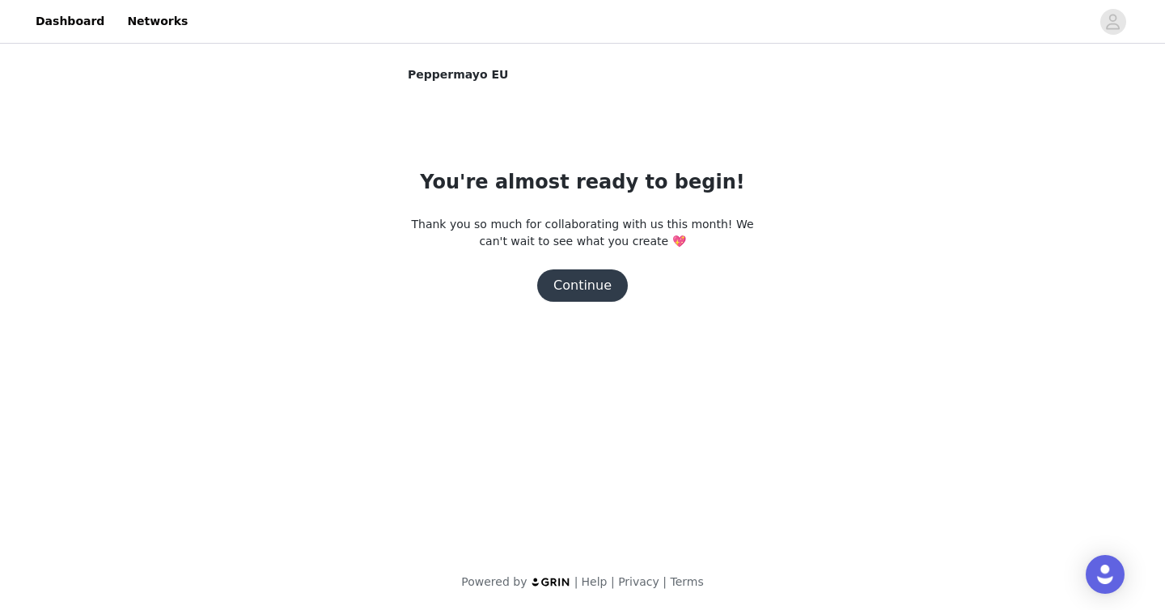
scroll to position [0, 0]
click at [582, 295] on button "Continue" at bounding box center [582, 285] width 91 height 32
